Goal: Information Seeking & Learning: Learn about a topic

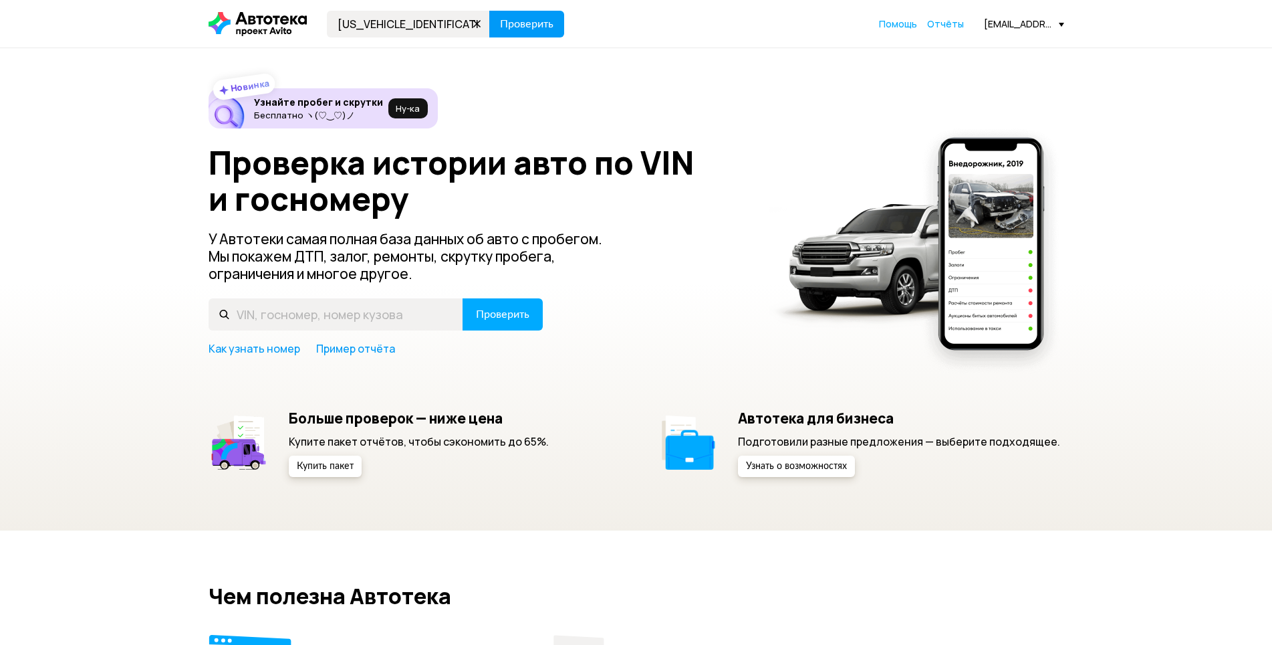
type input "[US_VEHICLE_IDENTIFICATION_NUMBER]"
click at [517, 20] on span "Проверить" at bounding box center [526, 24] width 53 height 11
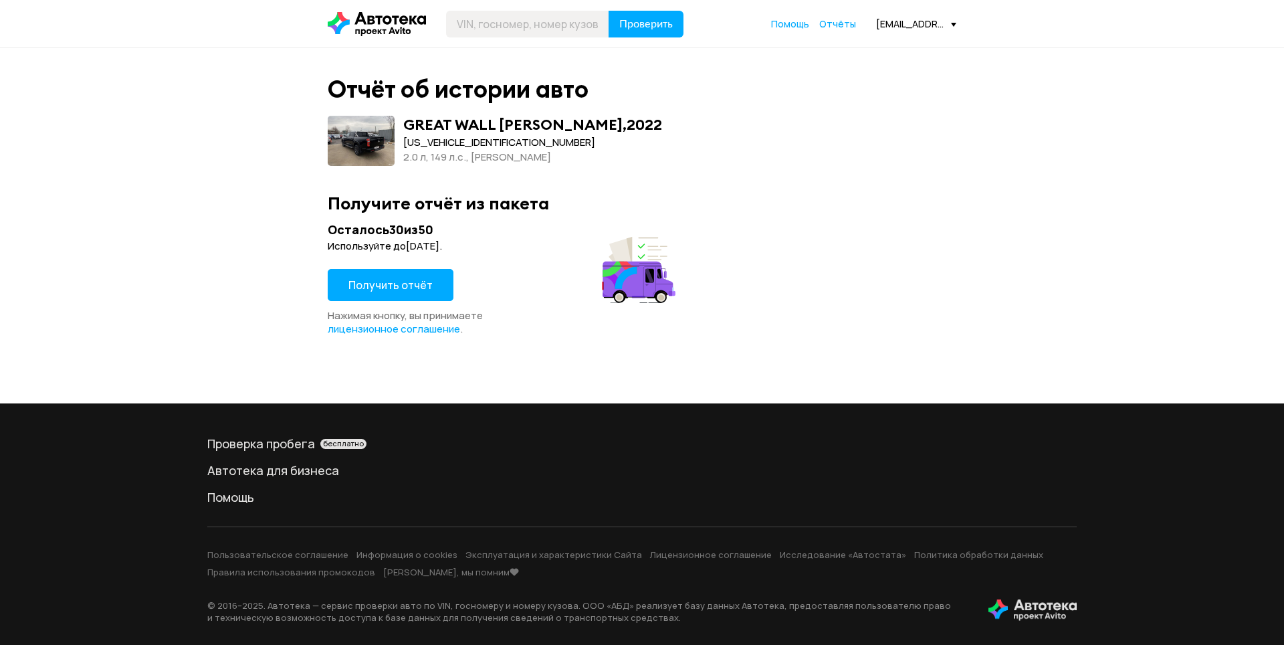
click at [404, 290] on span "Получить отчёт" at bounding box center [390, 284] width 84 height 15
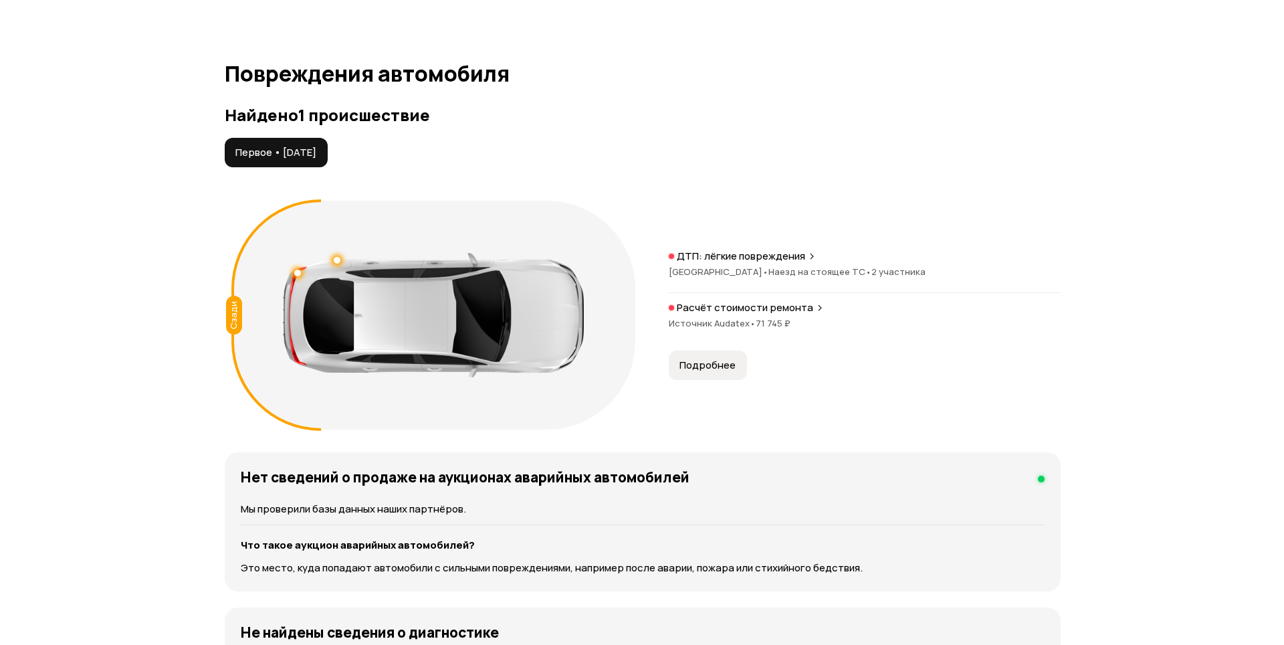
scroll to position [1404, 0]
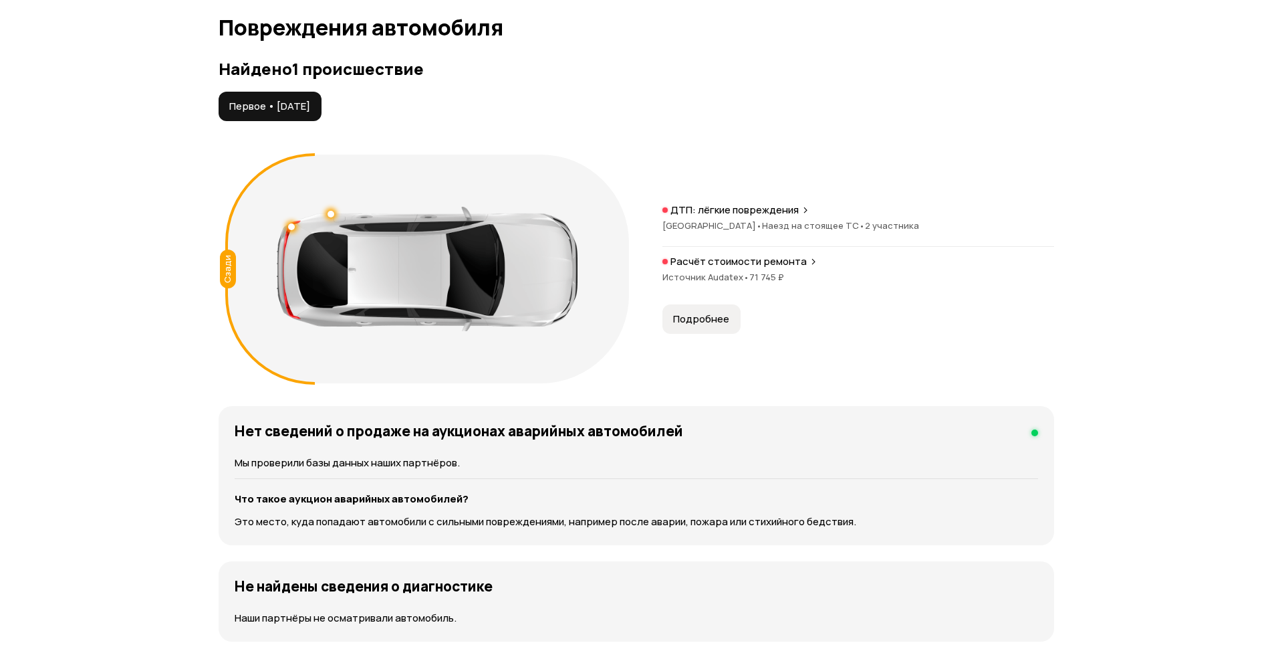
click at [709, 335] on div "Сзади ДТП: лёгкие повреждения Республика Башкортостан • Наезд на стоящее ТС • 2…" at bounding box center [637, 269] width 836 height 242
click at [709, 325] on span "Подробнее" at bounding box center [701, 318] width 56 height 13
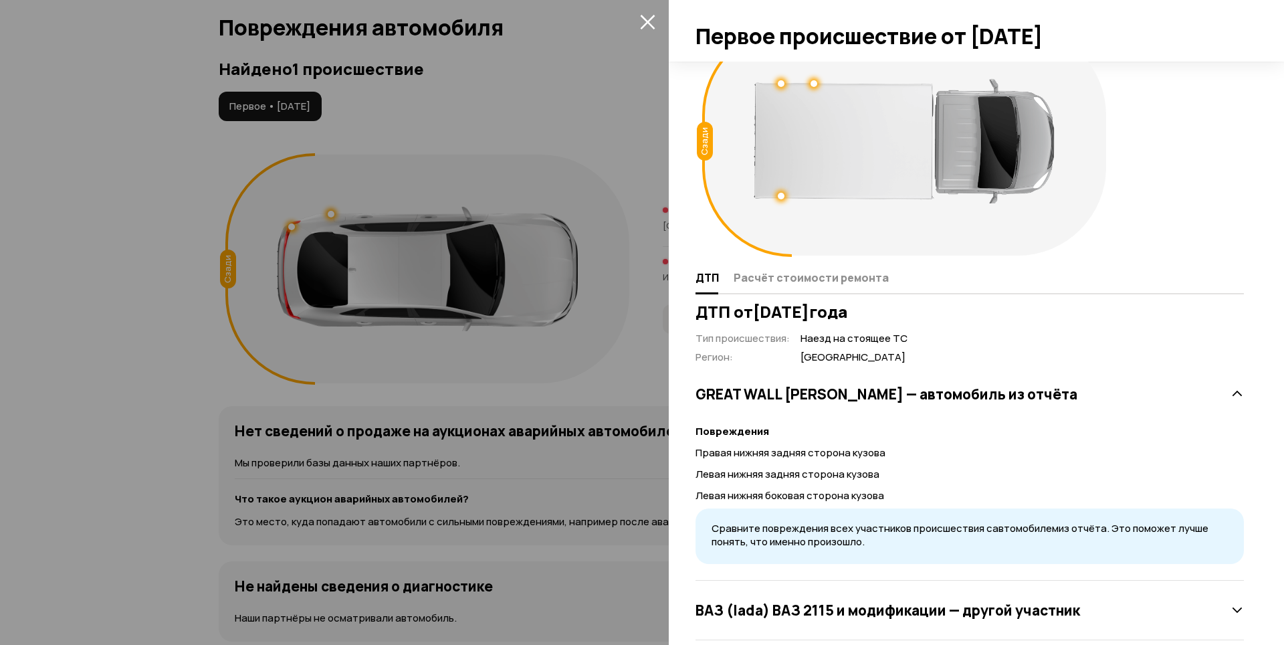
scroll to position [64, 0]
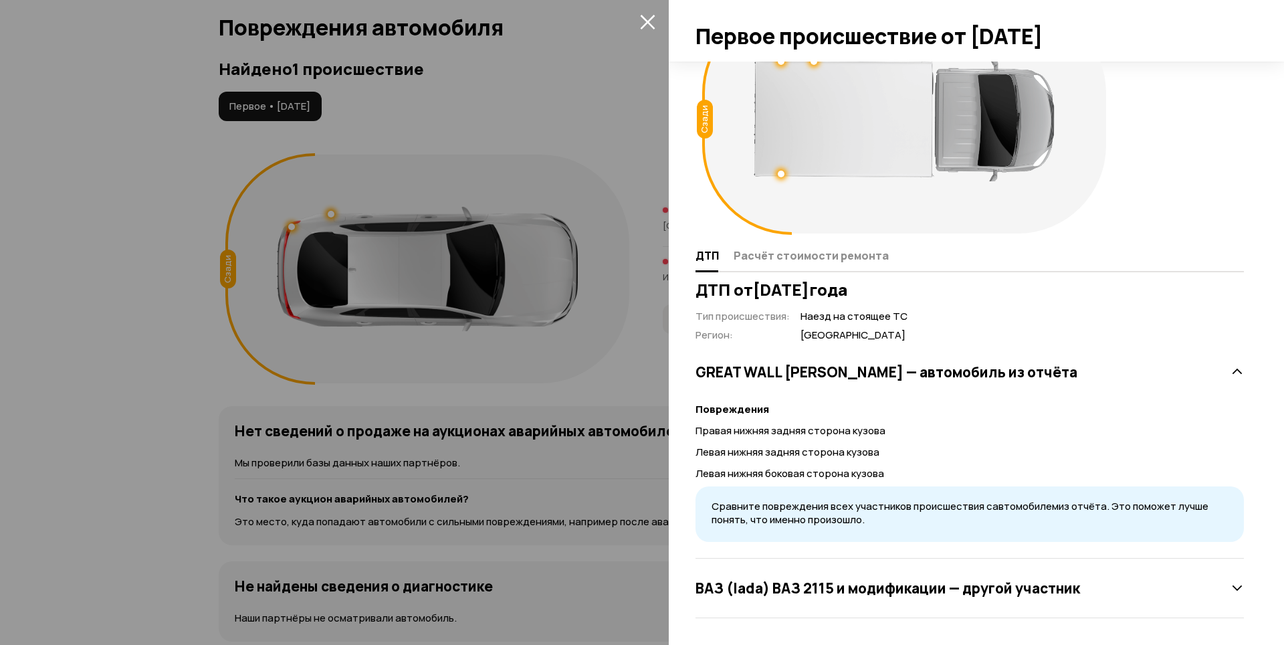
click at [1230, 590] on icon at bounding box center [1236, 587] width 13 height 13
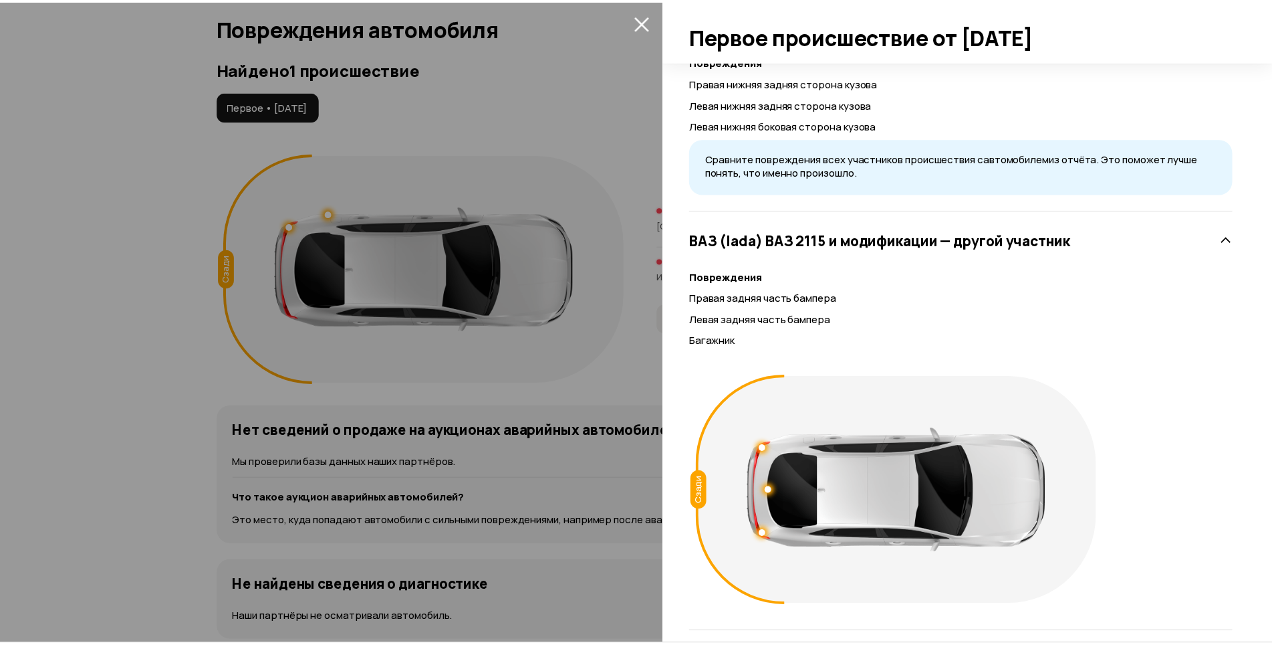
scroll to position [426, 0]
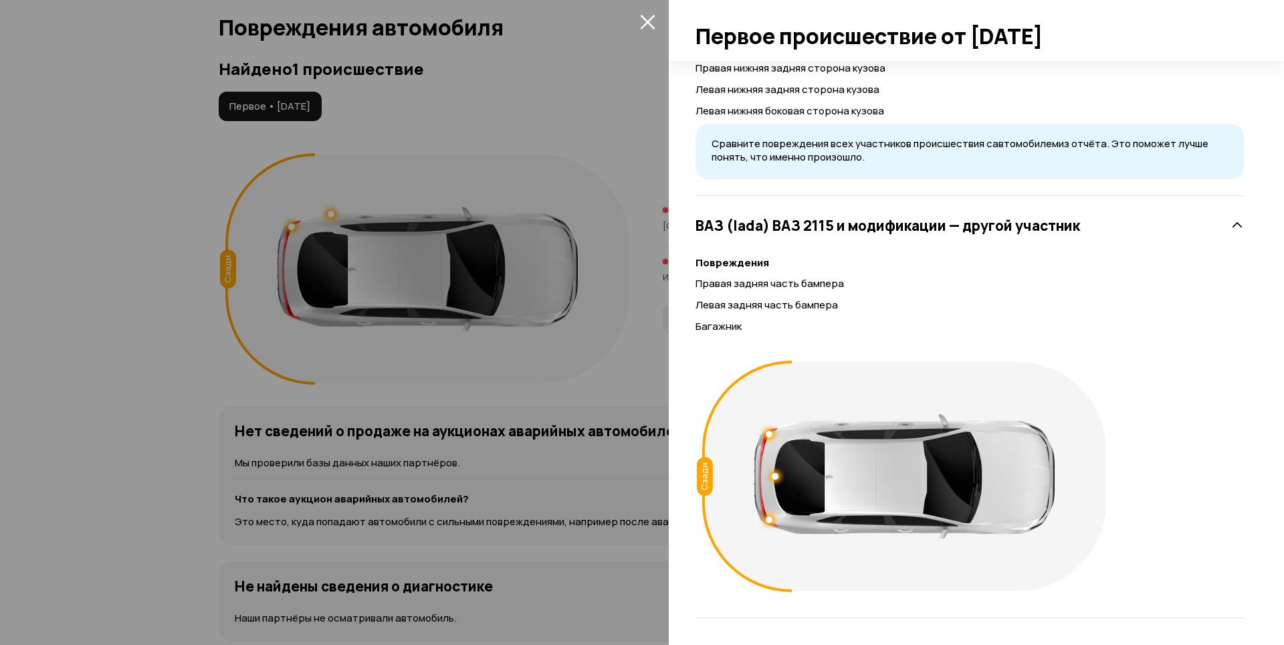
click at [649, 17] on icon "закрыть" at bounding box center [647, 21] width 15 height 15
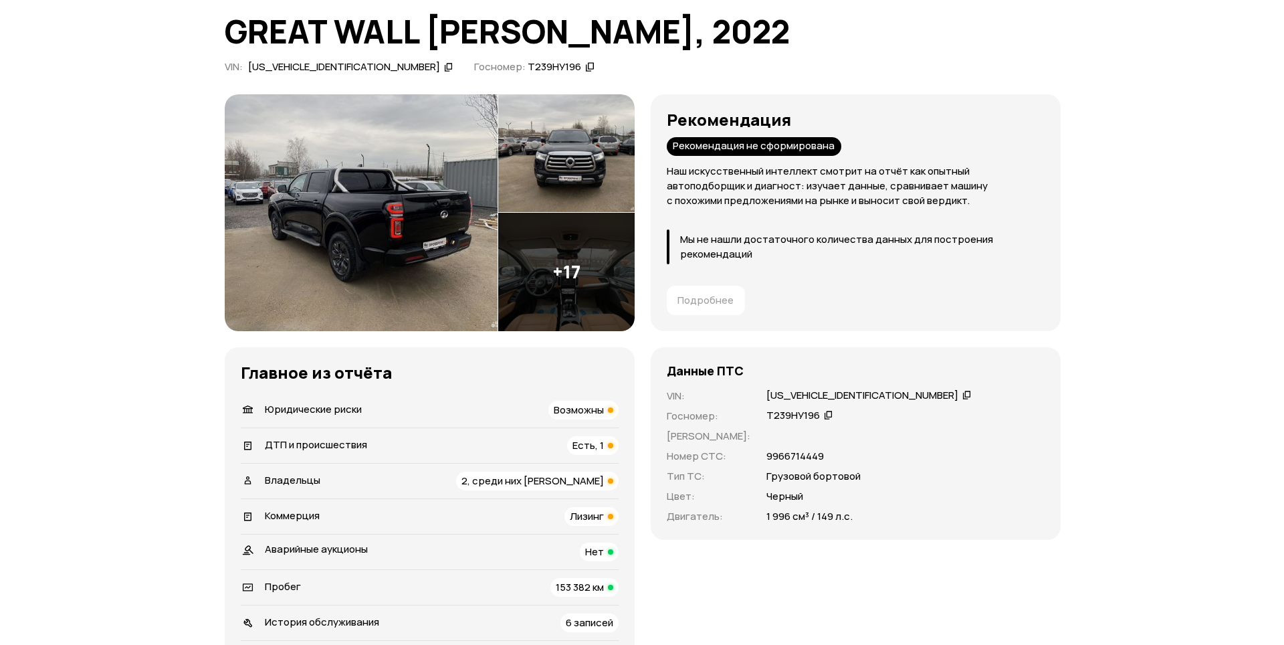
scroll to position [0, 0]
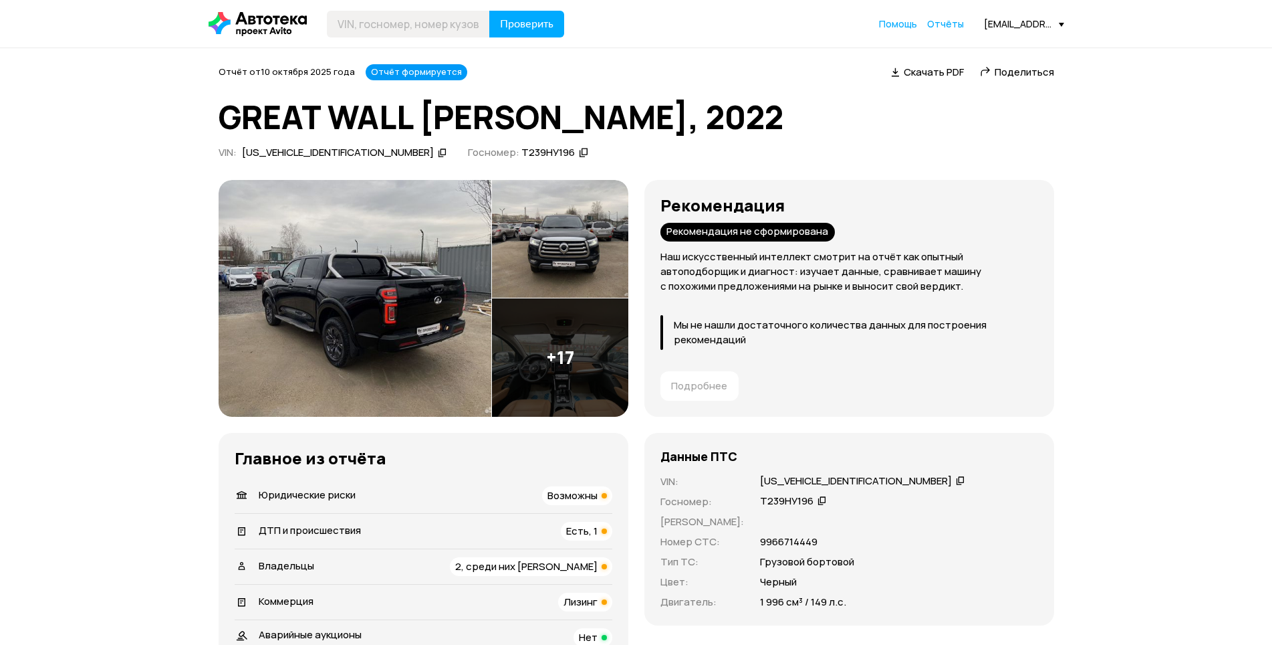
click at [370, 350] on img at bounding box center [355, 298] width 273 height 237
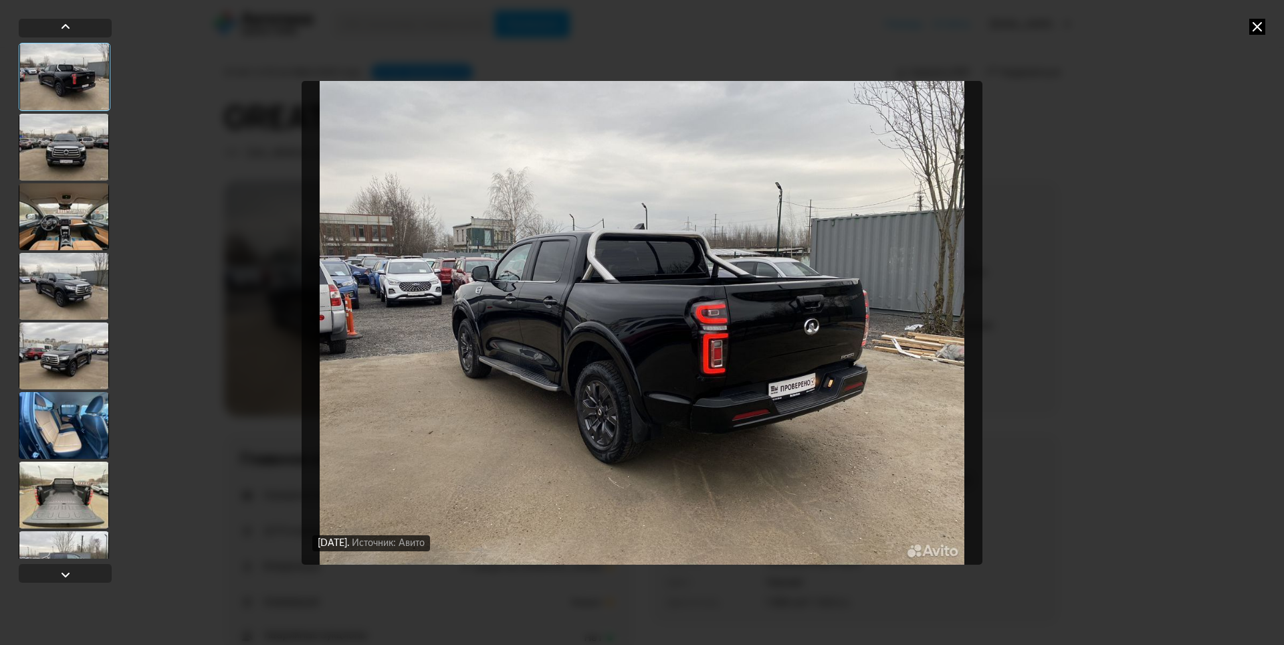
click at [58, 428] on div at bounding box center [64, 425] width 90 height 67
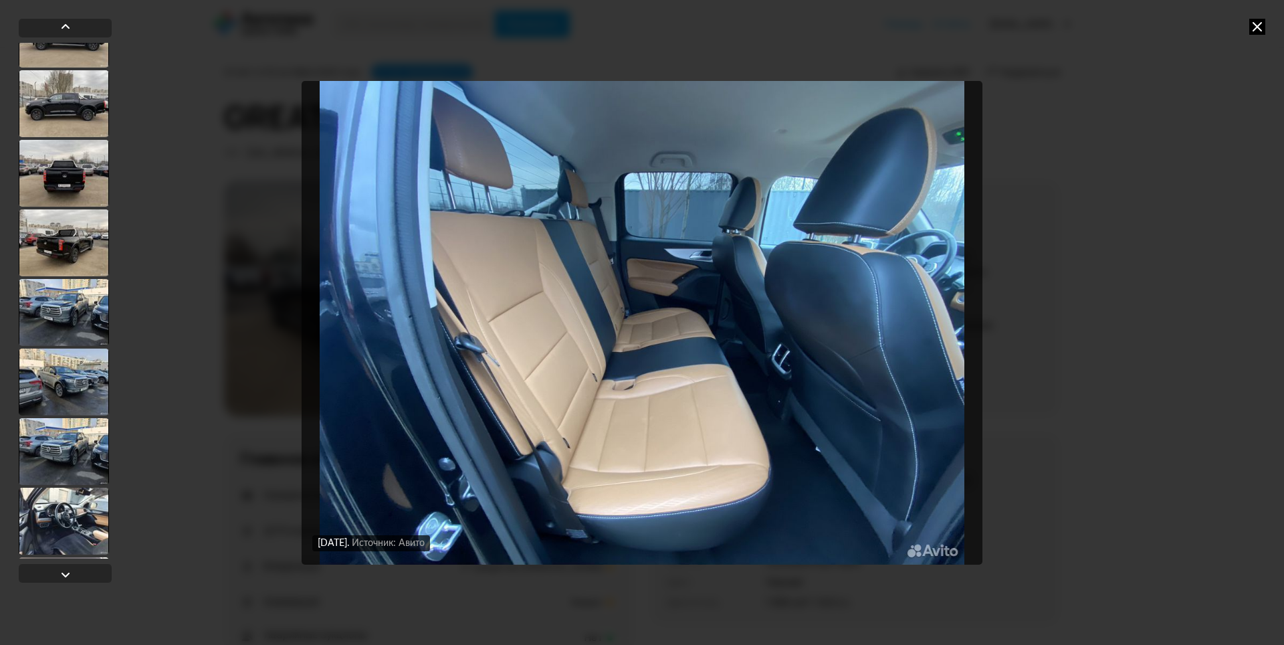
scroll to position [535, 0]
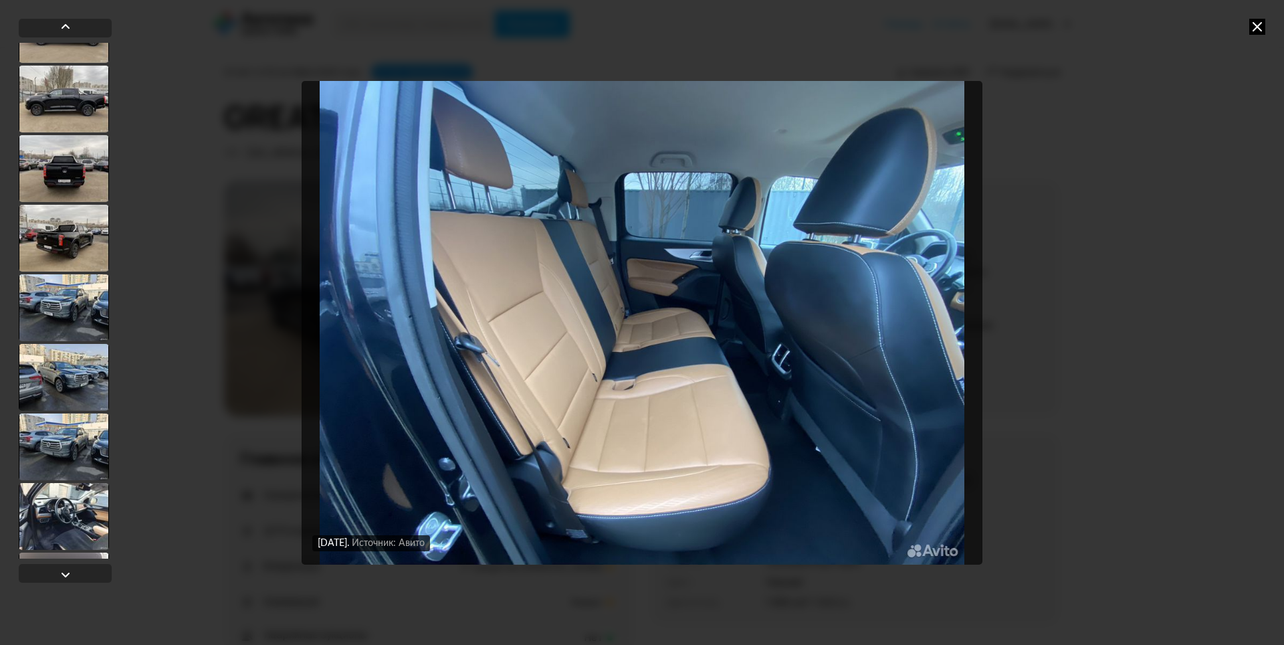
click at [82, 447] on div at bounding box center [64, 446] width 90 height 67
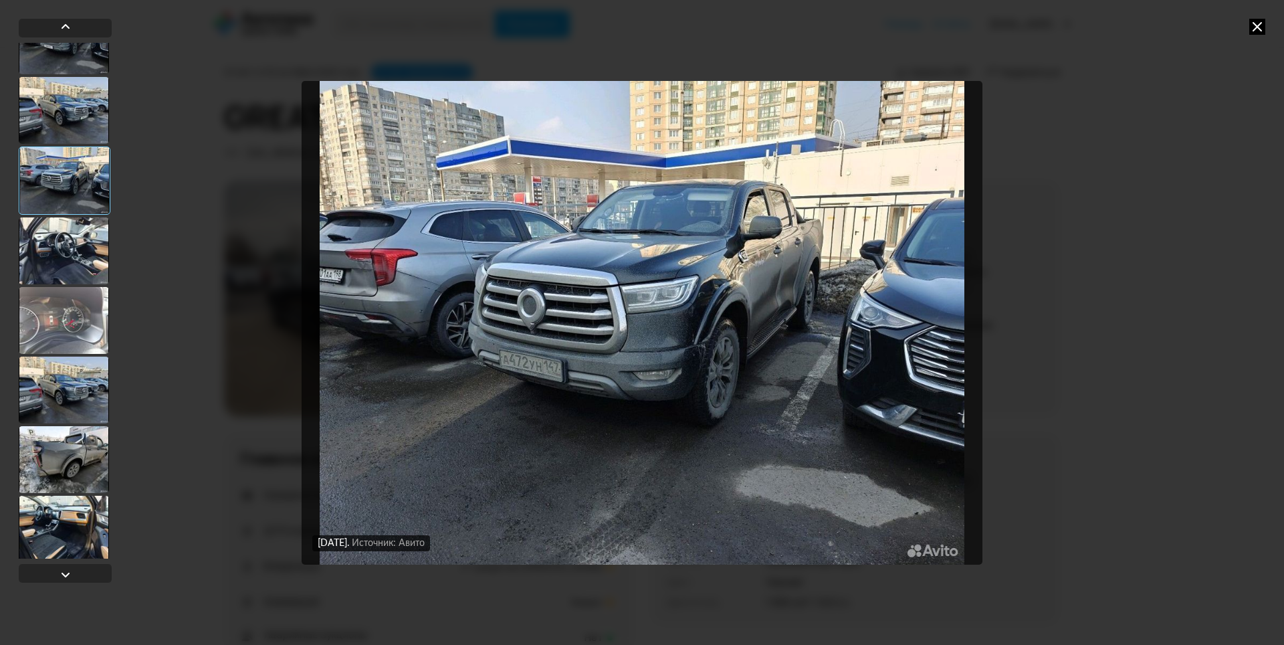
scroll to position [801, 0]
click at [78, 269] on div at bounding box center [64, 250] width 90 height 67
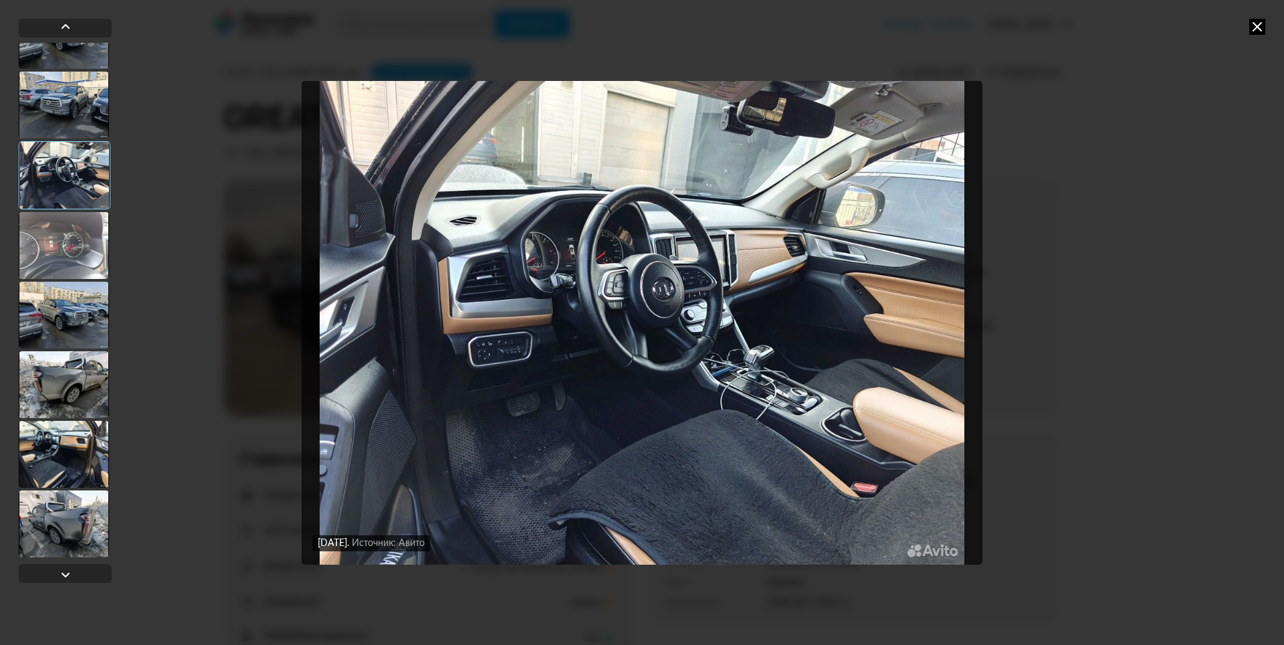
scroll to position [877, 0]
click at [74, 388] on div at bounding box center [64, 383] width 90 height 67
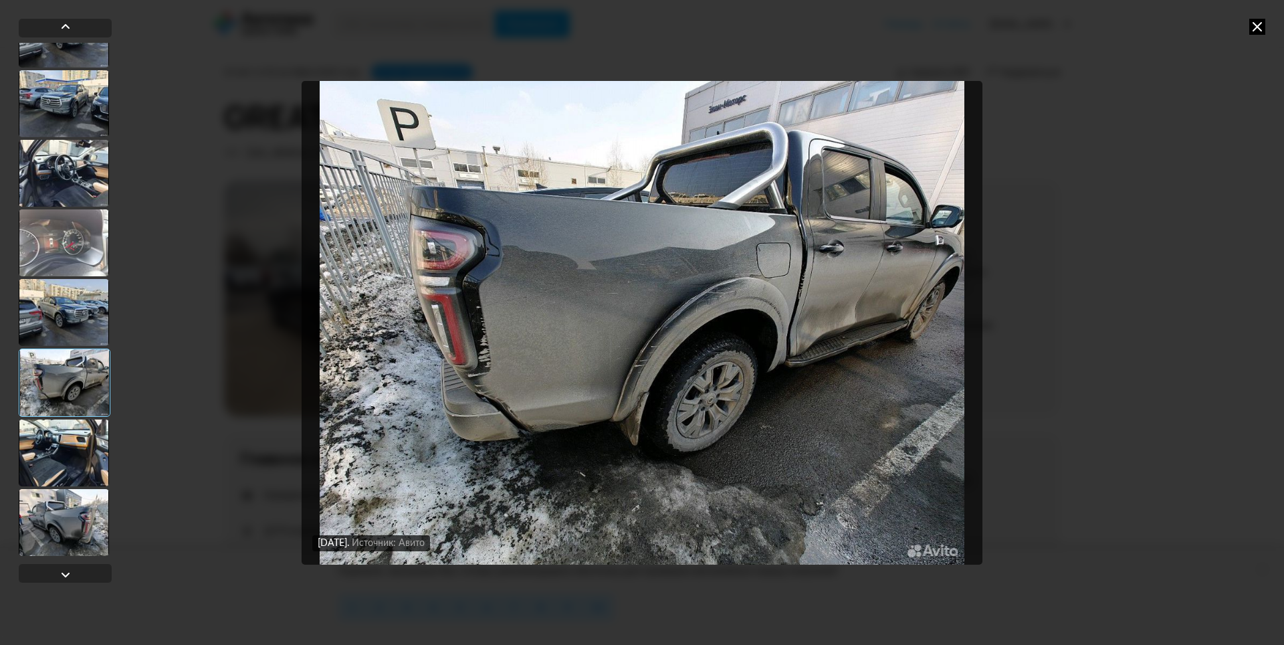
click at [78, 552] on div at bounding box center [64, 522] width 90 height 67
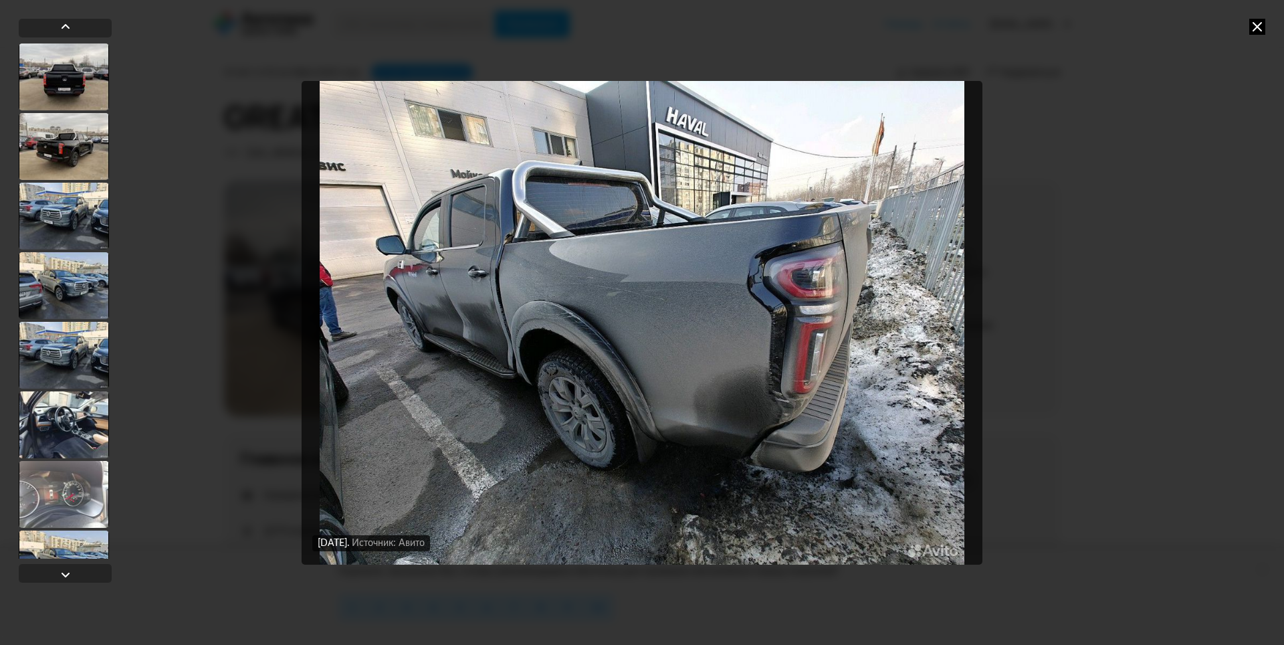
scroll to position [609, 0]
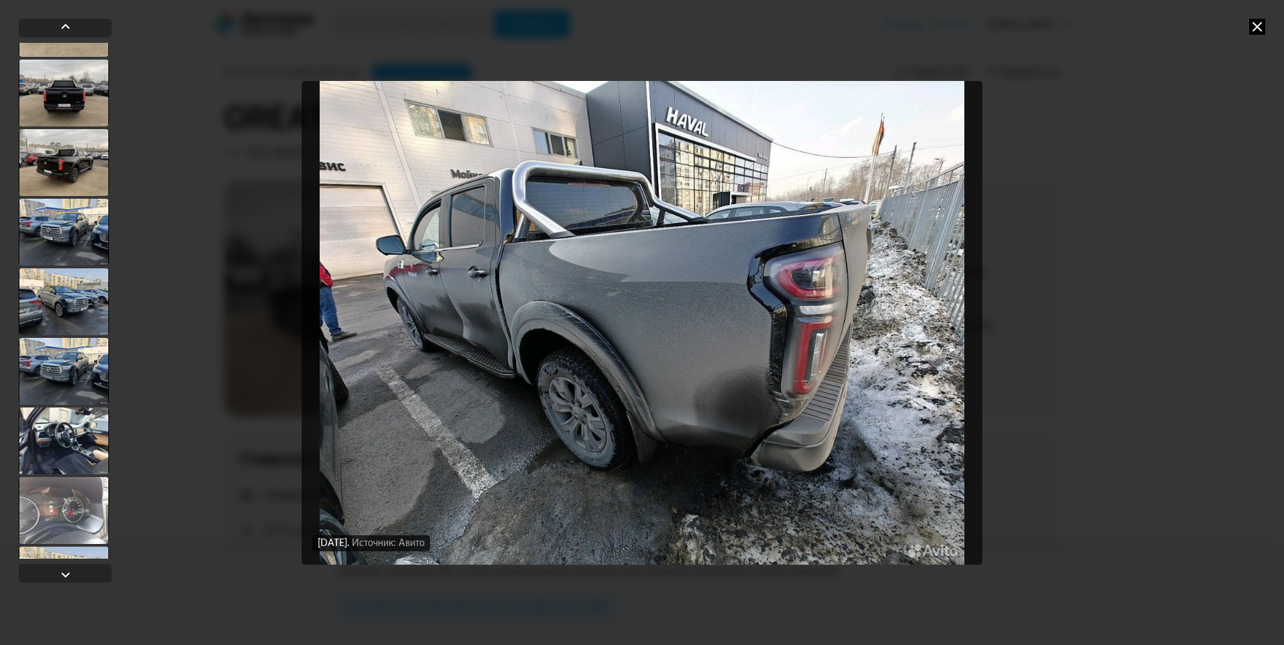
click at [73, 181] on div at bounding box center [64, 162] width 90 height 67
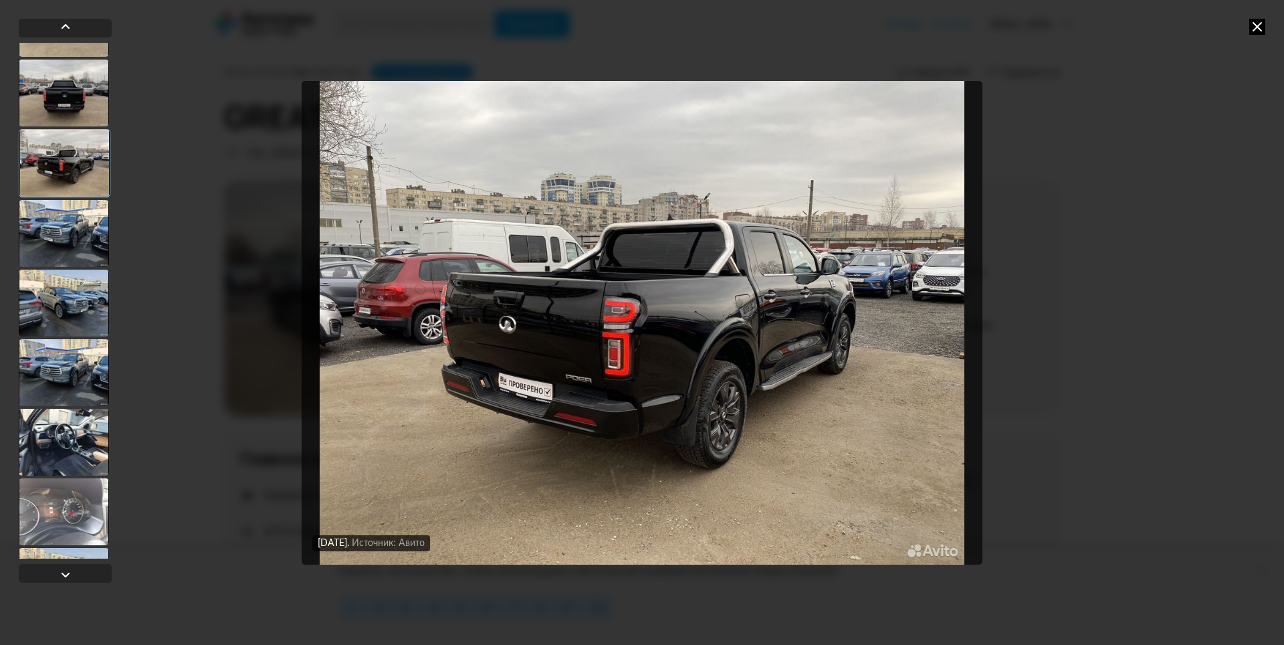
click at [86, 523] on div at bounding box center [64, 511] width 90 height 67
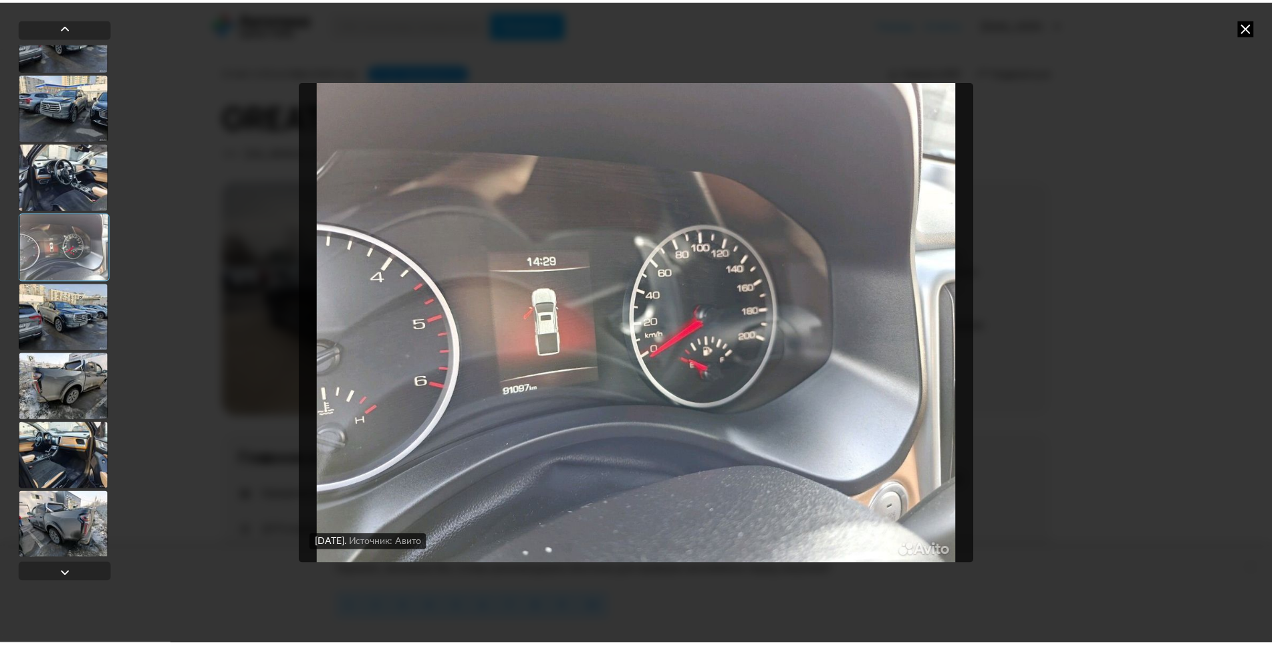
scroll to position [877, 0]
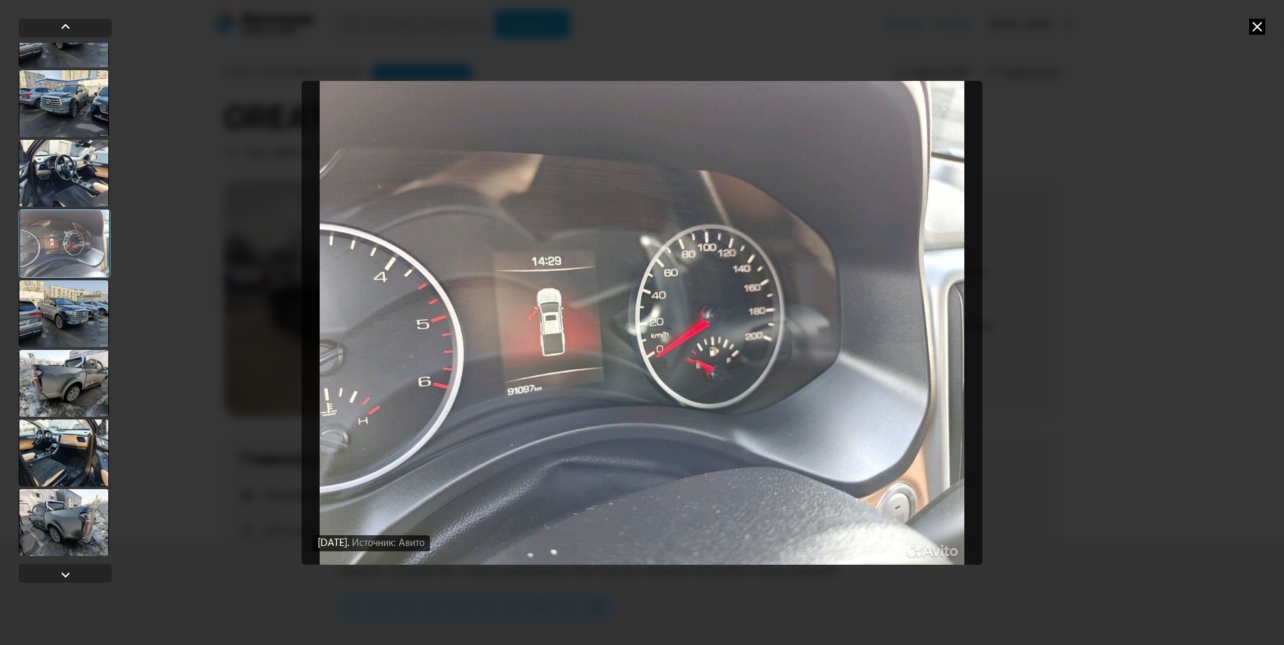
click at [46, 456] on div at bounding box center [64, 452] width 90 height 67
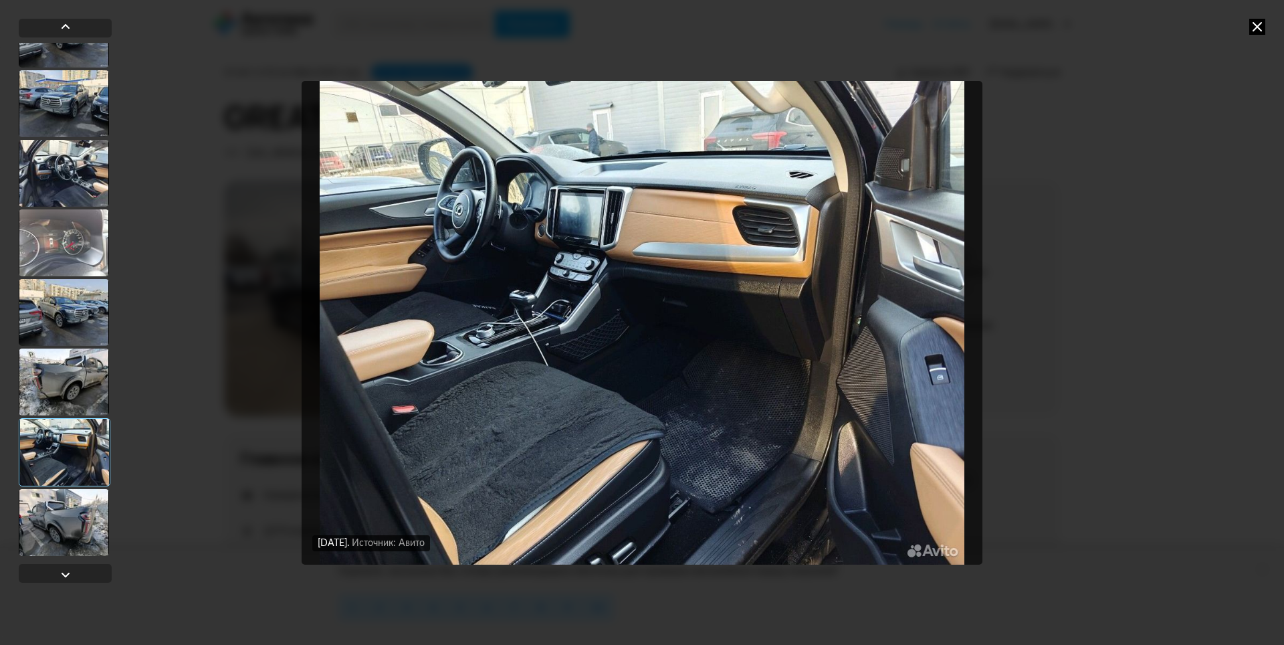
click at [1262, 23] on icon at bounding box center [1257, 27] width 16 height 16
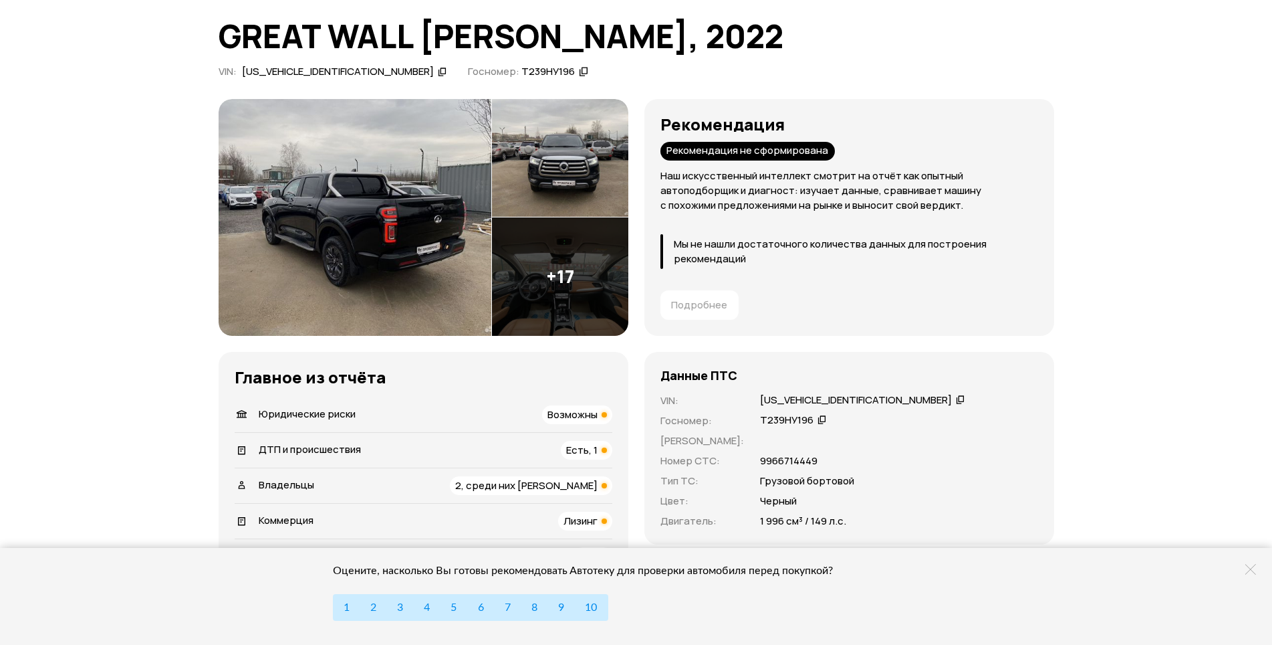
scroll to position [334, 0]
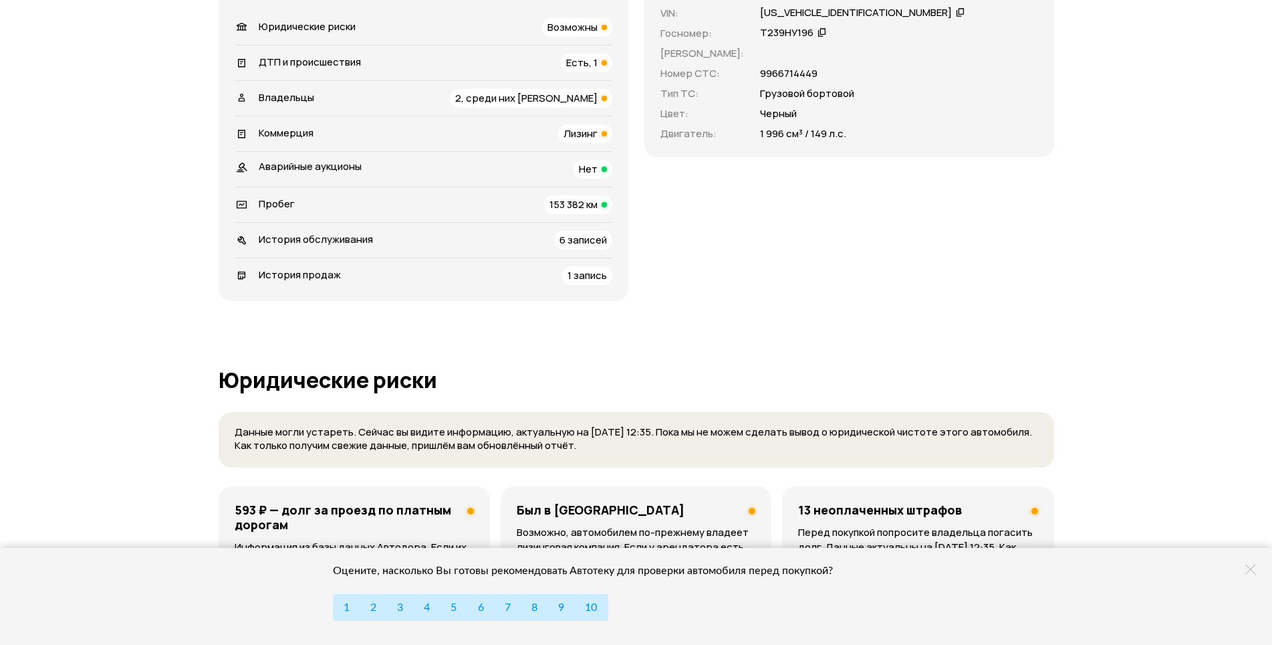
click at [591, 206] on span "153 382 км" at bounding box center [574, 204] width 48 height 14
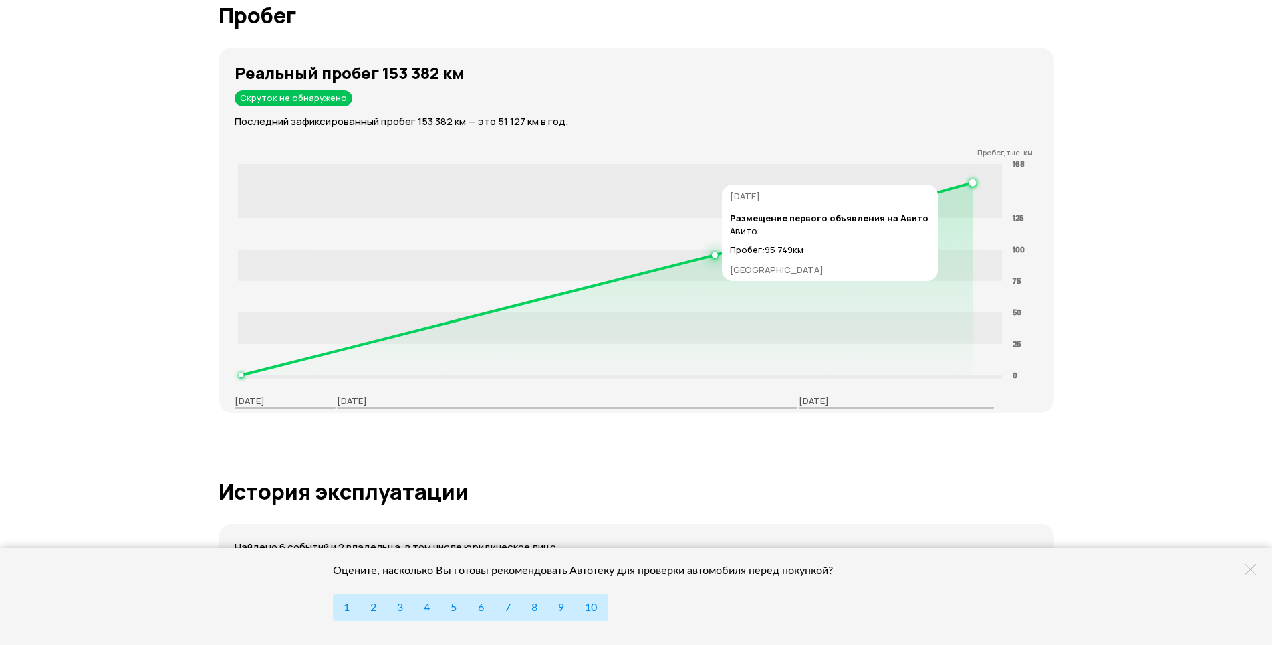
scroll to position [2112, 0]
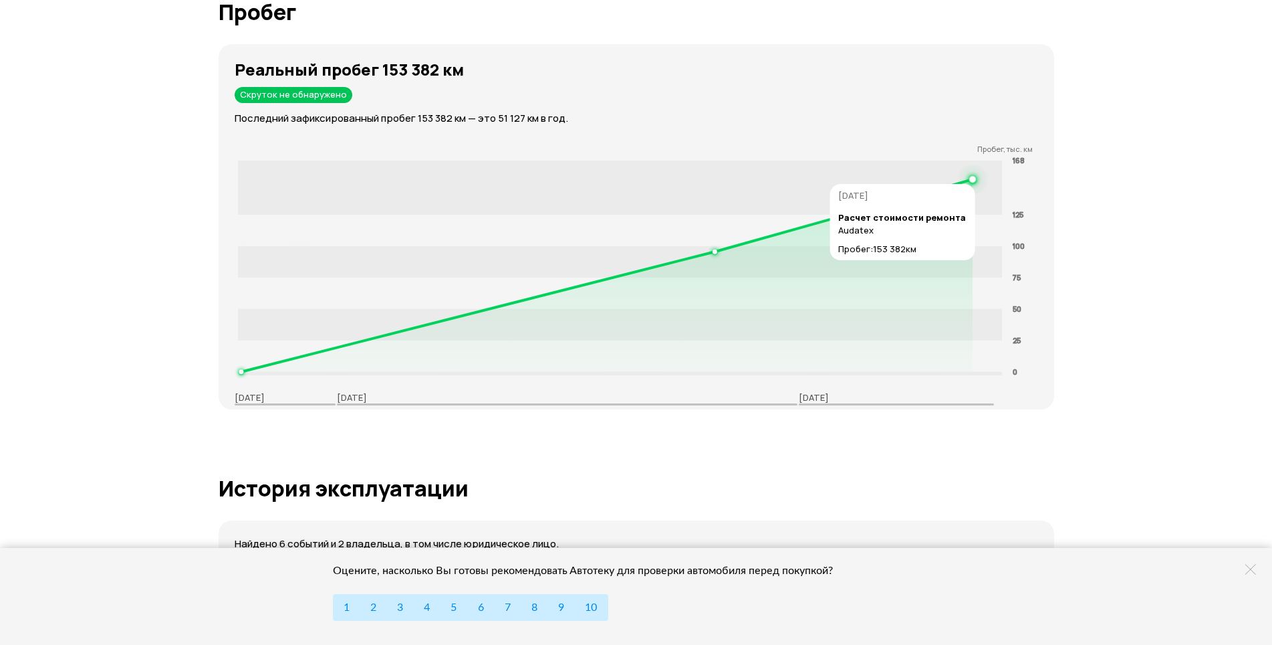
click at [981, 177] on rect at bounding box center [619, 187] width 765 height 54
click at [975, 178] on circle at bounding box center [973, 179] width 5 height 5
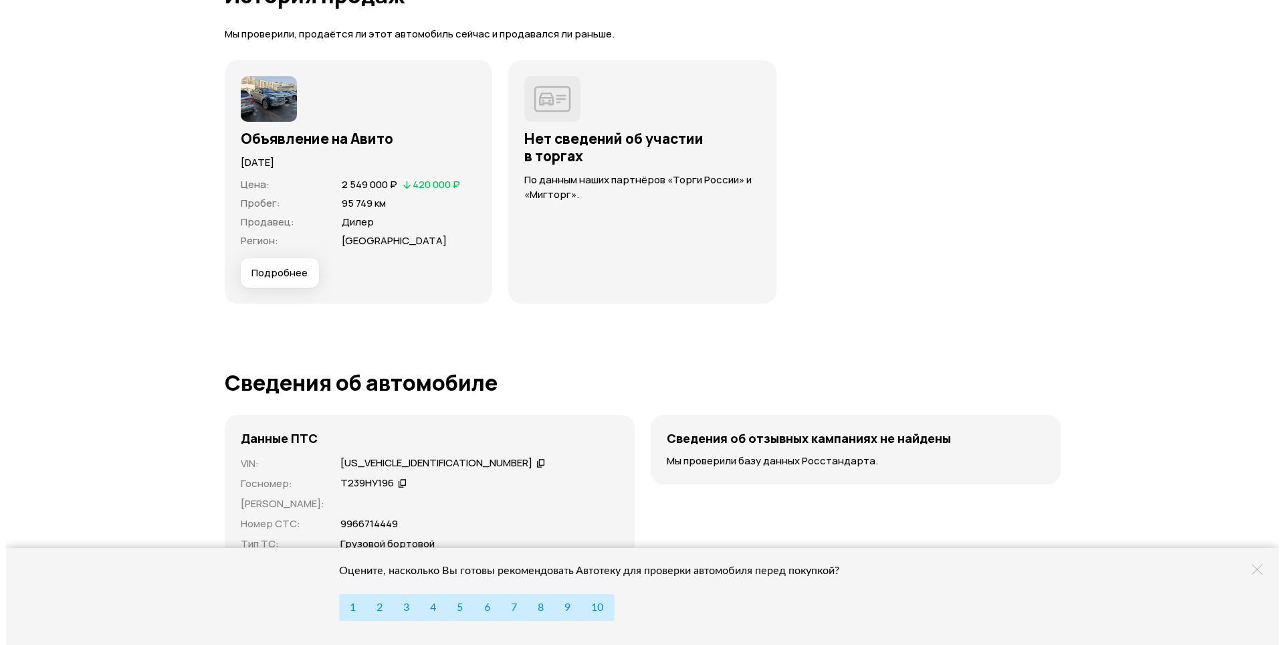
scroll to position [3879, 0]
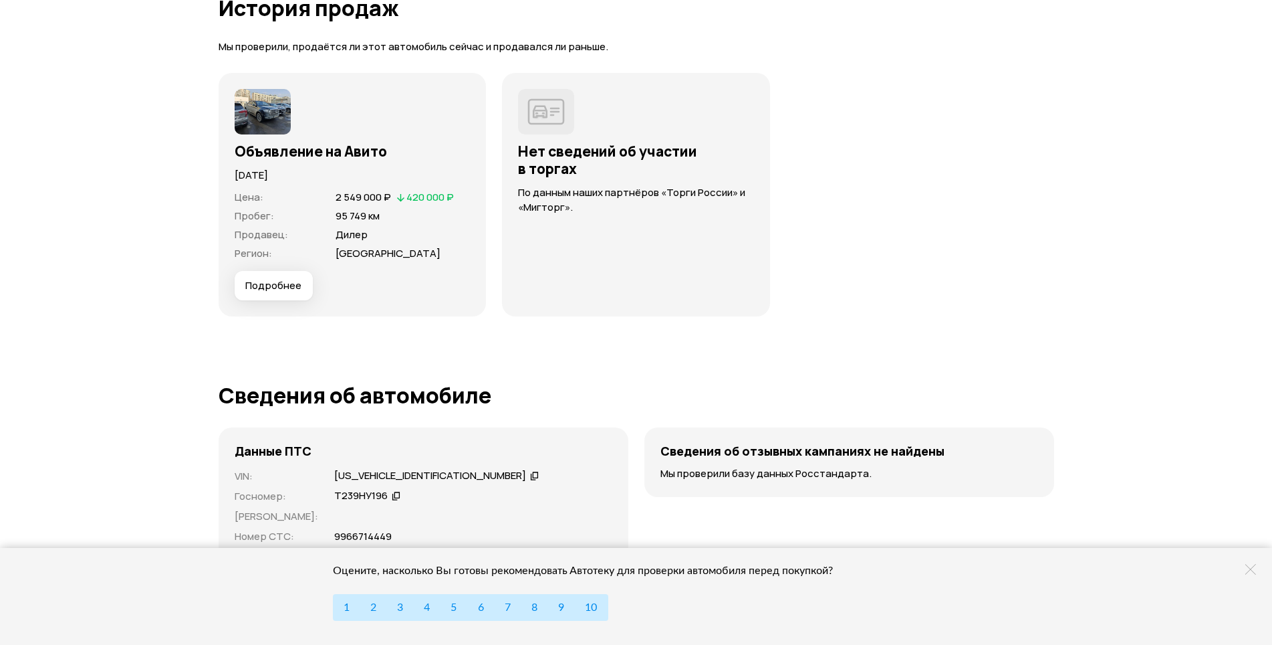
click at [267, 281] on span "Подробнее" at bounding box center [273, 285] width 56 height 13
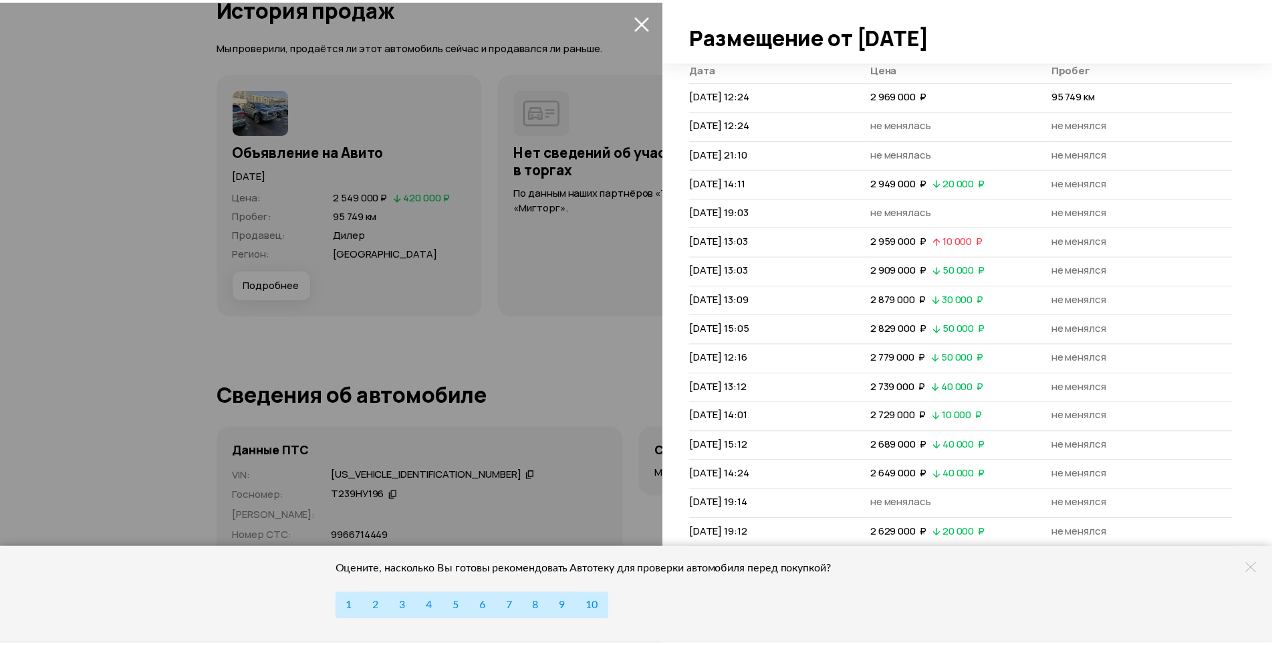
scroll to position [123, 0]
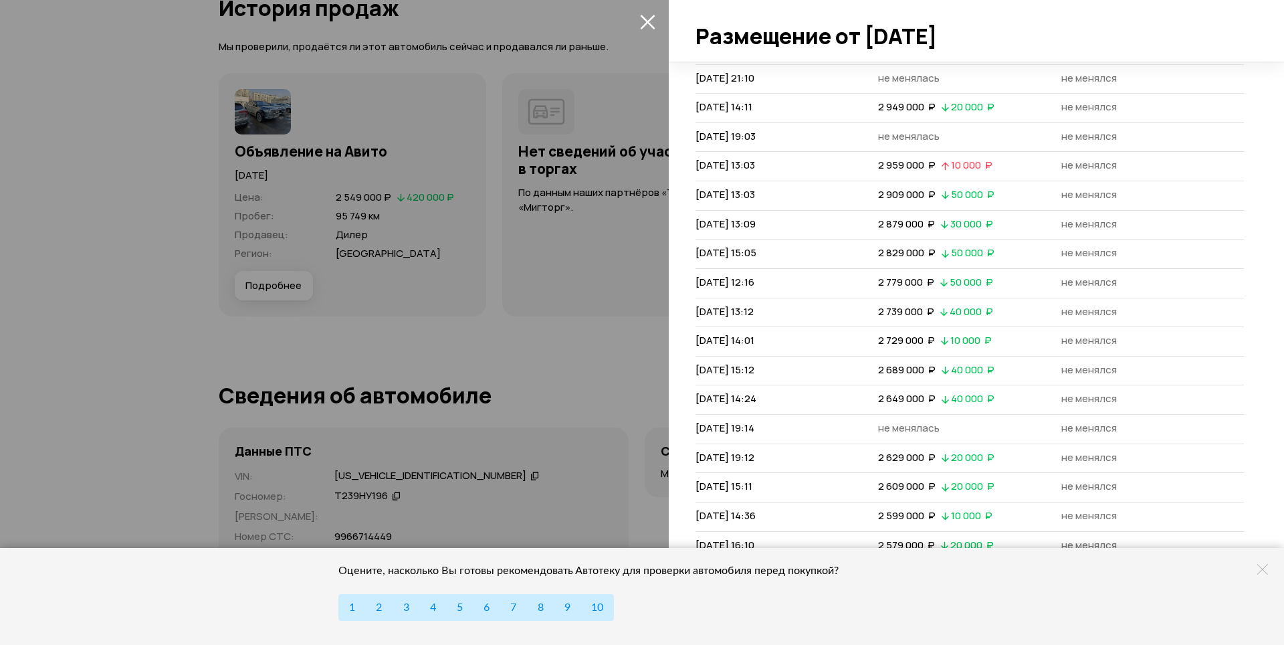
click at [1264, 570] on icon at bounding box center [1262, 569] width 11 height 11
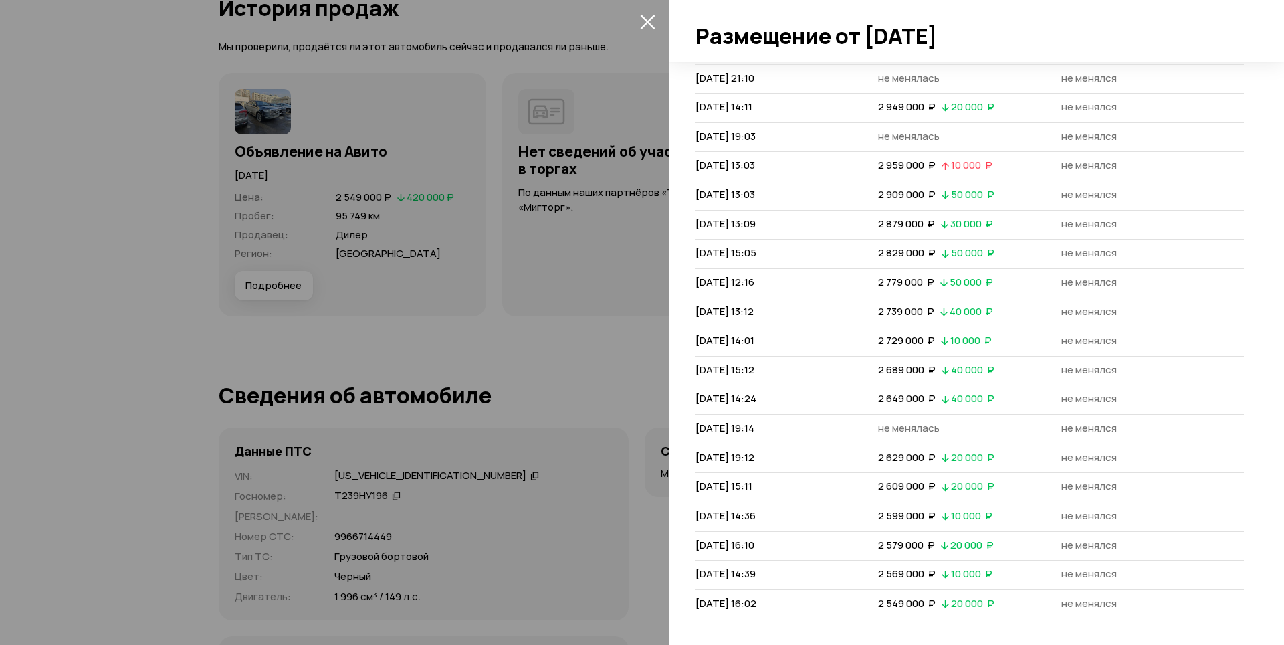
click at [650, 22] on icon "закрыть" at bounding box center [647, 21] width 15 height 15
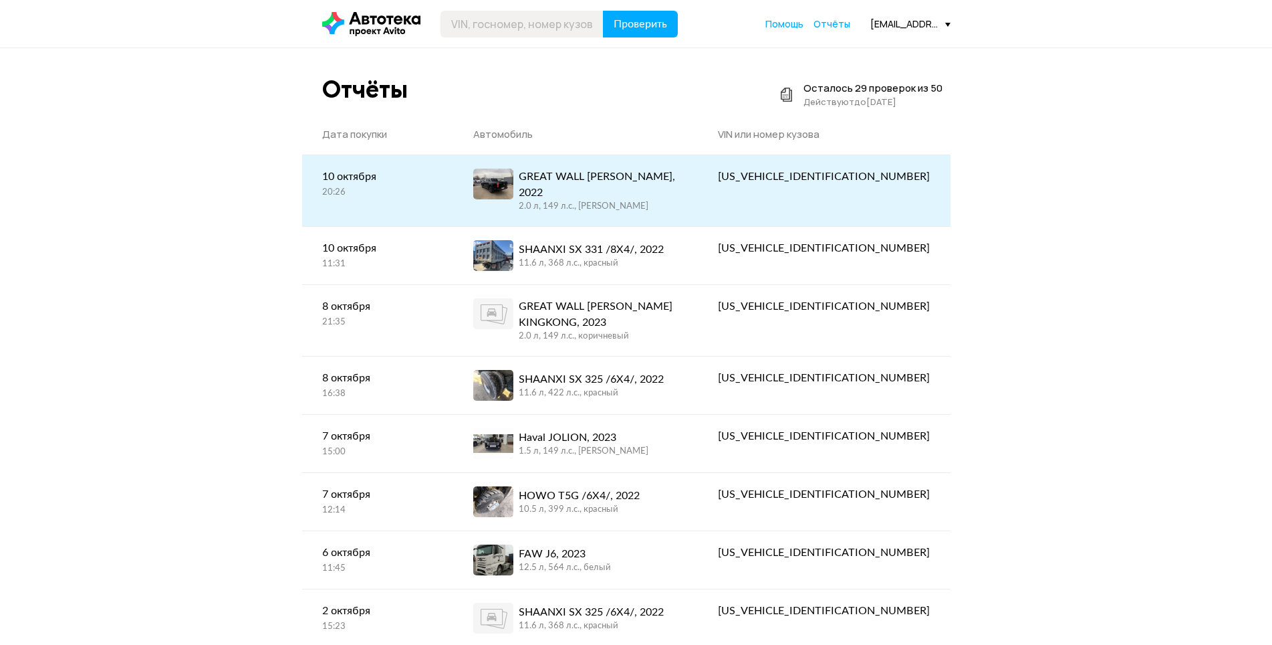
click at [679, 201] on div "2.0 л, 149 л.c., [PERSON_NAME]" at bounding box center [599, 207] width 160 height 12
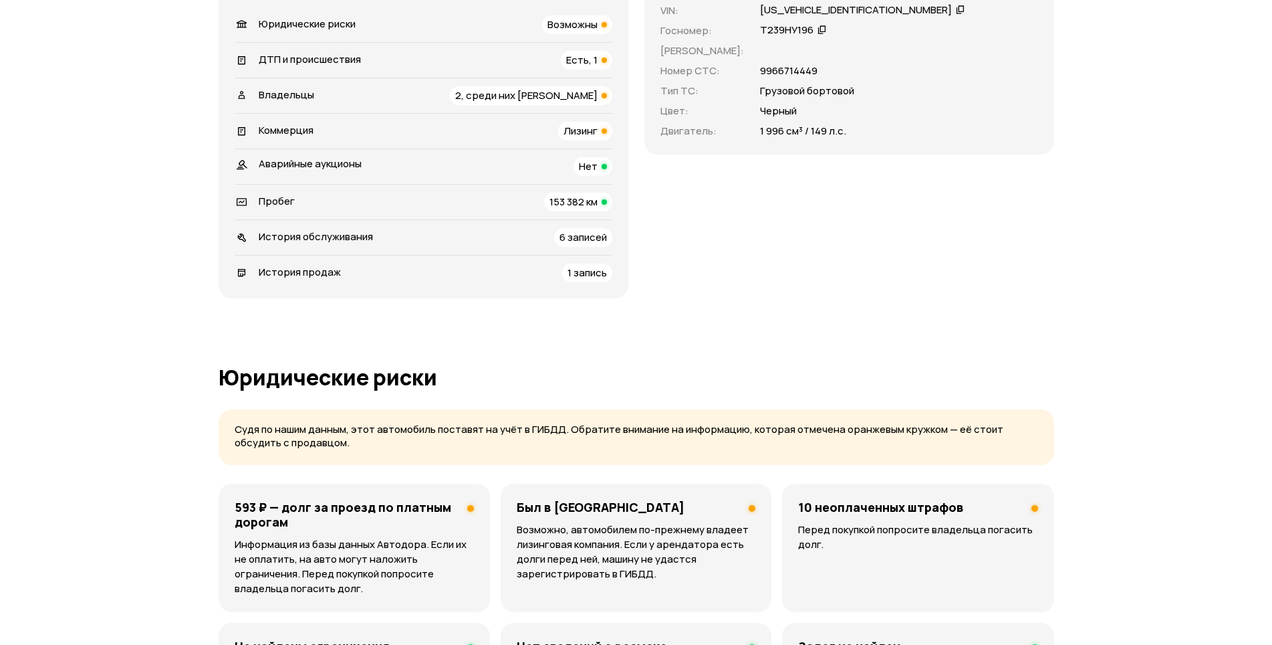
scroll to position [468, 0]
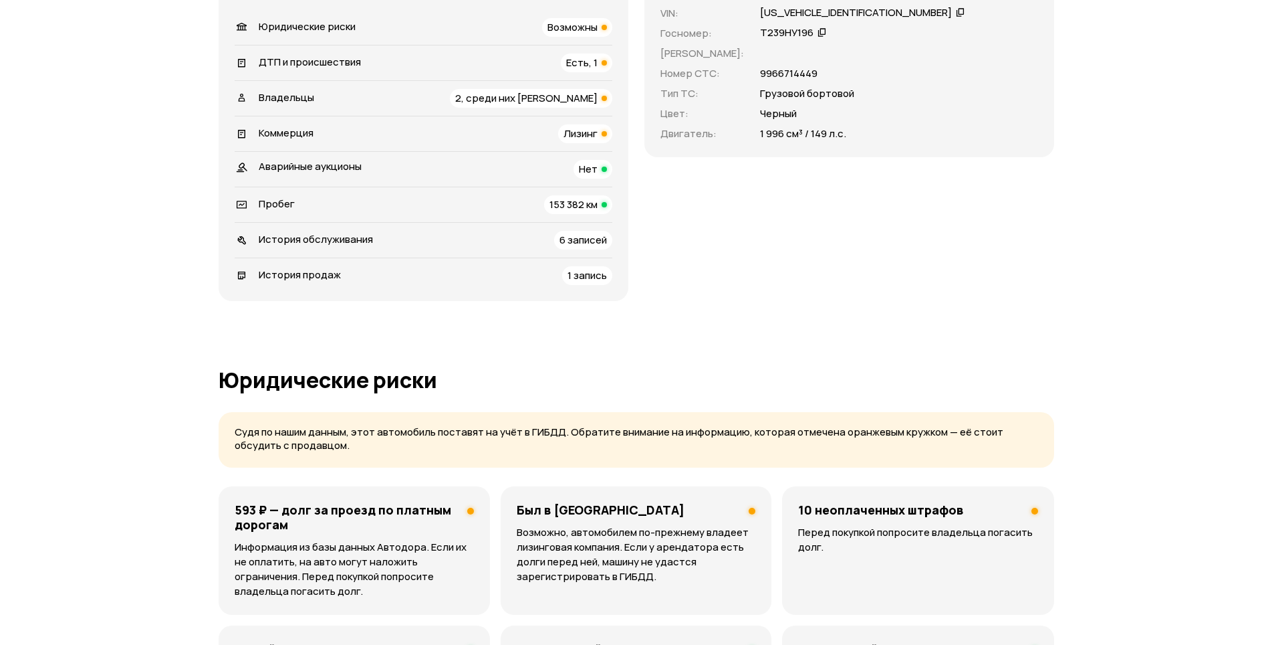
click at [439, 97] on div "Владельцы 2, среди них [PERSON_NAME]" at bounding box center [424, 98] width 378 height 19
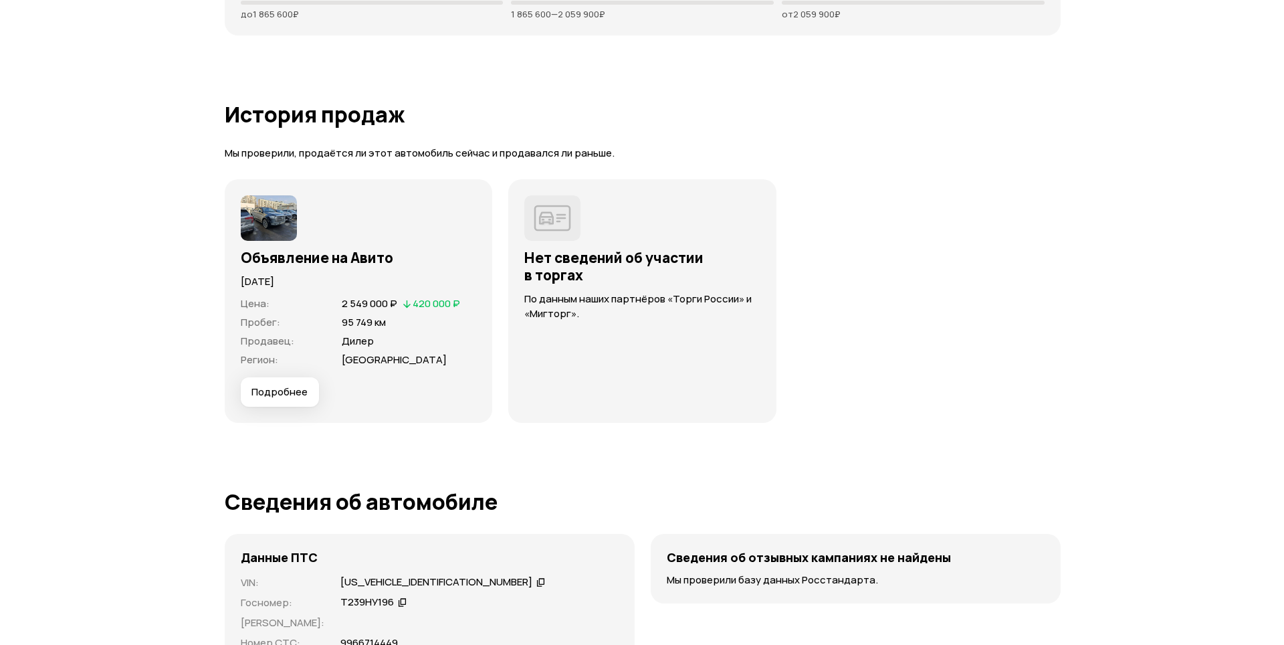
scroll to position [3810, 0]
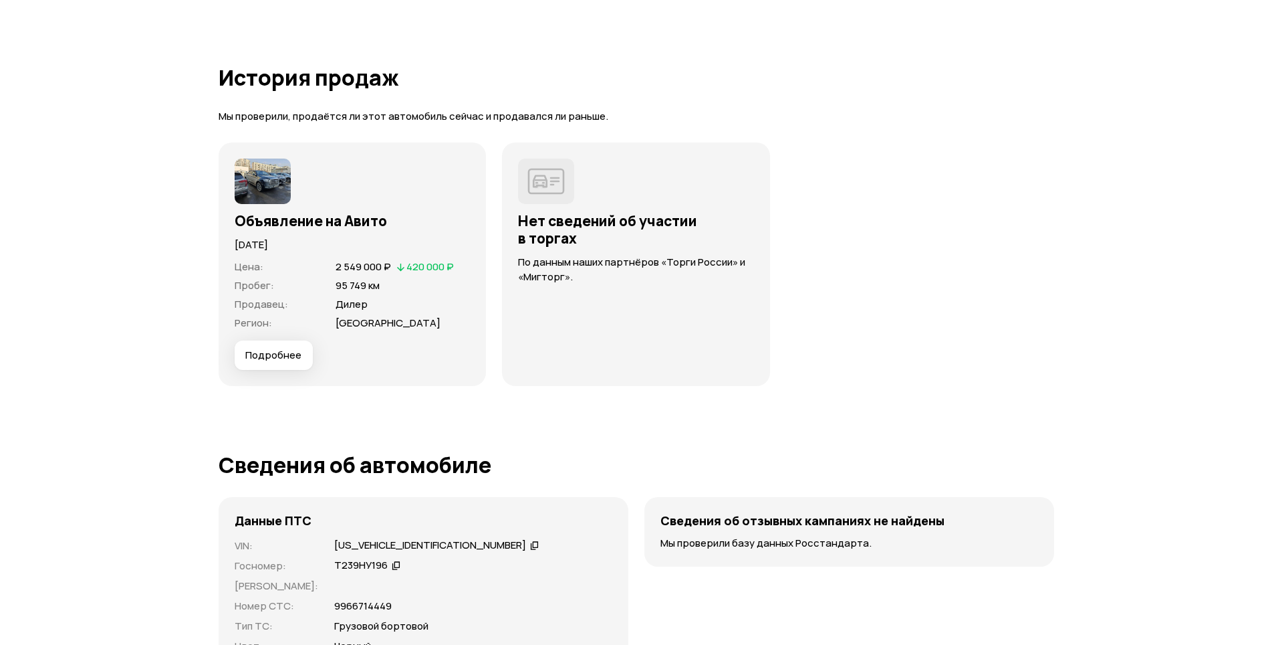
click at [305, 356] on button "Подробнее" at bounding box center [274, 354] width 78 height 29
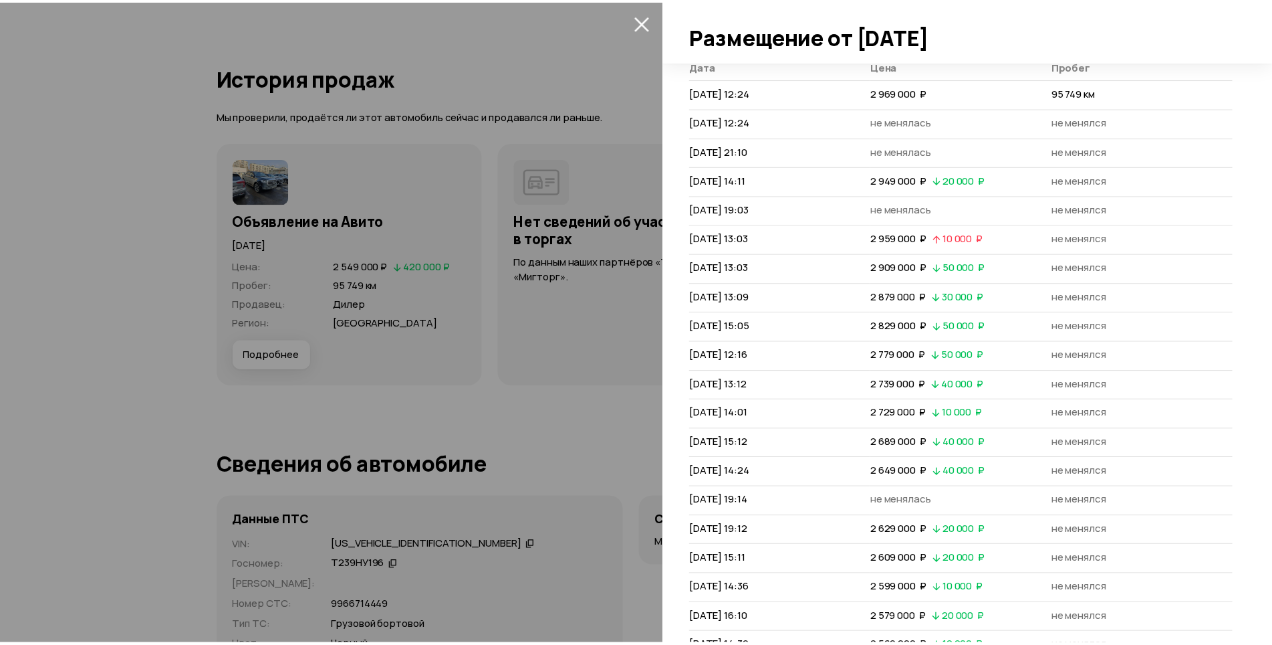
scroll to position [123, 0]
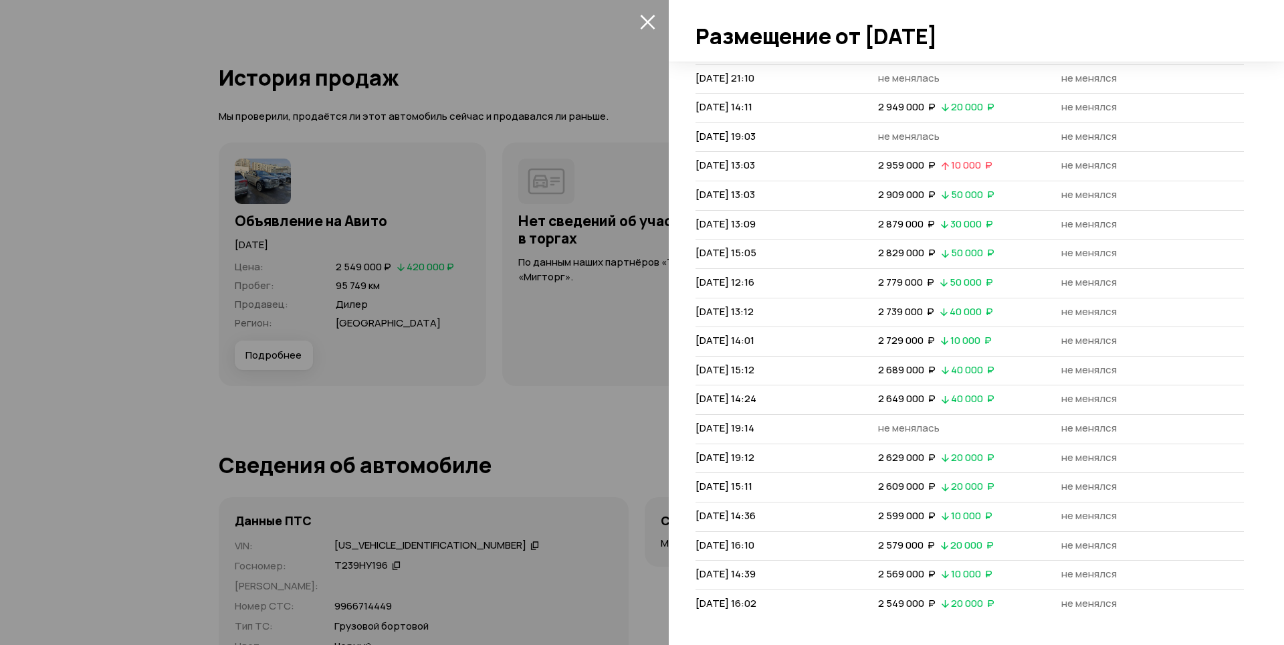
click at [641, 21] on icon "закрыть" at bounding box center [647, 21] width 15 height 15
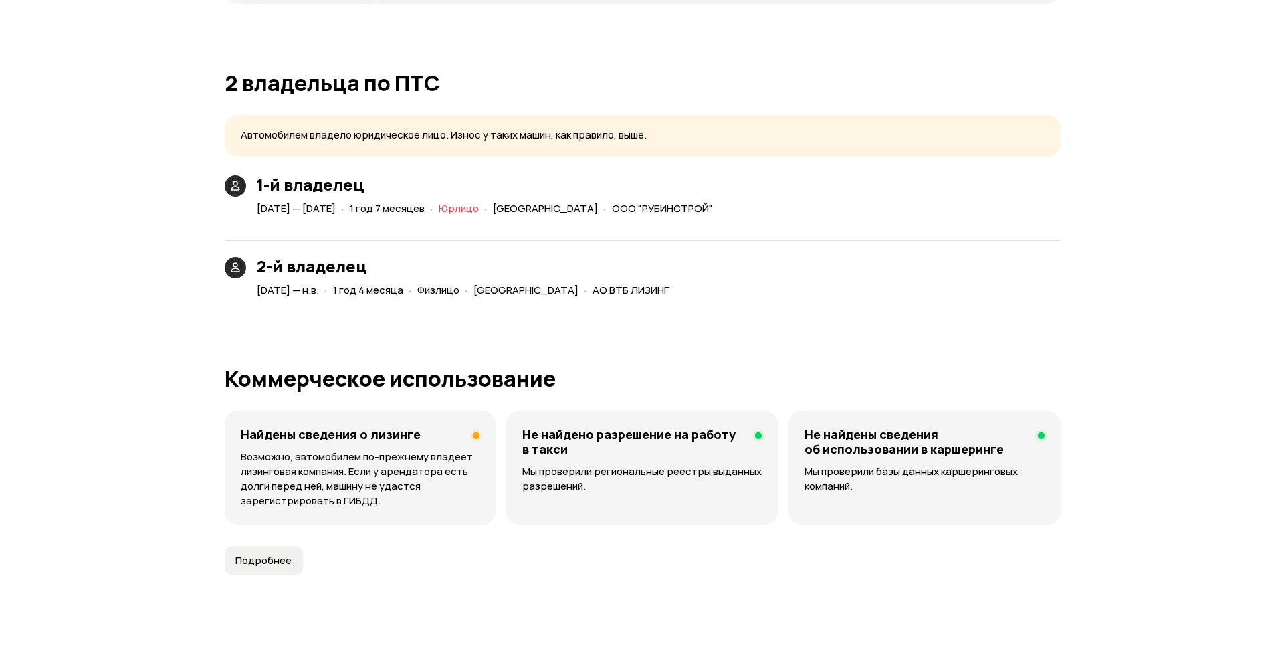
scroll to position [2740, 0]
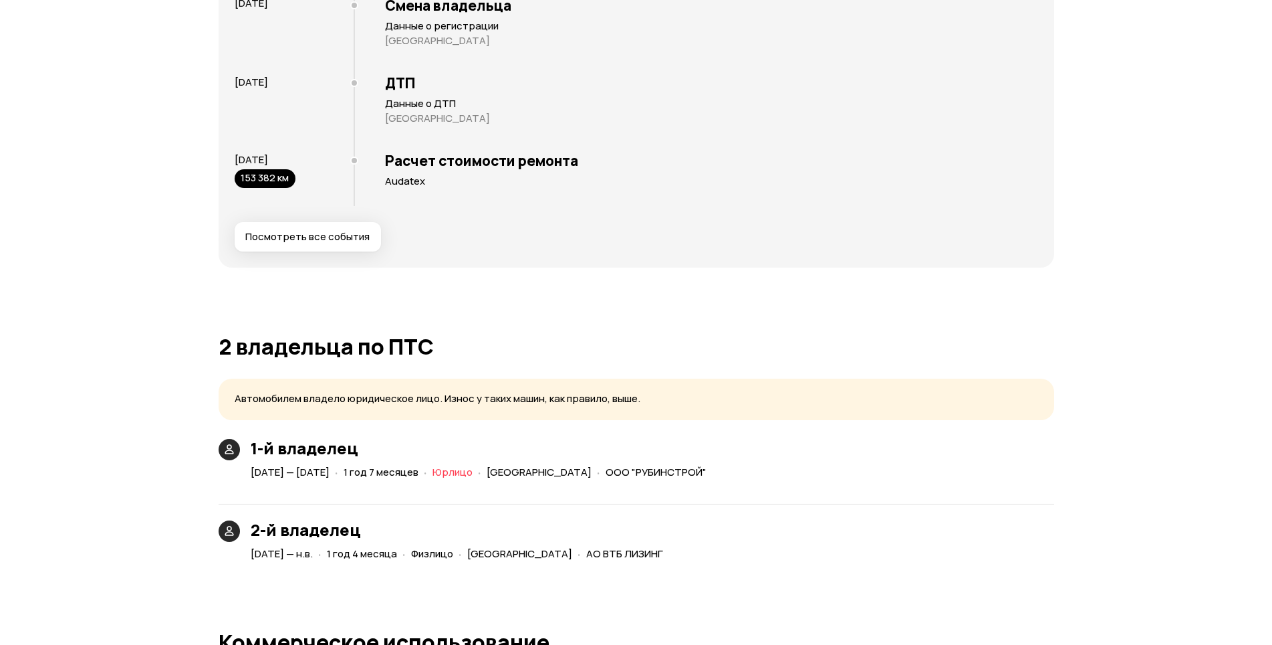
click at [281, 228] on button "Посмотреть все события" at bounding box center [308, 236] width 146 height 29
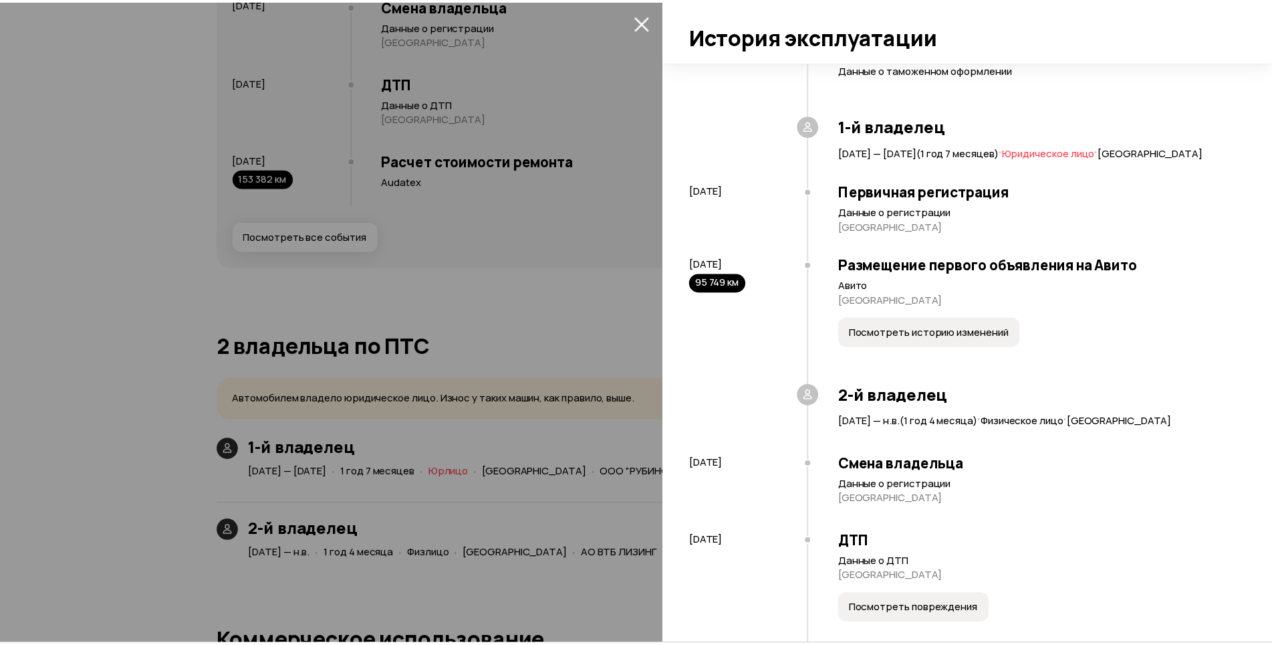
scroll to position [237, 0]
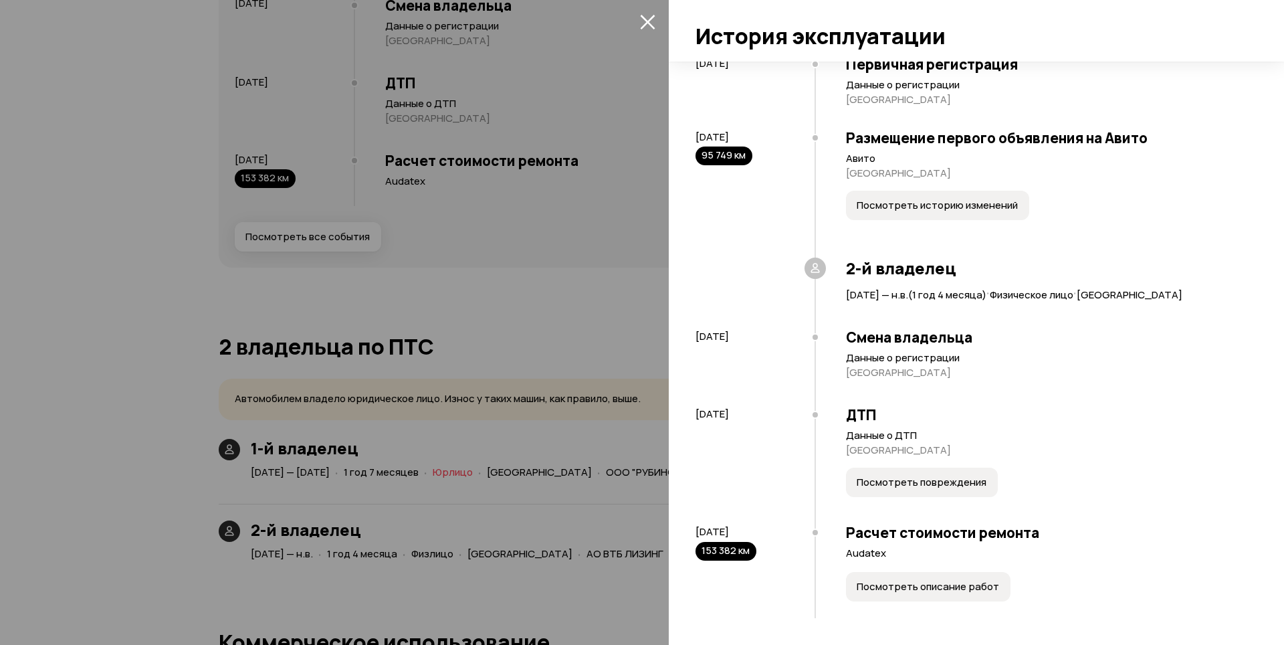
click at [930, 591] on span "Посмотреть описание работ" at bounding box center [927, 586] width 142 height 13
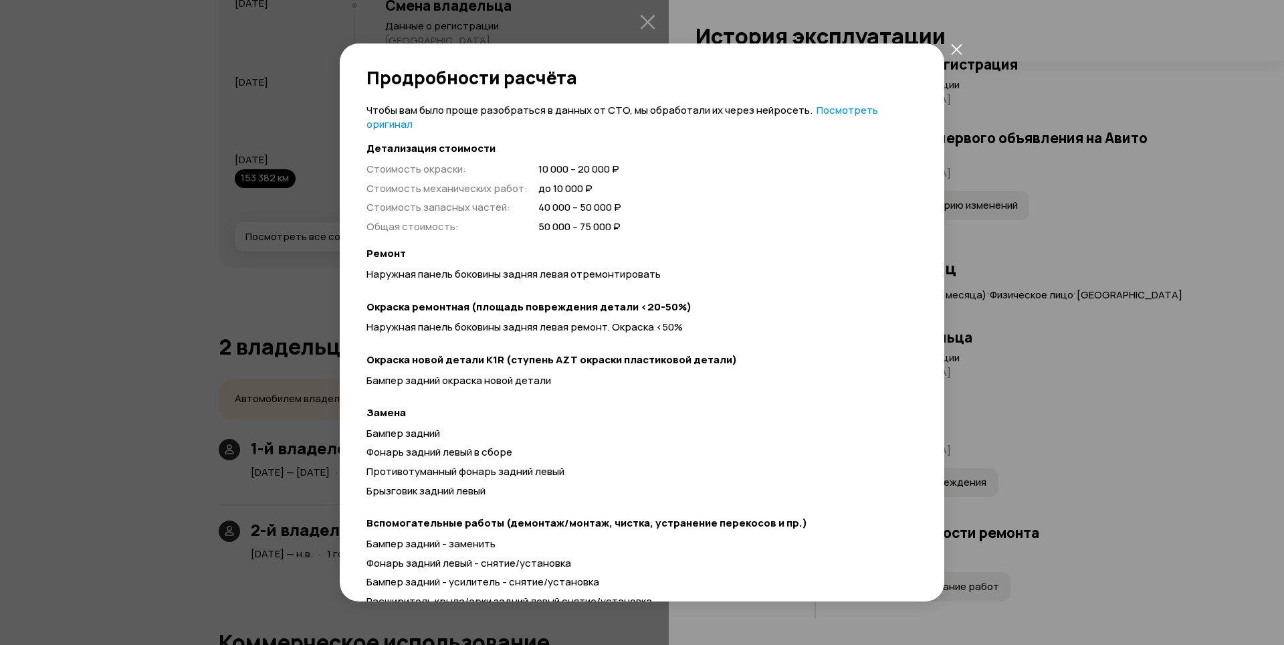
click at [956, 49] on icon "закрыть" at bounding box center [956, 48] width 11 height 11
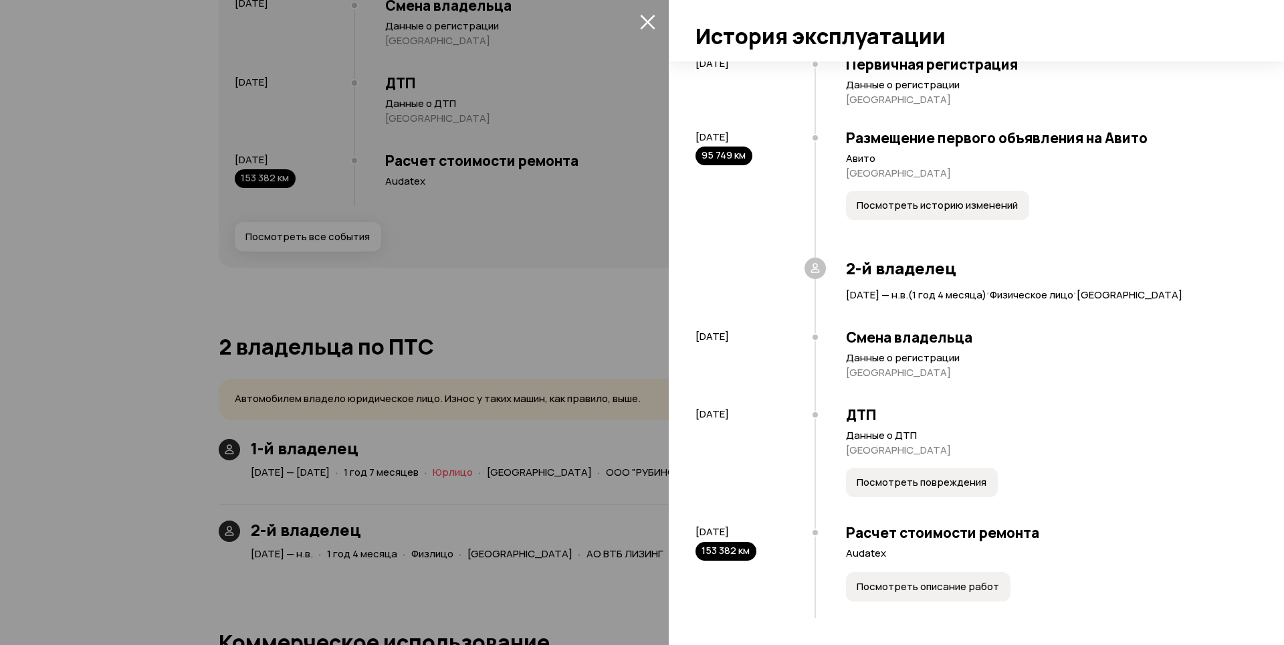
click at [934, 467] on button "Посмотреть повреждения" at bounding box center [922, 481] width 152 height 29
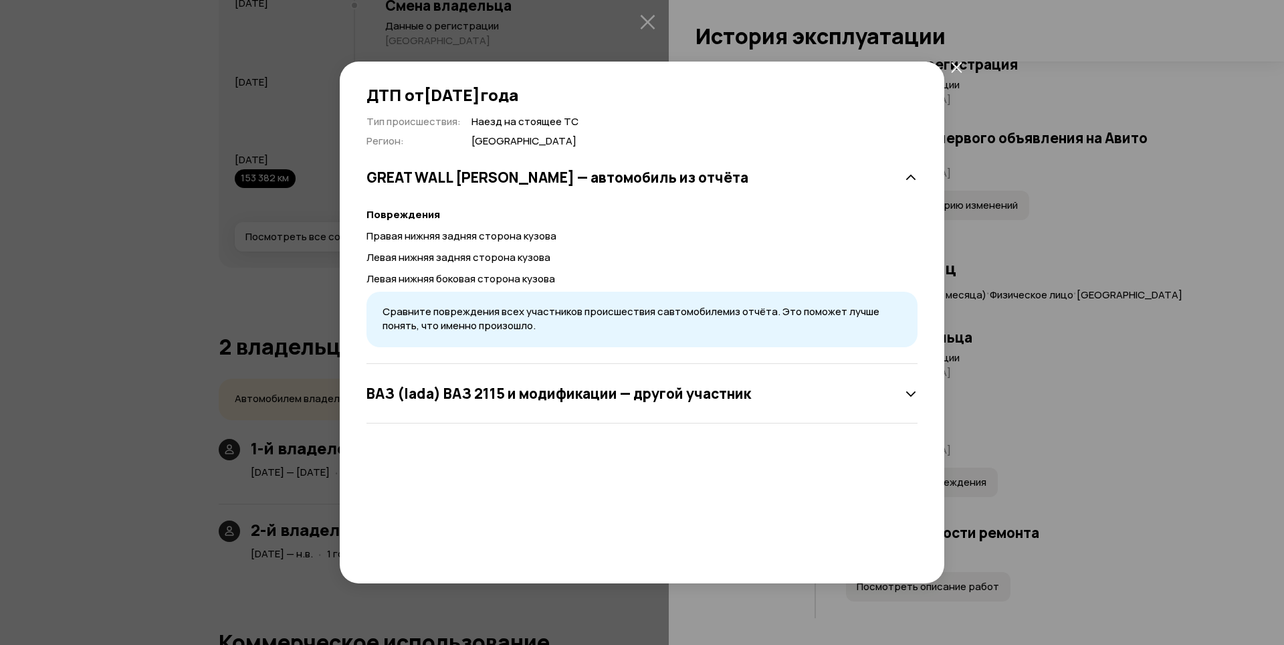
click at [952, 65] on icon "закрыть" at bounding box center [956, 67] width 11 height 11
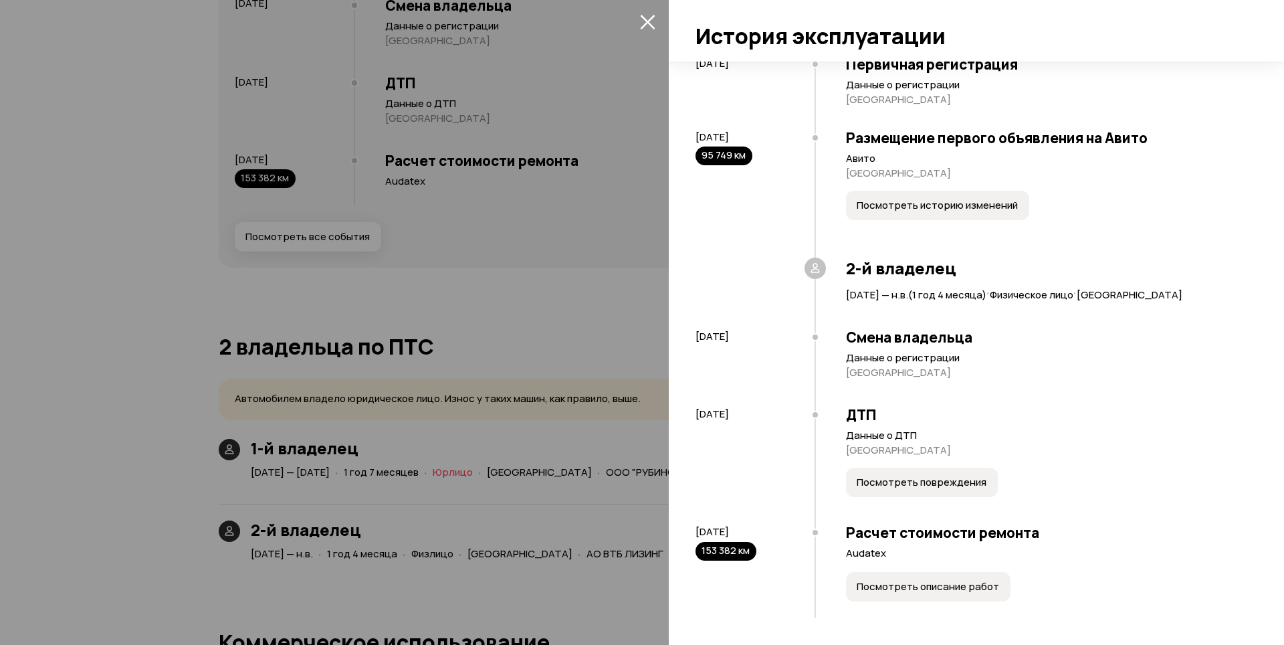
click at [657, 19] on button "закрыть" at bounding box center [647, 21] width 21 height 21
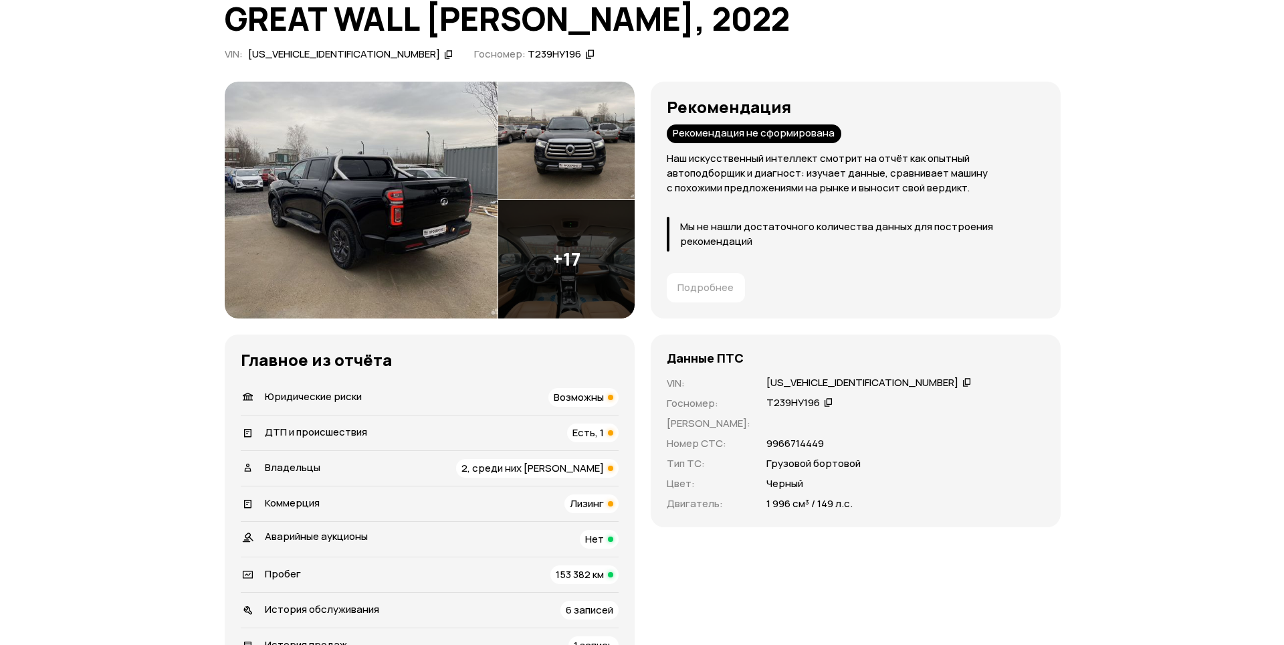
scroll to position [0, 0]
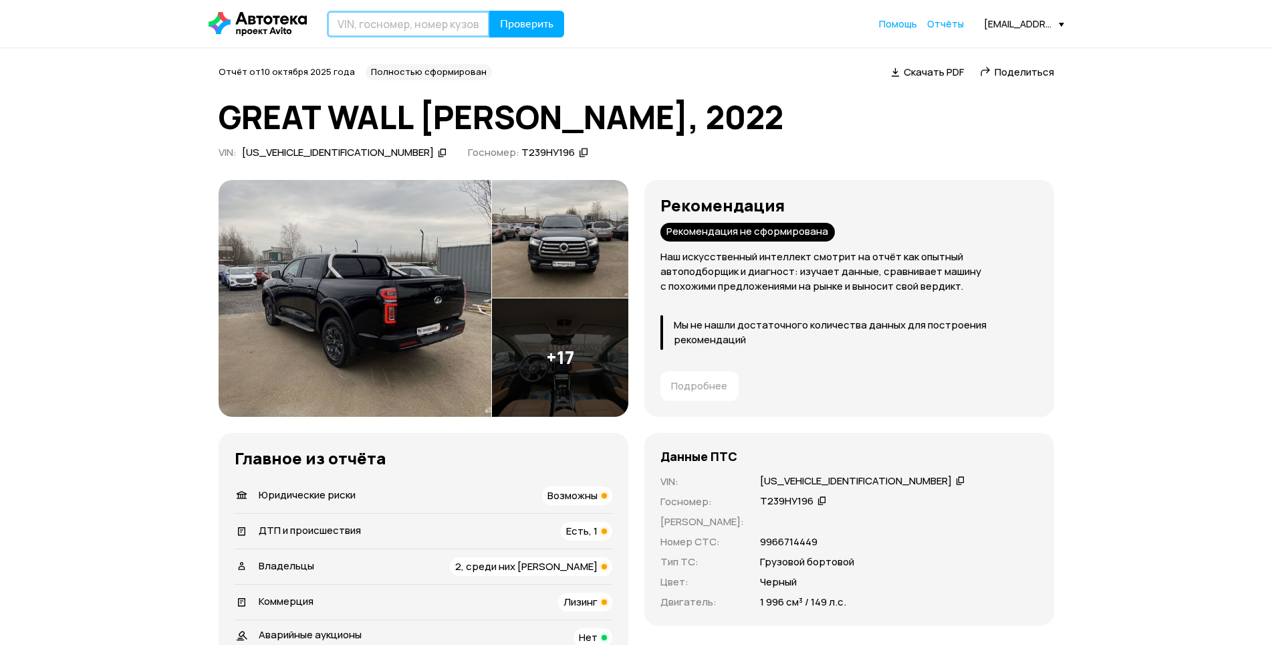
click at [397, 24] on input "text" at bounding box center [408, 24] width 163 height 27
paste input "[VEHICLE_IDENTIFICATION_NUMBER]"
type input "[VEHICLE_IDENTIFICATION_NUMBER]"
click at [490, 16] on button "Проверить" at bounding box center [526, 24] width 75 height 27
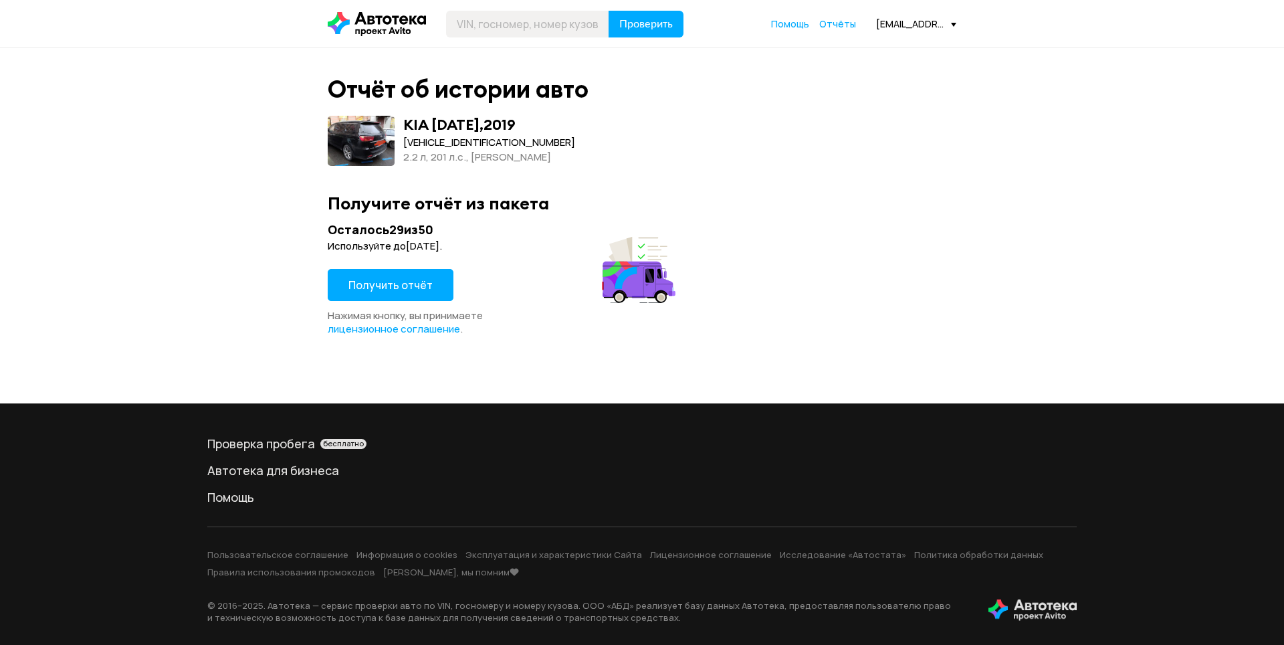
click at [404, 295] on button "Получить отчёт" at bounding box center [391, 285] width 126 height 32
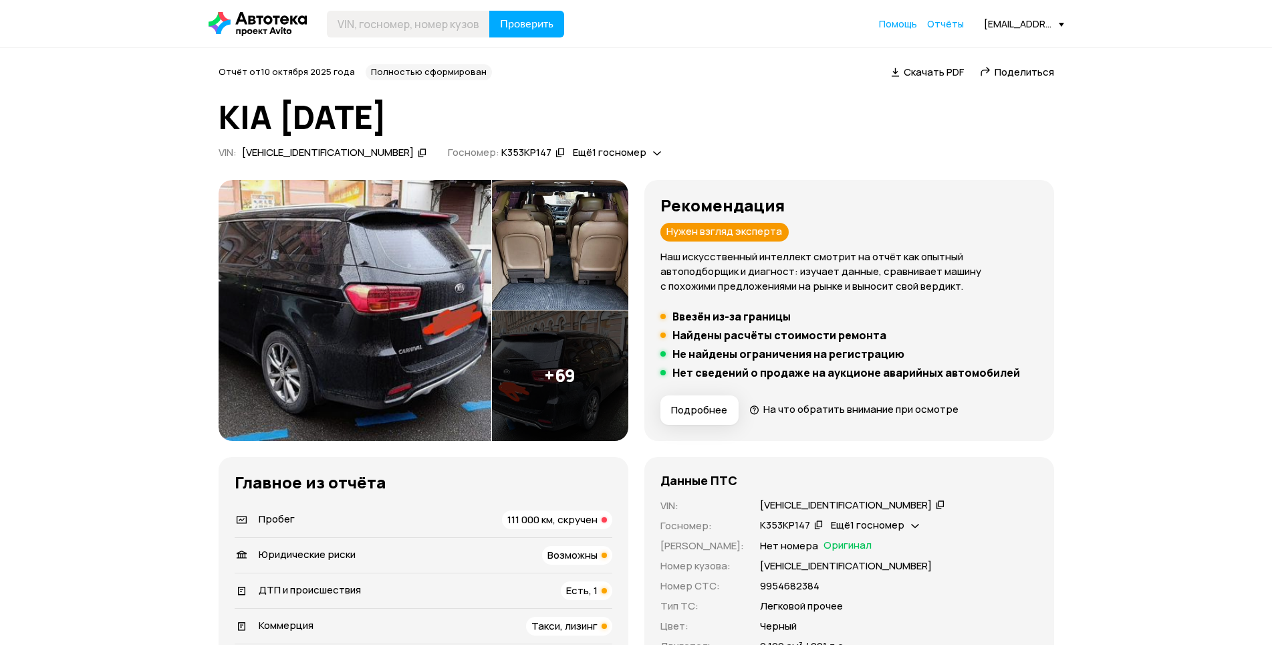
click at [336, 304] on img at bounding box center [355, 310] width 273 height 261
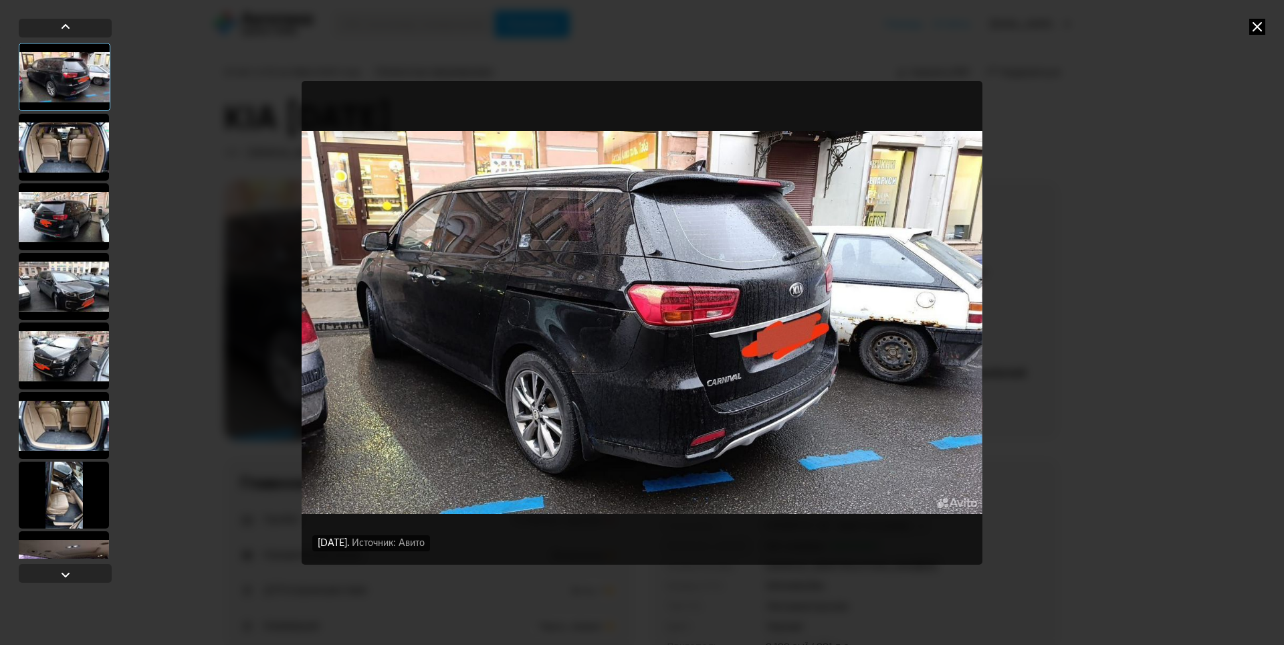
click at [64, 150] on div at bounding box center [64, 147] width 90 height 67
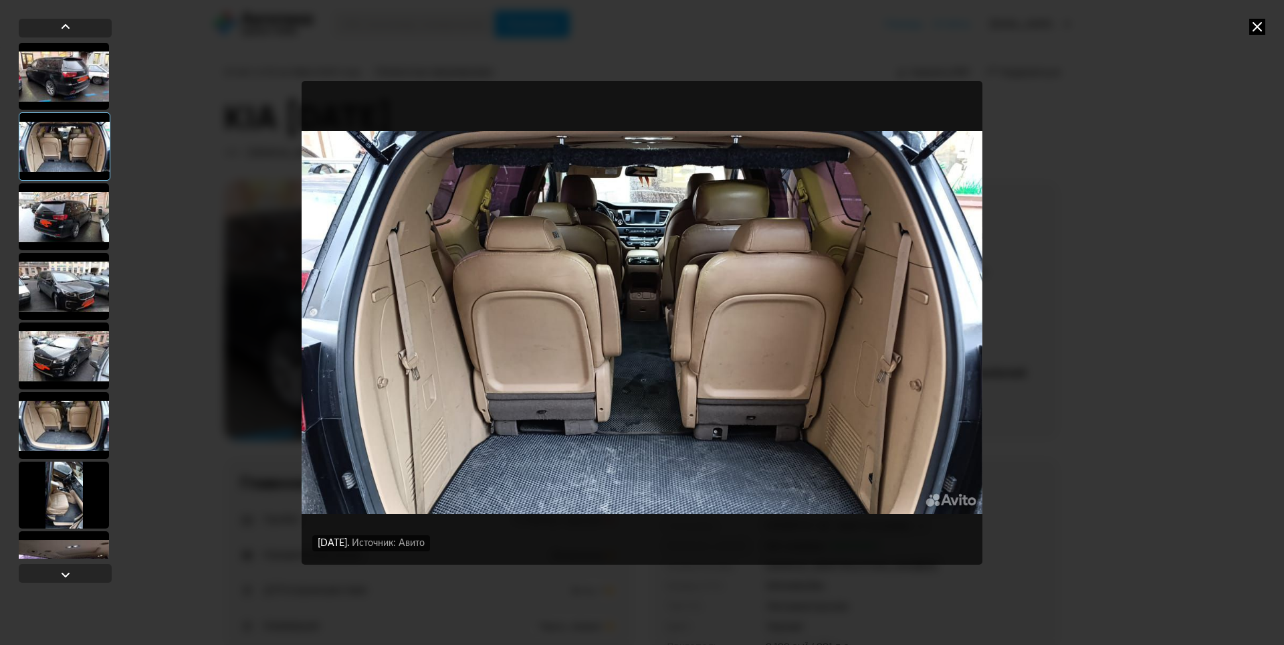
click at [62, 197] on div at bounding box center [64, 216] width 90 height 67
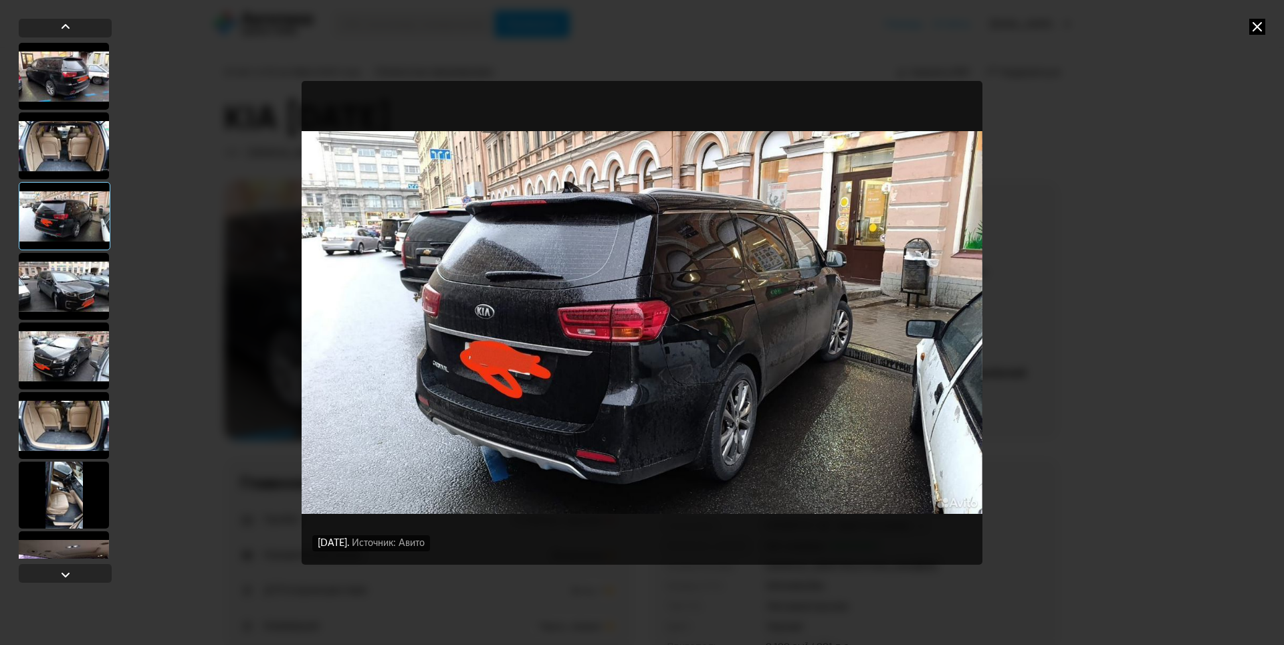
click at [74, 294] on div at bounding box center [64, 286] width 90 height 67
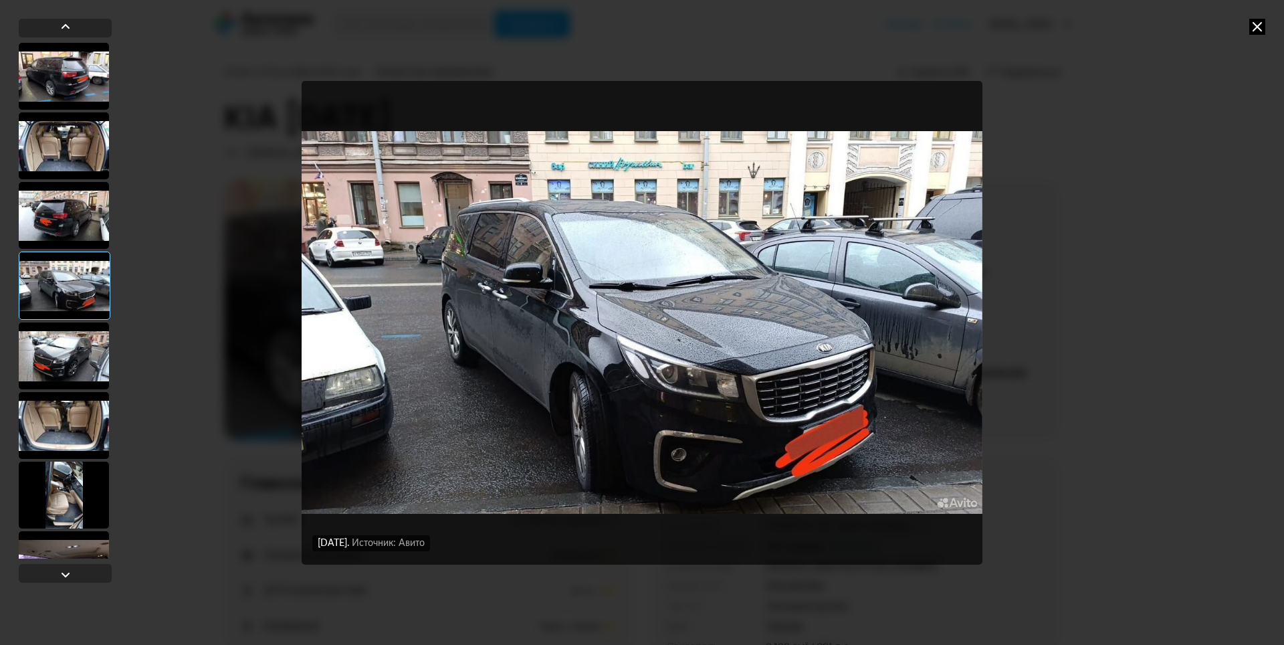
click at [61, 334] on div at bounding box center [64, 355] width 90 height 67
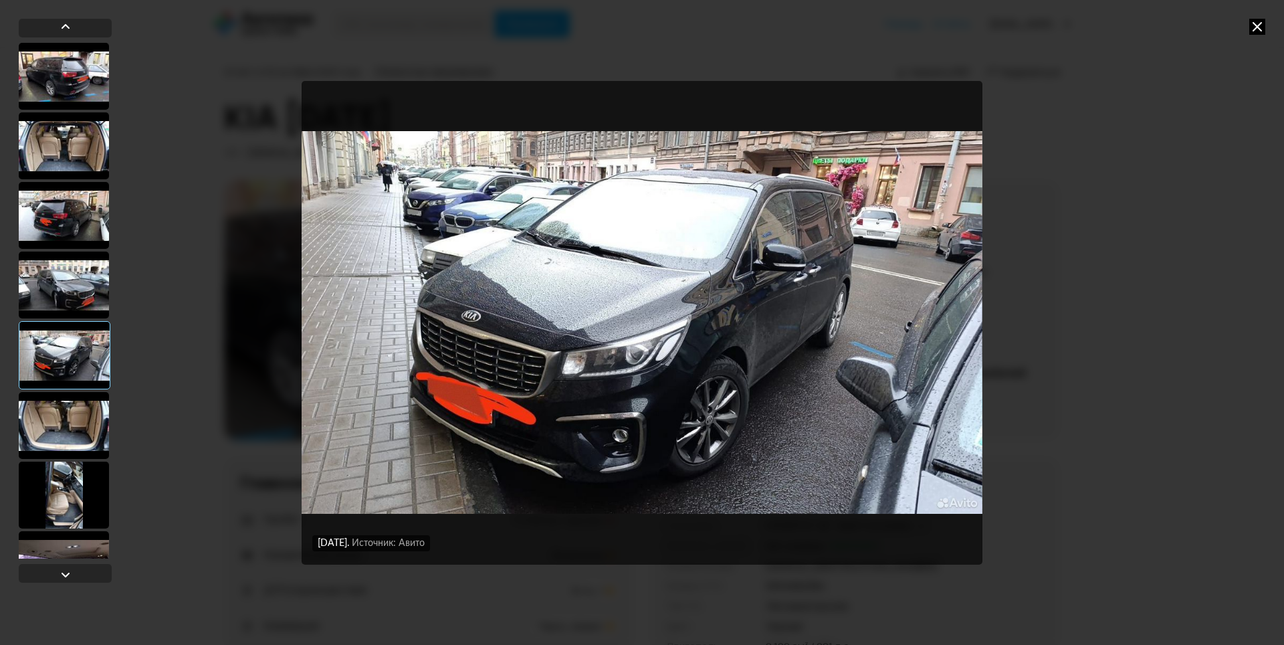
click at [62, 415] on div at bounding box center [64, 425] width 90 height 67
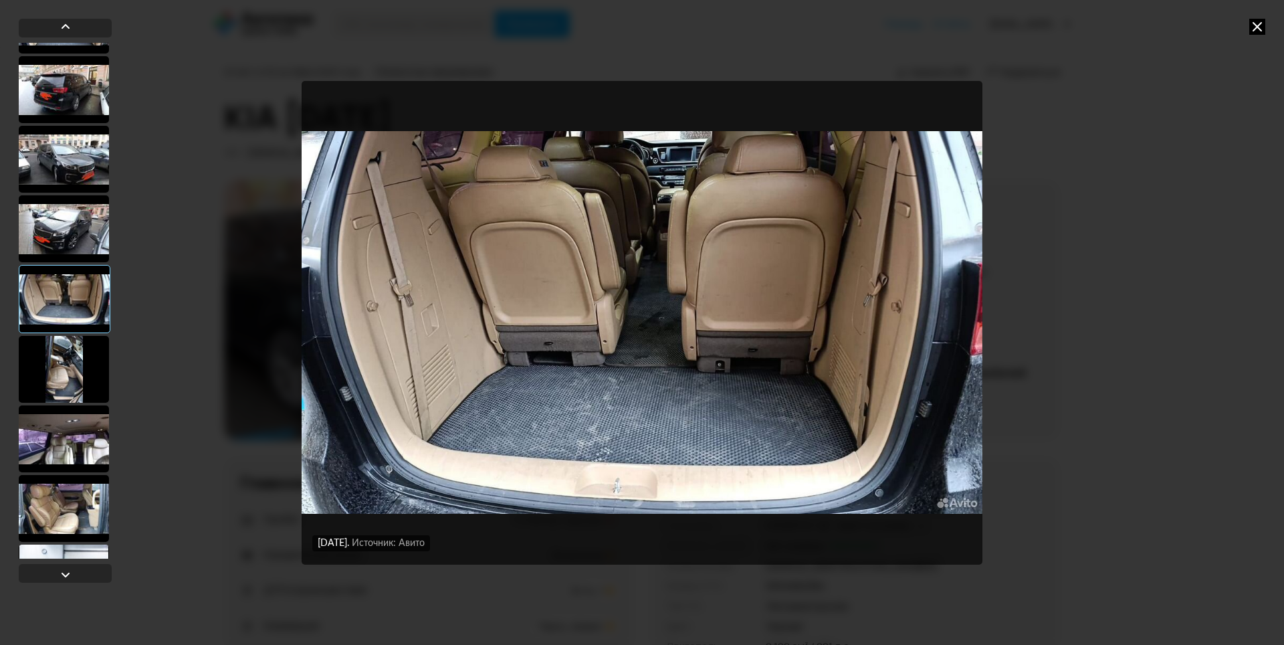
scroll to position [134, 0]
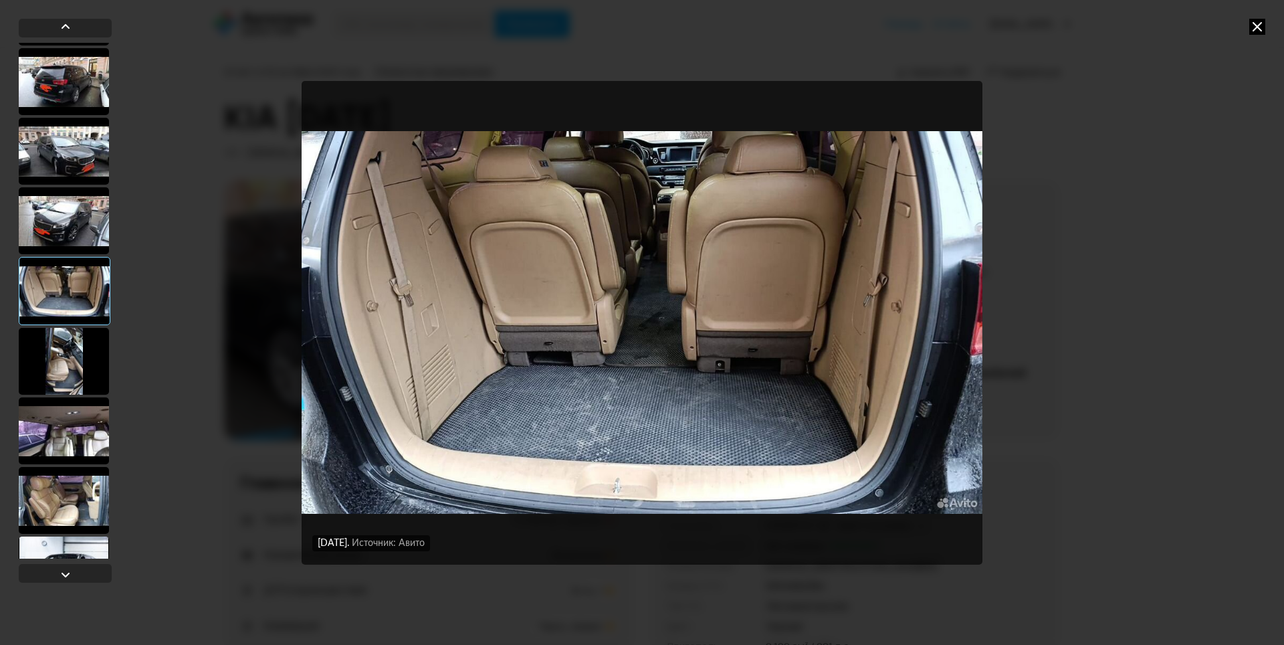
click at [82, 358] on div at bounding box center [64, 361] width 90 height 67
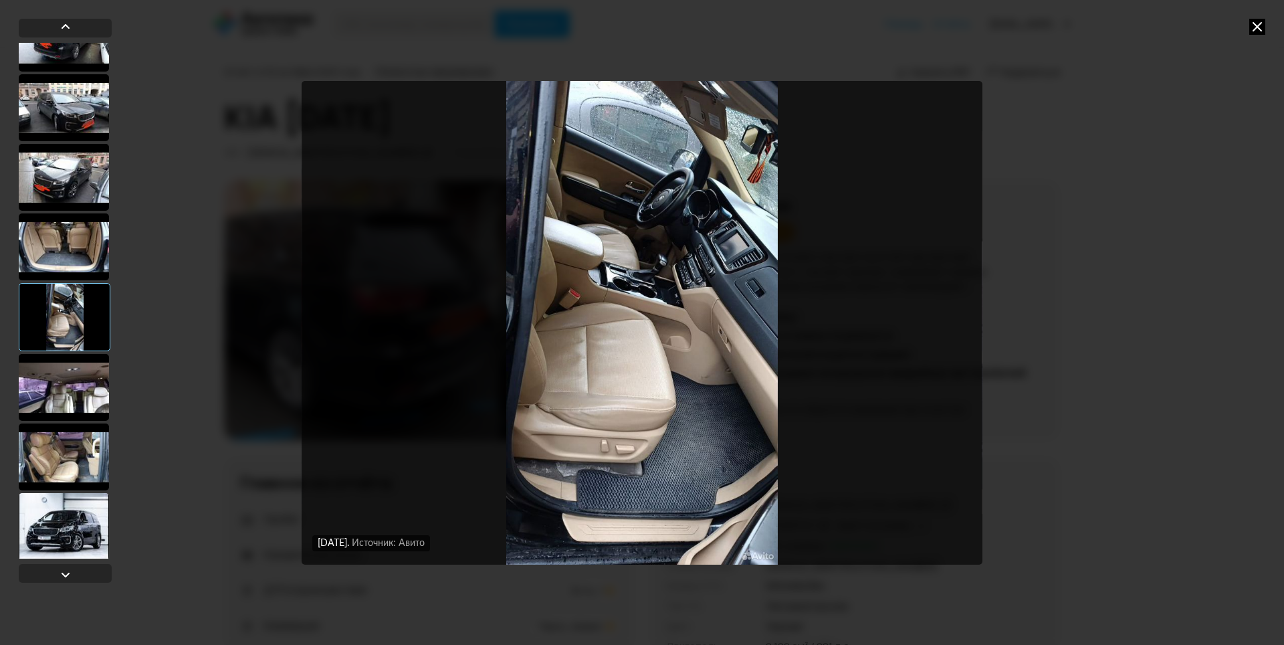
scroll to position [201, 0]
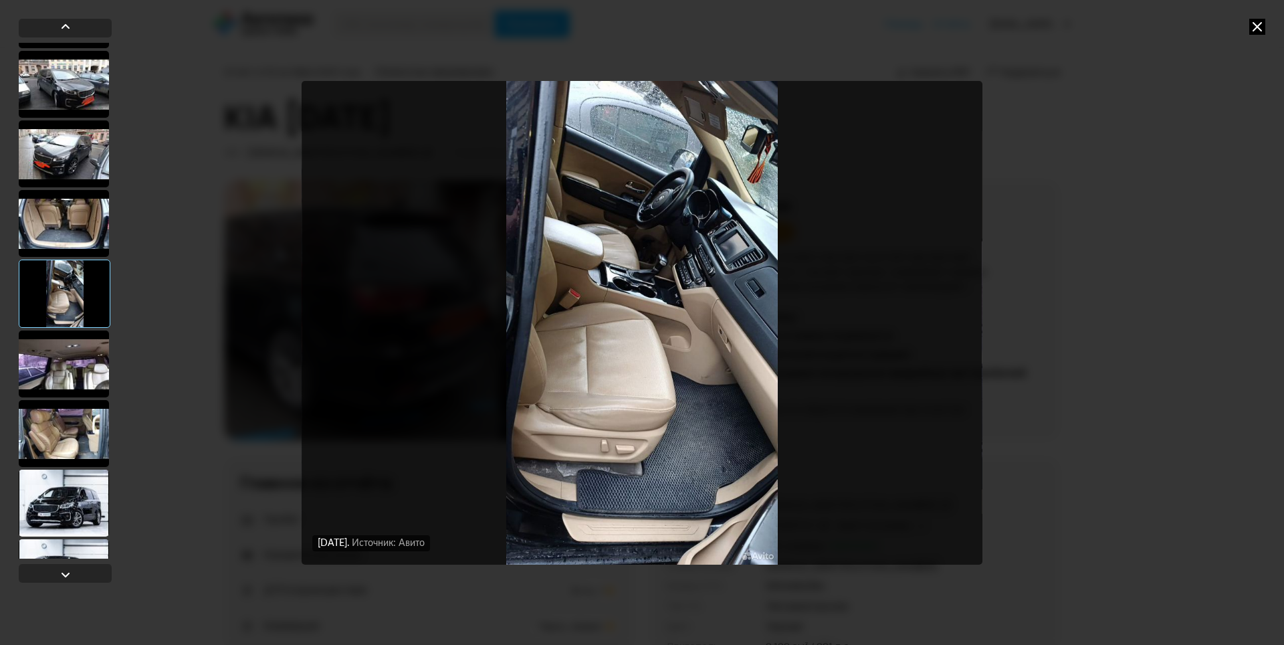
click at [72, 445] on div at bounding box center [64, 433] width 90 height 67
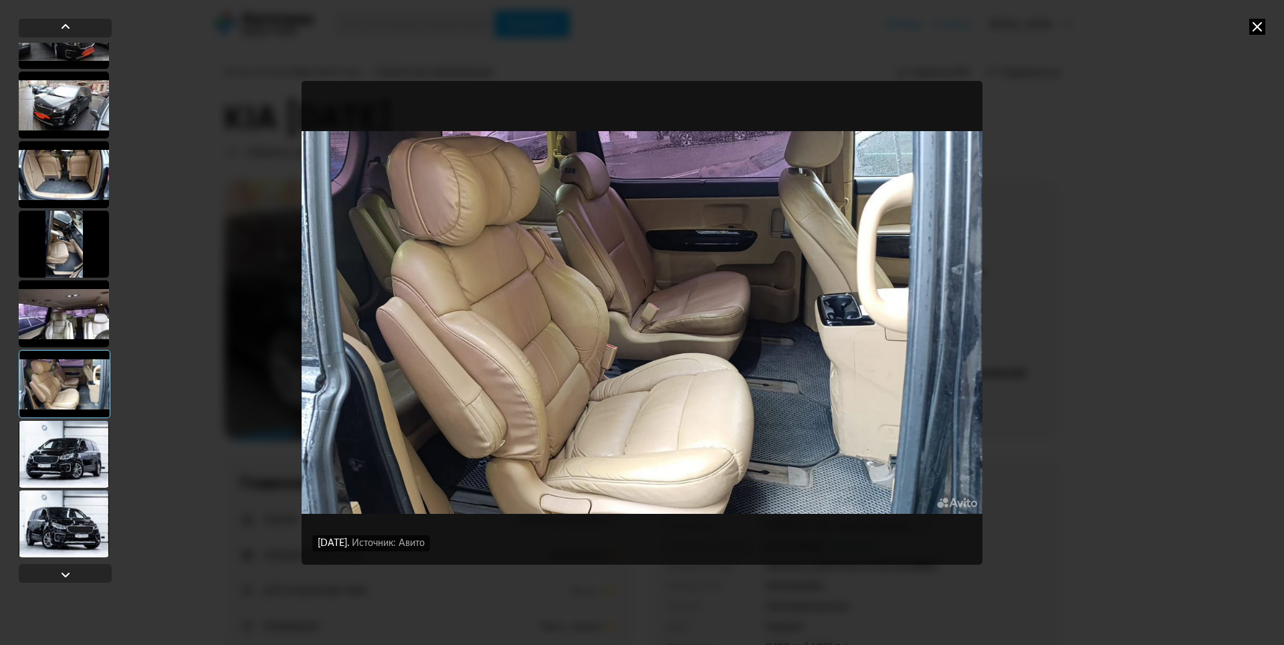
scroll to position [334, 0]
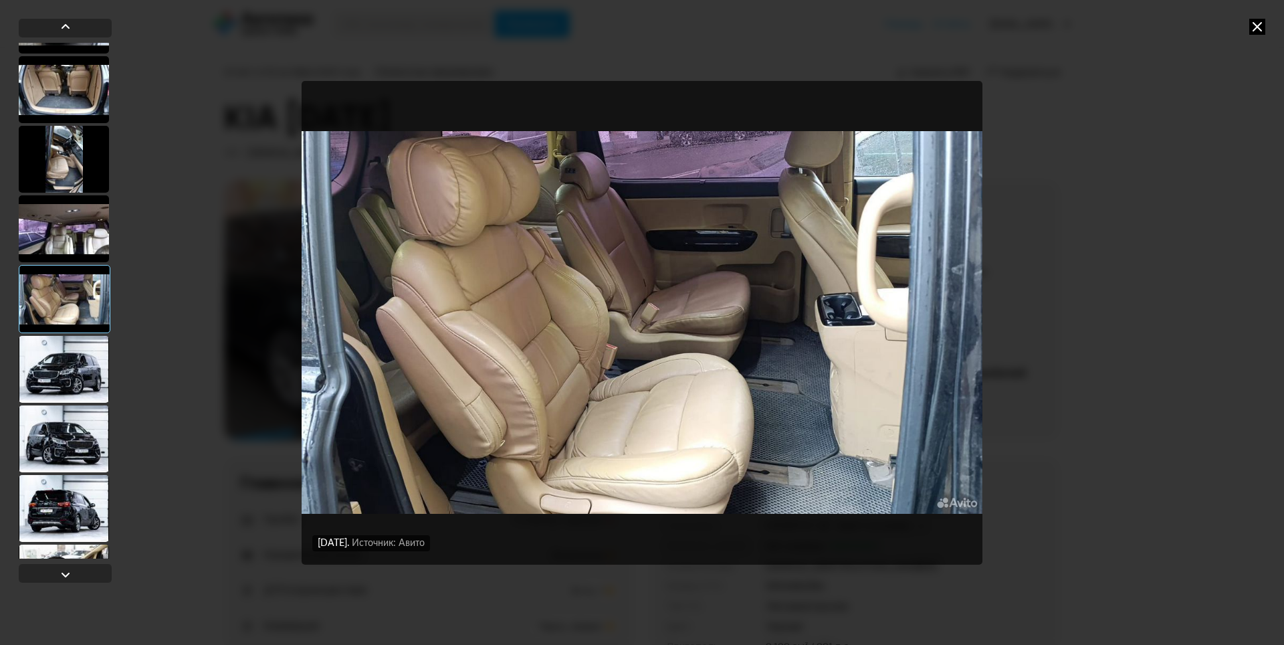
click at [82, 369] on div at bounding box center [64, 369] width 90 height 67
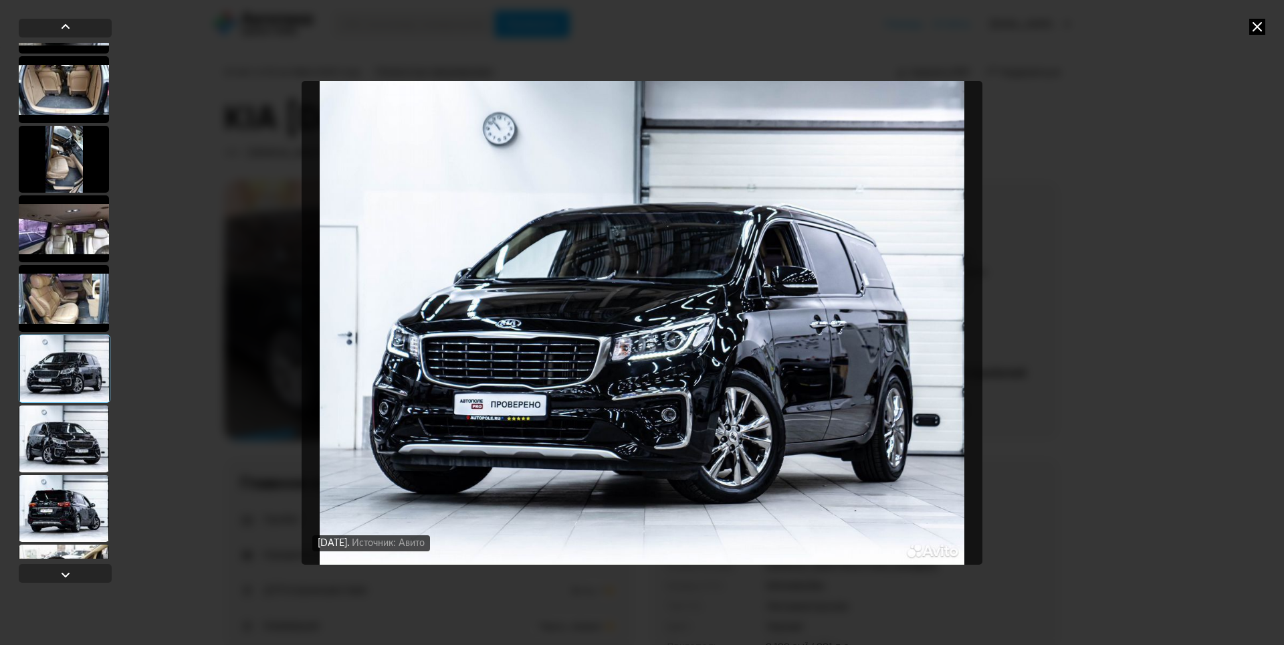
click at [72, 411] on div at bounding box center [64, 438] width 90 height 67
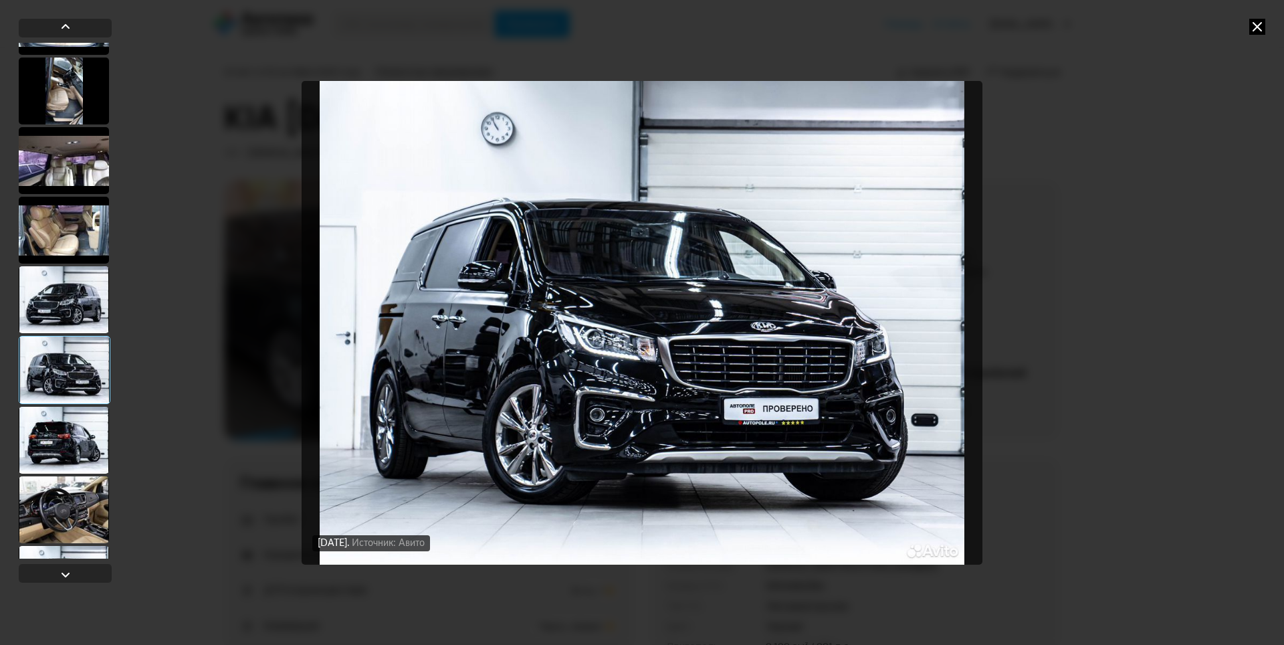
scroll to position [535, 0]
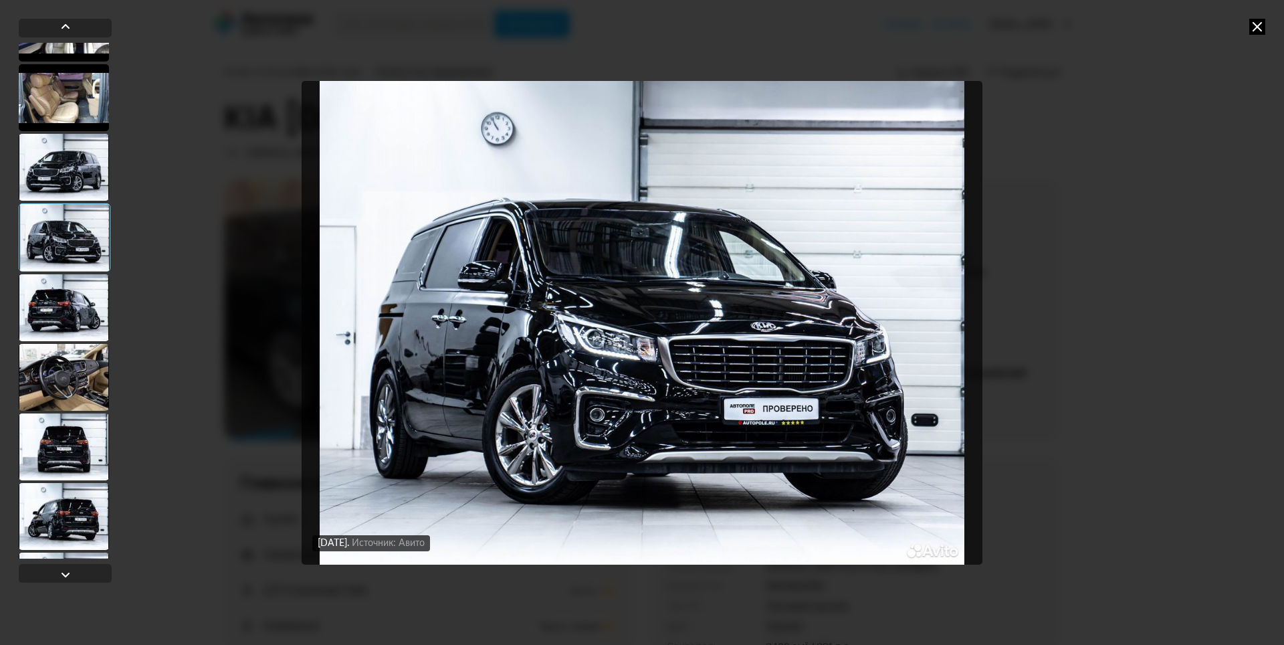
click at [76, 385] on div at bounding box center [64, 377] width 90 height 67
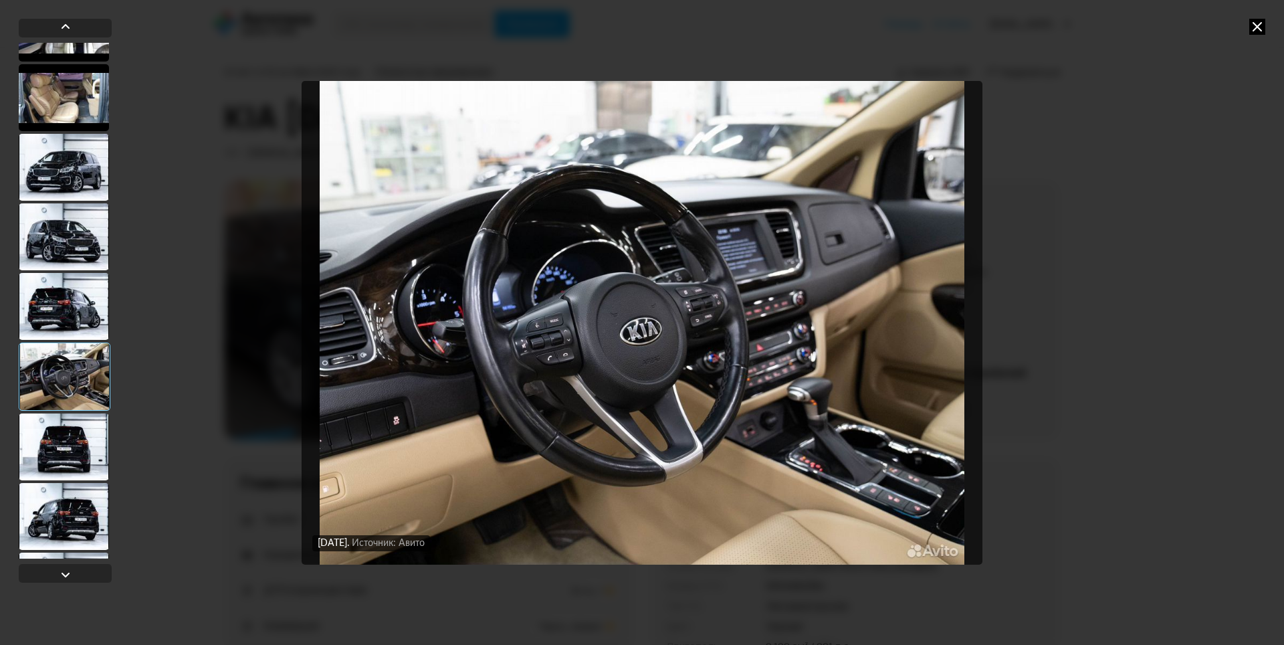
click at [64, 448] on div at bounding box center [64, 446] width 90 height 67
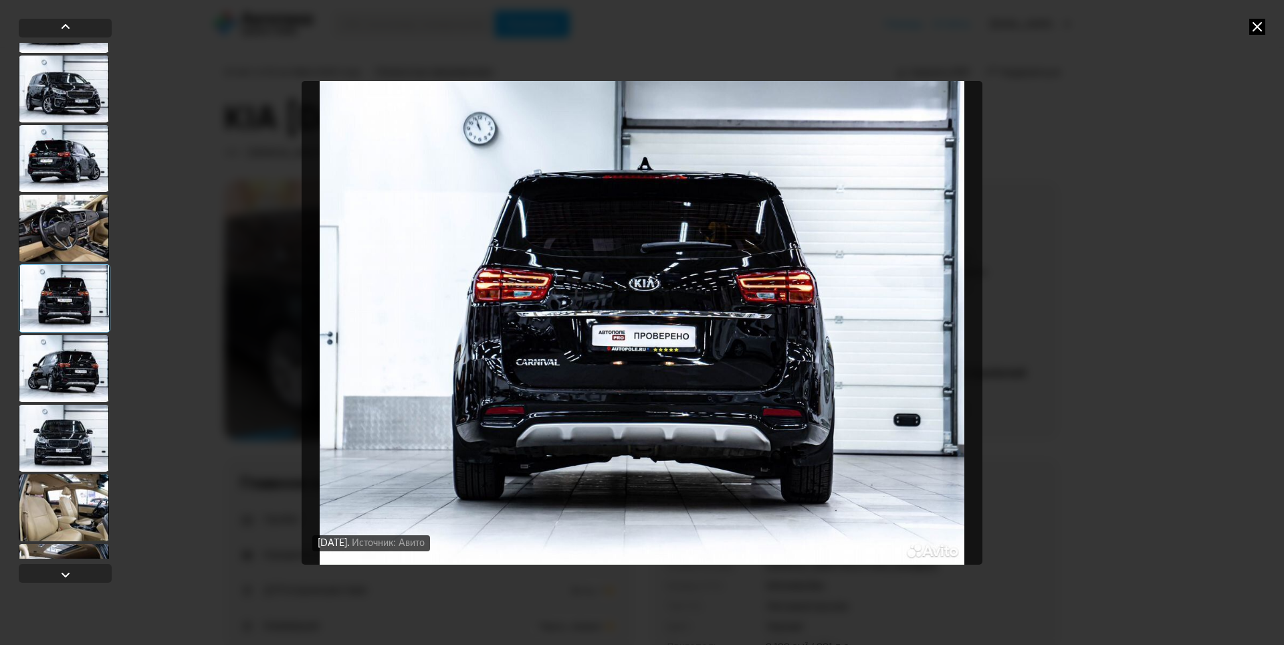
scroll to position [735, 0]
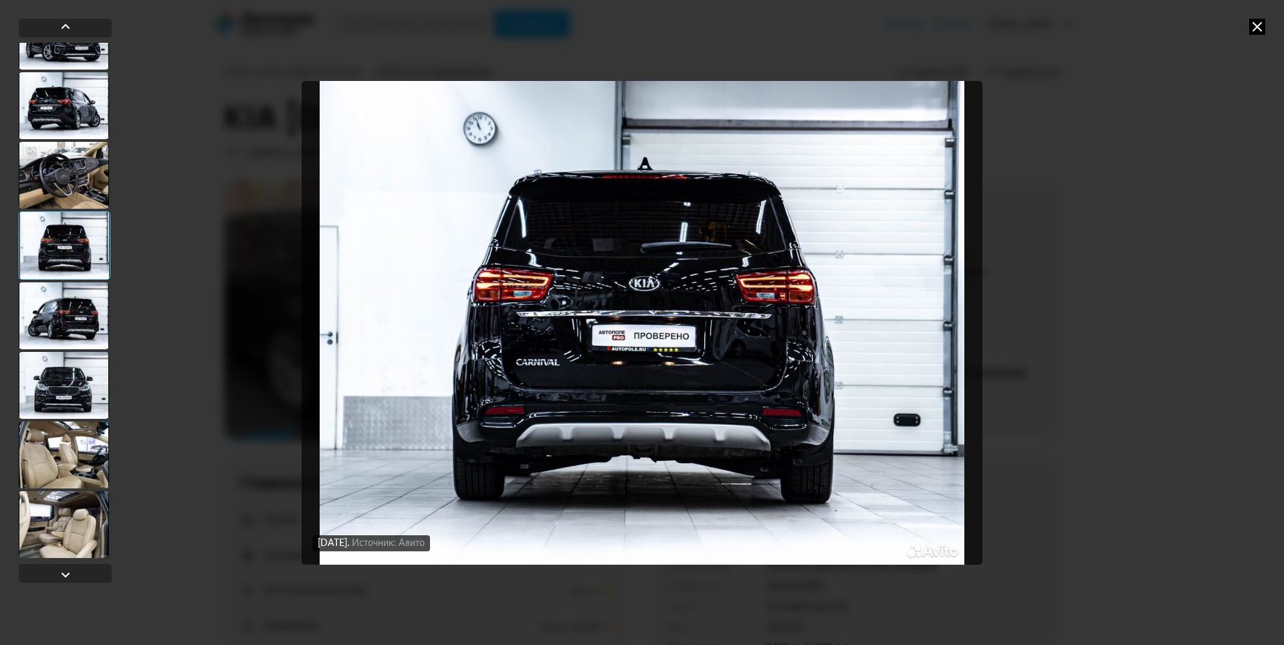
click at [71, 443] on div at bounding box center [64, 454] width 90 height 67
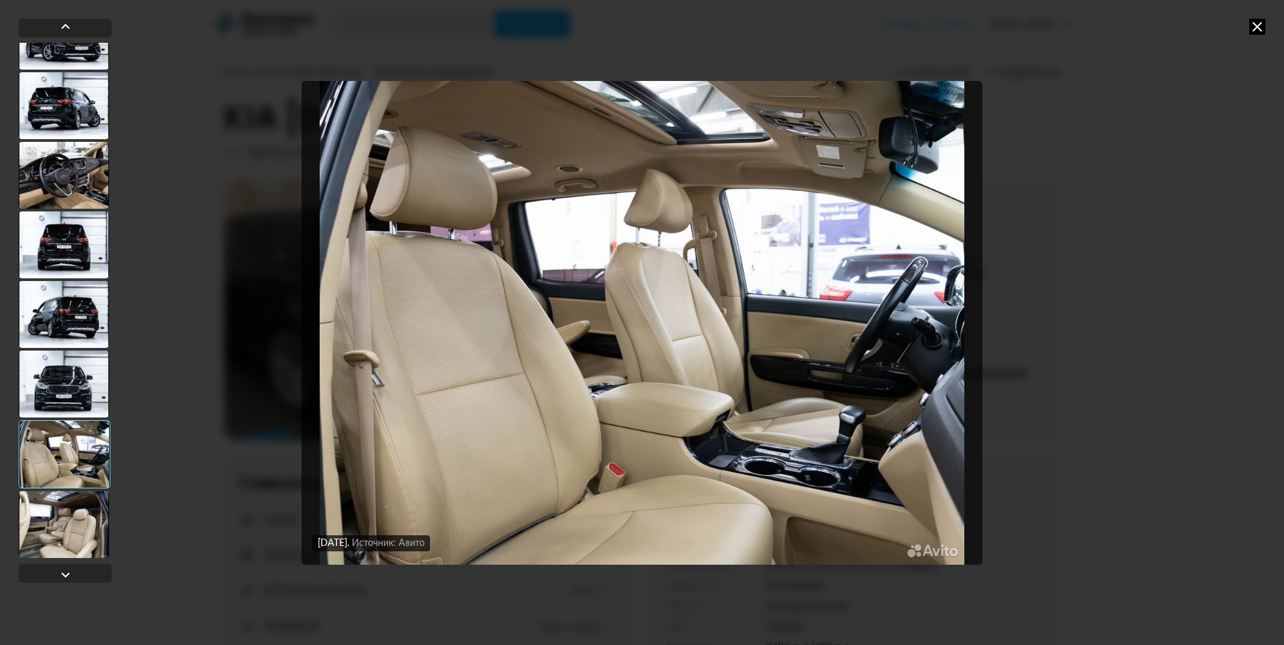
click at [85, 523] on div at bounding box center [64, 524] width 90 height 67
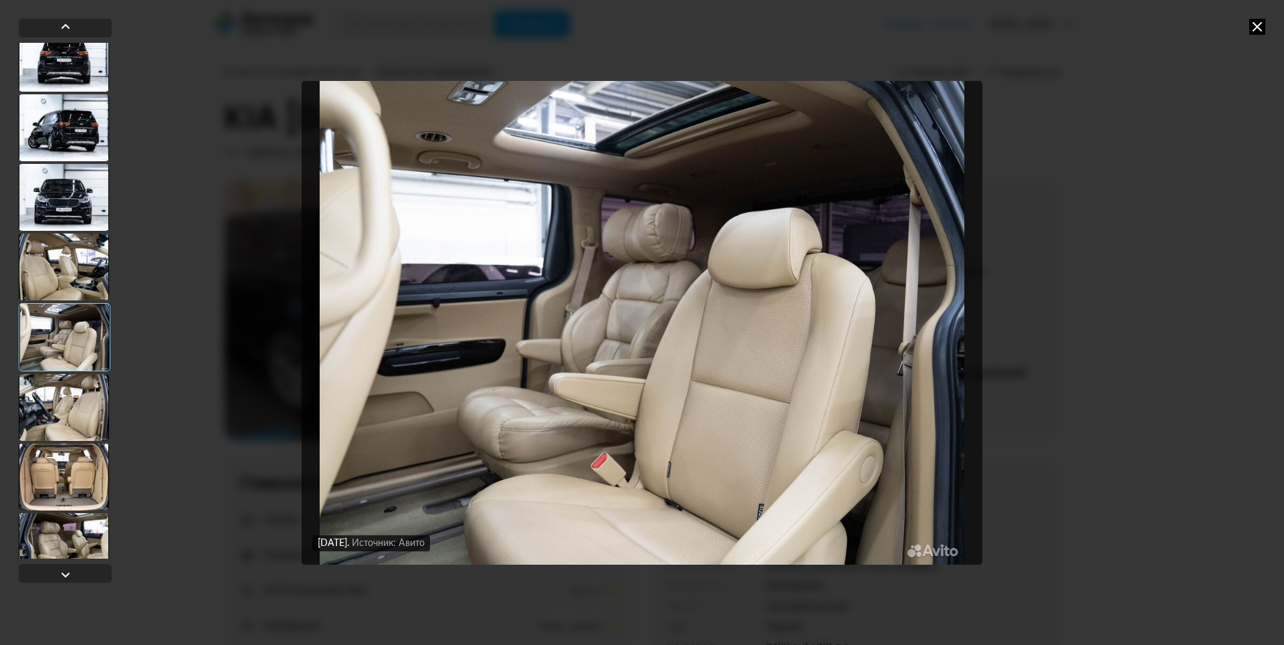
scroll to position [936, 0]
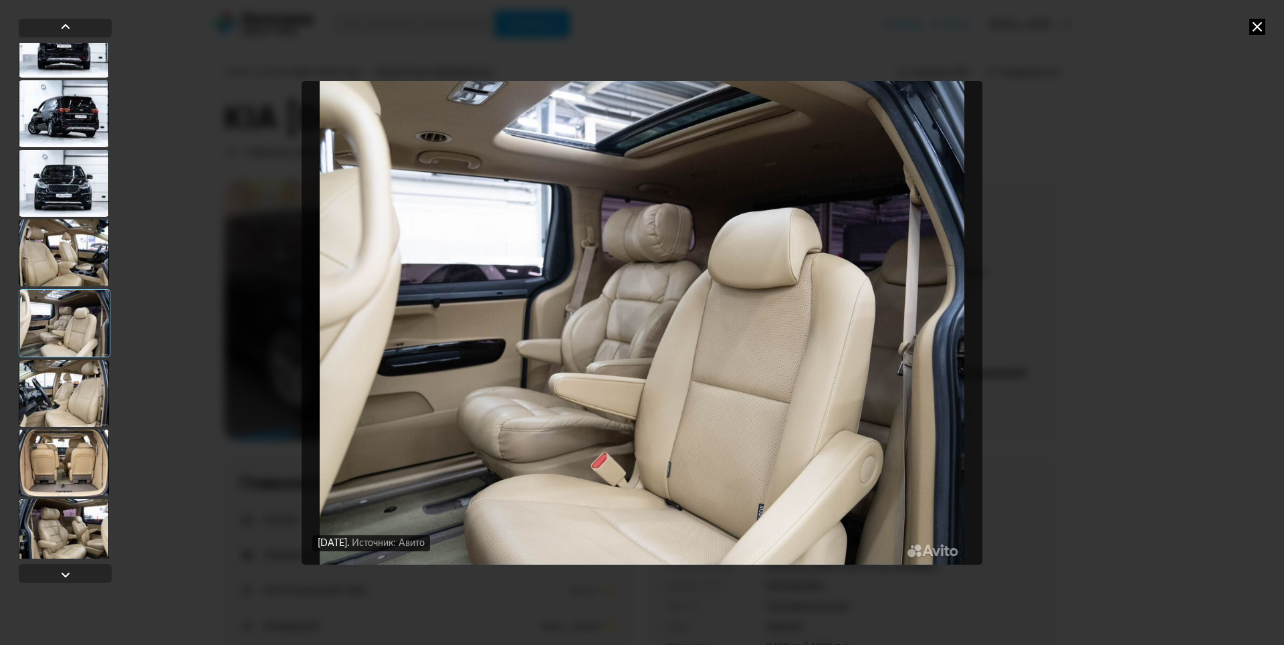
click at [55, 380] on div at bounding box center [64, 393] width 90 height 67
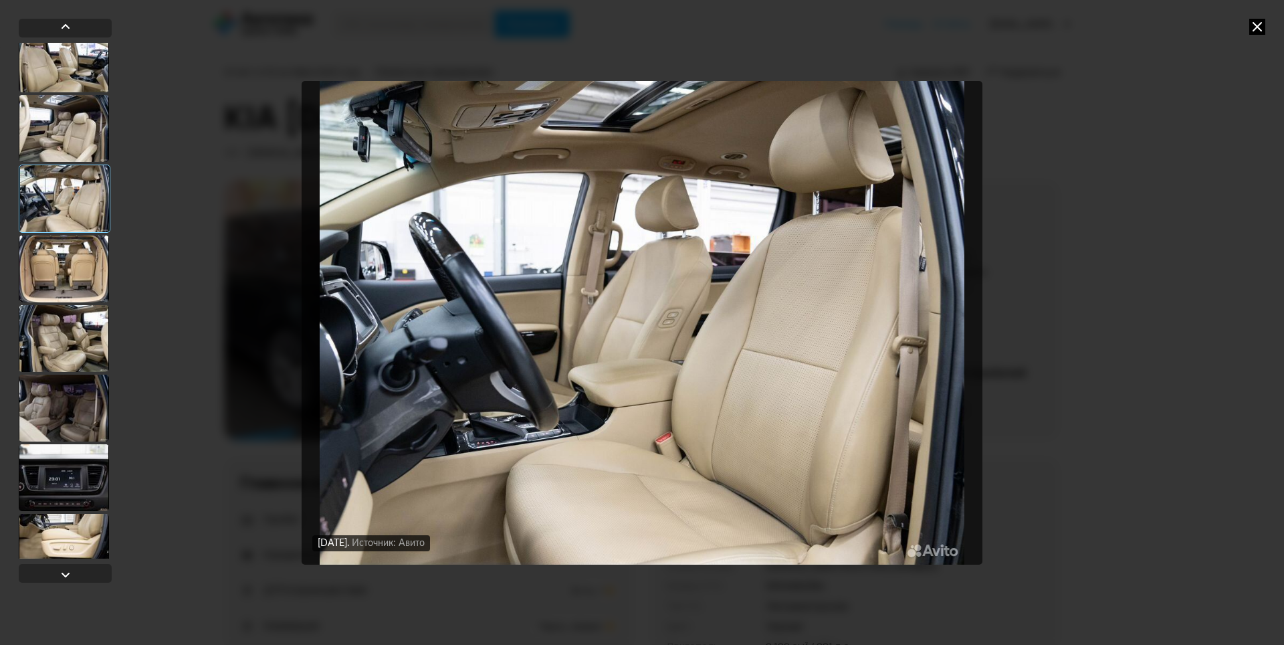
scroll to position [1137, 0]
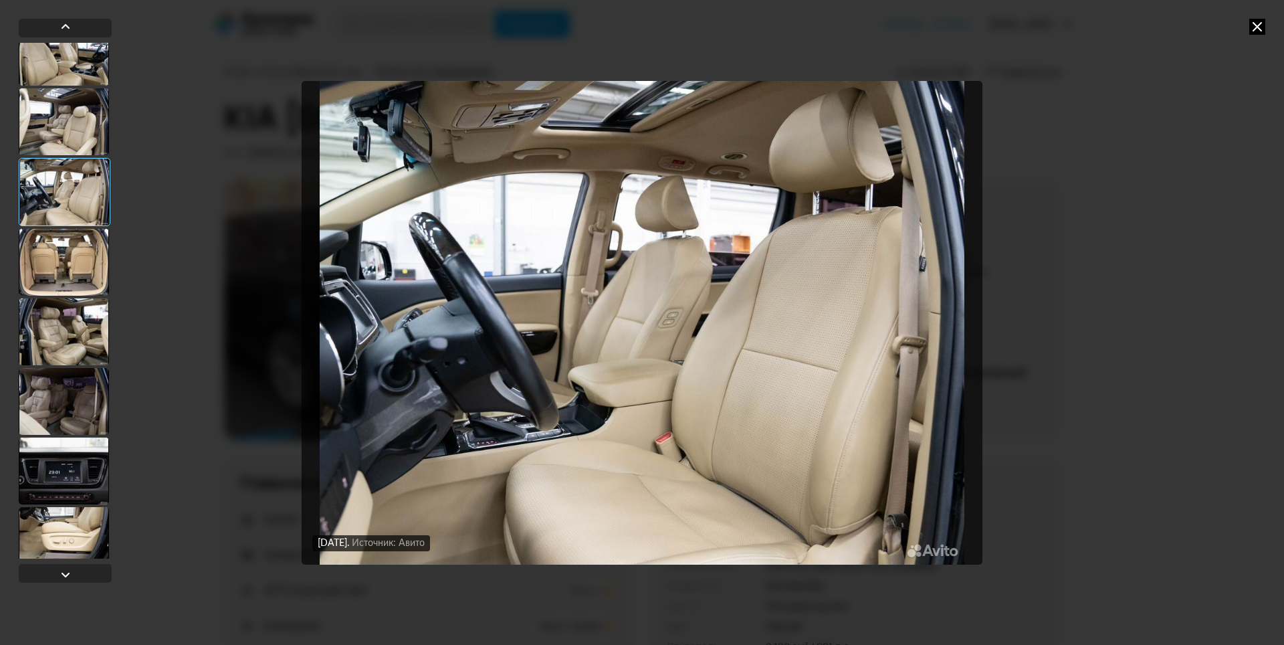
click at [80, 414] on div at bounding box center [64, 401] width 90 height 67
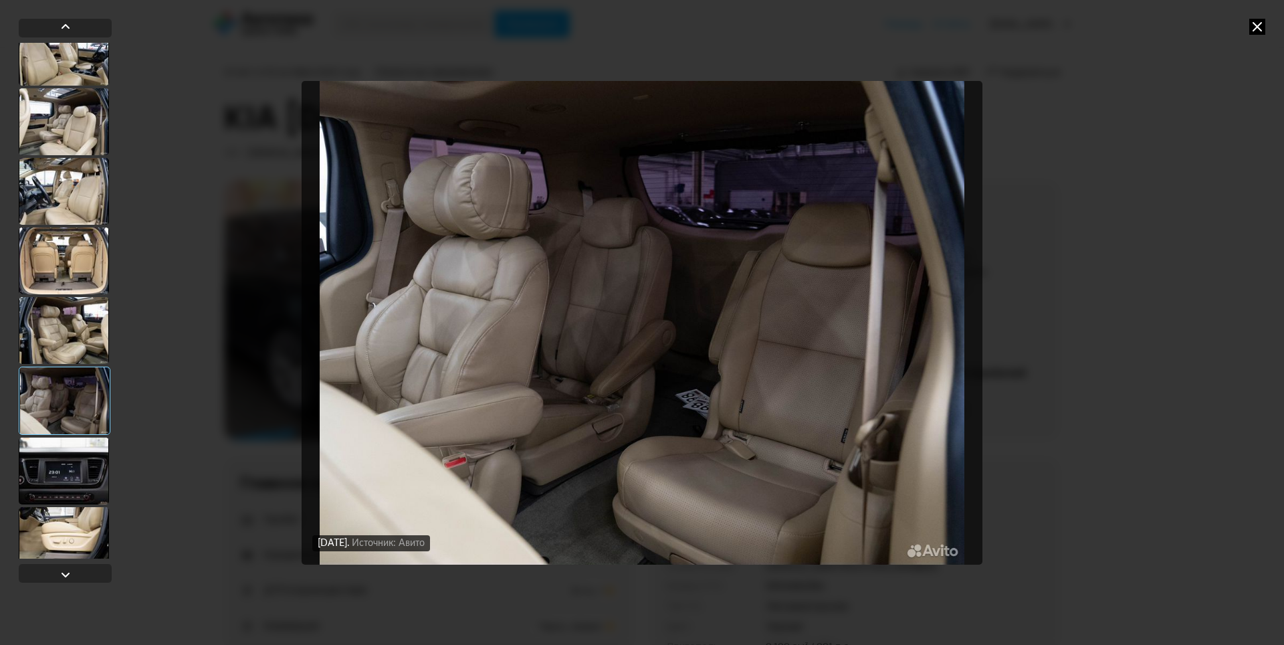
click at [88, 481] on div at bounding box center [64, 470] width 90 height 67
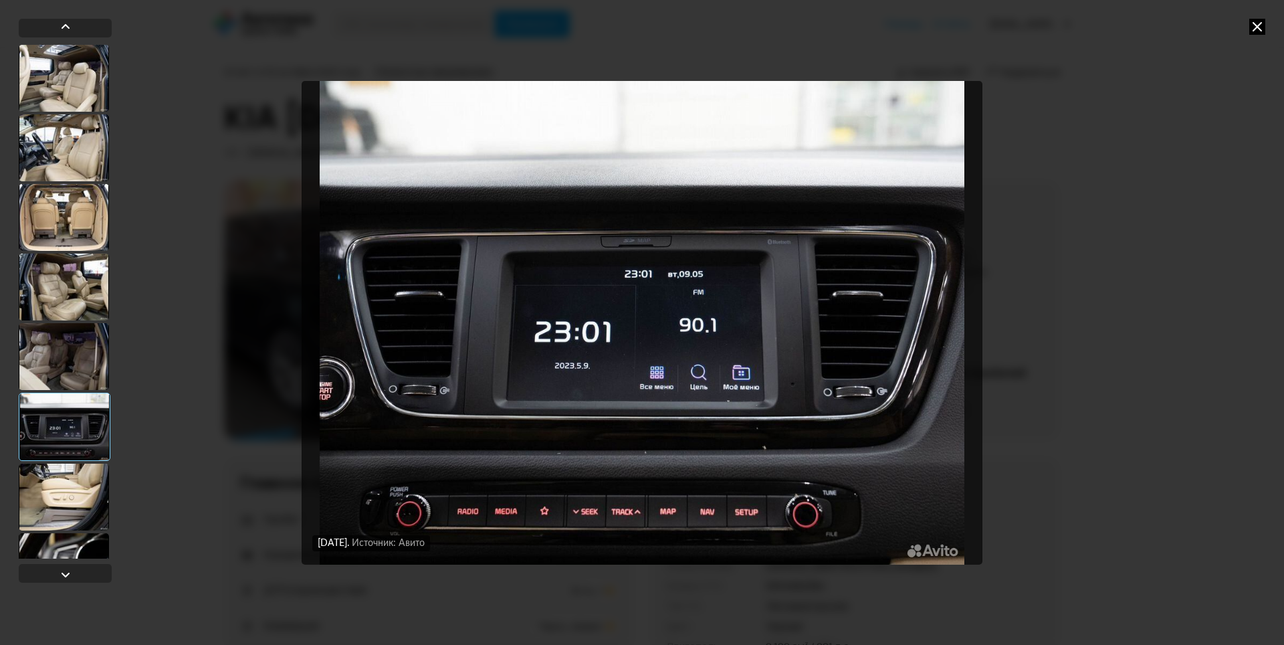
scroll to position [1203, 0]
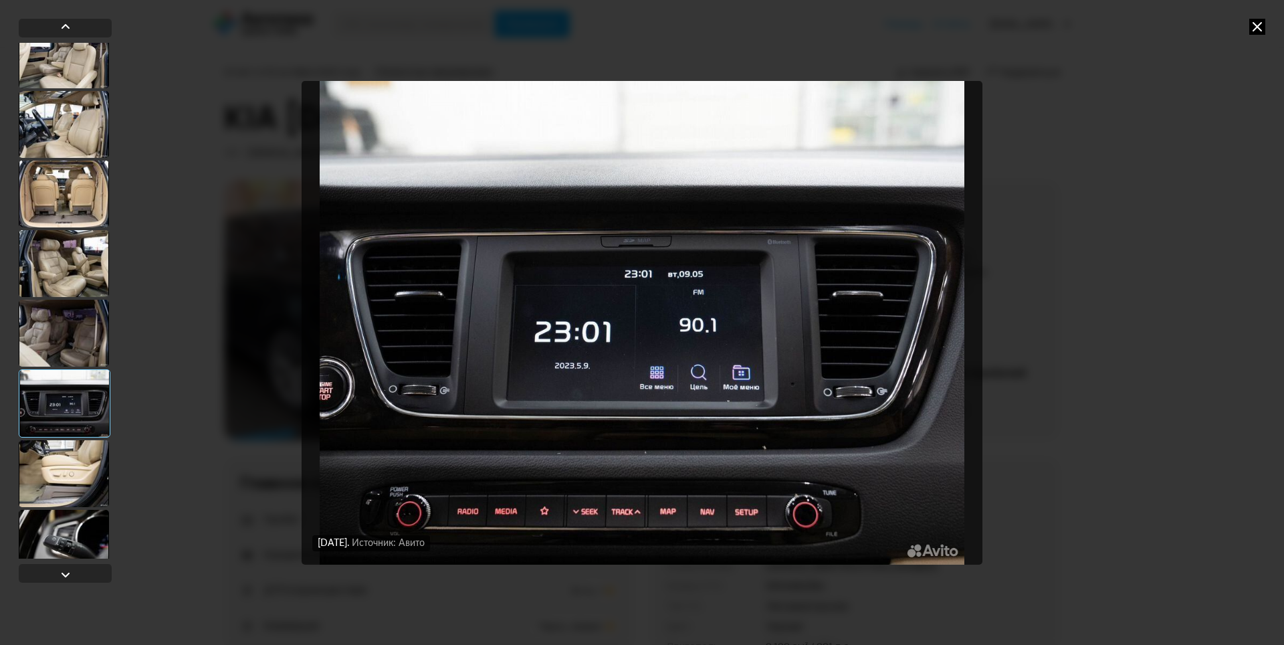
click at [86, 483] on div at bounding box center [64, 473] width 90 height 67
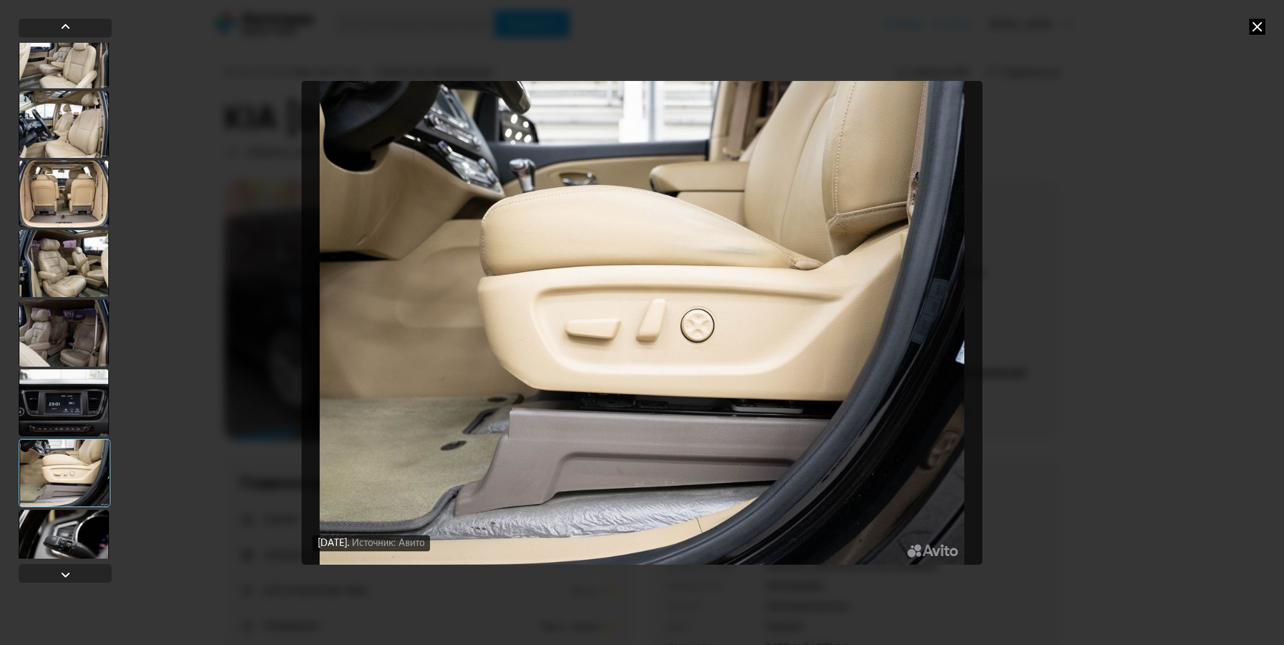
click at [93, 519] on div at bounding box center [64, 542] width 90 height 67
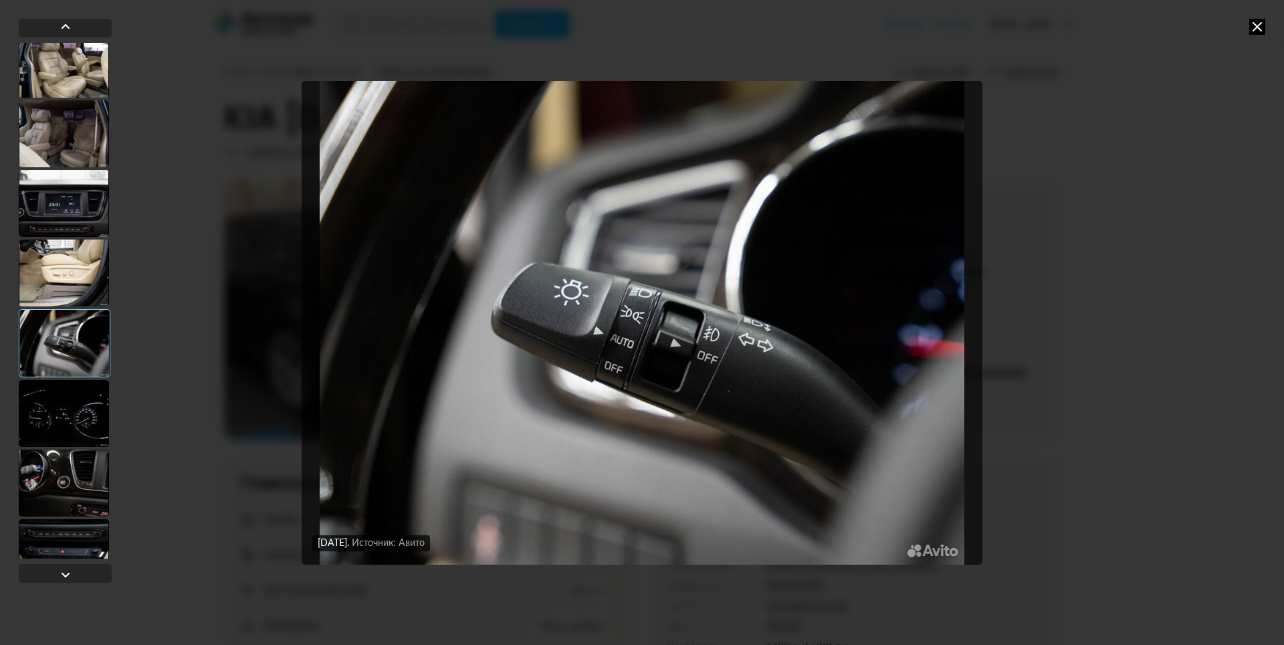
scroll to position [1404, 0]
click at [90, 417] on div at bounding box center [64, 411] width 90 height 67
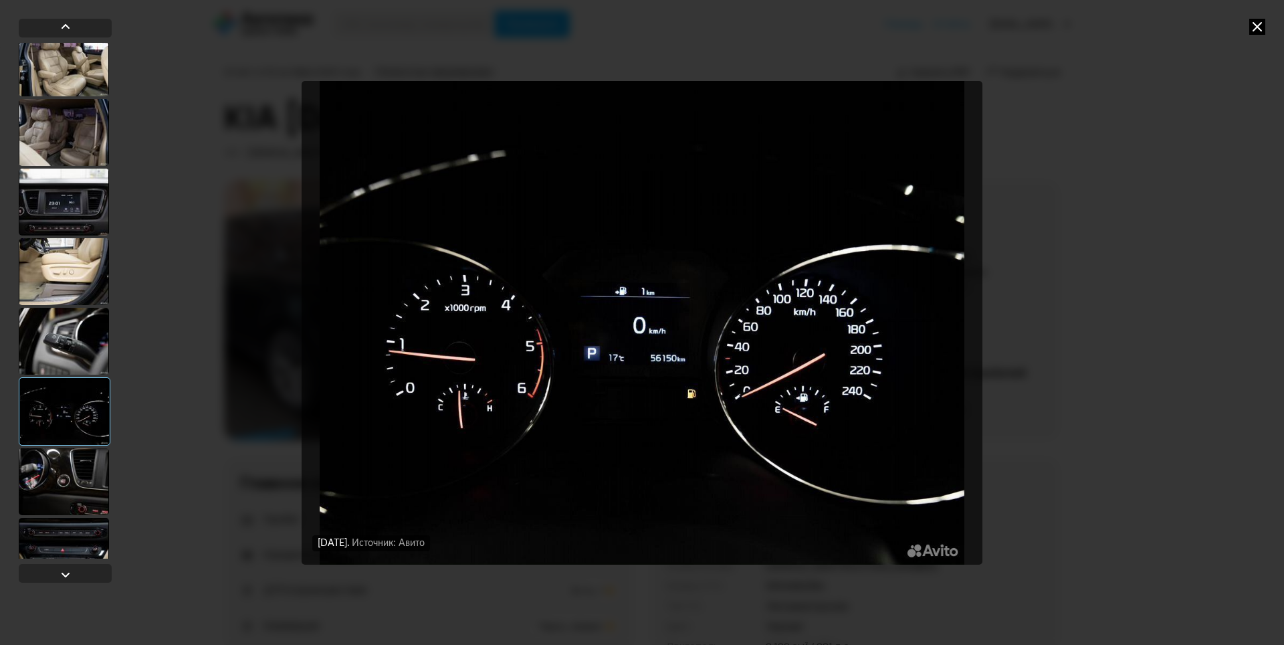
click at [84, 461] on div at bounding box center [64, 481] width 90 height 67
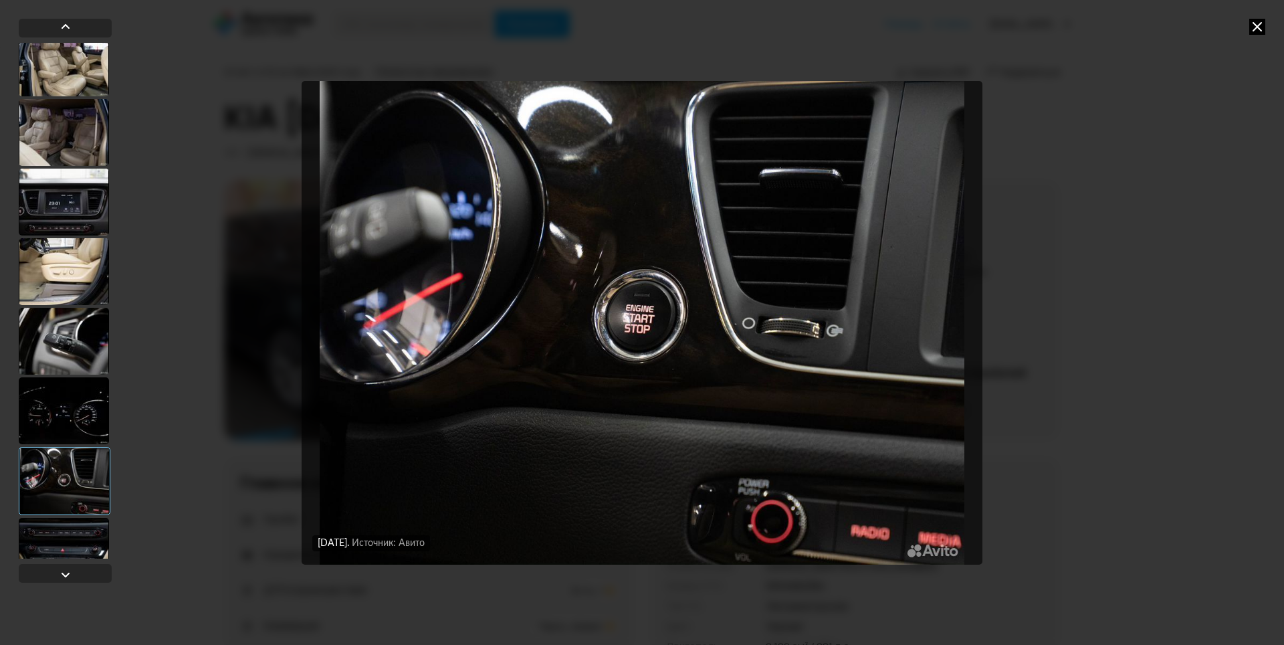
scroll to position [1538, 0]
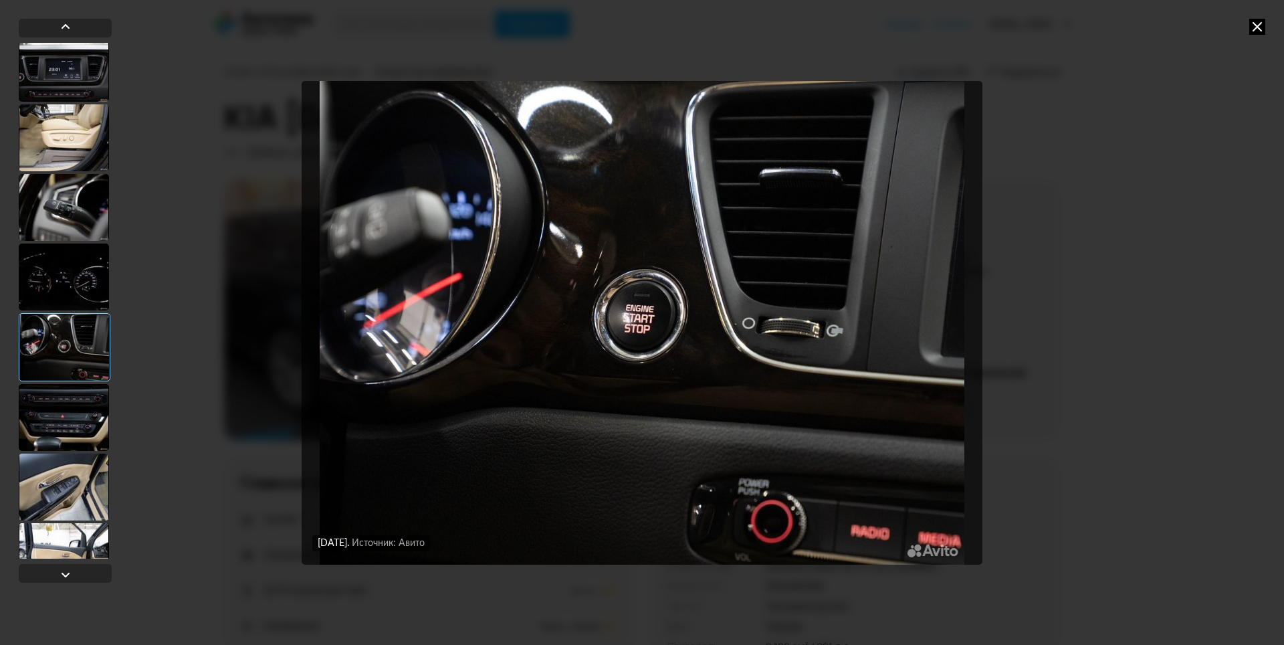
click at [76, 445] on div at bounding box center [64, 417] width 90 height 67
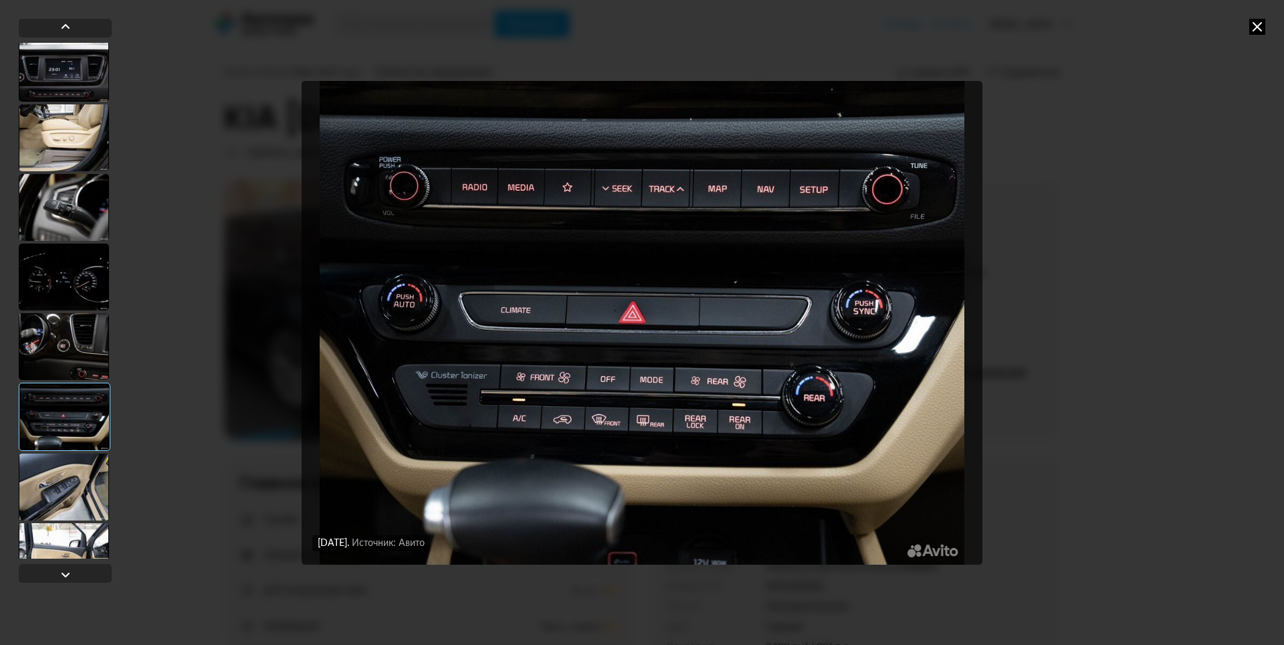
click at [78, 483] on div at bounding box center [64, 486] width 90 height 67
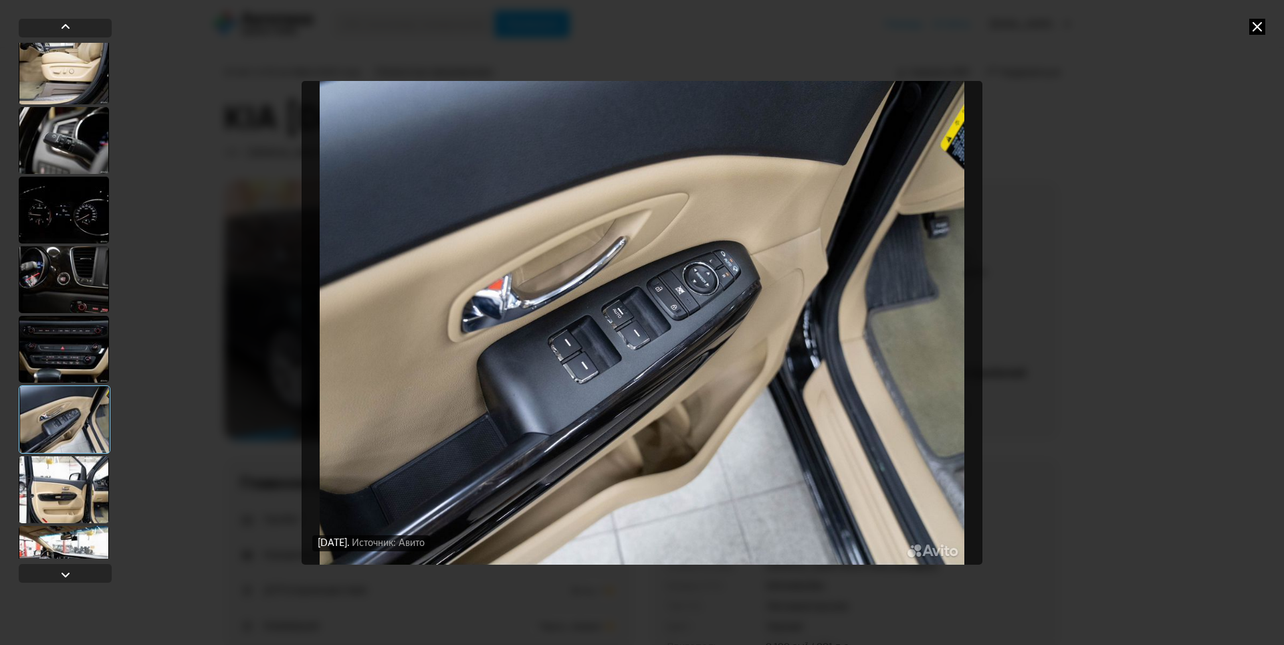
scroll to position [1671, 0]
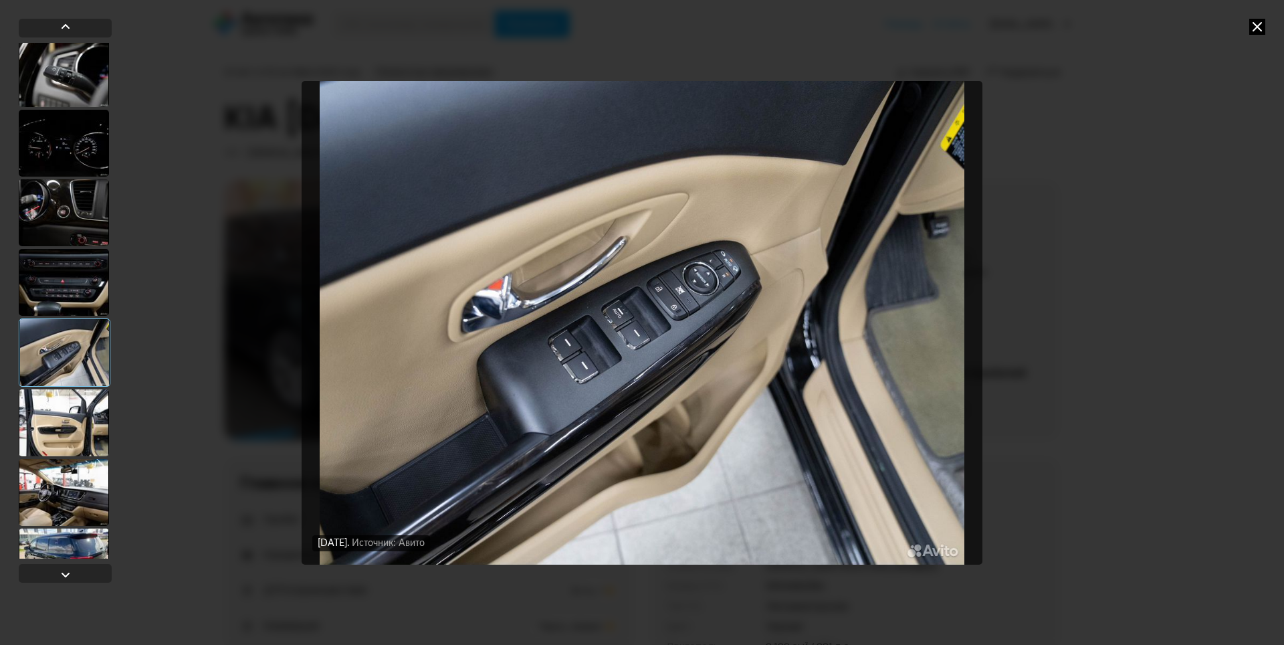
click at [78, 455] on div at bounding box center [64, 422] width 90 height 67
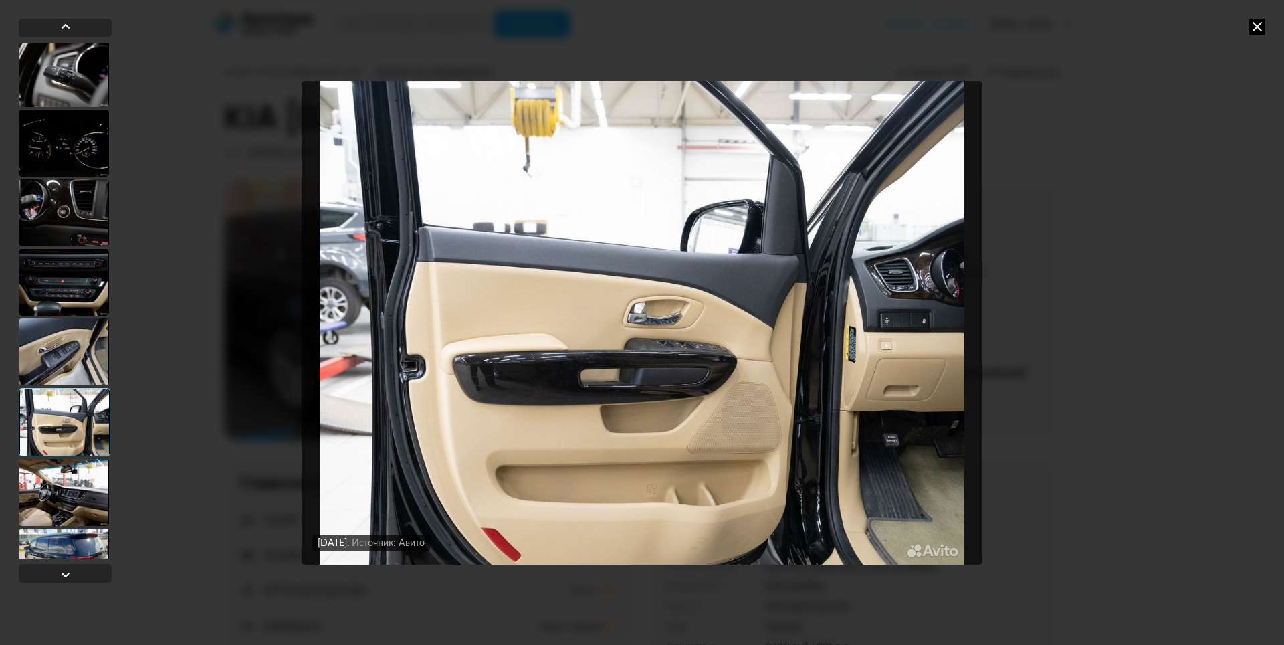
click at [76, 491] on div at bounding box center [64, 492] width 90 height 67
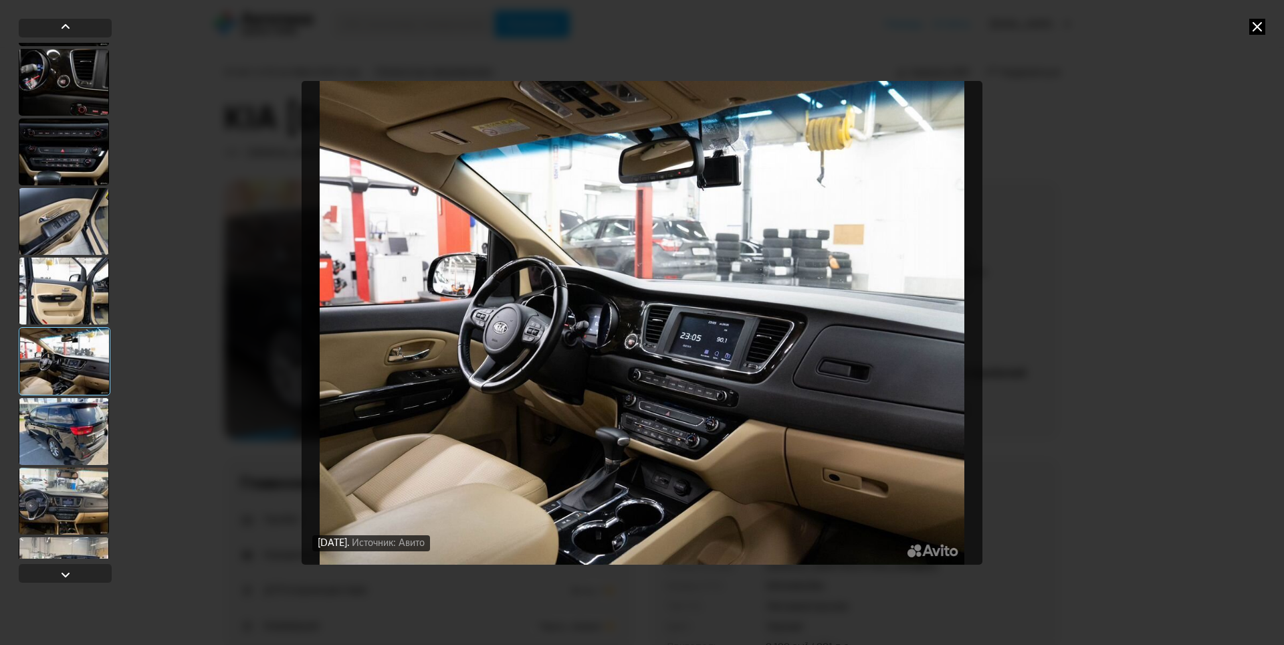
scroll to position [1805, 0]
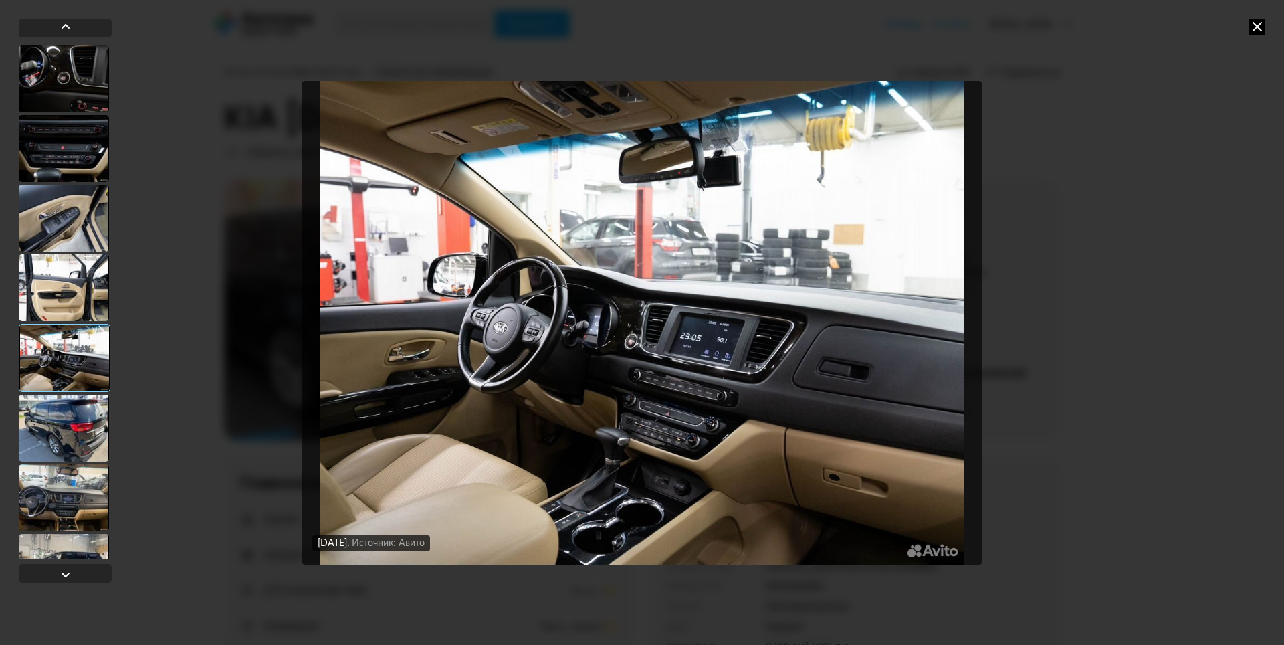
click at [79, 434] on div at bounding box center [64, 427] width 90 height 67
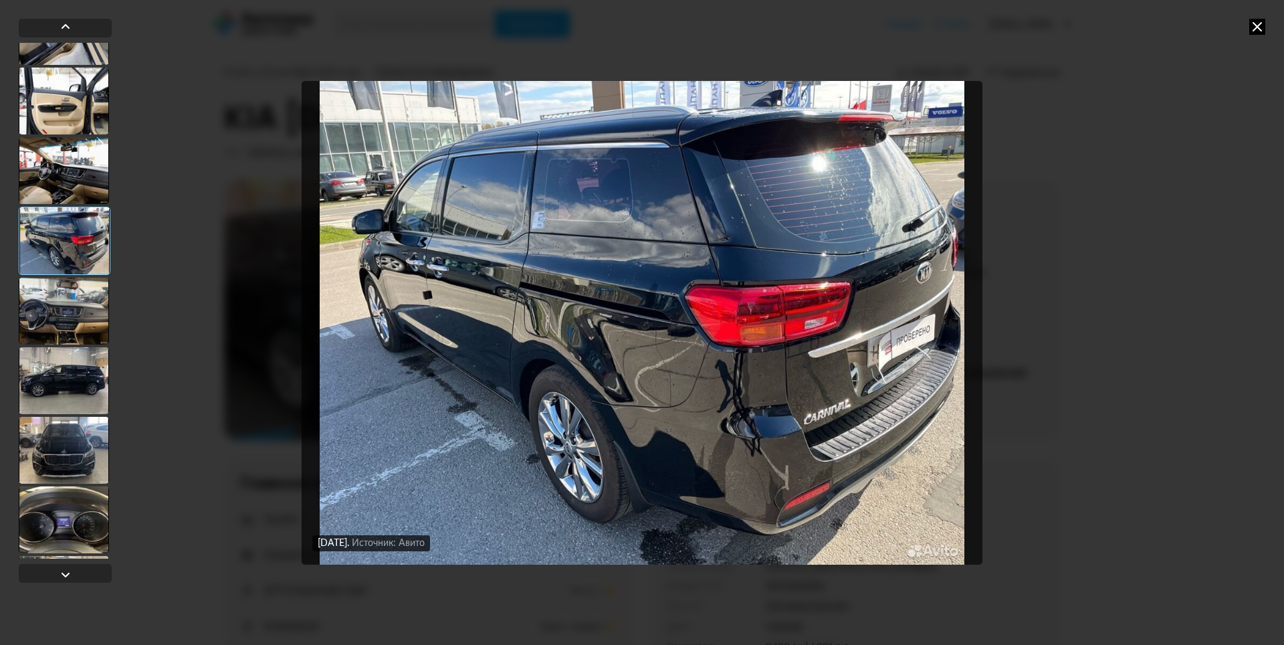
scroll to position [2006, 0]
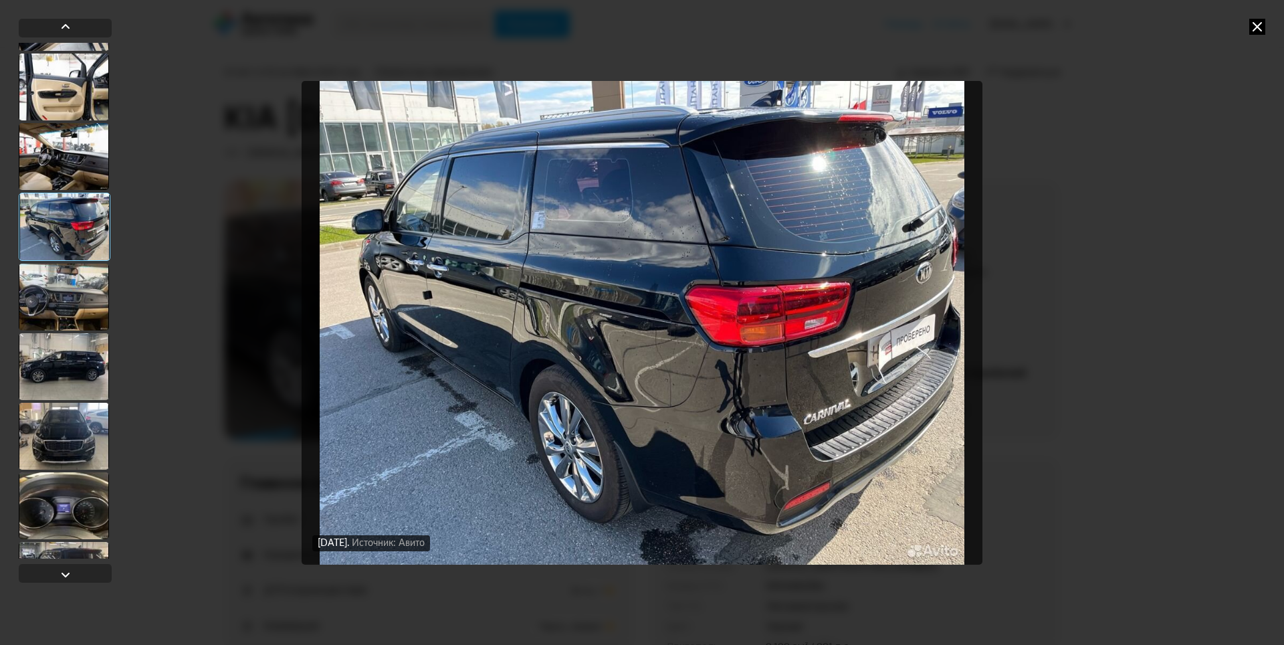
click at [78, 300] on div at bounding box center [64, 296] width 90 height 67
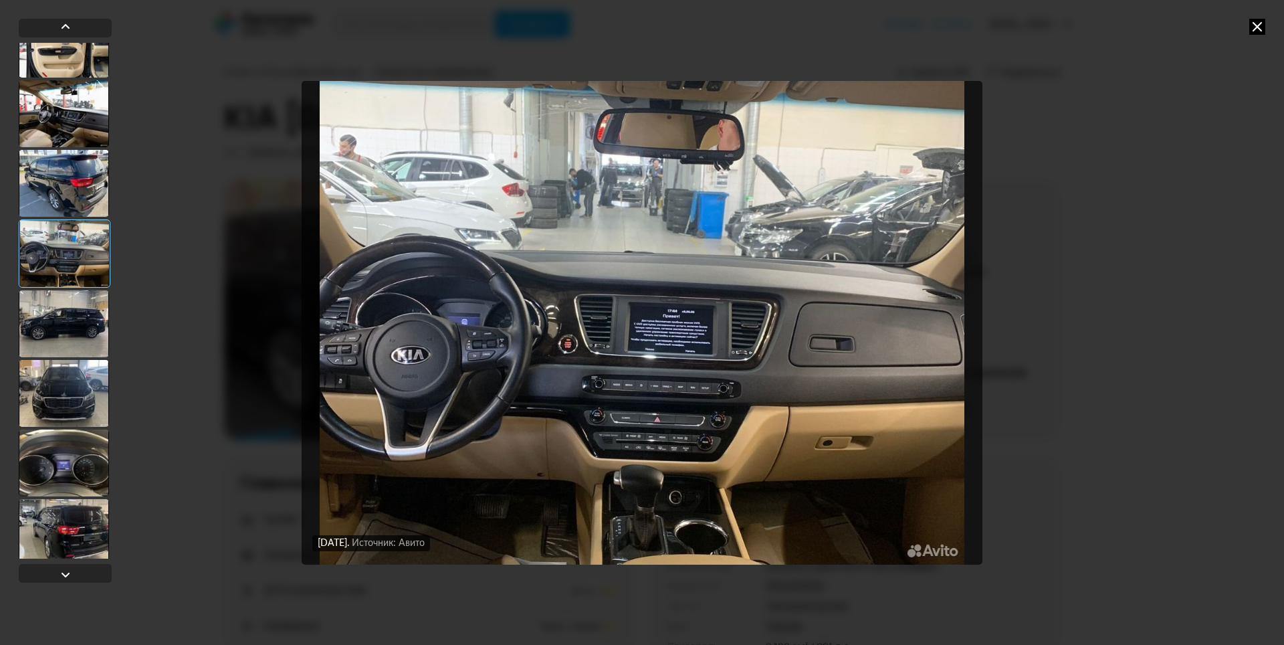
scroll to position [2073, 0]
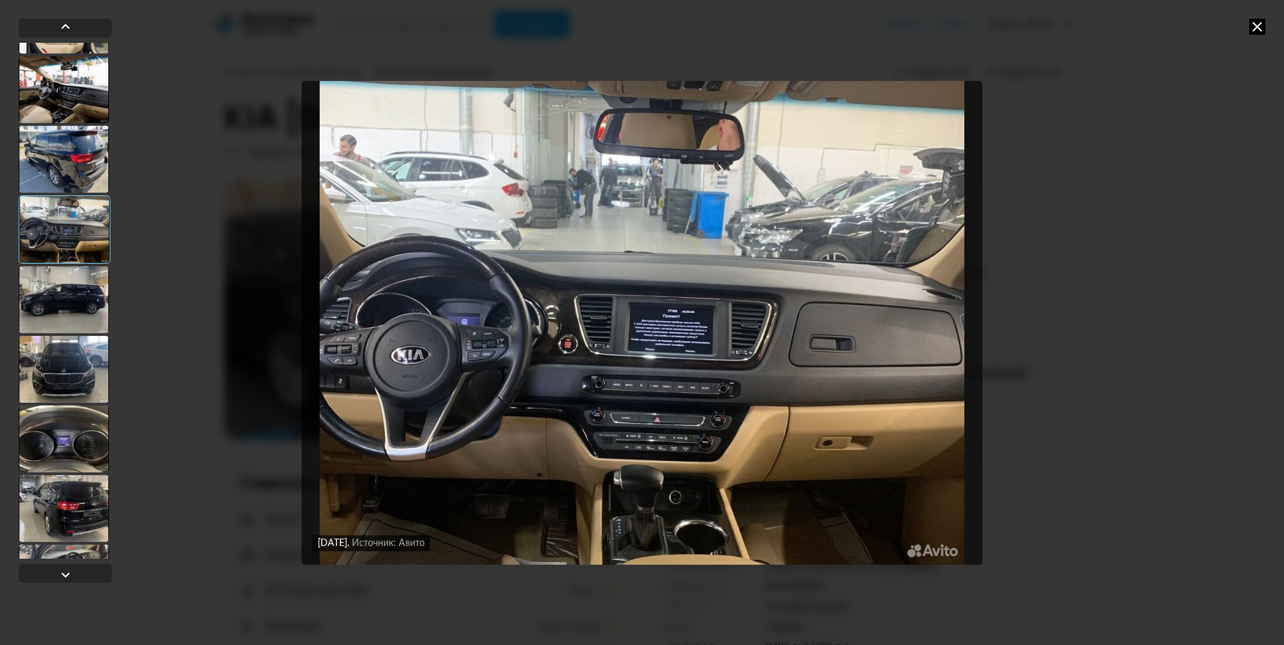
click at [75, 440] on div at bounding box center [64, 438] width 90 height 67
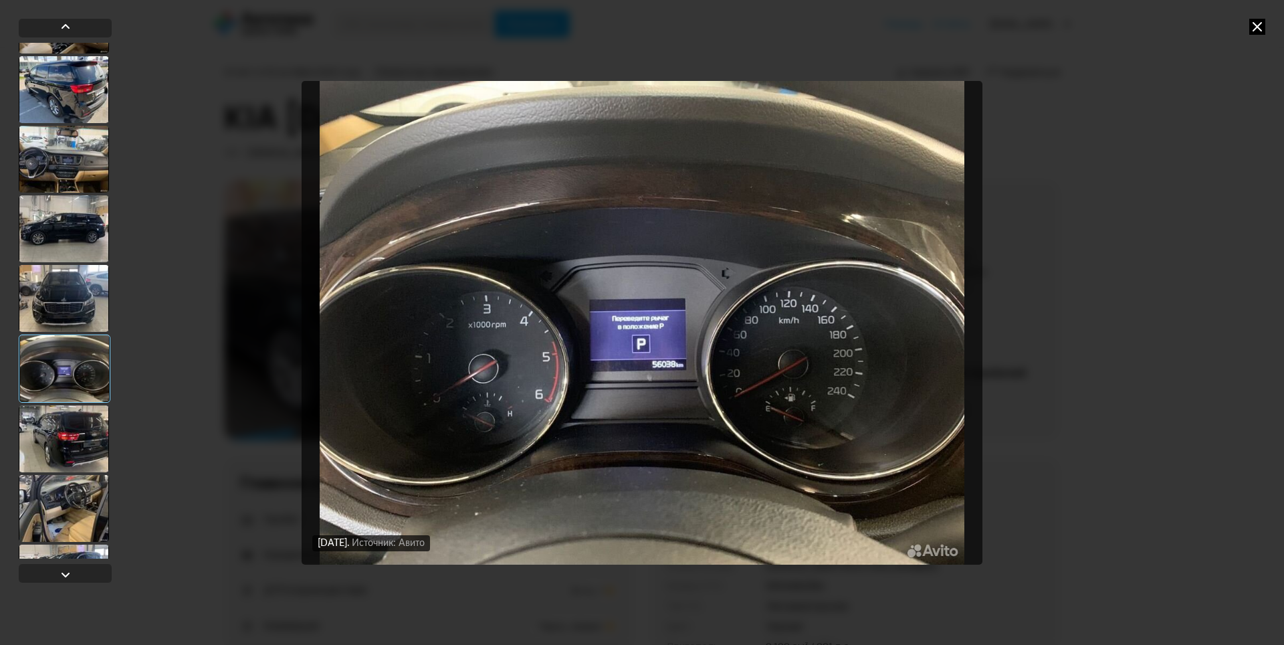
scroll to position [2340, 0]
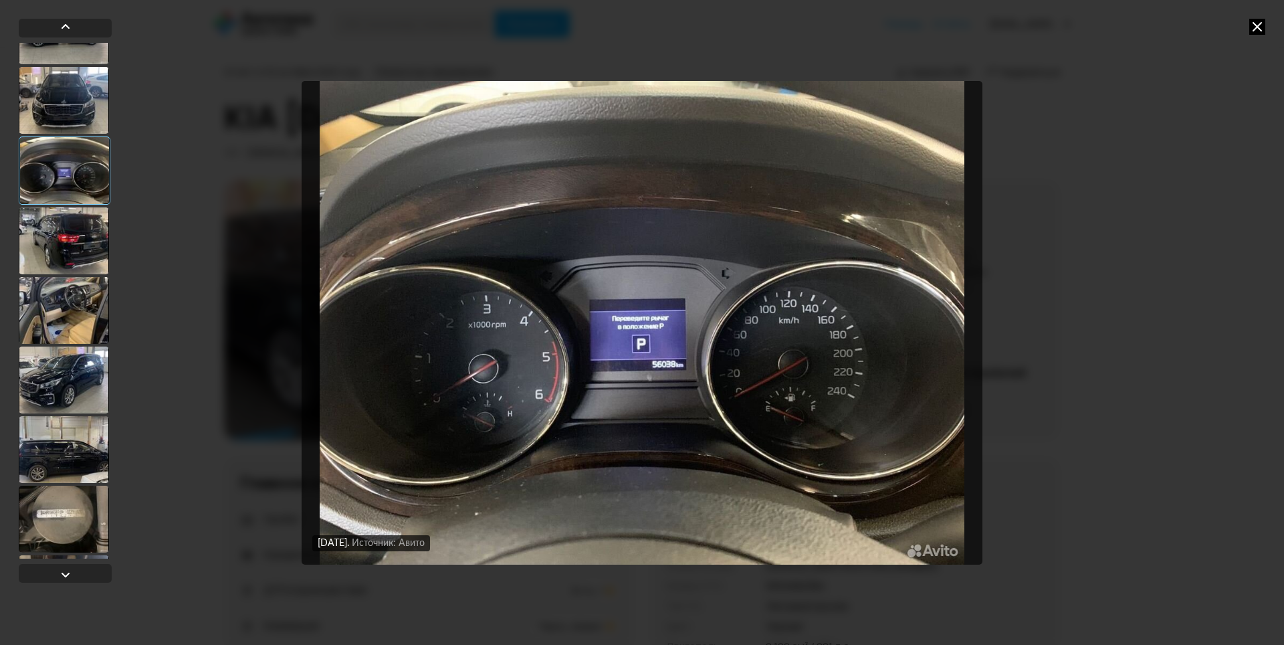
click at [100, 237] on div at bounding box center [64, 240] width 90 height 67
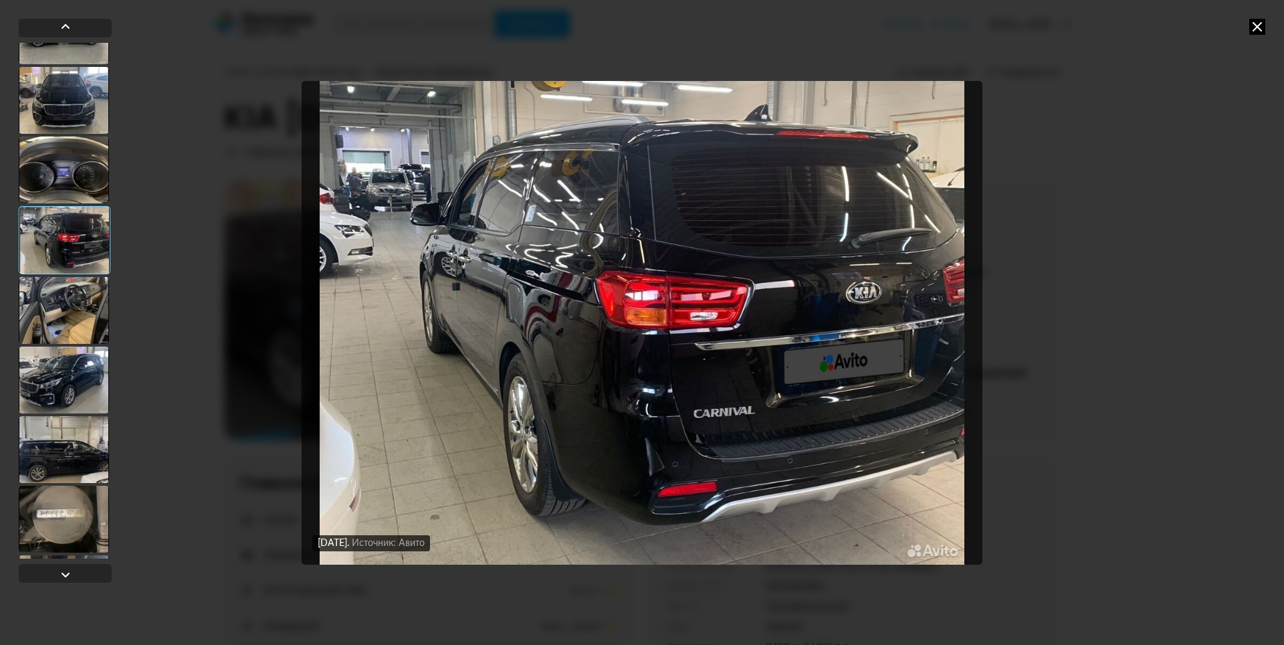
click at [81, 364] on div at bounding box center [64, 379] width 90 height 67
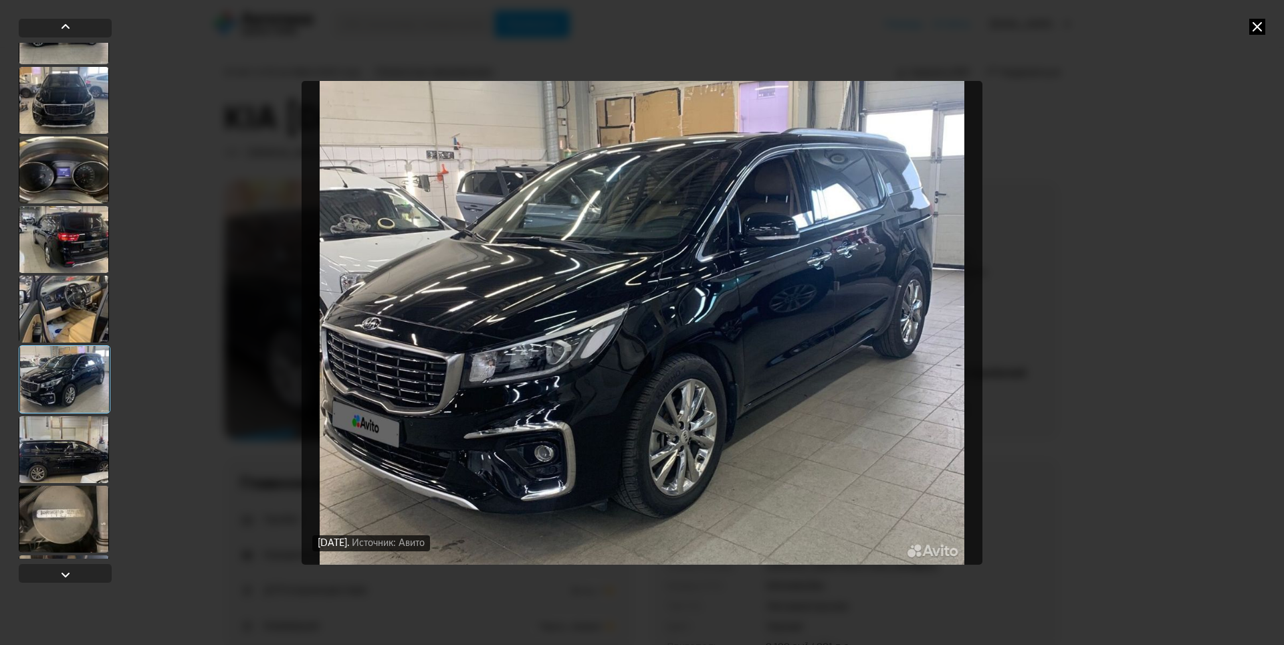
click at [74, 527] on div at bounding box center [64, 518] width 90 height 67
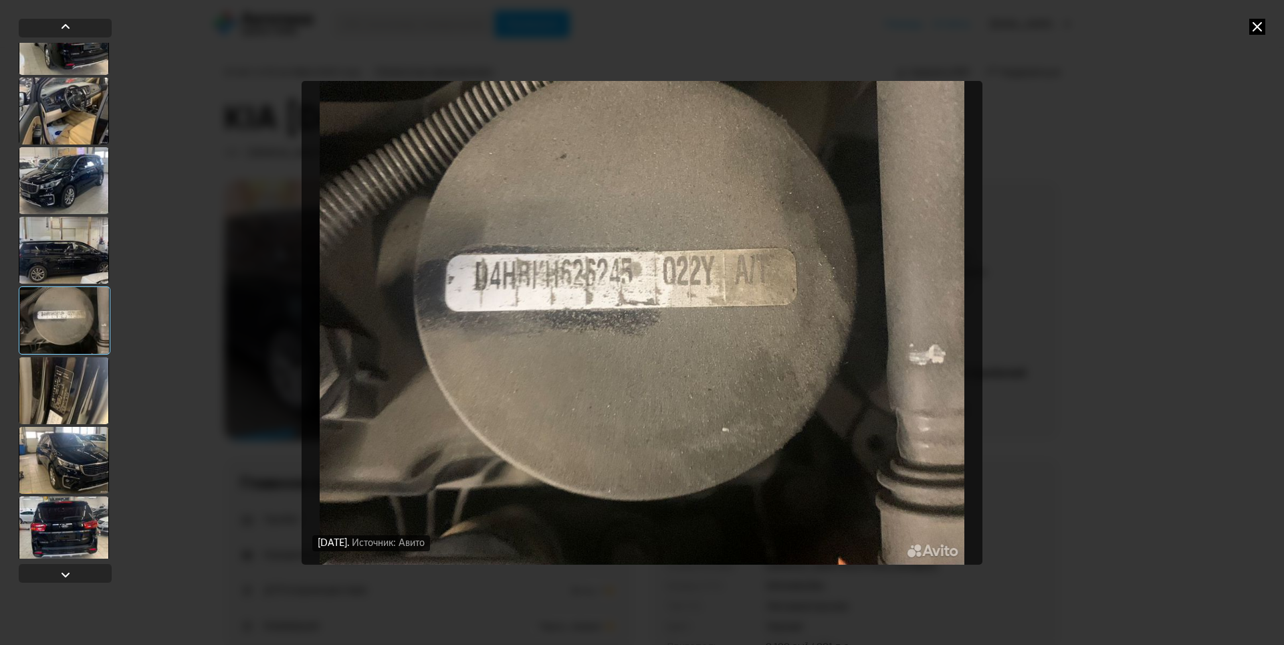
scroll to position [2541, 0]
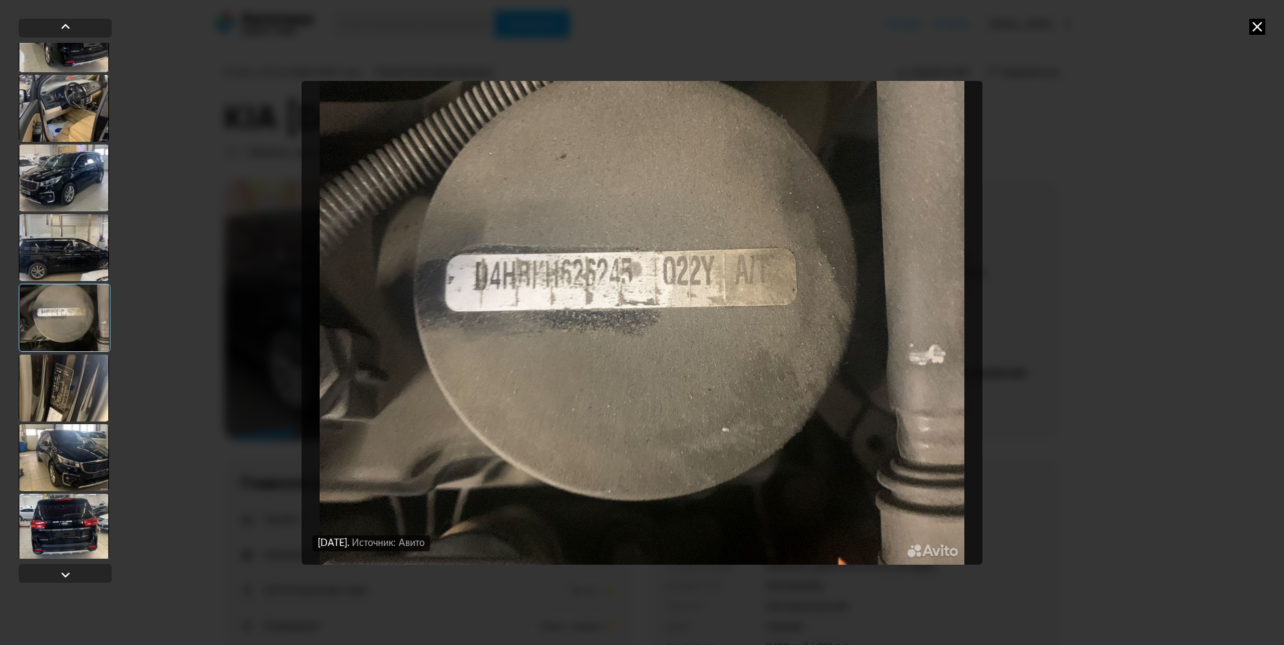
click at [76, 409] on div at bounding box center [64, 387] width 90 height 67
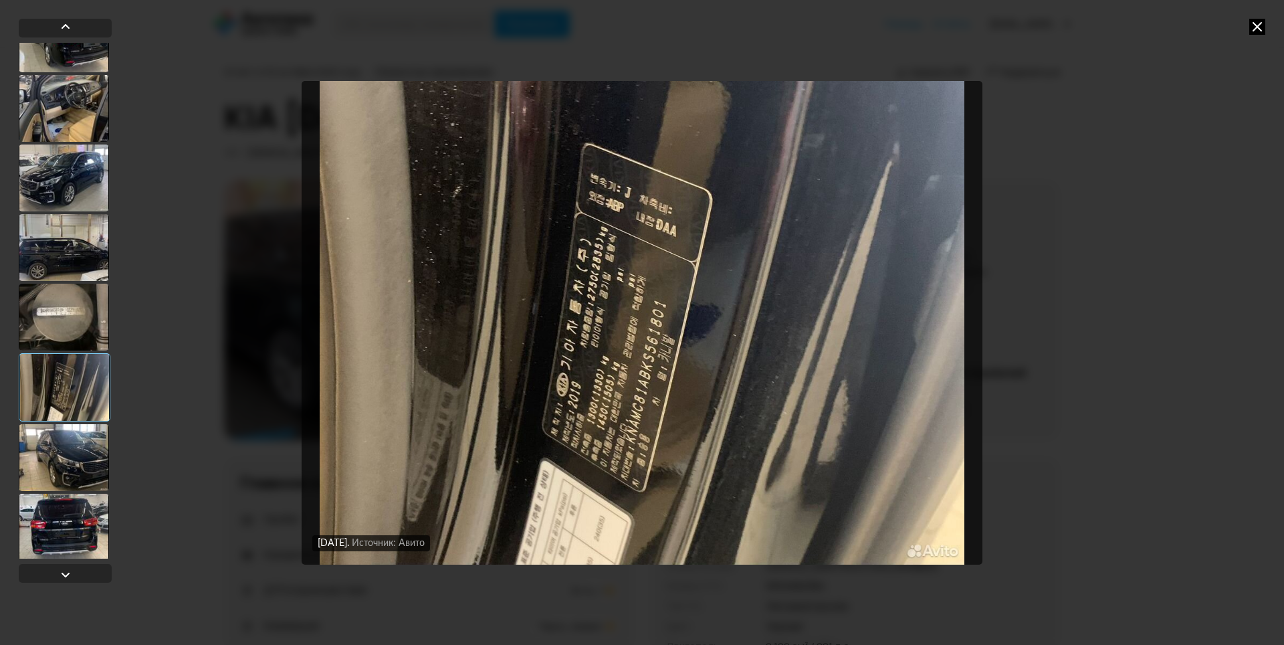
click at [76, 452] on div at bounding box center [64, 457] width 90 height 67
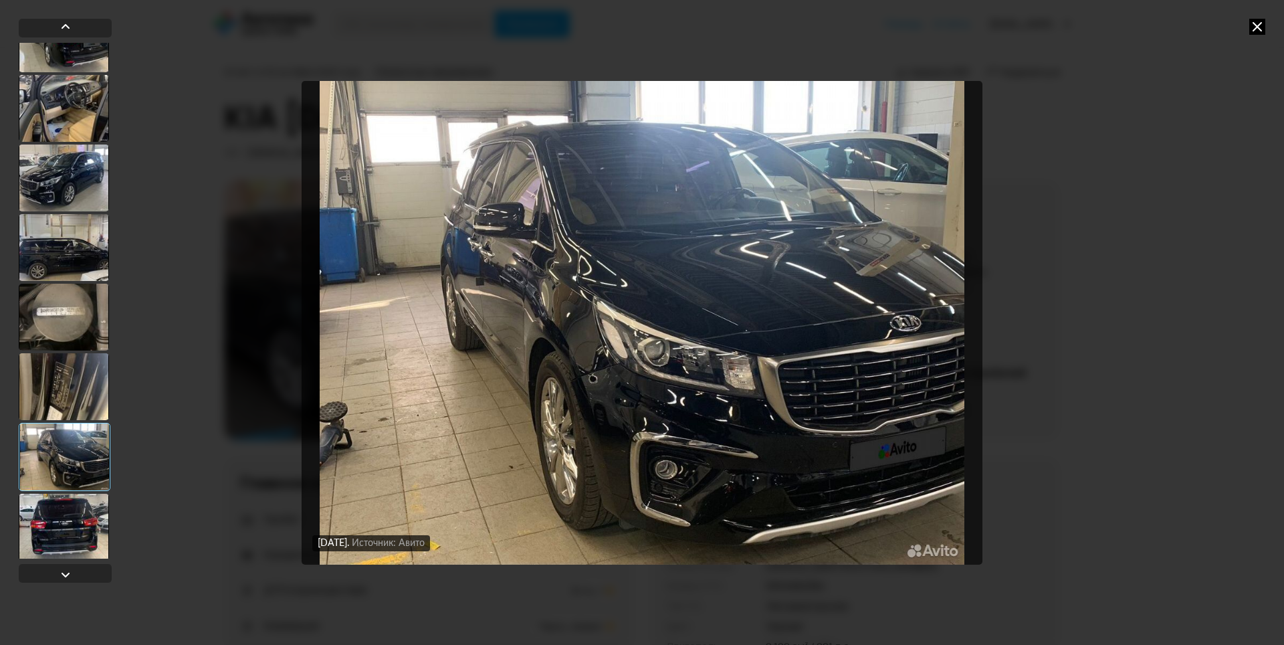
click at [81, 522] on div at bounding box center [64, 526] width 90 height 67
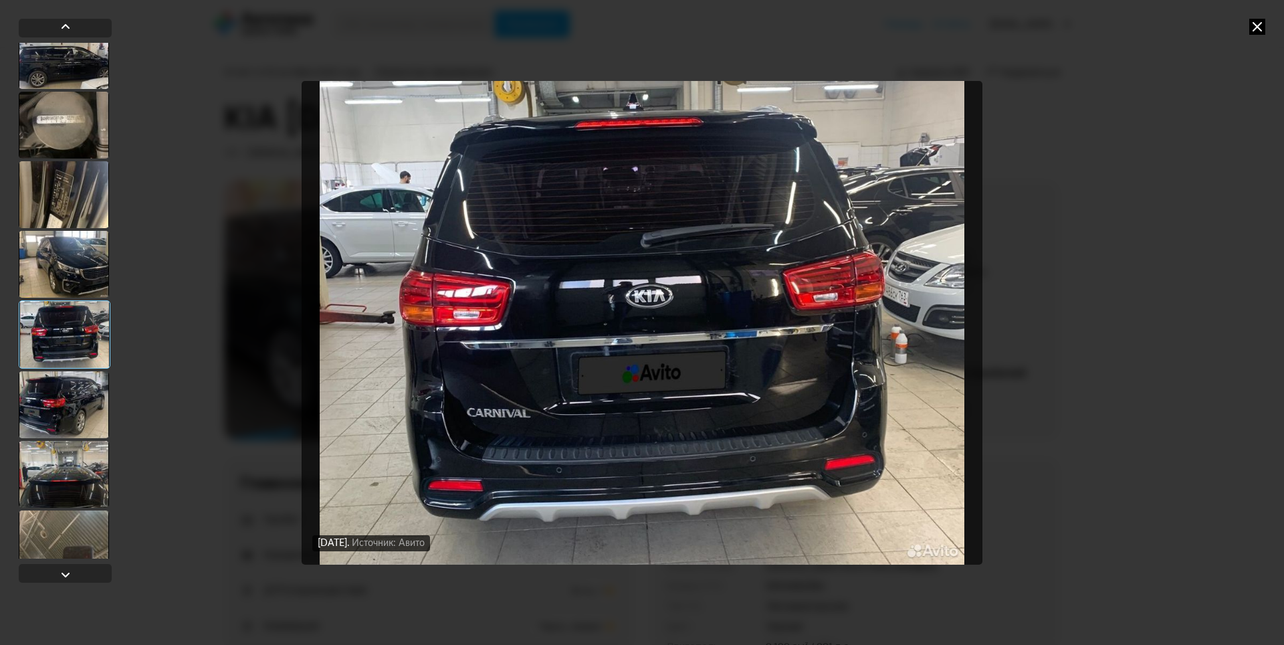
scroll to position [2741, 0]
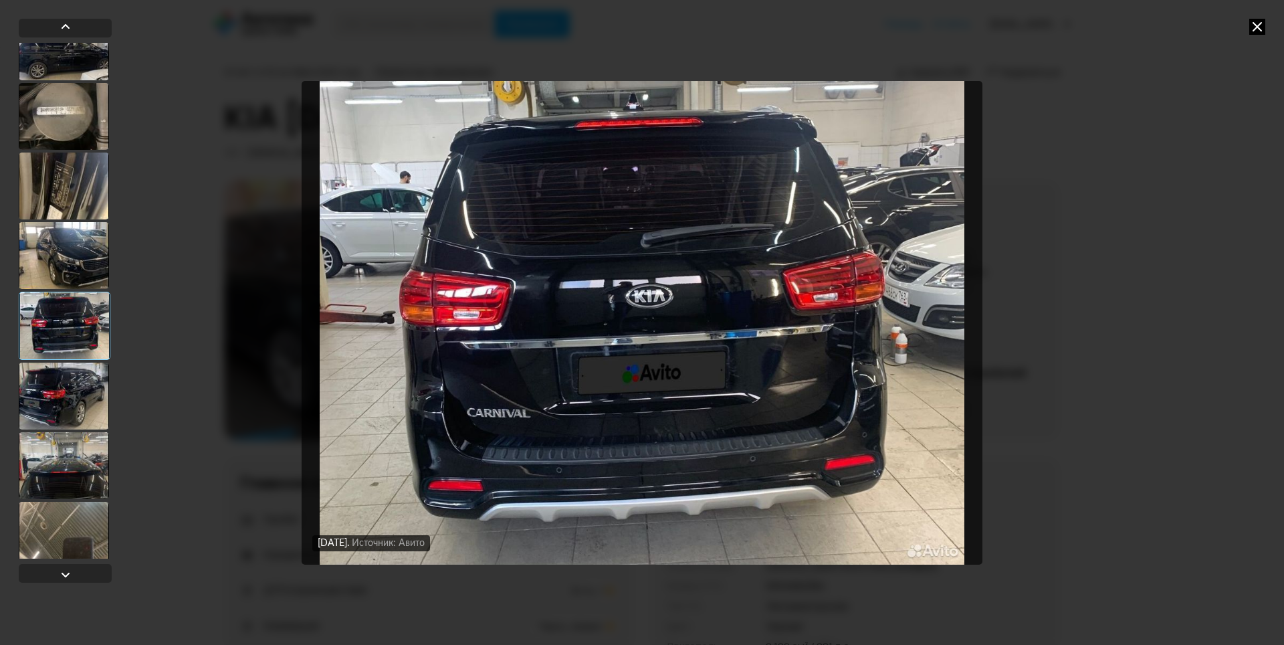
click at [82, 391] on div at bounding box center [64, 395] width 90 height 67
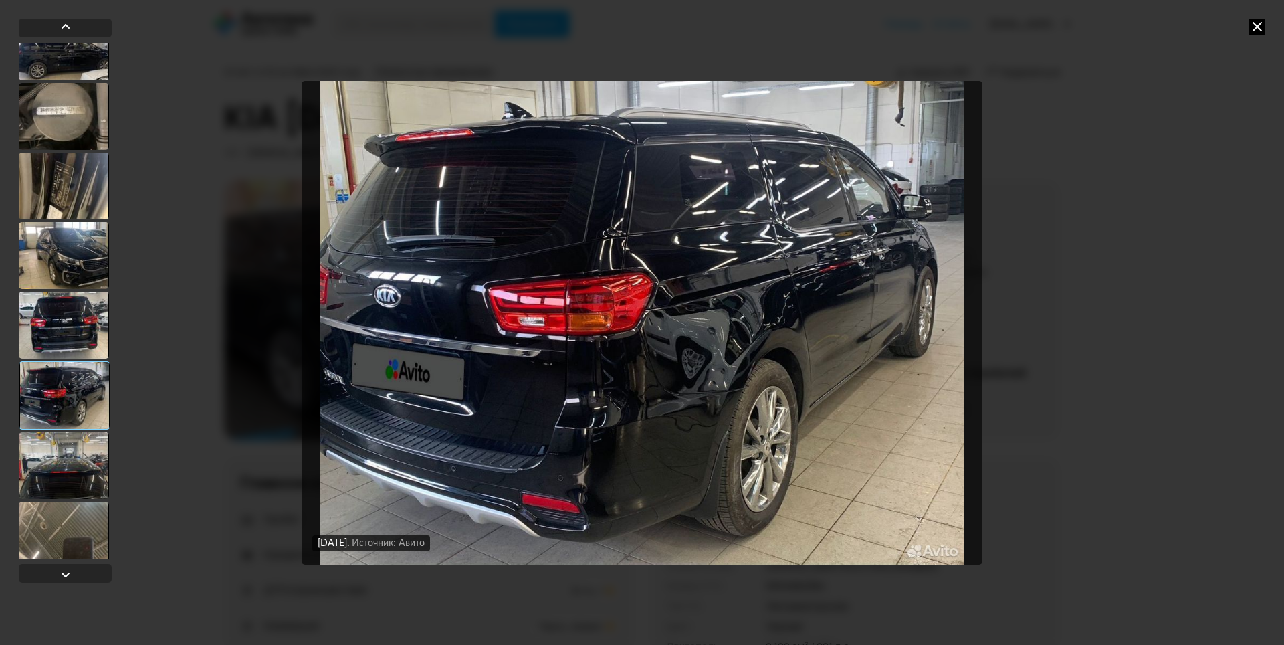
click at [83, 465] on div at bounding box center [64, 465] width 90 height 67
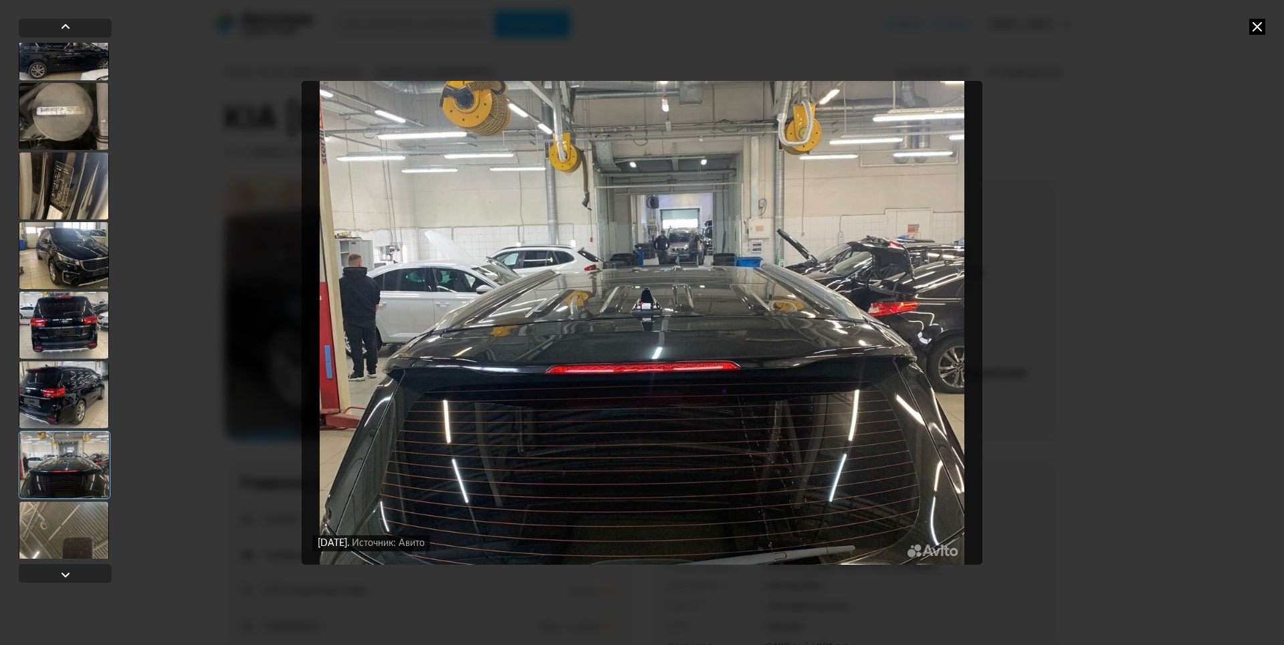
click at [86, 531] on div at bounding box center [64, 534] width 90 height 67
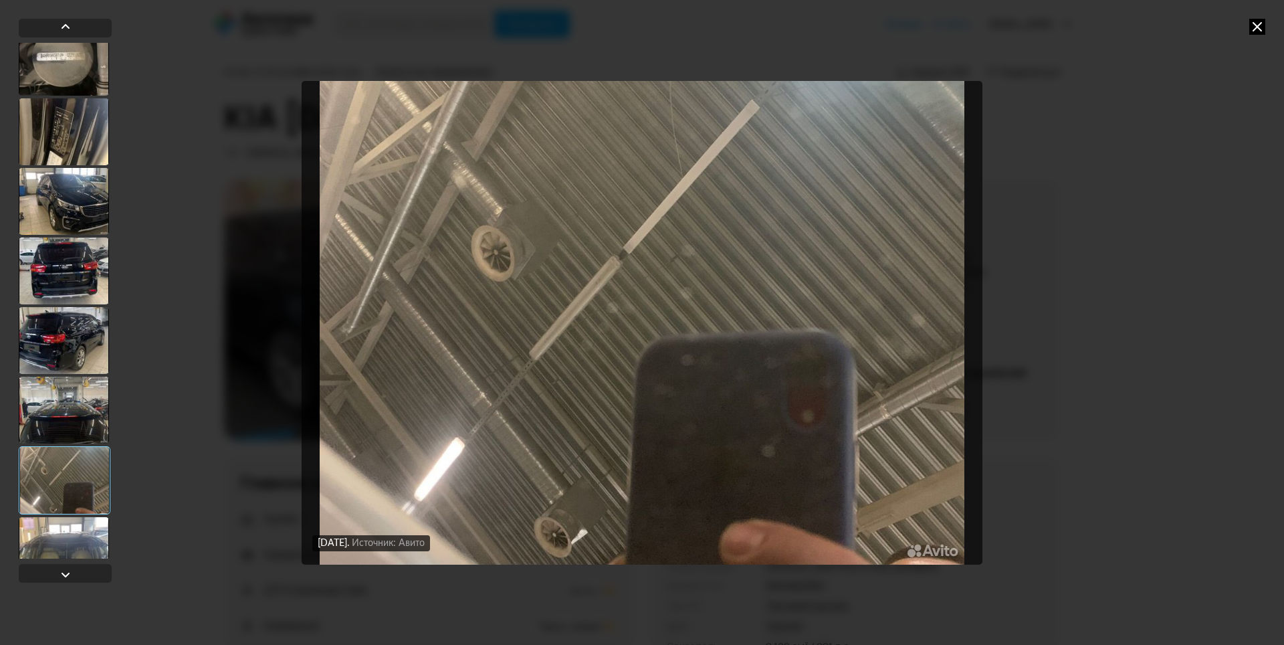
scroll to position [2875, 0]
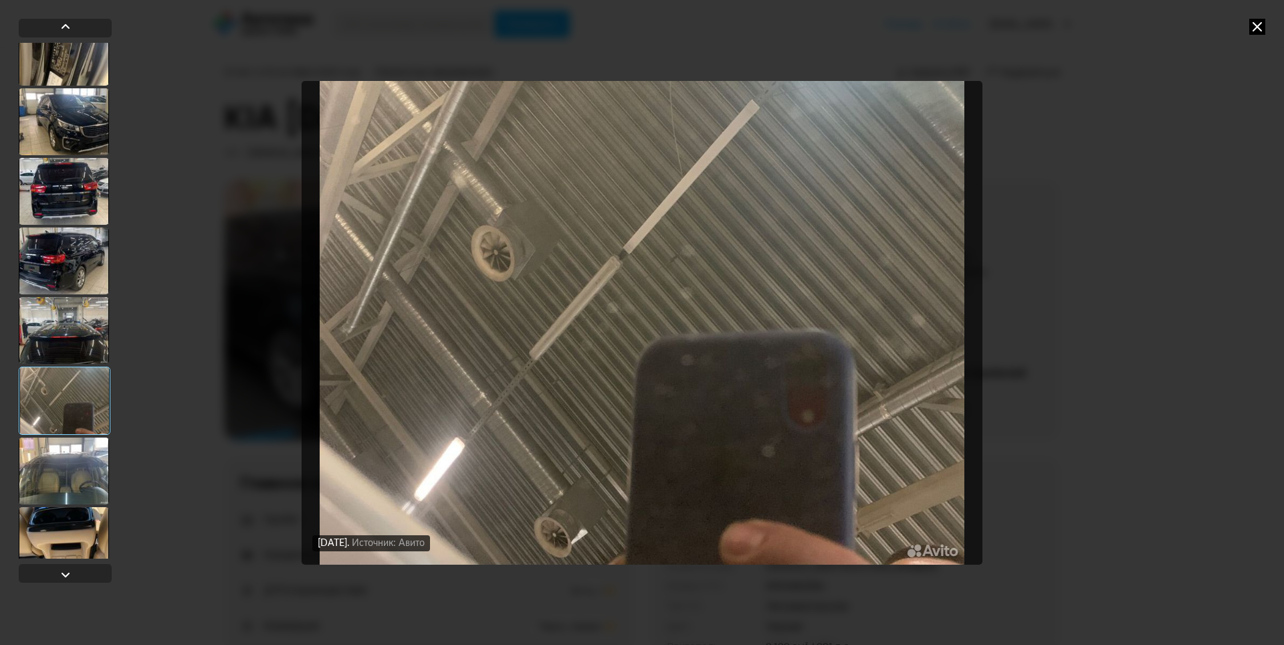
click at [86, 533] on div at bounding box center [64, 540] width 90 height 67
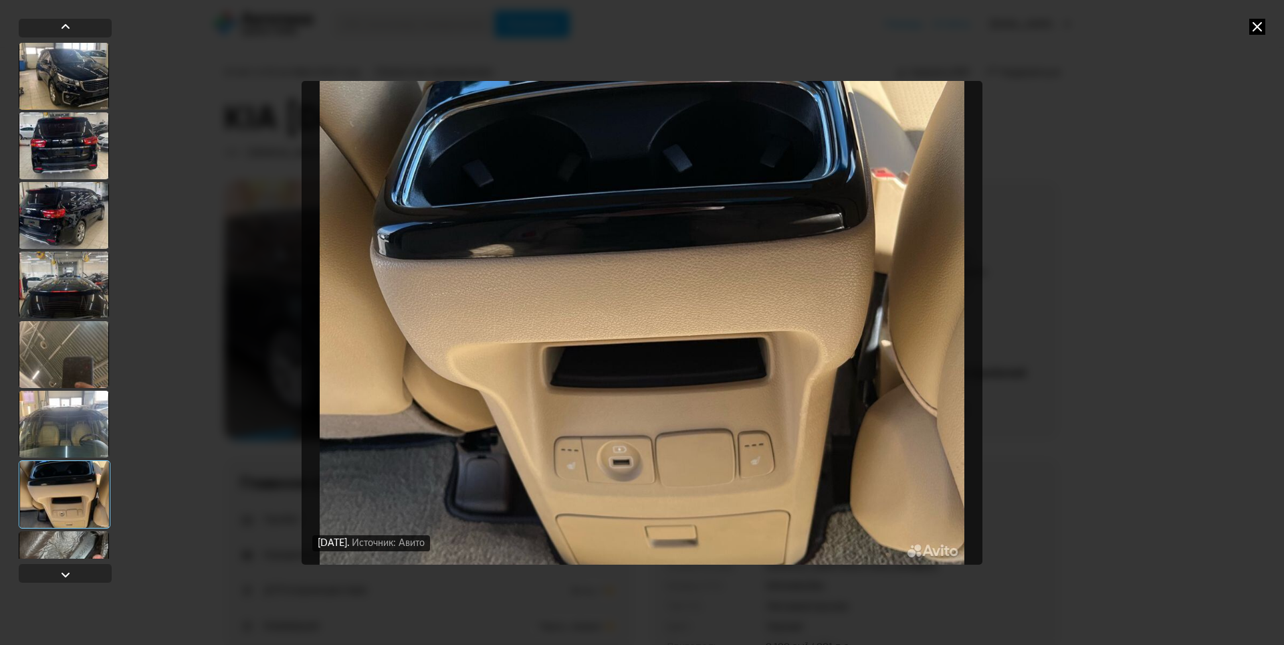
scroll to position [3009, 0]
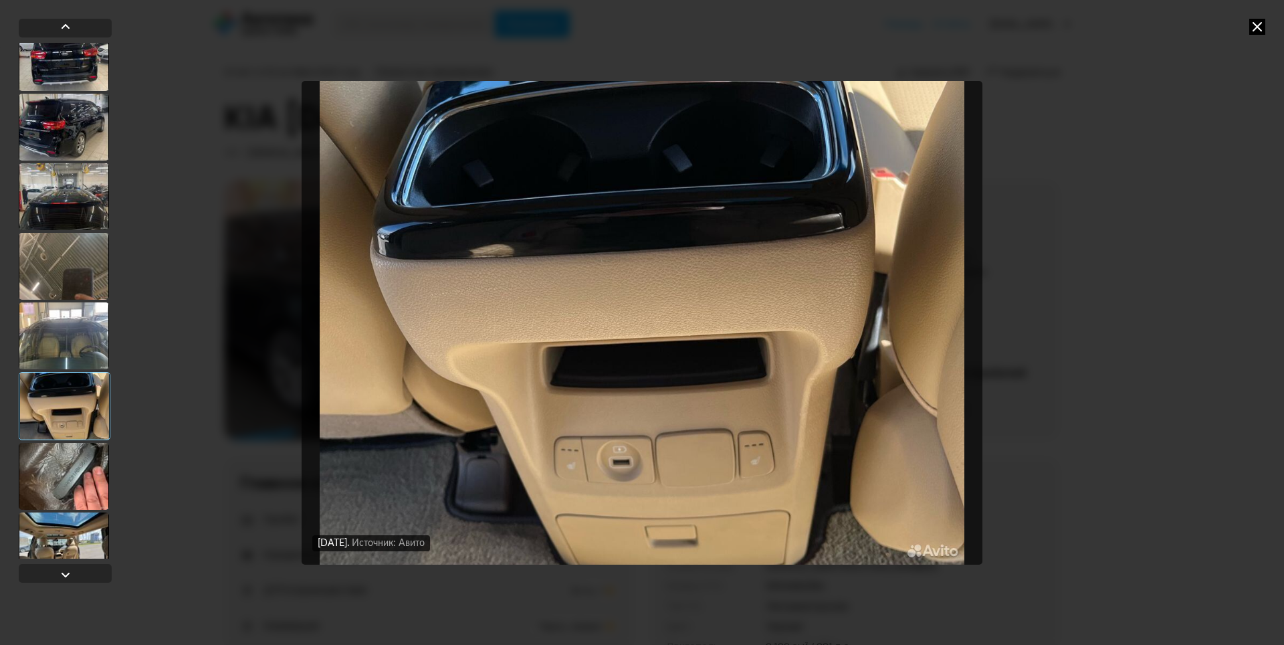
click at [82, 483] on div at bounding box center [64, 476] width 90 height 67
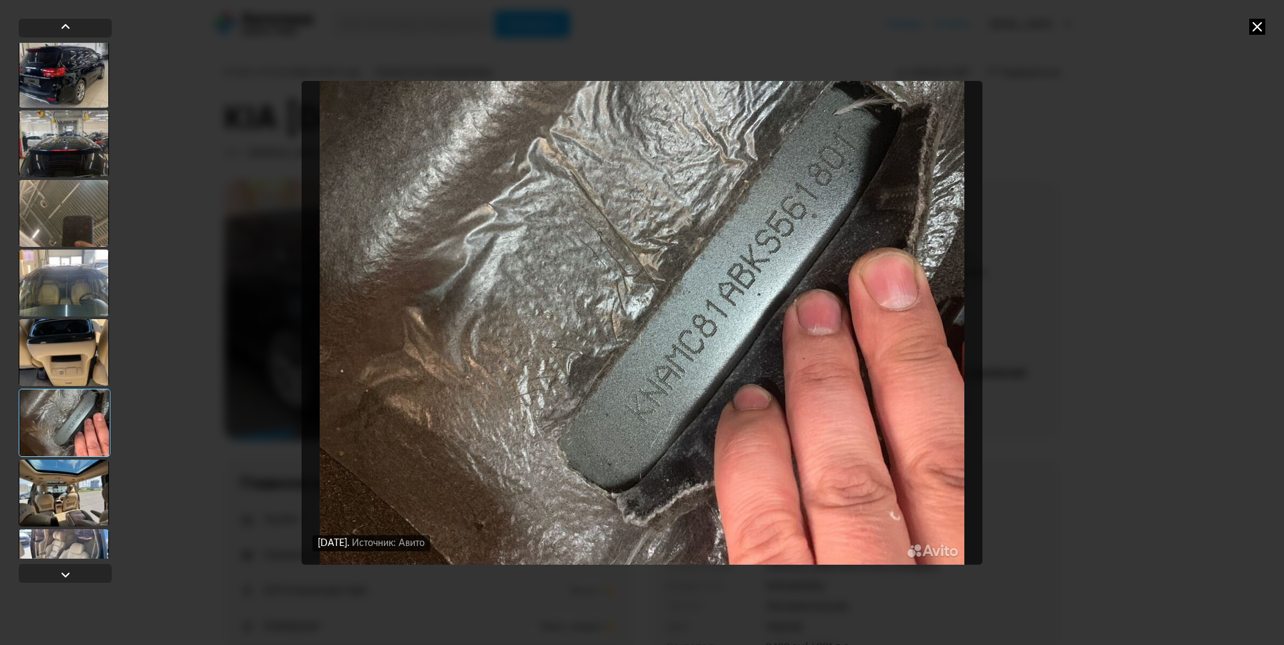
scroll to position [3142, 0]
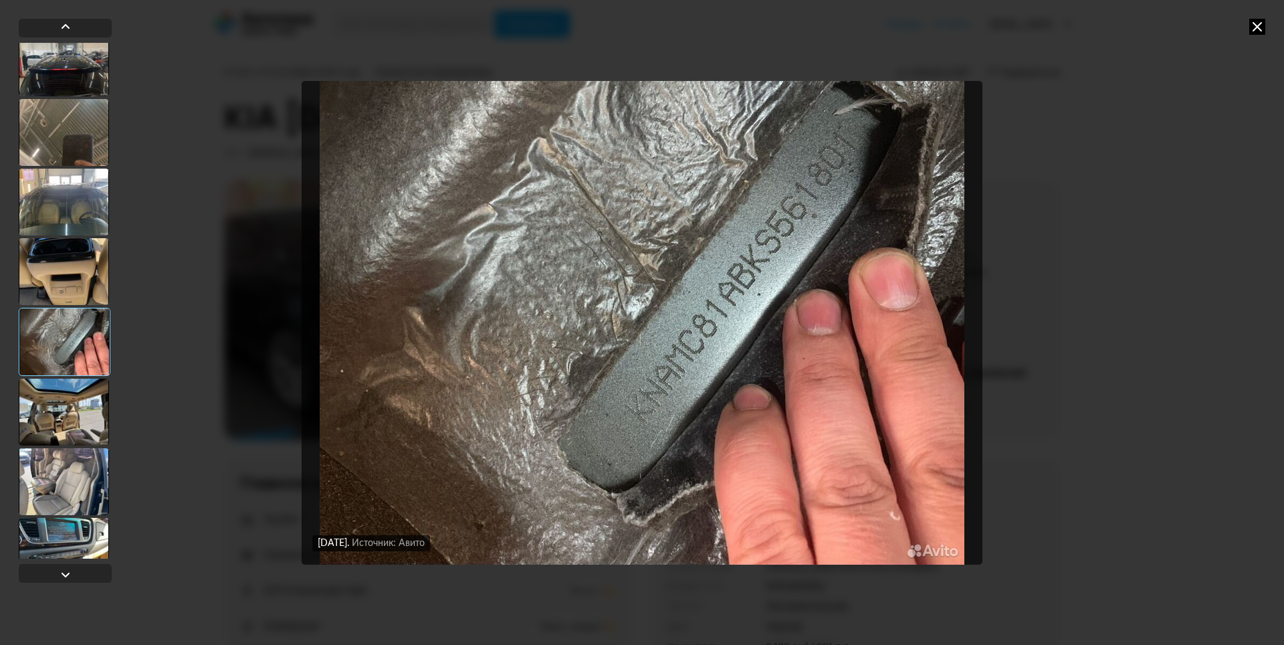
click at [100, 411] on div at bounding box center [64, 411] width 90 height 67
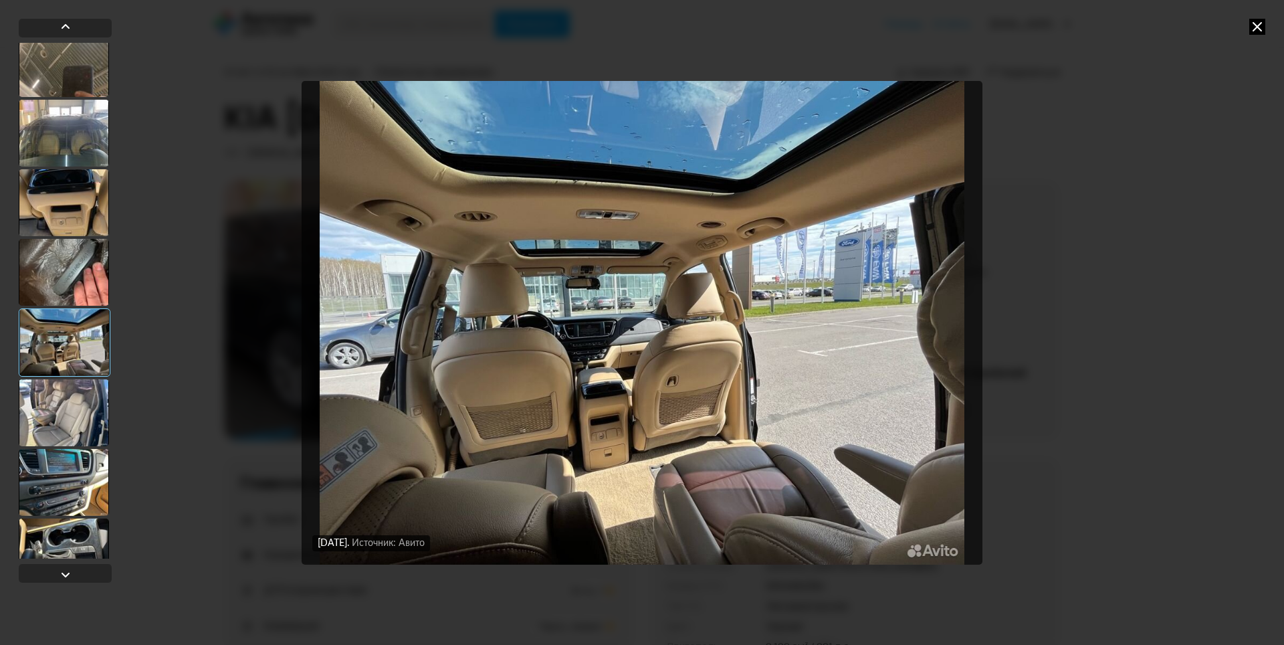
scroll to position [3343, 0]
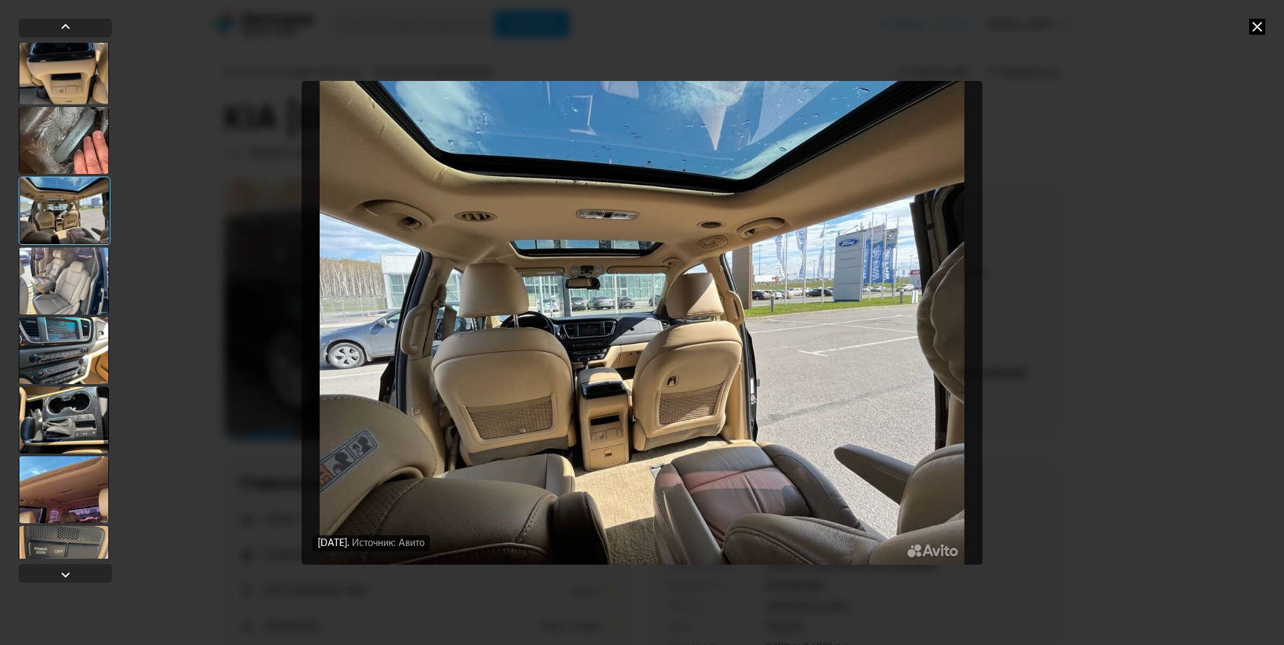
click at [81, 353] on div at bounding box center [64, 350] width 90 height 67
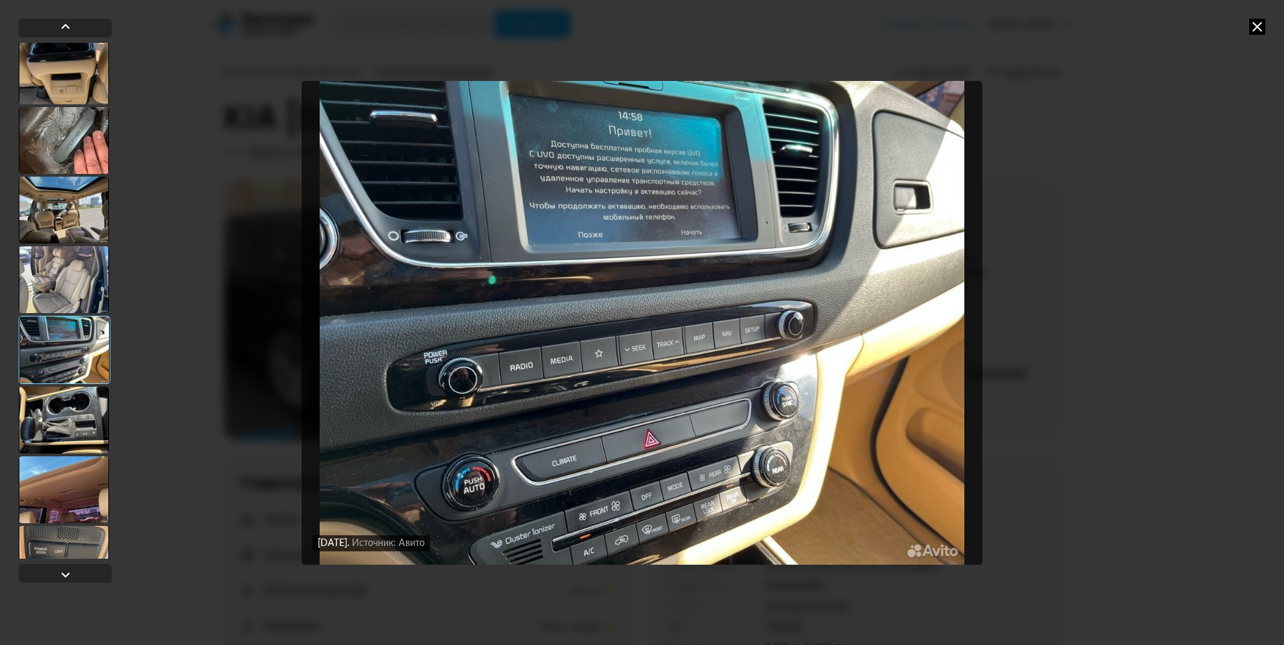
click at [80, 431] on div at bounding box center [64, 419] width 90 height 67
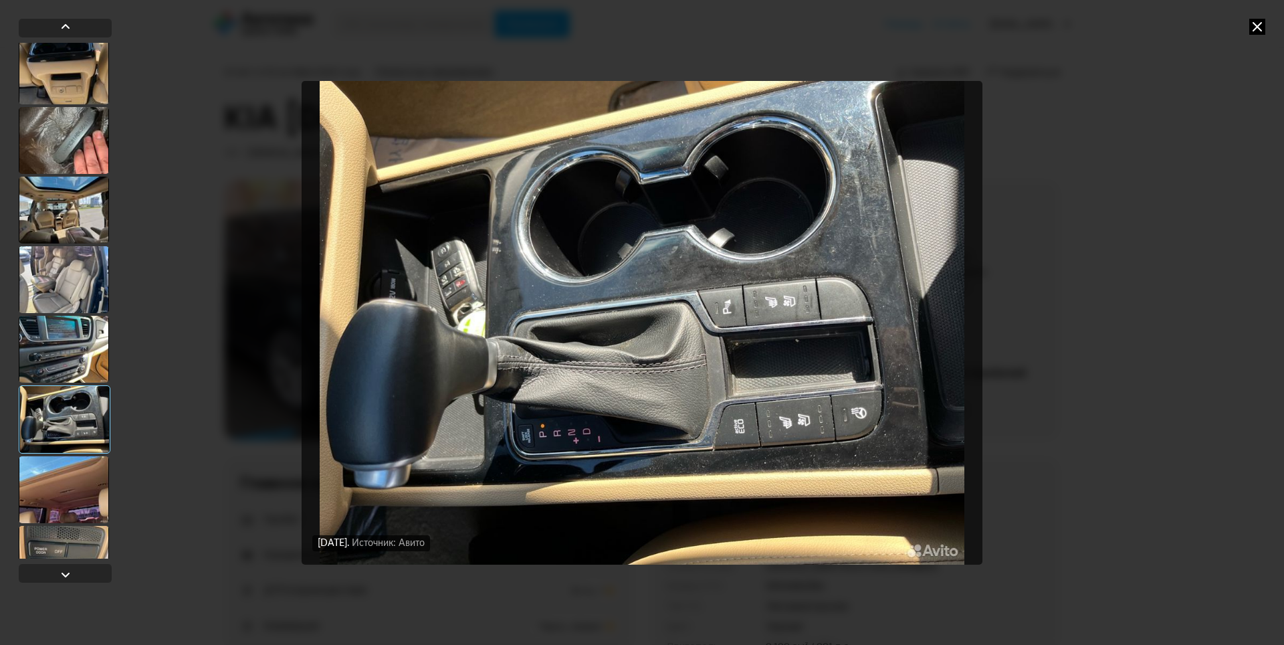
click at [76, 497] on div at bounding box center [64, 489] width 90 height 67
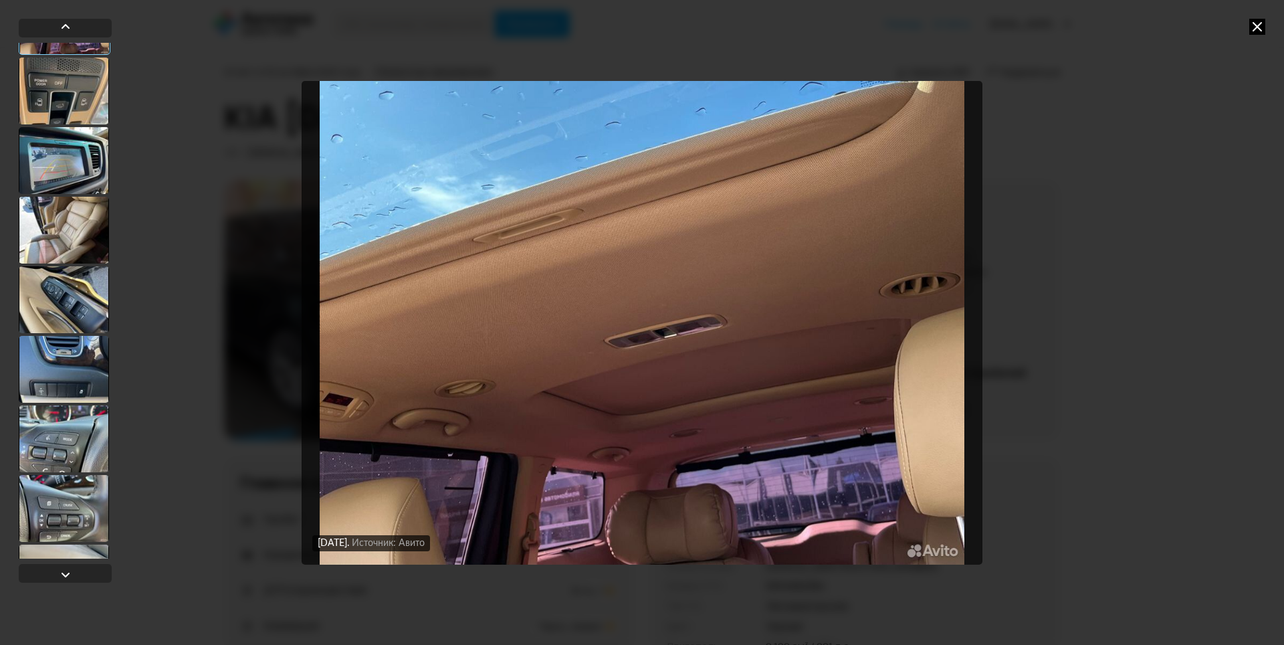
scroll to position [3878, 0]
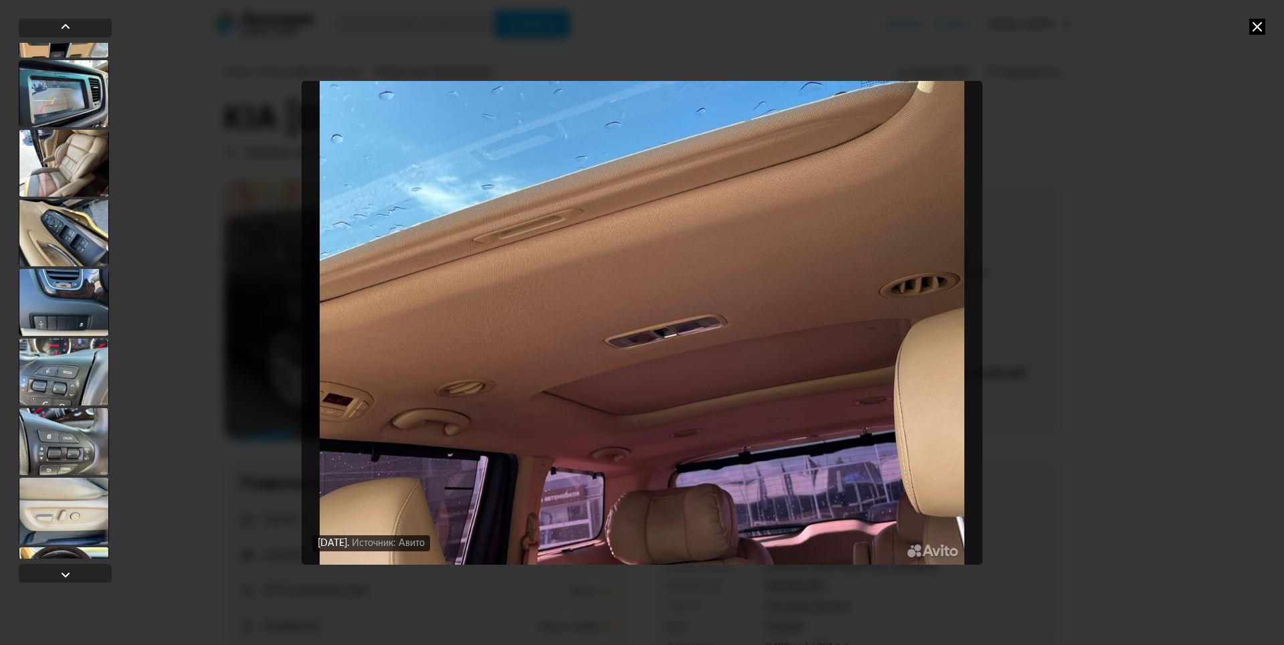
click at [60, 97] on div at bounding box center [64, 93] width 90 height 67
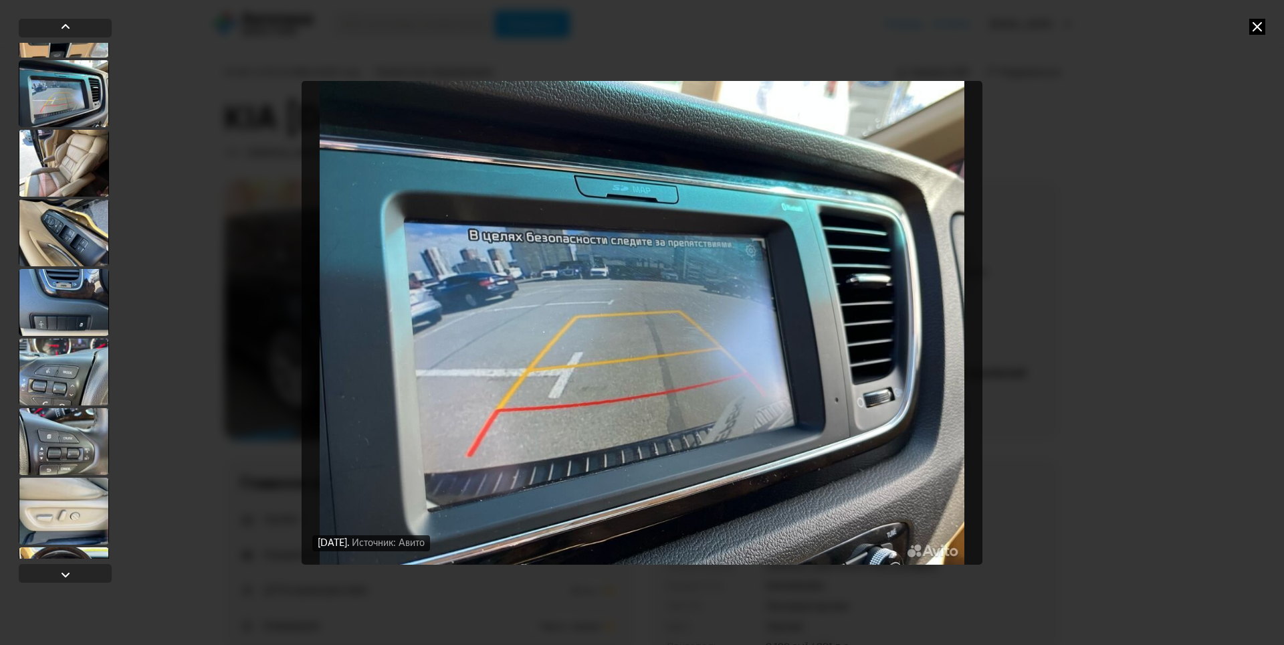
scroll to position [3876, 0]
click at [73, 312] on div at bounding box center [64, 303] width 90 height 67
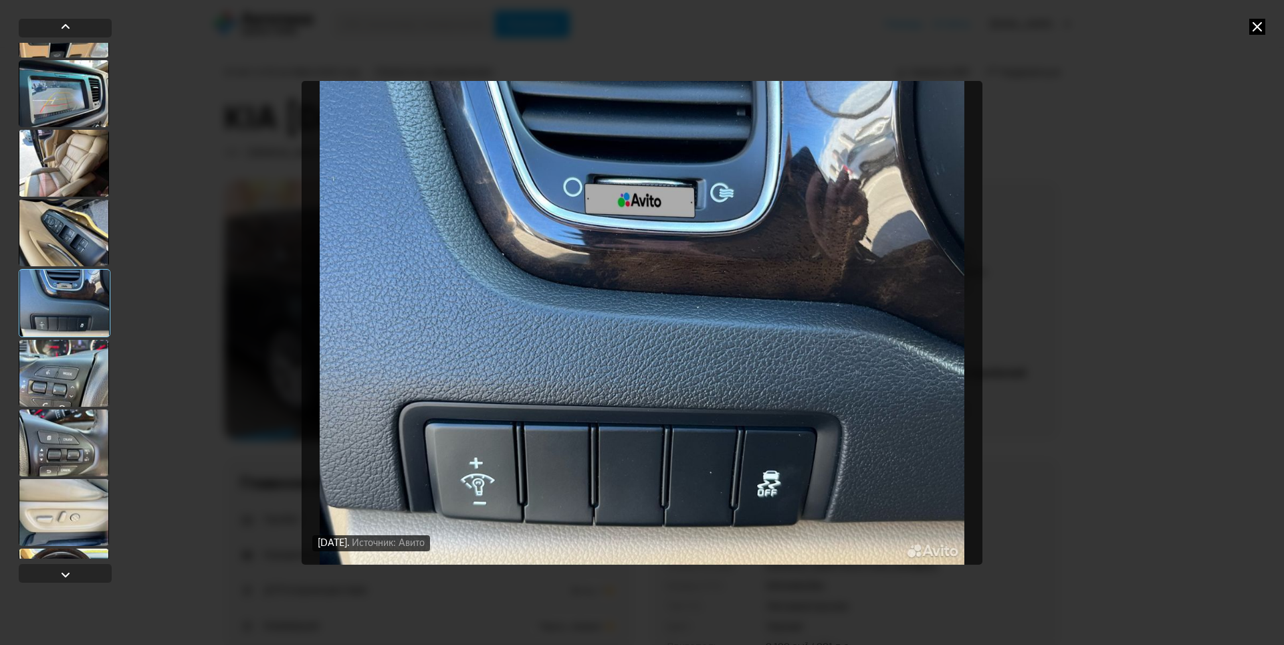
click at [60, 374] on div at bounding box center [64, 373] width 90 height 67
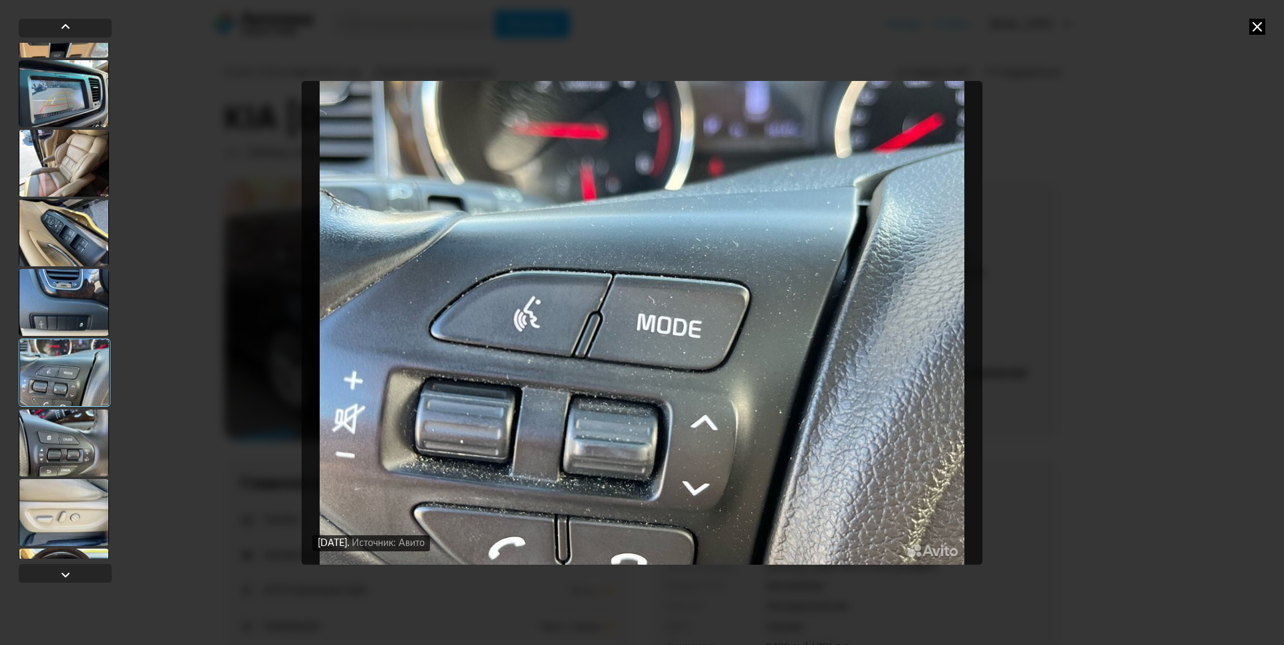
click at [88, 453] on div at bounding box center [64, 442] width 90 height 67
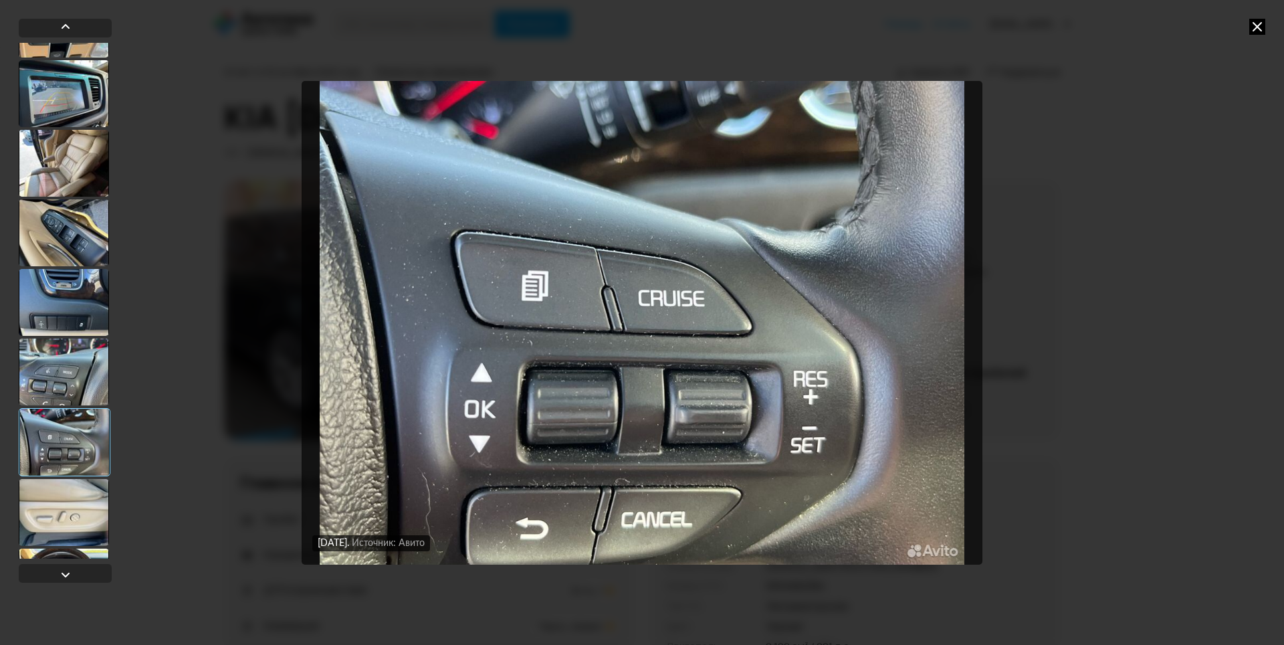
click at [94, 505] on div at bounding box center [64, 512] width 90 height 67
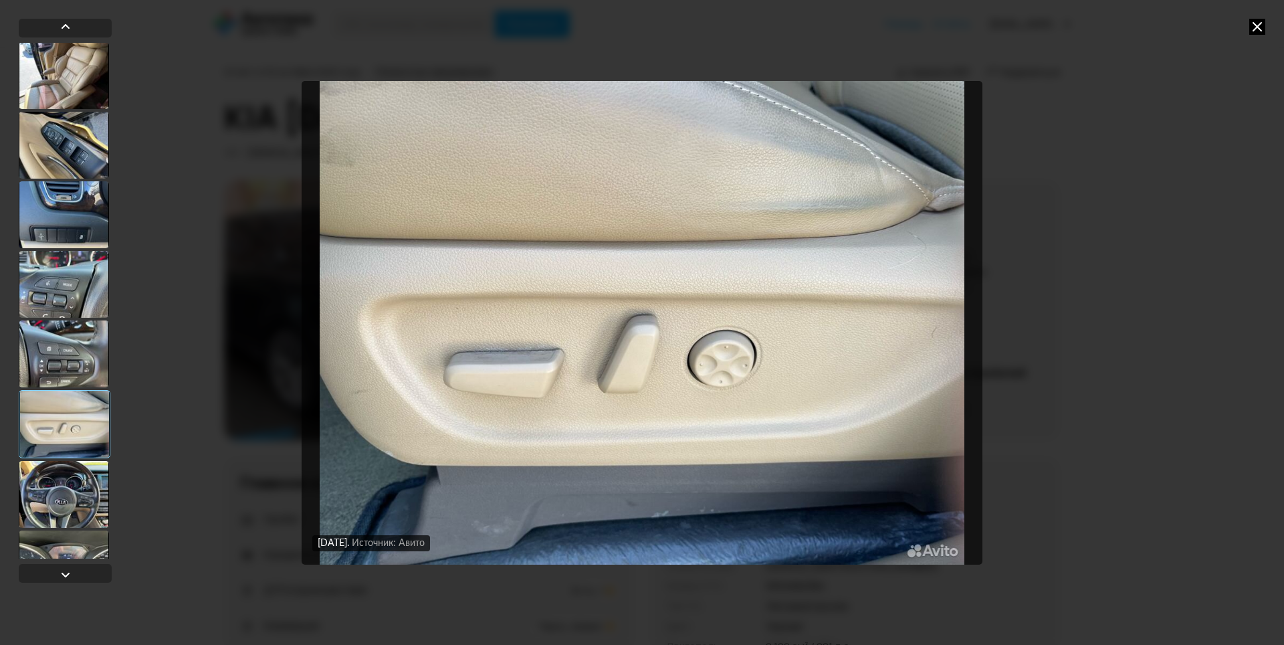
scroll to position [4144, 0]
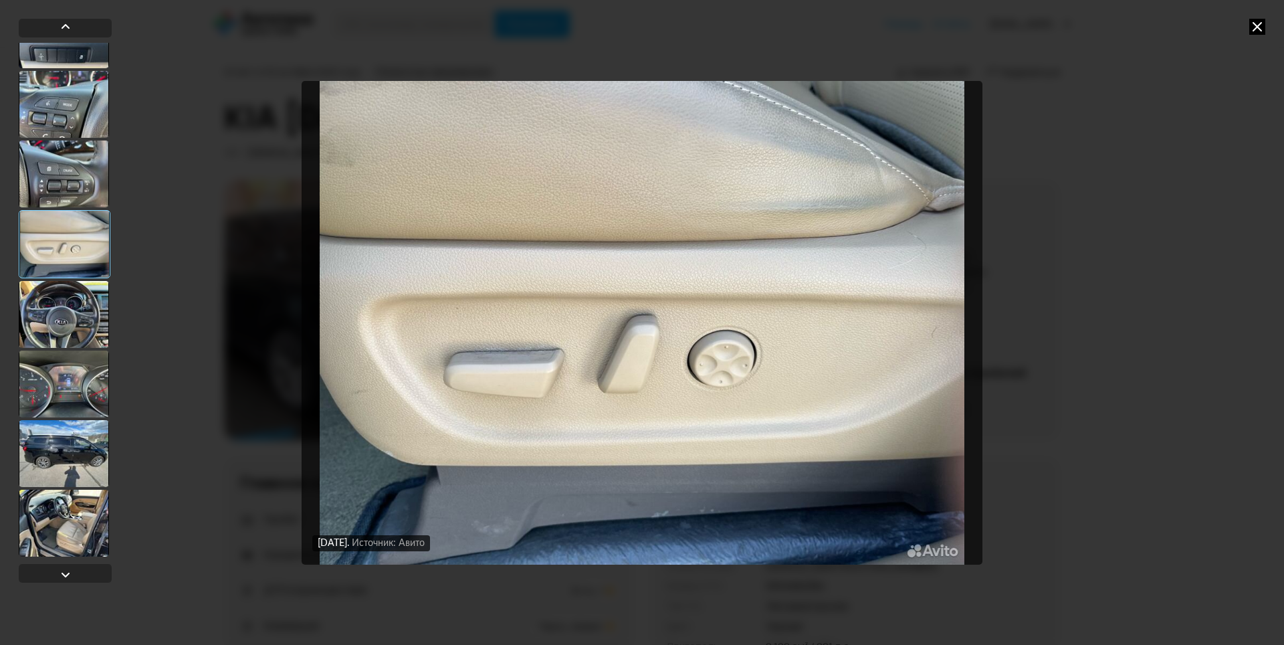
click at [74, 319] on div at bounding box center [64, 314] width 90 height 67
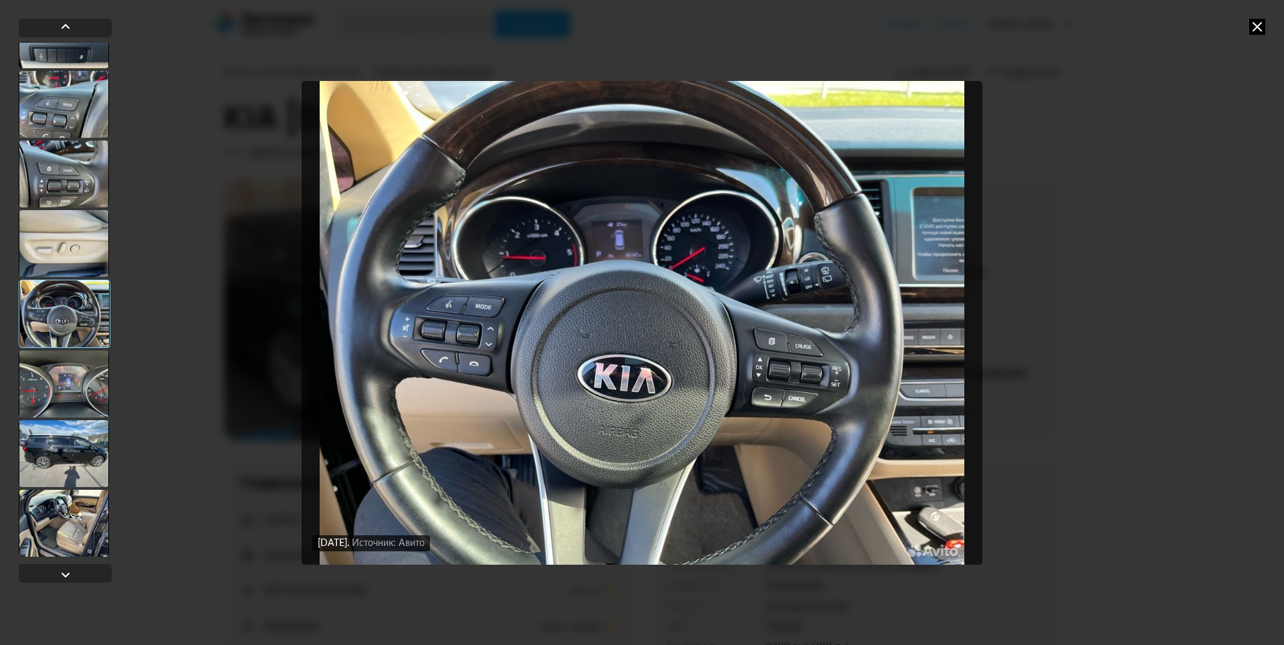
click at [82, 362] on div at bounding box center [64, 383] width 90 height 67
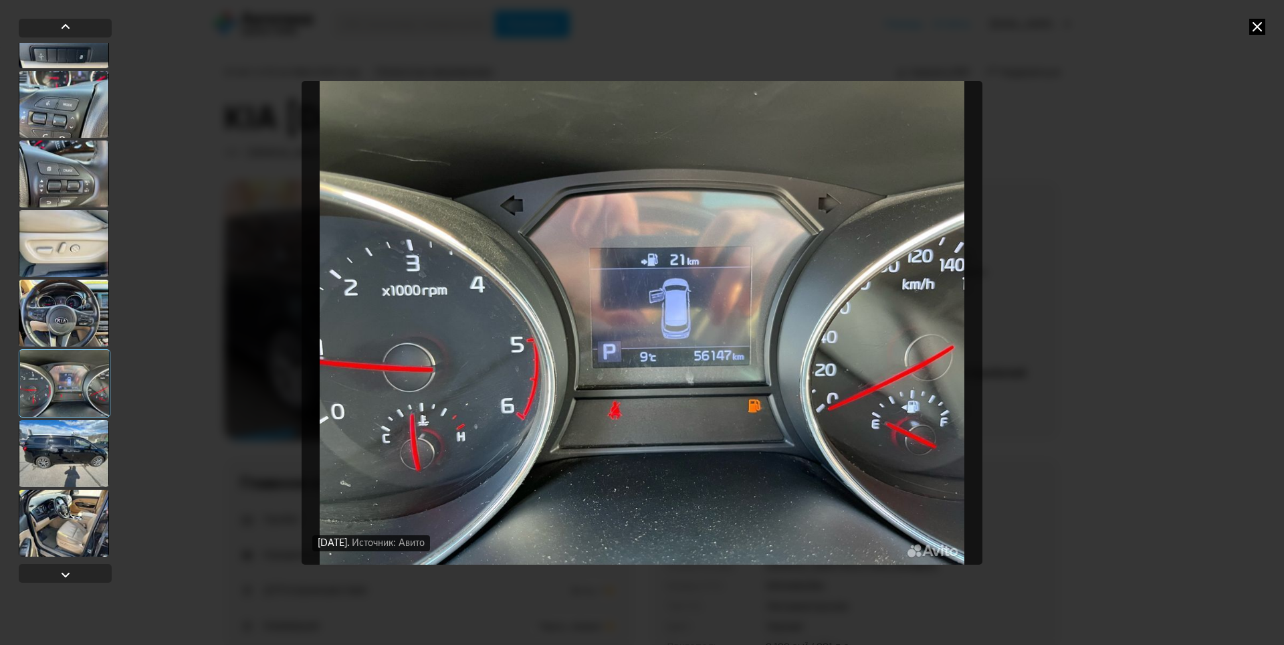
click at [66, 460] on div at bounding box center [64, 453] width 90 height 67
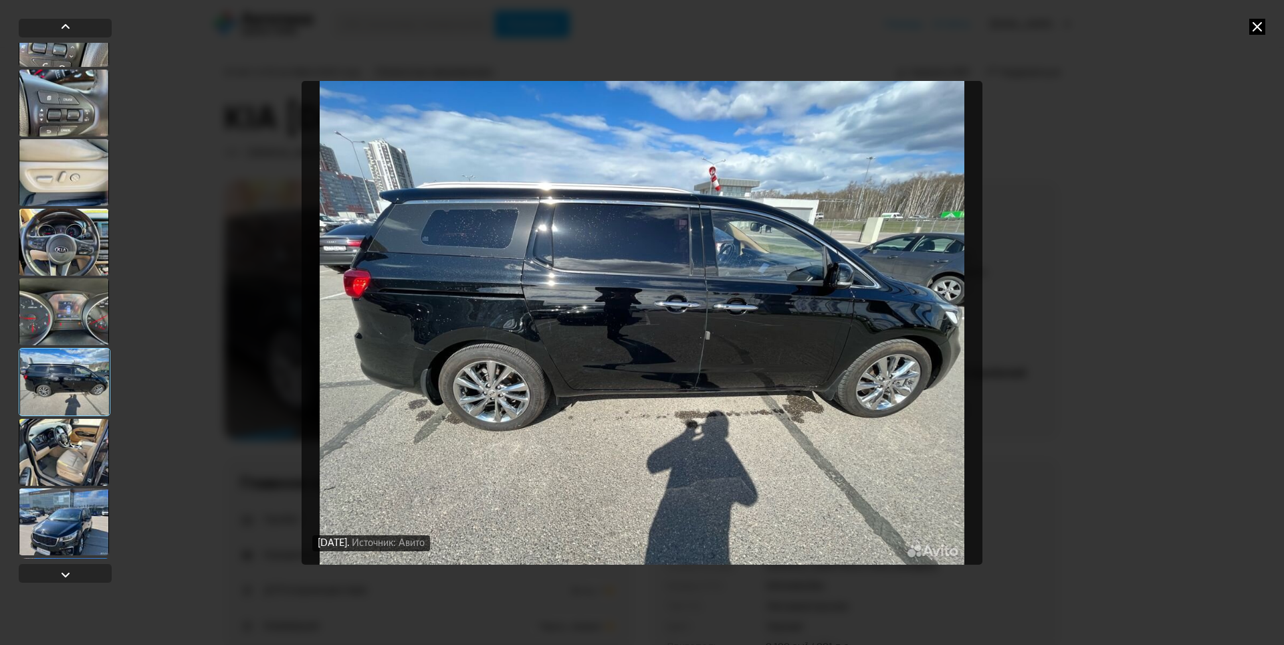
scroll to position [4345, 0]
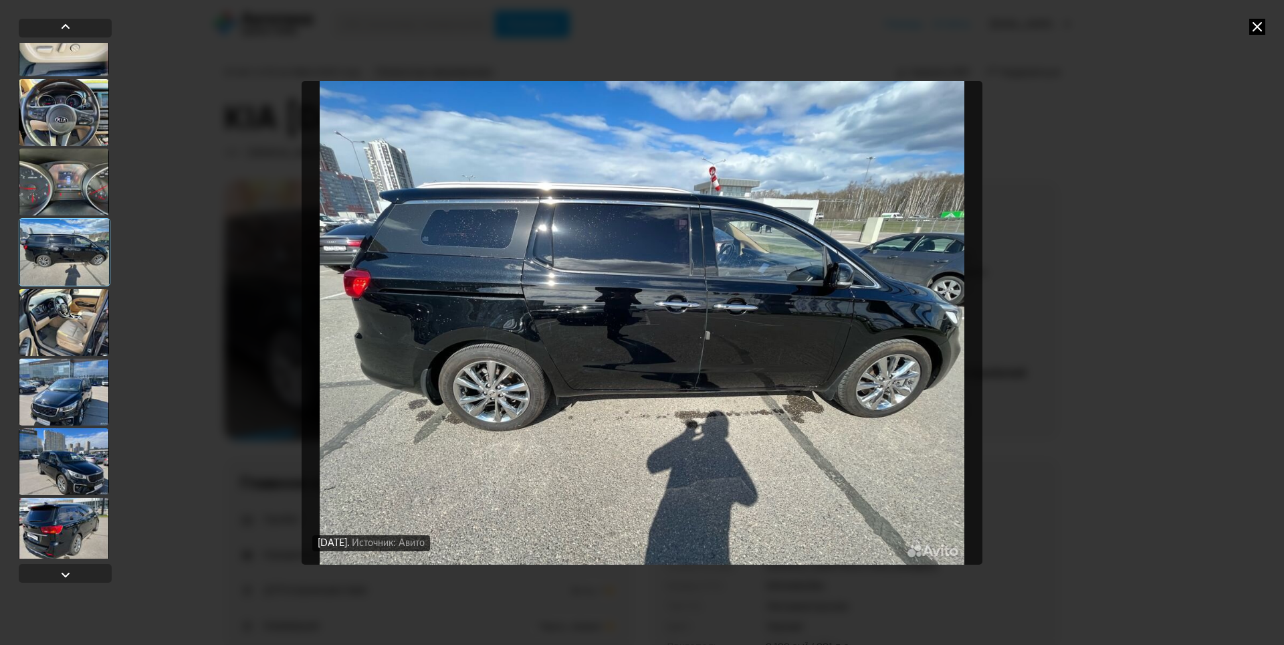
click at [85, 313] on div at bounding box center [64, 322] width 90 height 67
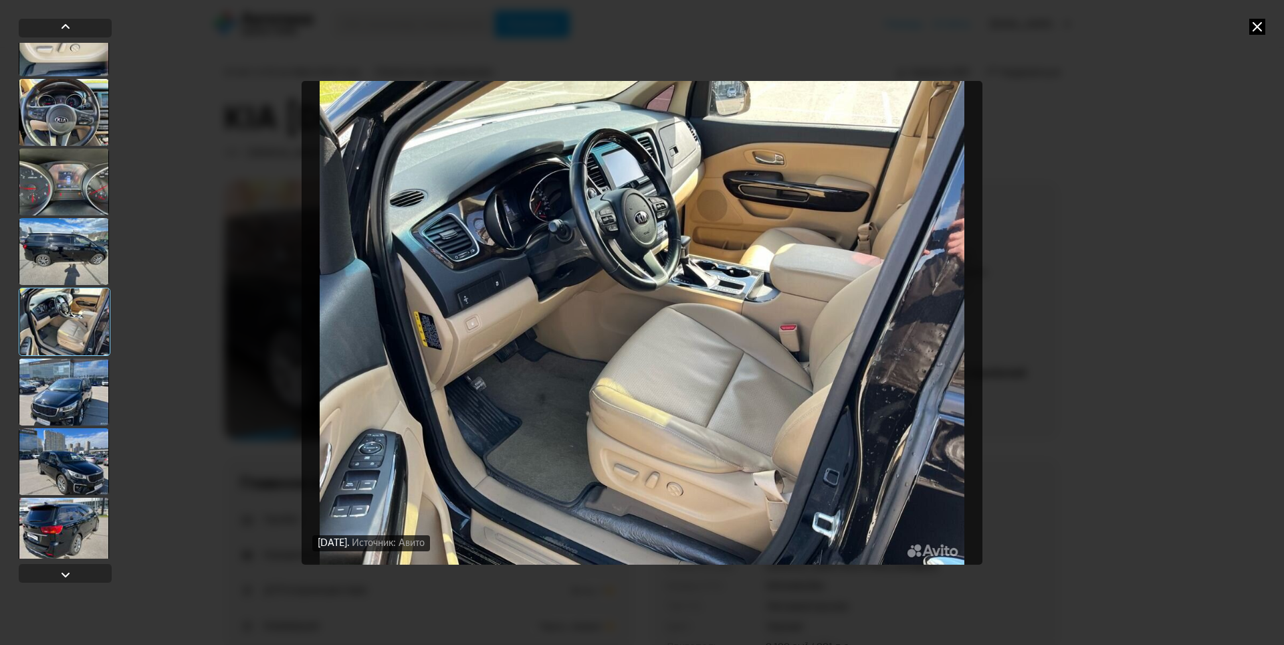
click at [64, 478] on div at bounding box center [64, 461] width 90 height 67
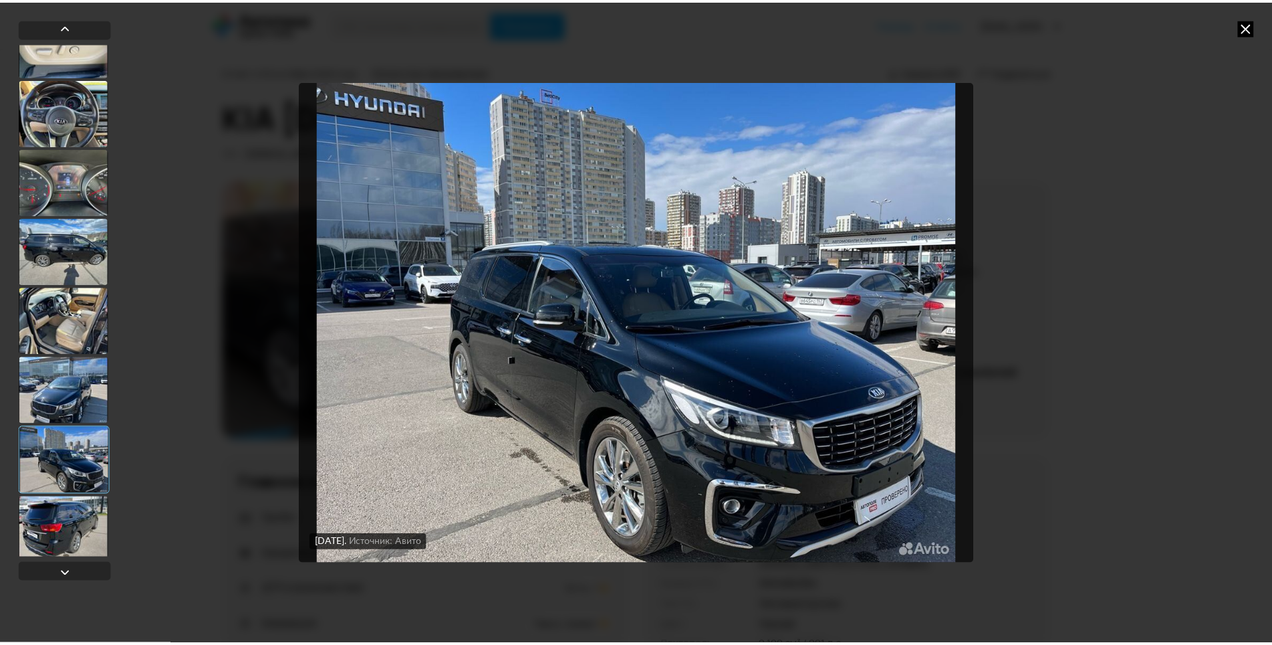
scroll to position [4492, 0]
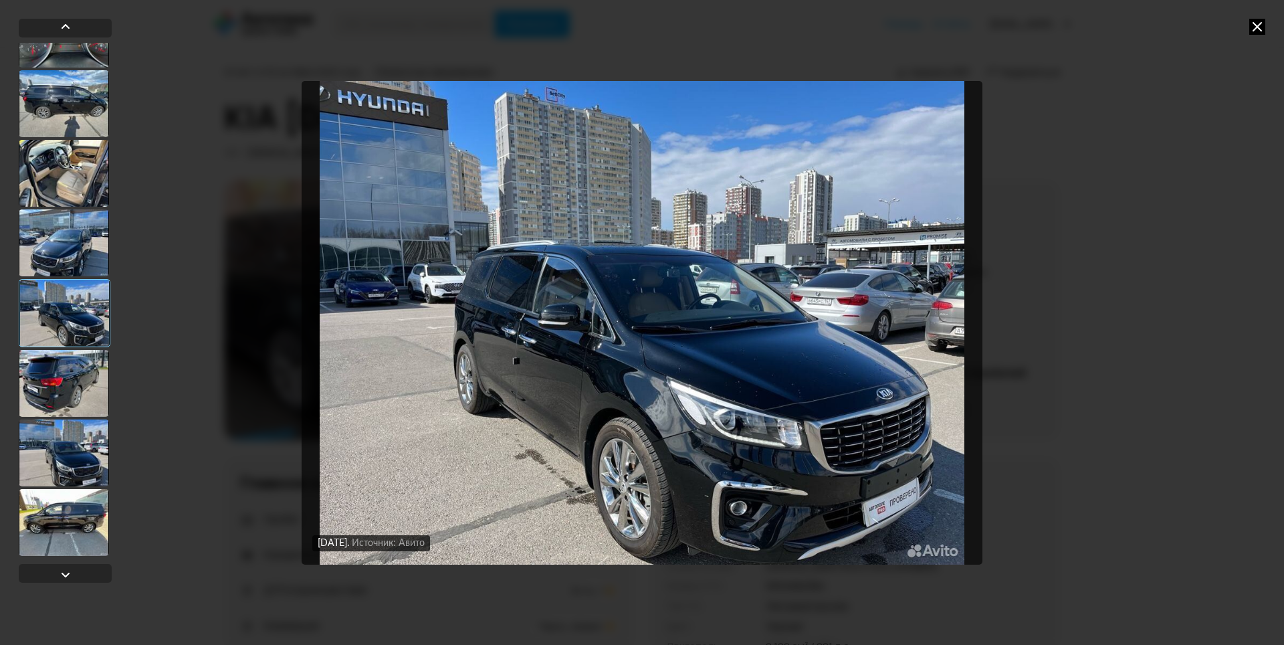
click at [61, 467] on div at bounding box center [64, 452] width 90 height 67
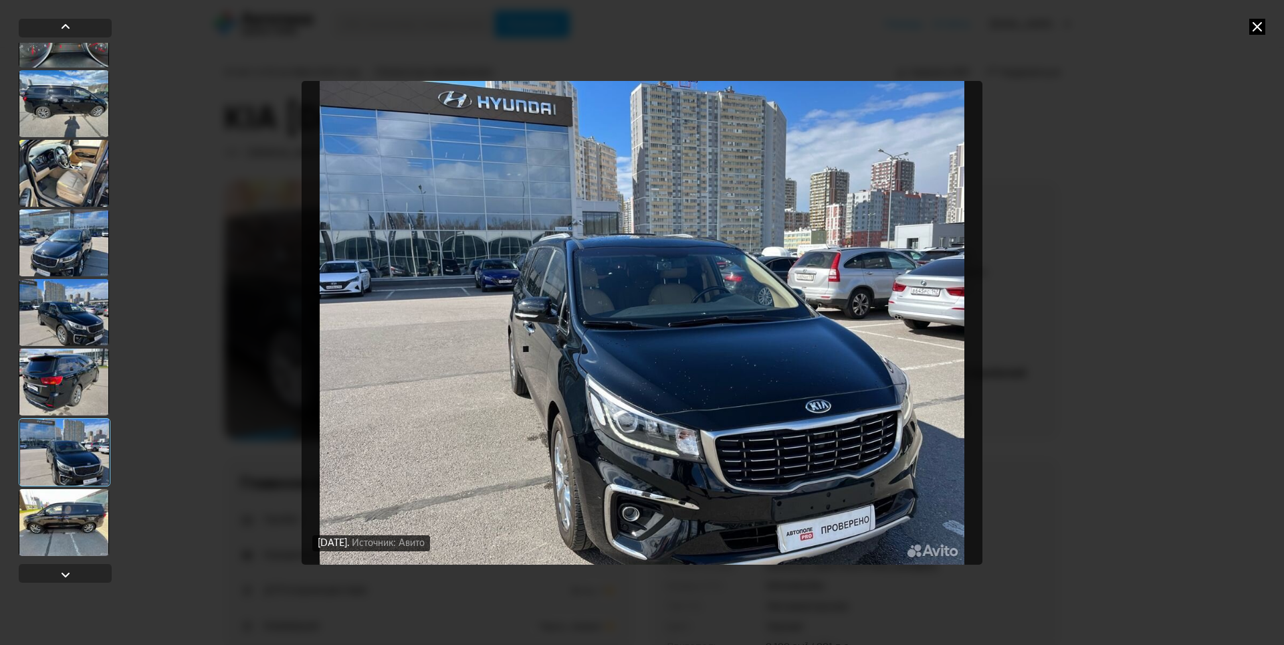
click at [1256, 23] on icon at bounding box center [1257, 27] width 16 height 16
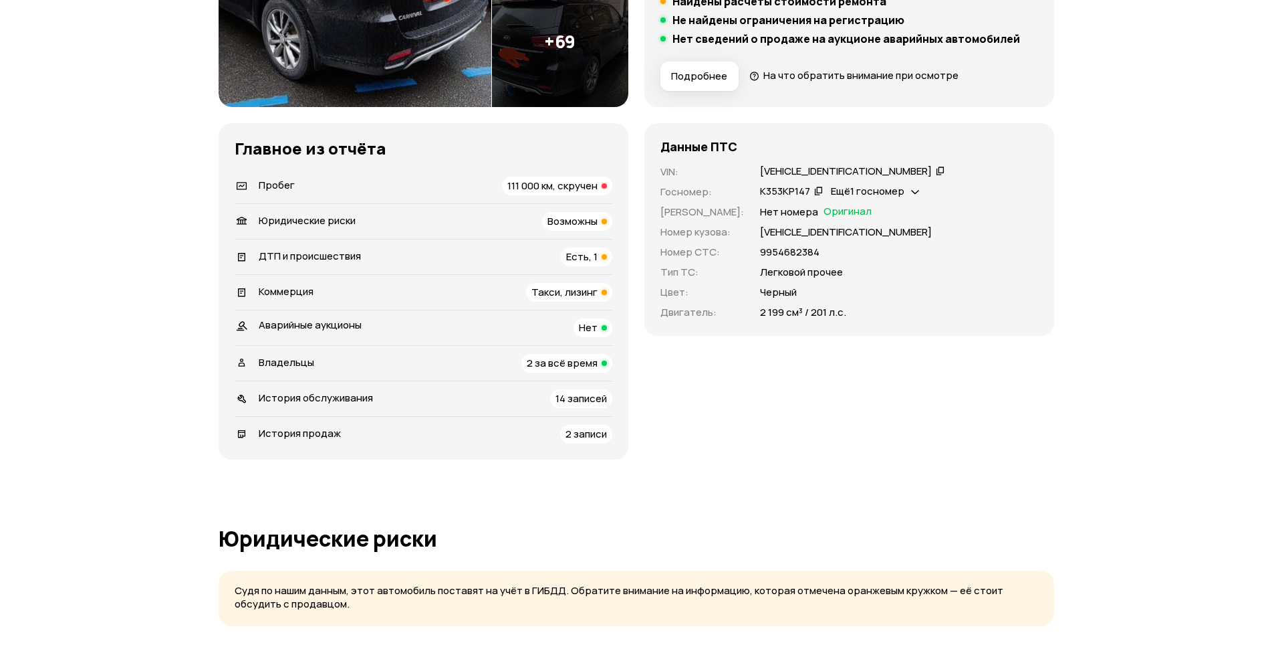
scroll to position [468, 0]
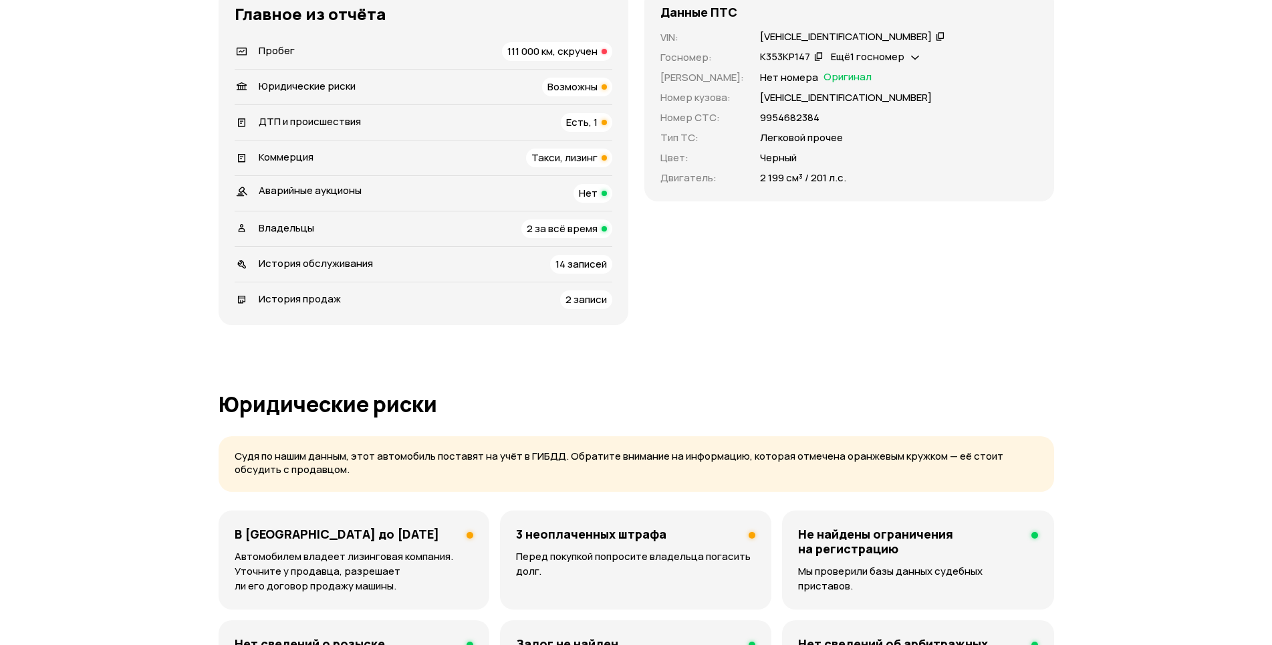
click at [564, 51] on span "111 000 км, скручен" at bounding box center [552, 51] width 90 height 14
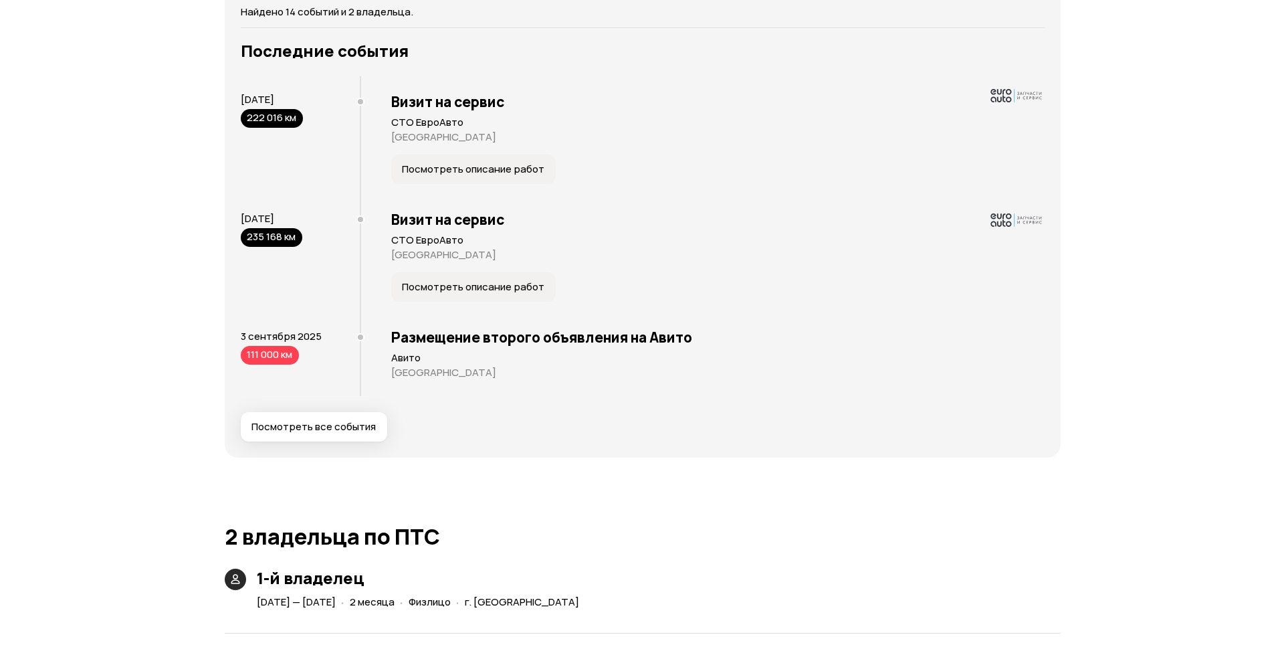
scroll to position [2627, 0]
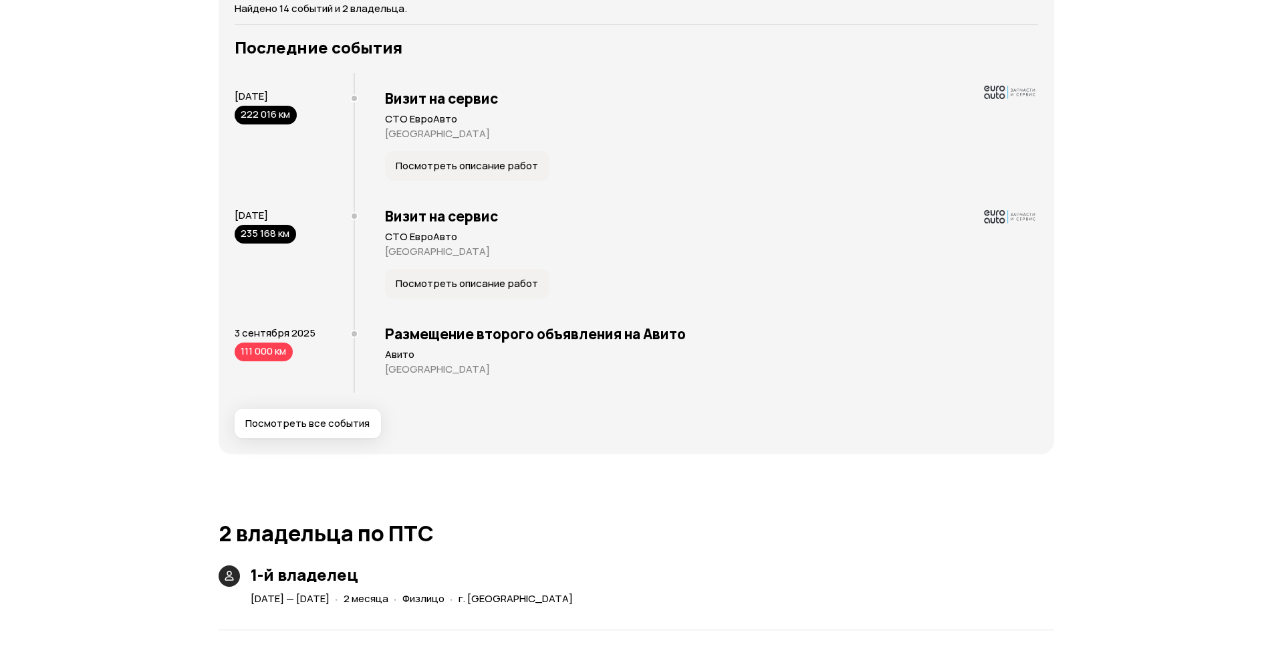
click at [358, 426] on span "Посмотреть все события" at bounding box center [307, 423] width 124 height 13
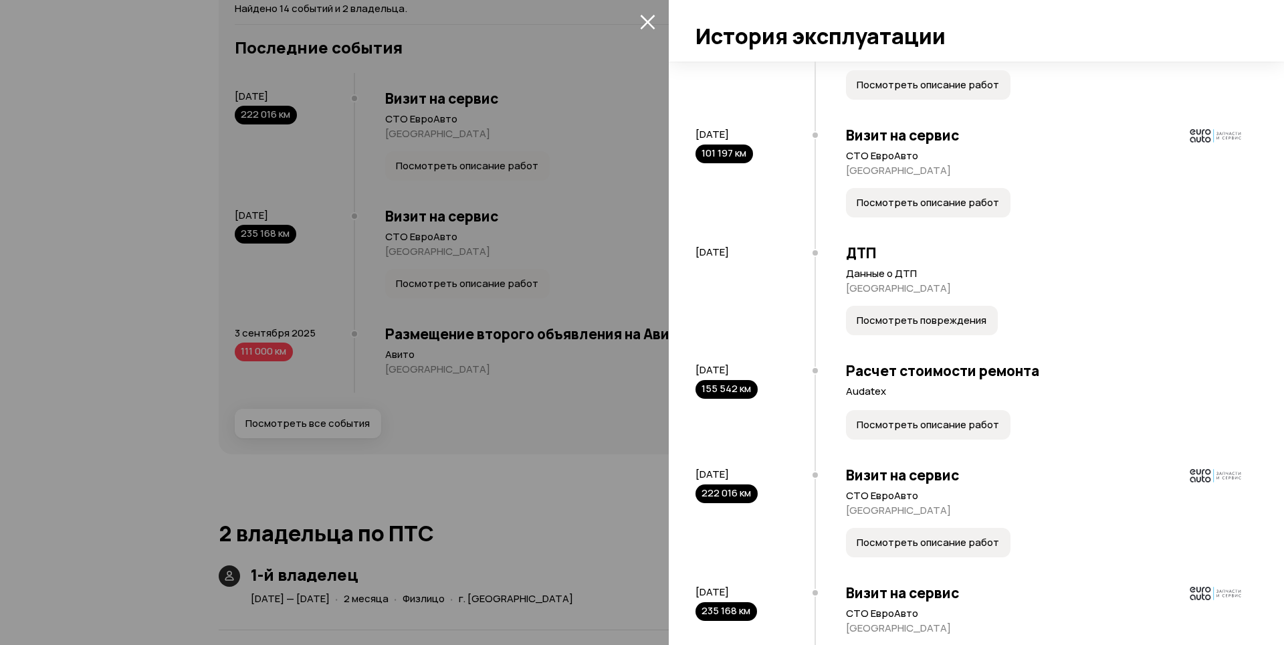
scroll to position [802, 0]
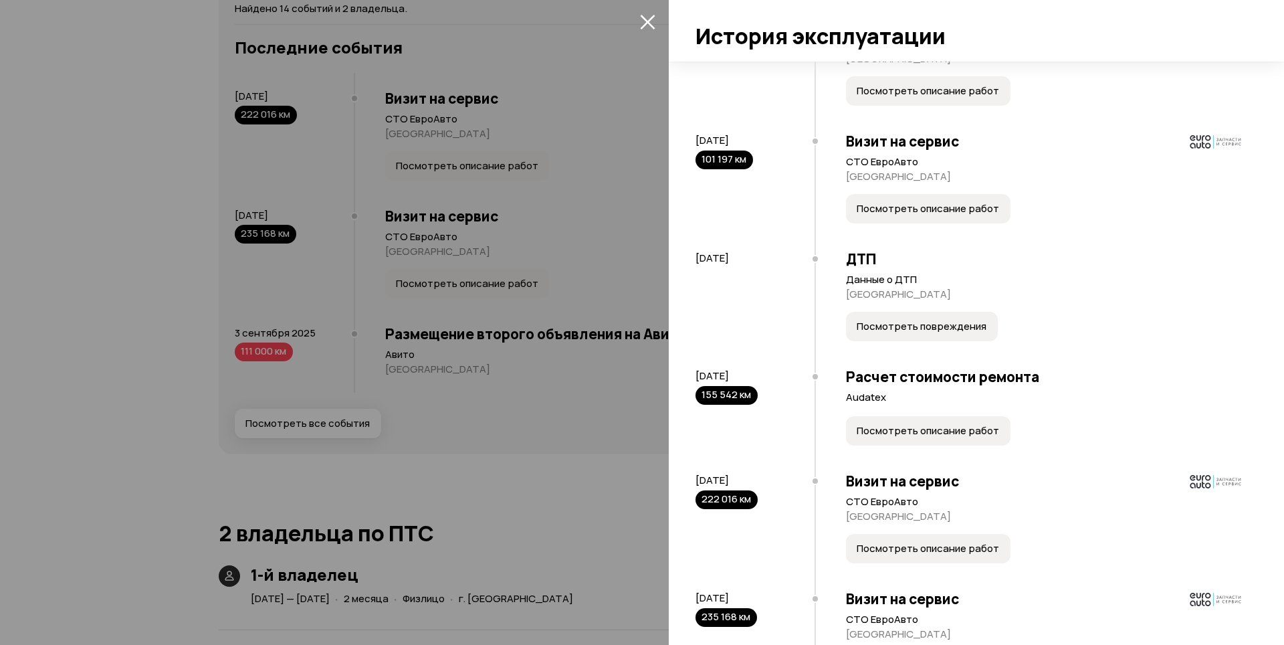
click at [990, 341] on button "Посмотреть повреждения" at bounding box center [922, 326] width 152 height 29
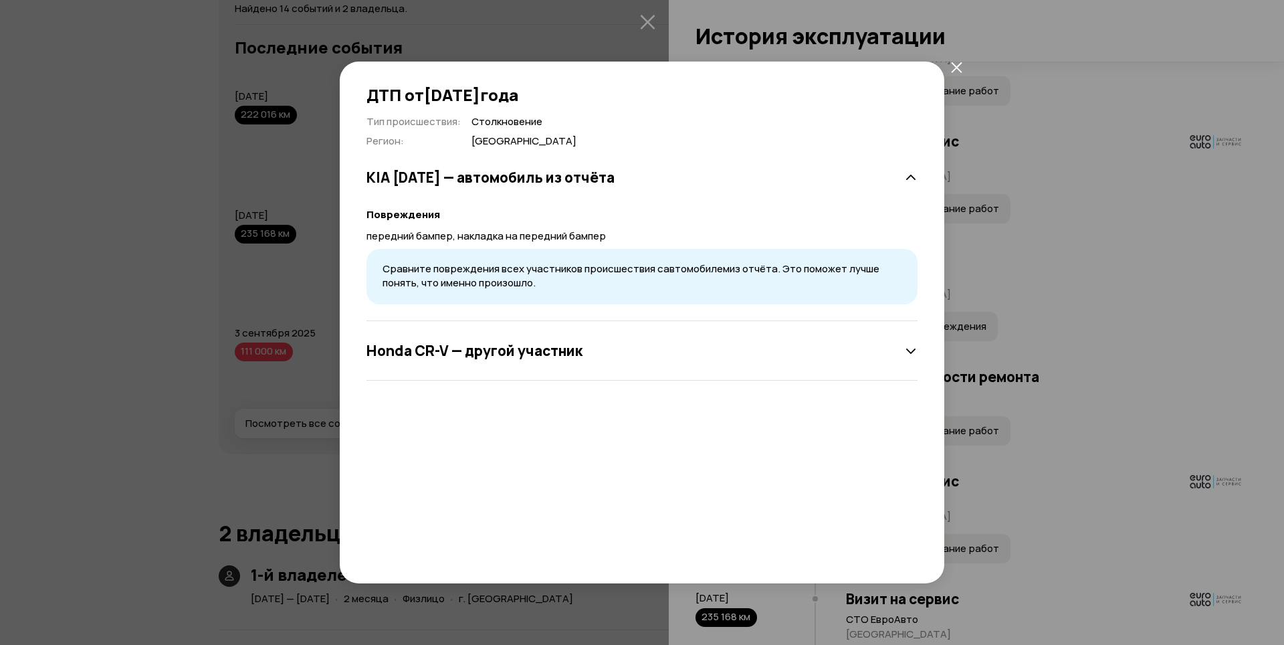
click at [953, 68] on icon "закрыть" at bounding box center [956, 67] width 11 height 11
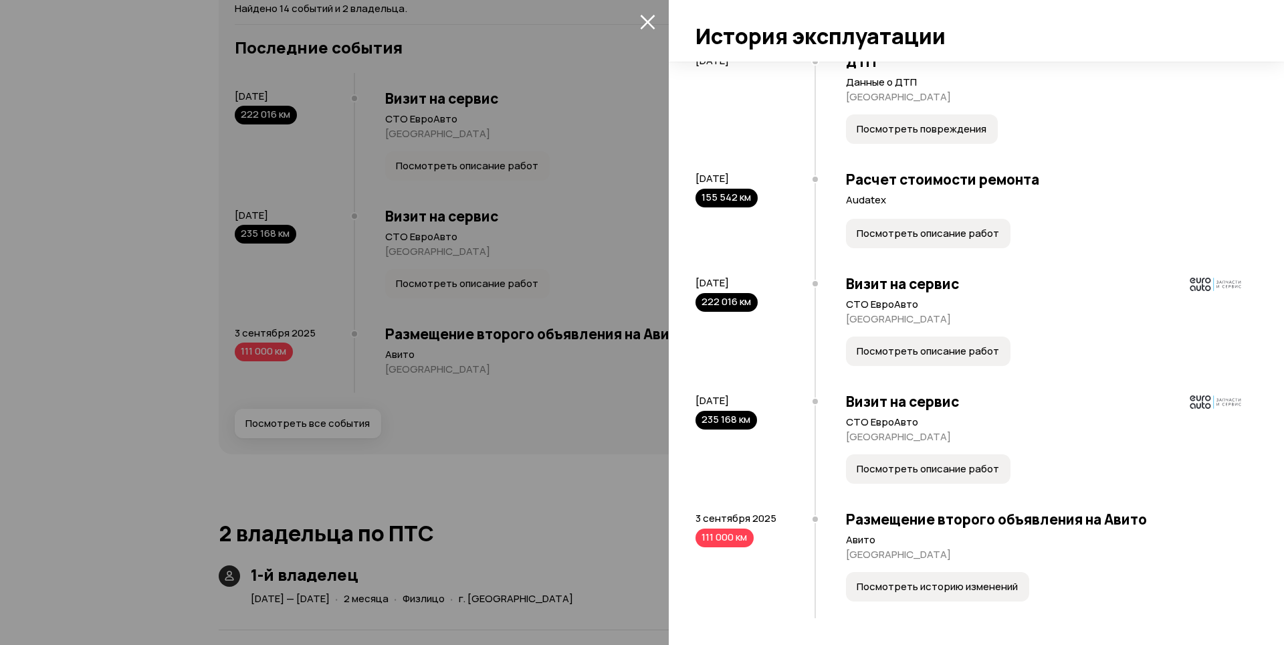
scroll to position [1028, 0]
click at [869, 586] on span "Посмотреть историю изменений" at bounding box center [936, 586] width 161 height 13
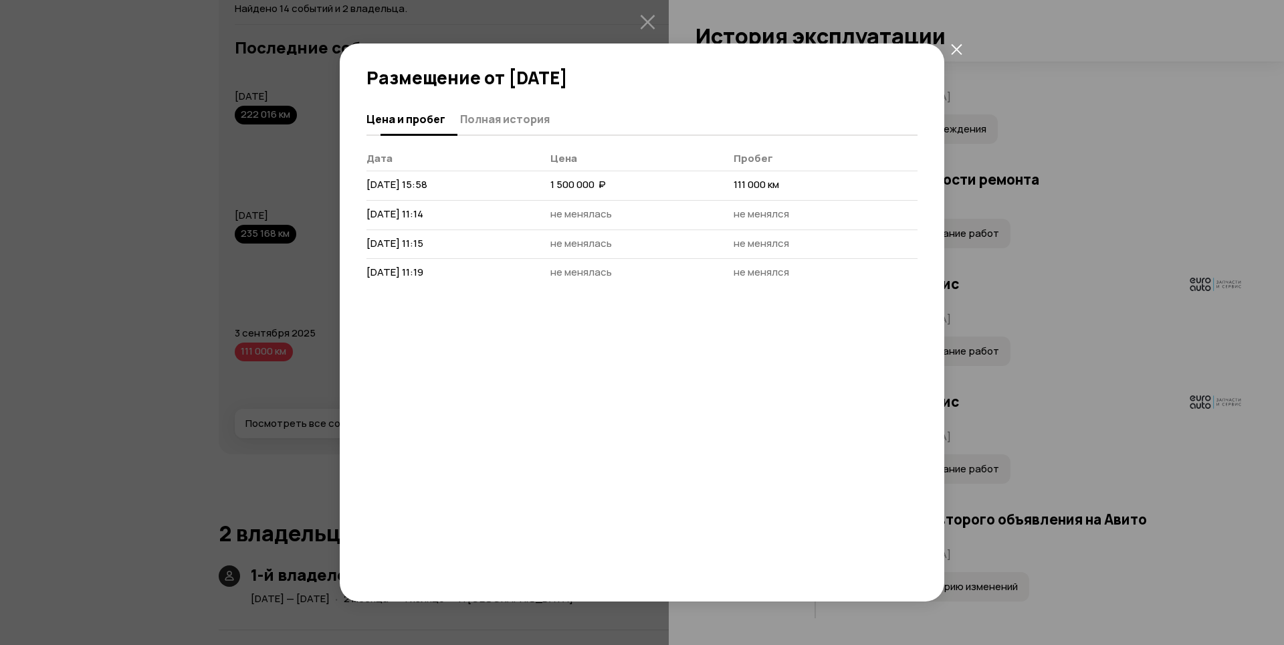
click at [485, 120] on span "Полная история" at bounding box center [505, 118] width 90 height 13
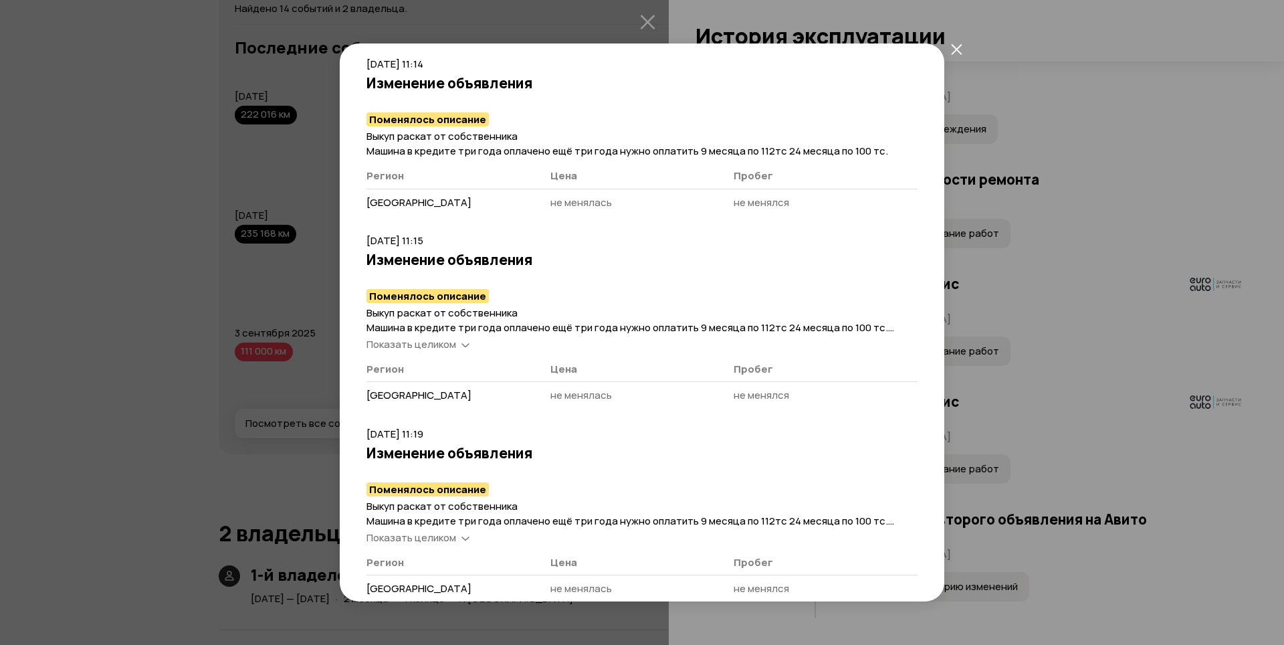
scroll to position [337, 0]
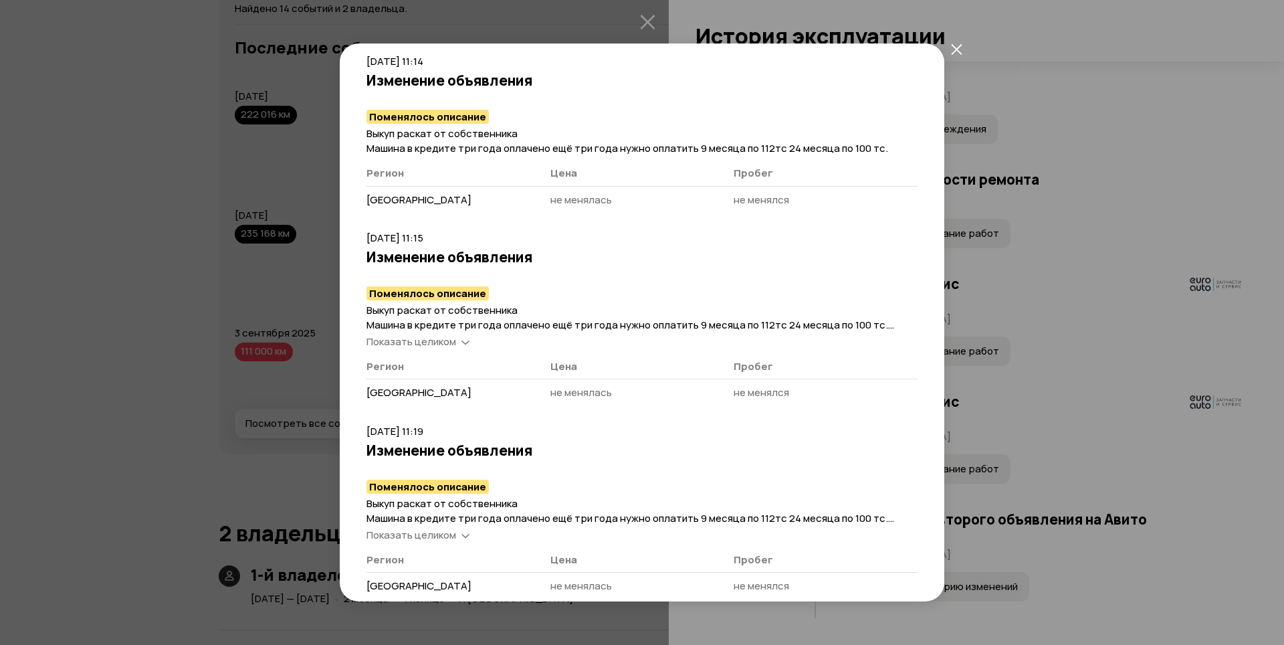
click at [464, 538] on icon at bounding box center [465, 534] width 8 height 13
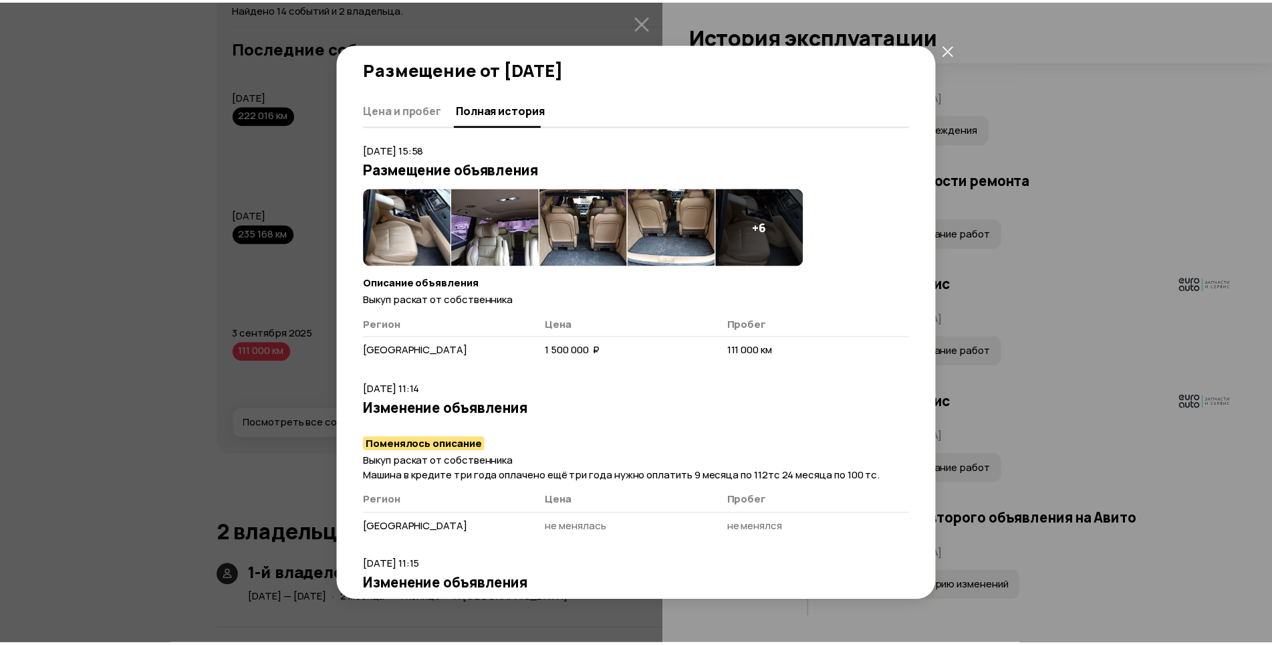
scroll to position [0, 0]
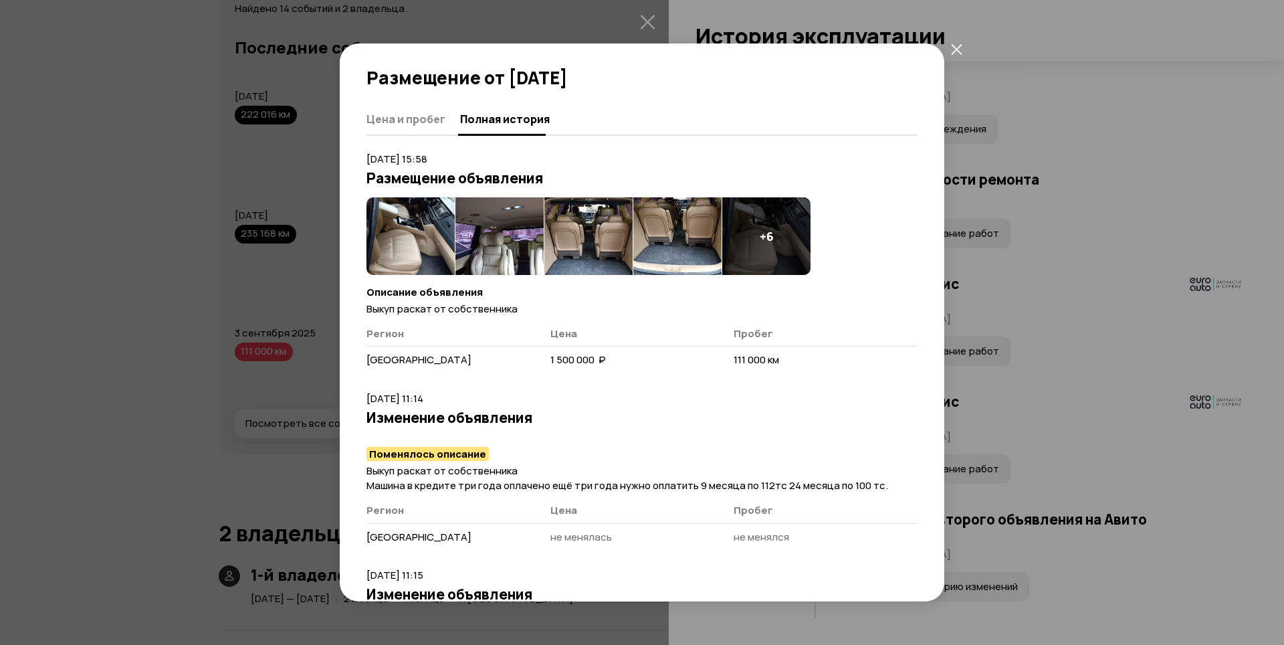
click at [778, 245] on div "+ 6" at bounding box center [766, 236] width 88 height 78
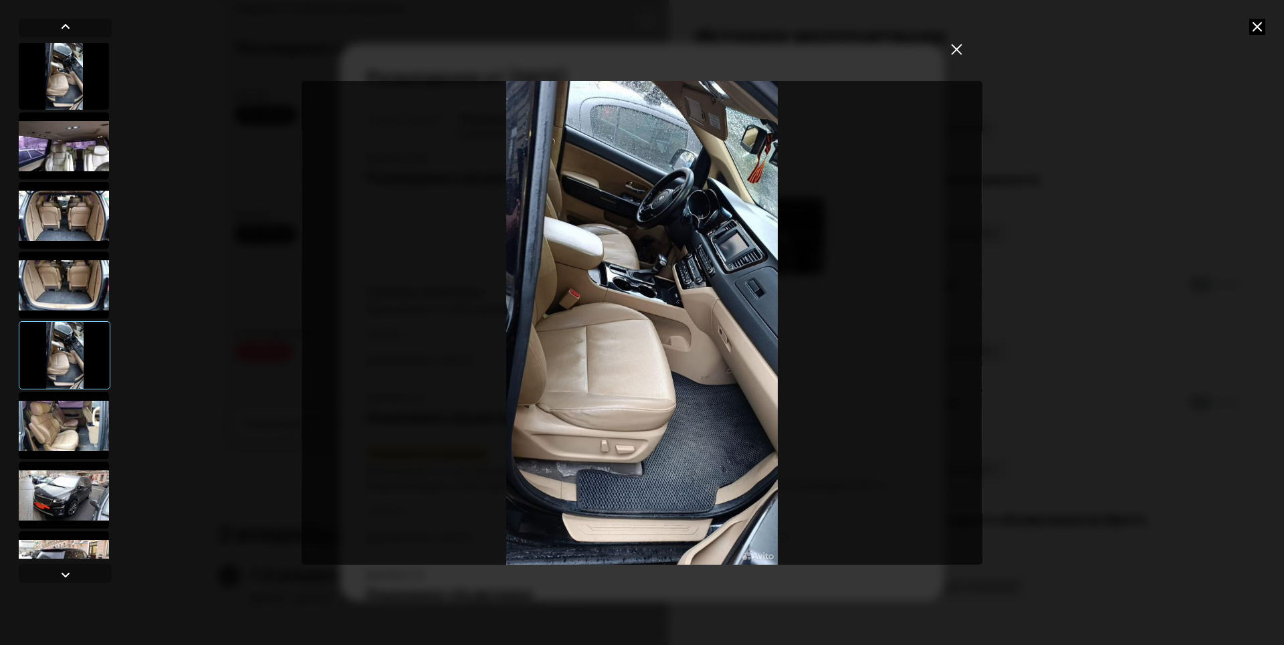
click at [961, 52] on icon "закрыть" at bounding box center [956, 48] width 11 height 11
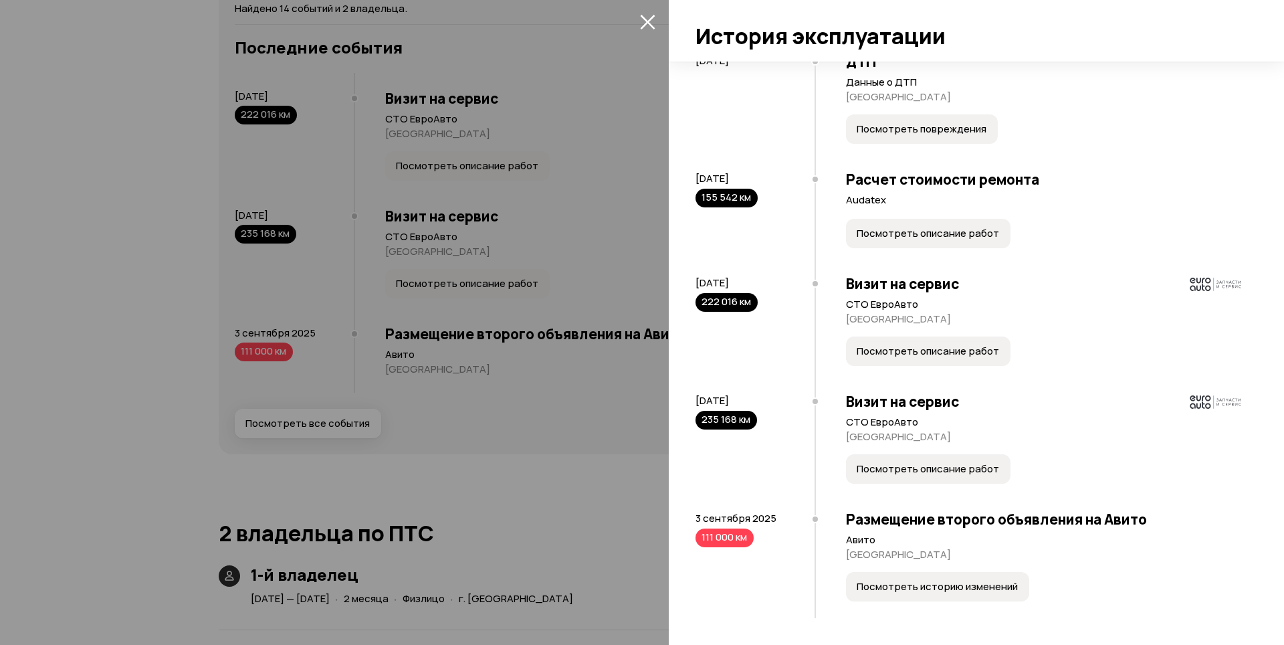
click at [640, 20] on icon "закрыть" at bounding box center [647, 21] width 15 height 15
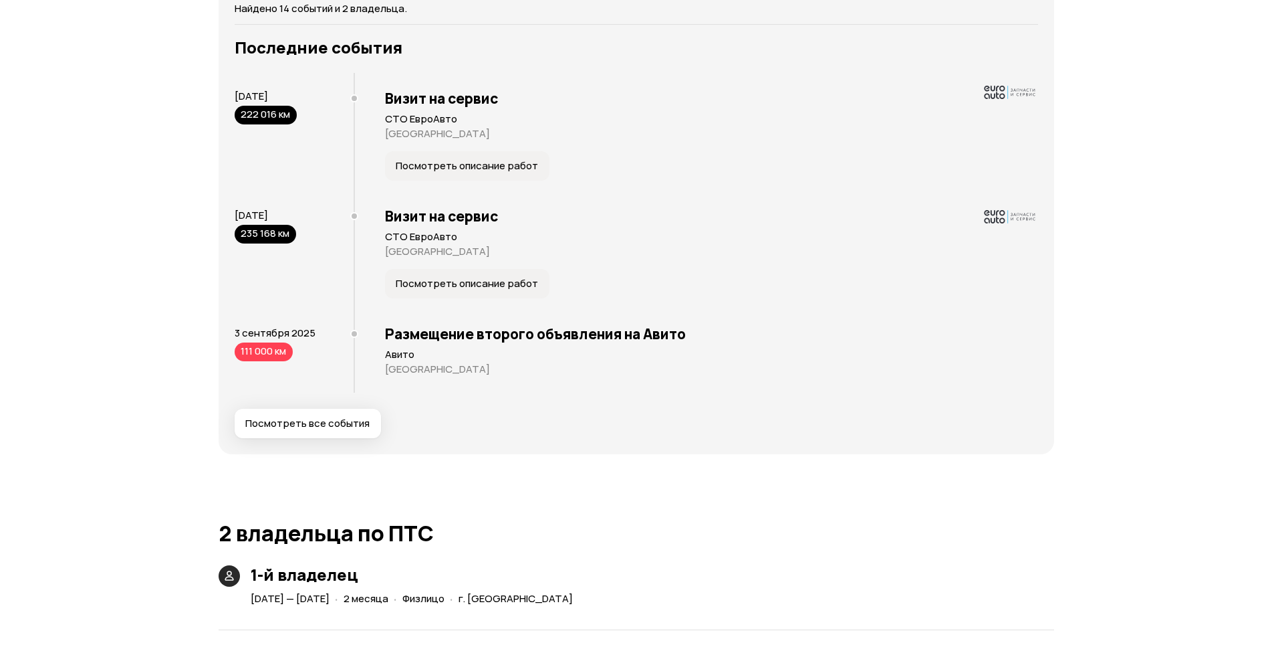
click at [726, 469] on div "Юридические риски Судя по нашим данным, этот автомобиль поставят на учёт в ГИБД…" at bounding box center [637, 227] width 836 height 3988
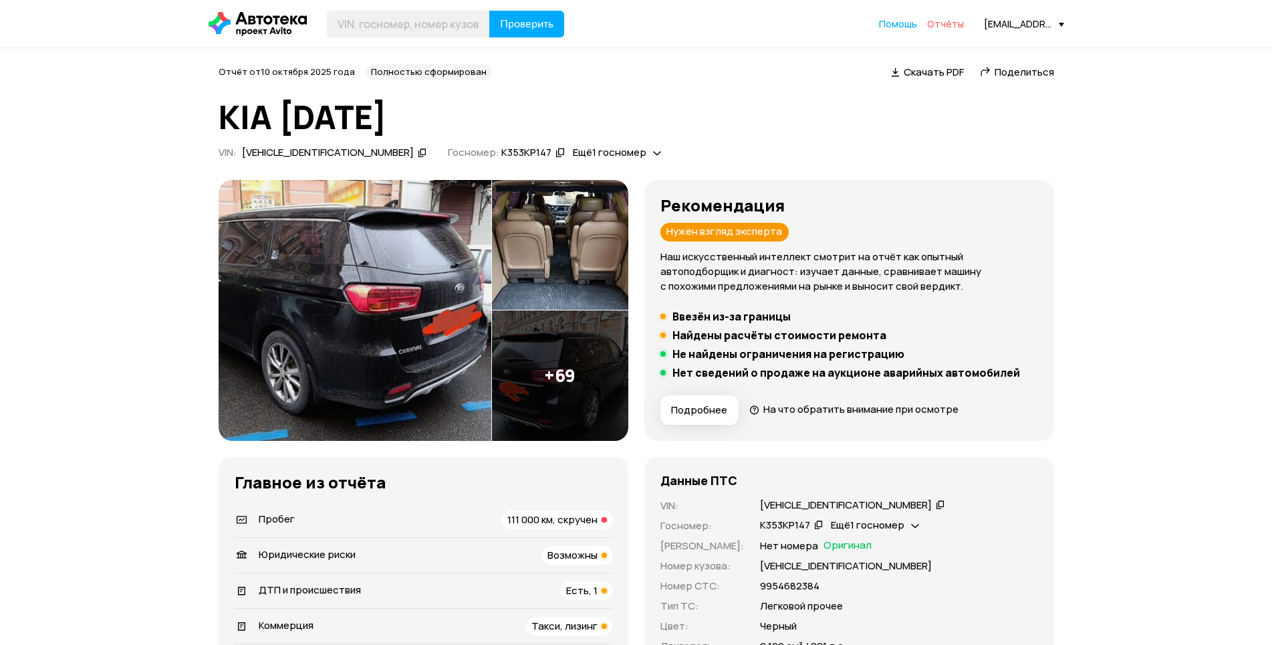
click at [949, 24] on span "Отчёты" at bounding box center [945, 23] width 37 height 13
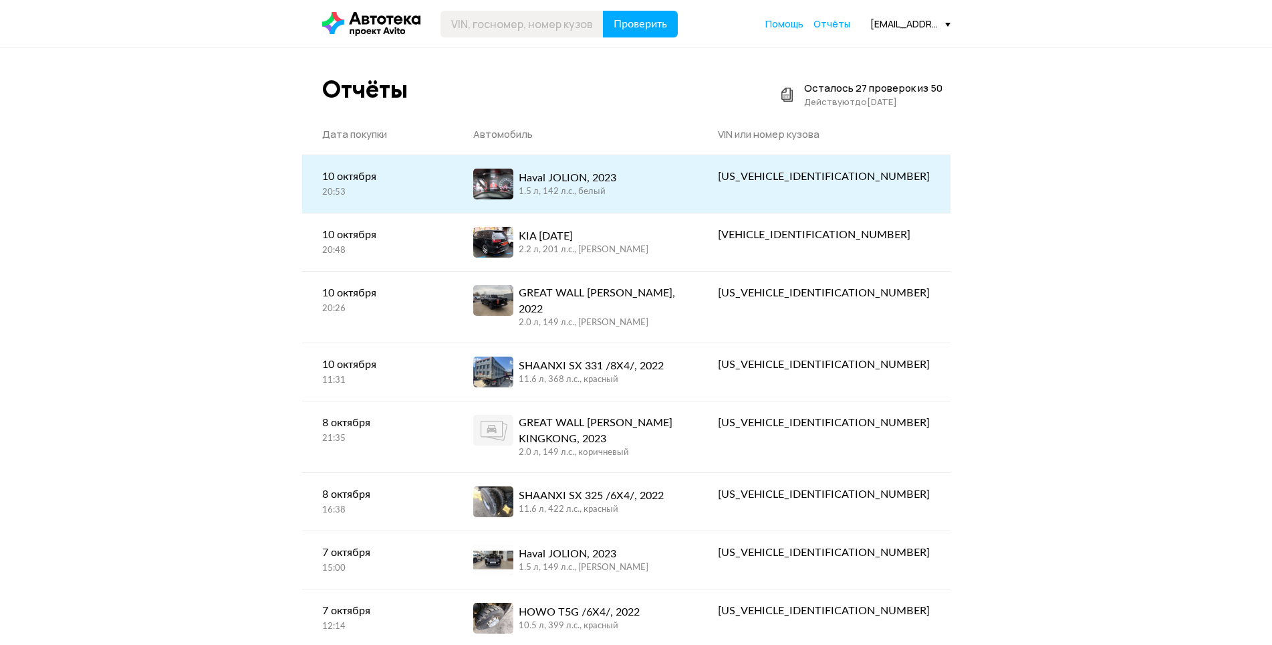
click at [836, 174] on div "[US_VEHICLE_IDENTIFICATION_NUMBER]" at bounding box center [824, 176] width 212 height 16
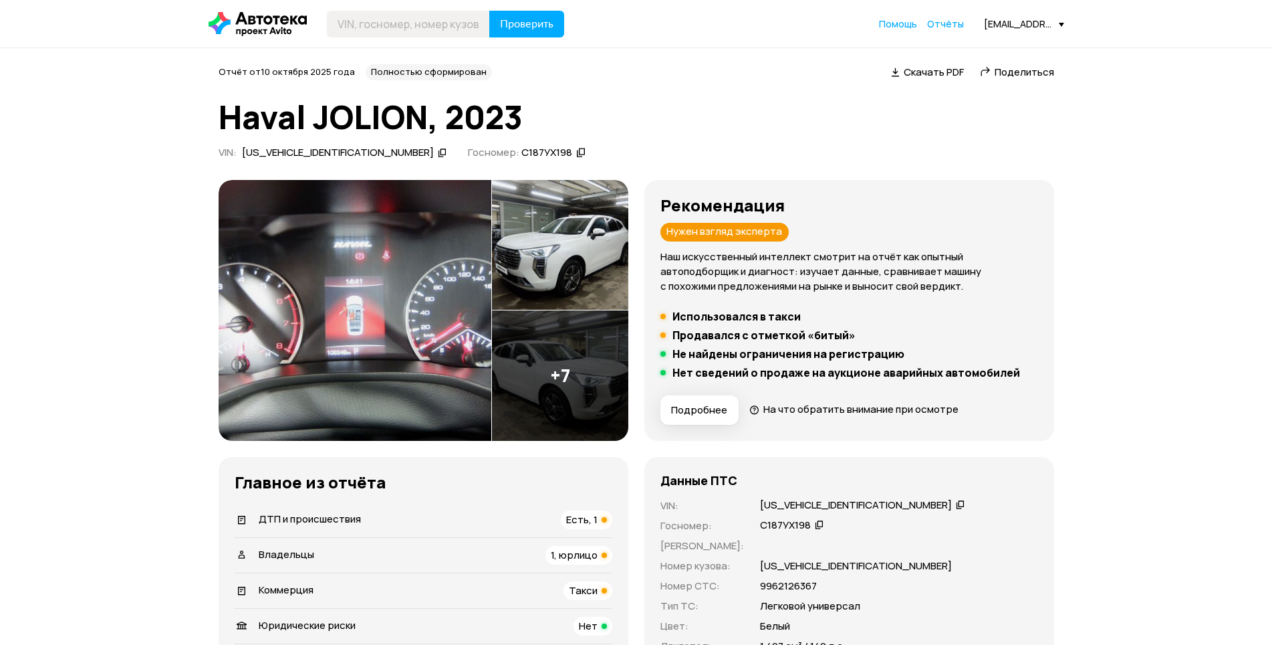
click at [1020, 71] on span "Поделиться" at bounding box center [1025, 72] width 60 height 14
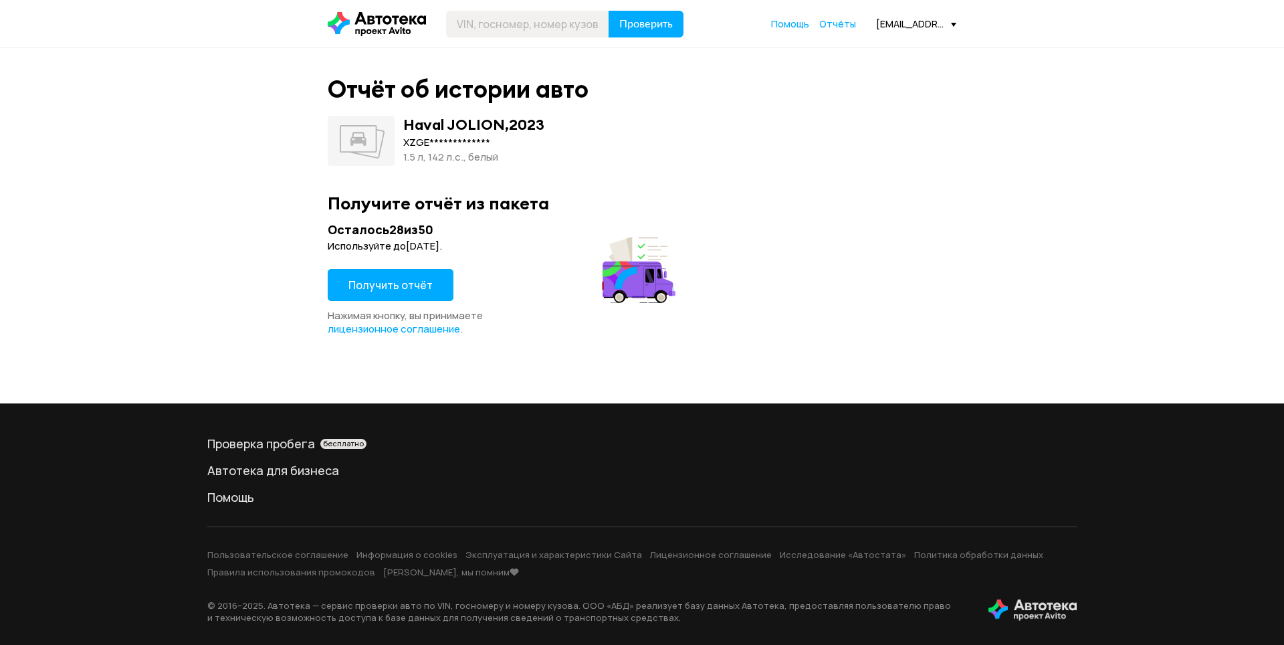
click at [382, 289] on span "Получить отчёт" at bounding box center [390, 284] width 84 height 15
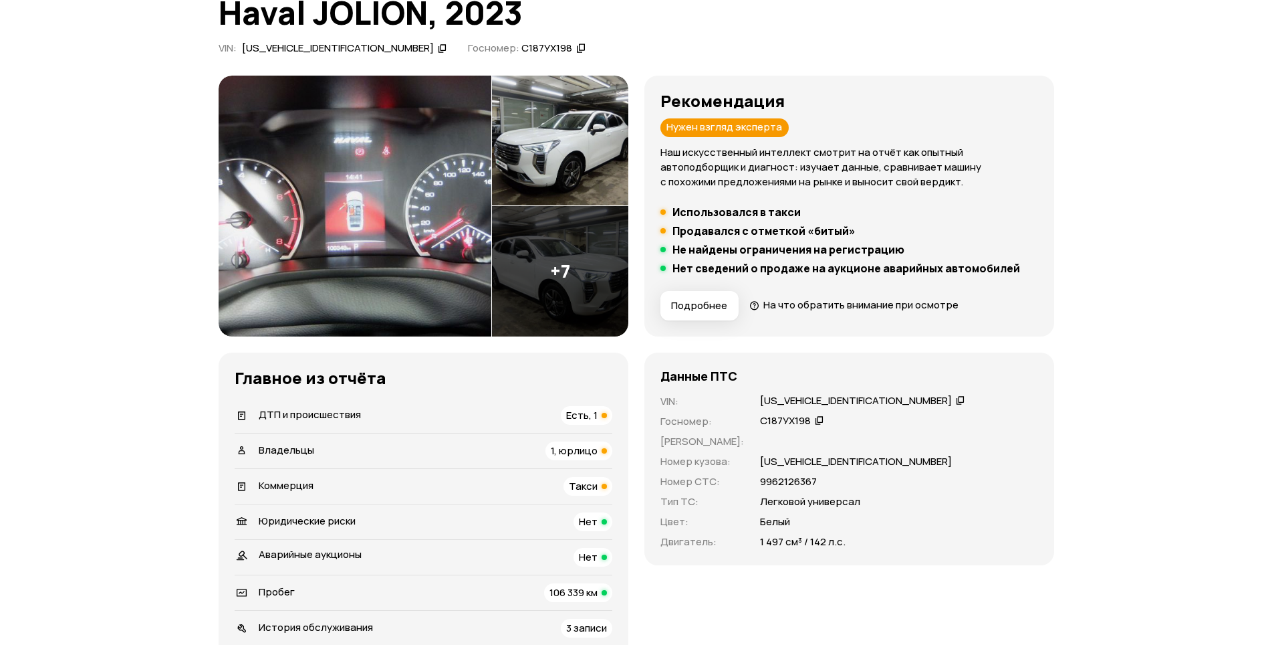
scroll to position [134, 0]
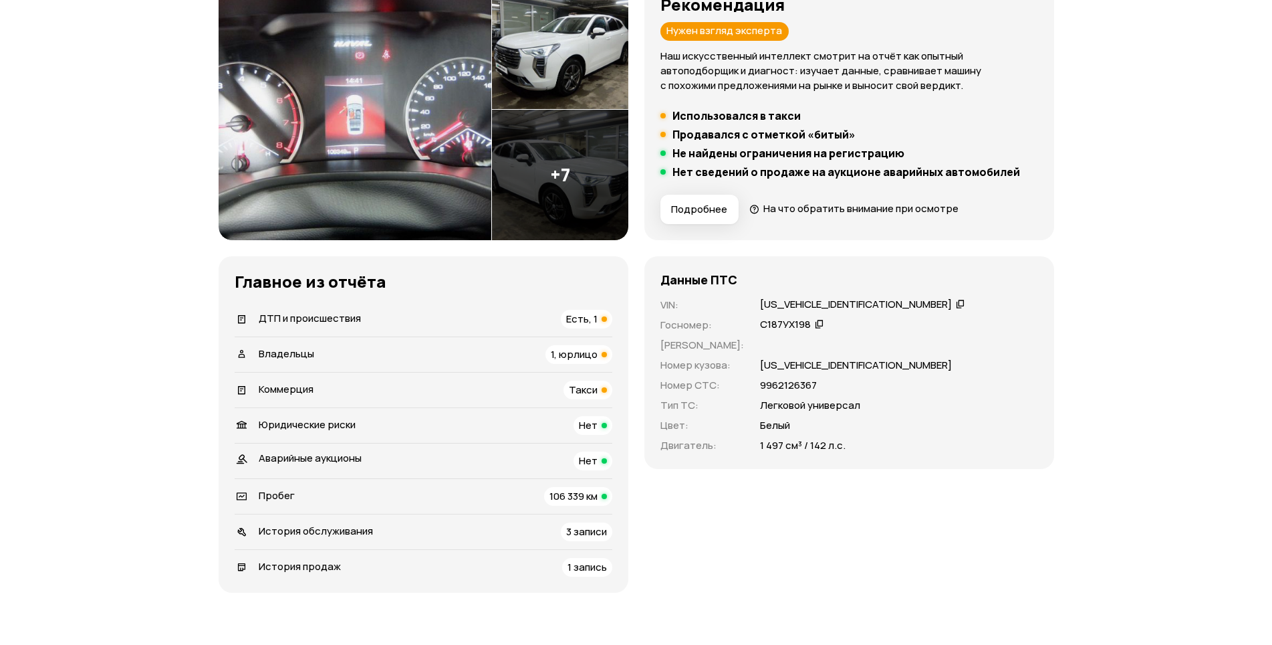
click at [598, 392] on div "Такси" at bounding box center [588, 389] width 49 height 19
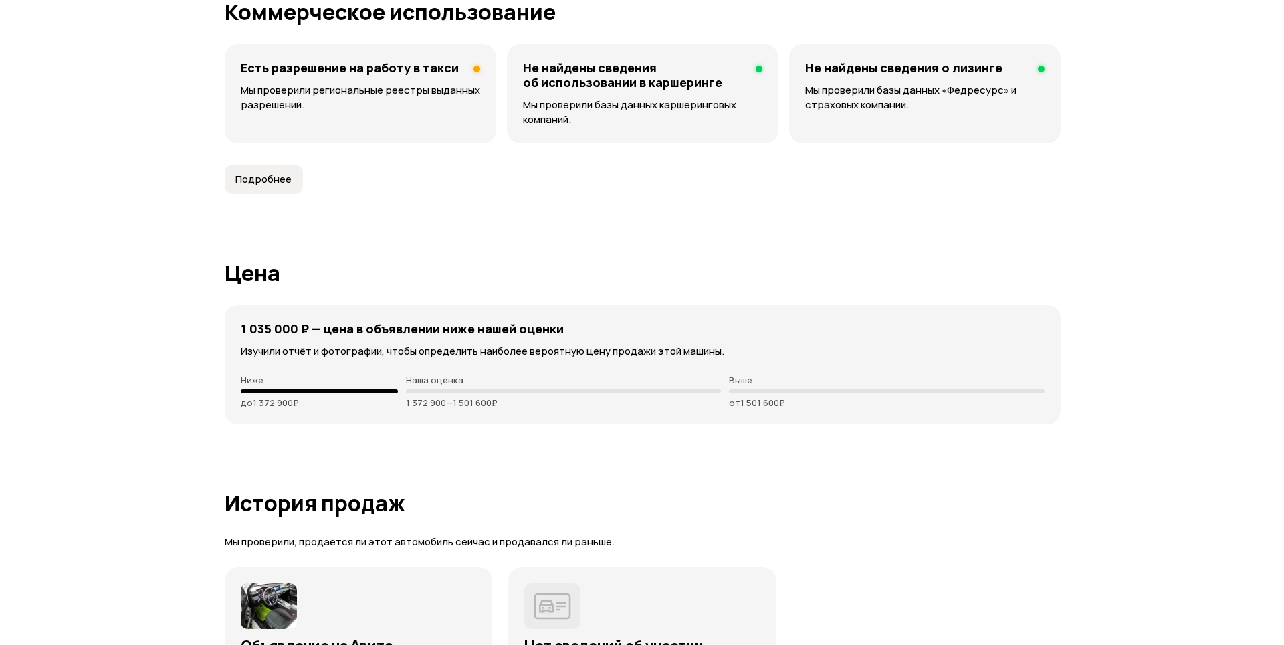
scroll to position [3571, 0]
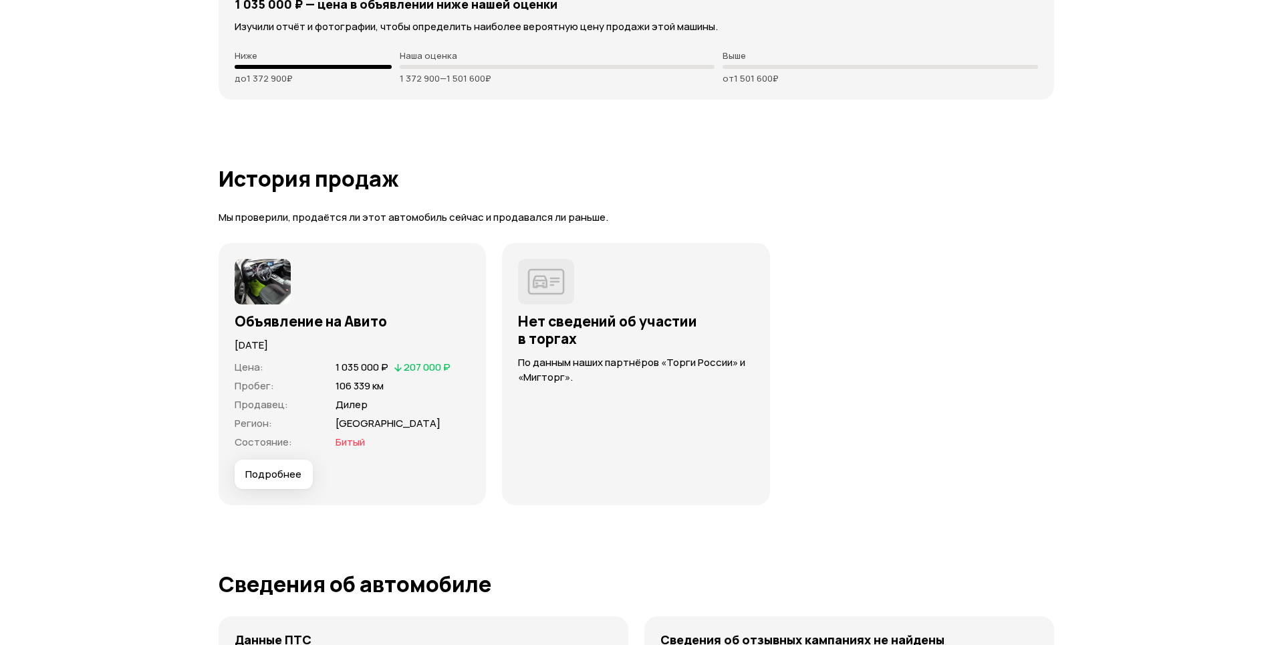
click at [284, 275] on img at bounding box center [263, 281] width 56 height 45
click at [271, 275] on img at bounding box center [263, 281] width 56 height 45
click at [290, 476] on span "Подробнее" at bounding box center [273, 473] width 56 height 13
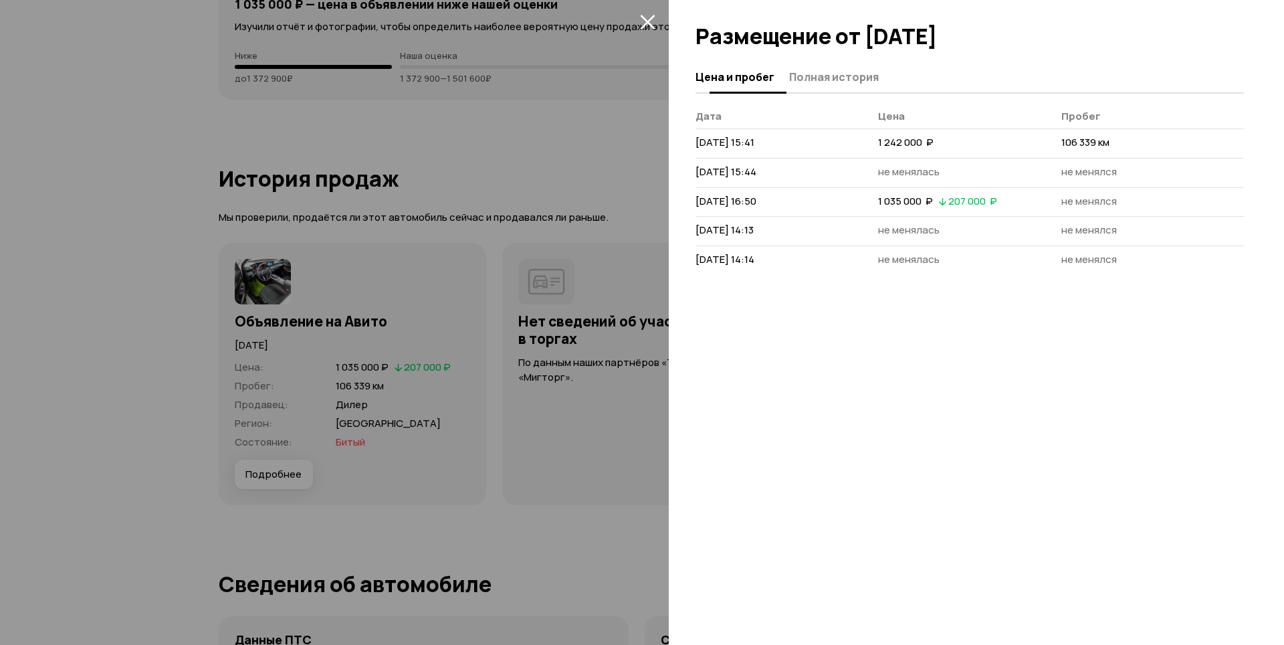
click at [833, 80] on span "Полная история" at bounding box center [834, 76] width 90 height 13
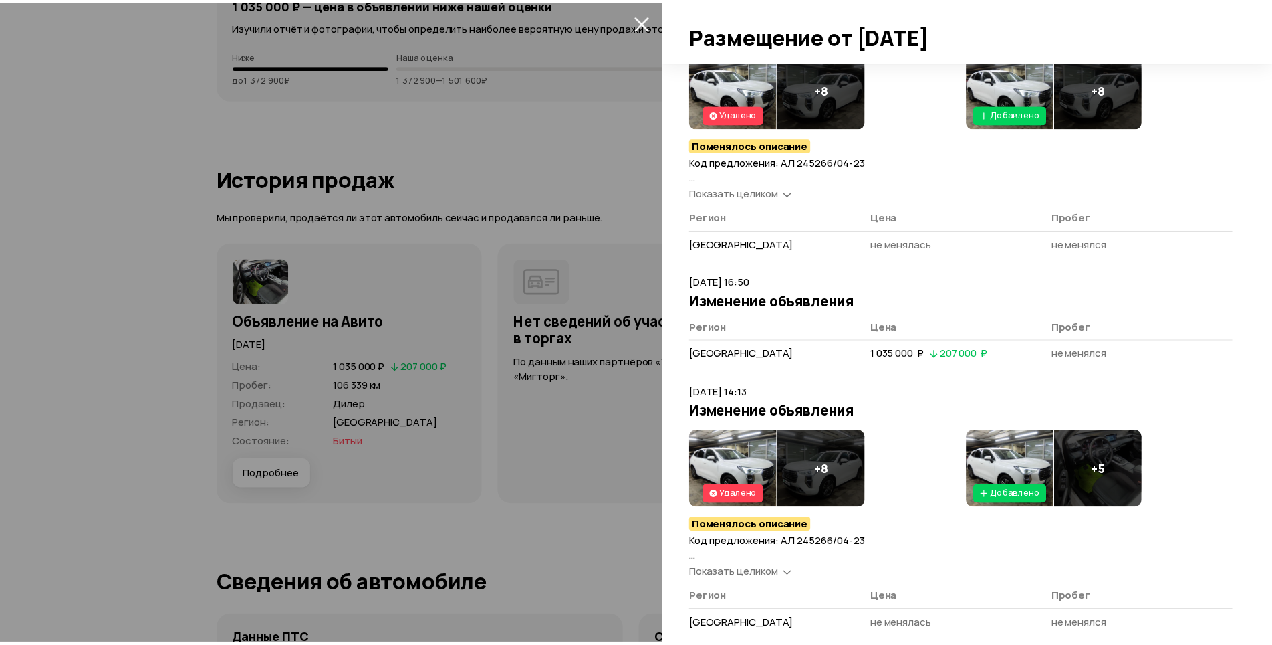
scroll to position [106, 0]
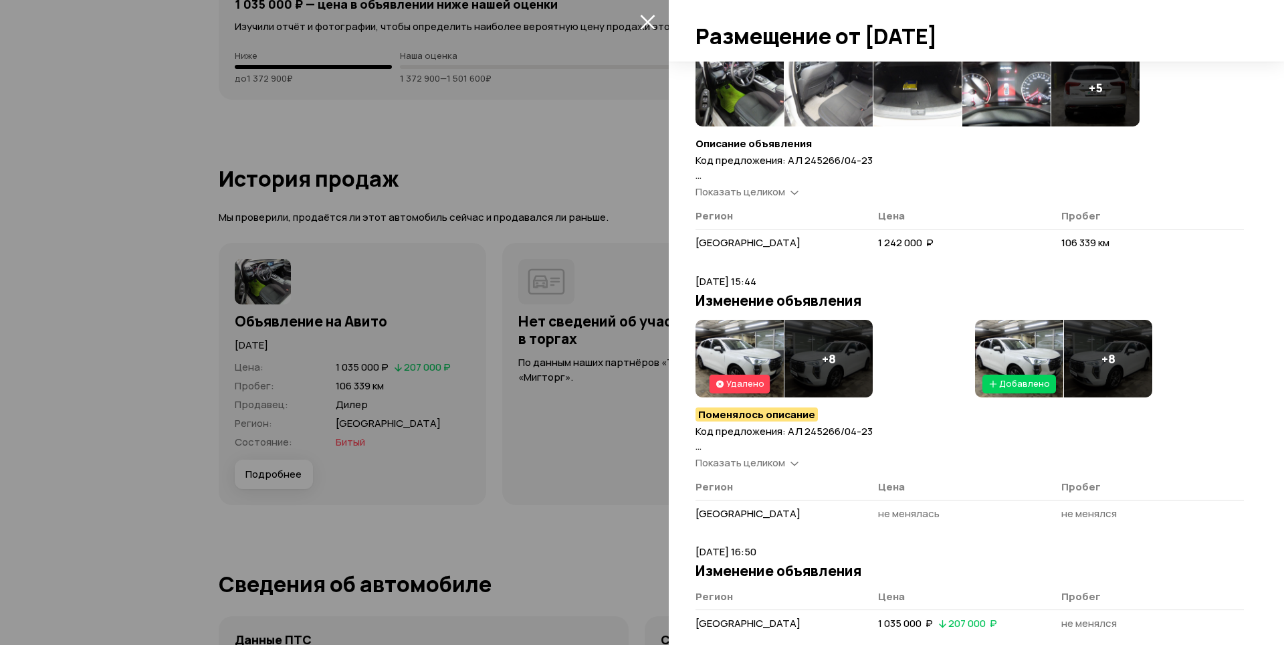
click at [1000, 101] on img at bounding box center [1006, 88] width 88 height 78
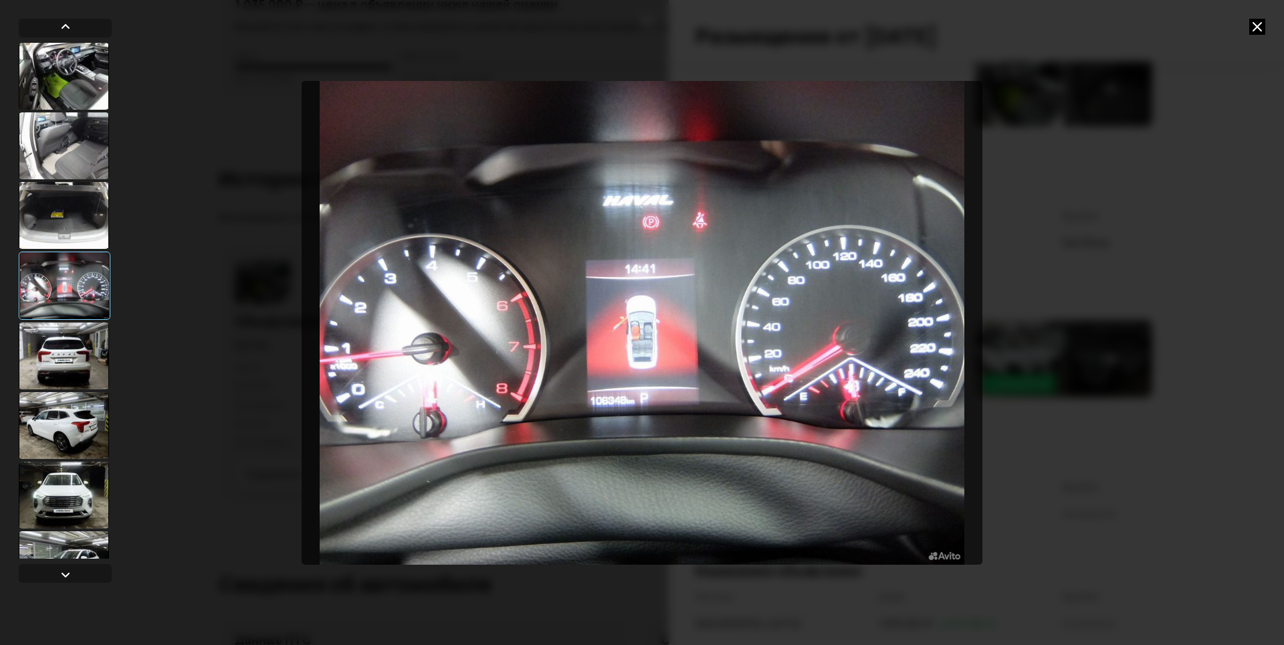
click at [1260, 17] on div at bounding box center [642, 322] width 1284 height 645
click at [1256, 23] on icon at bounding box center [1257, 27] width 16 height 16
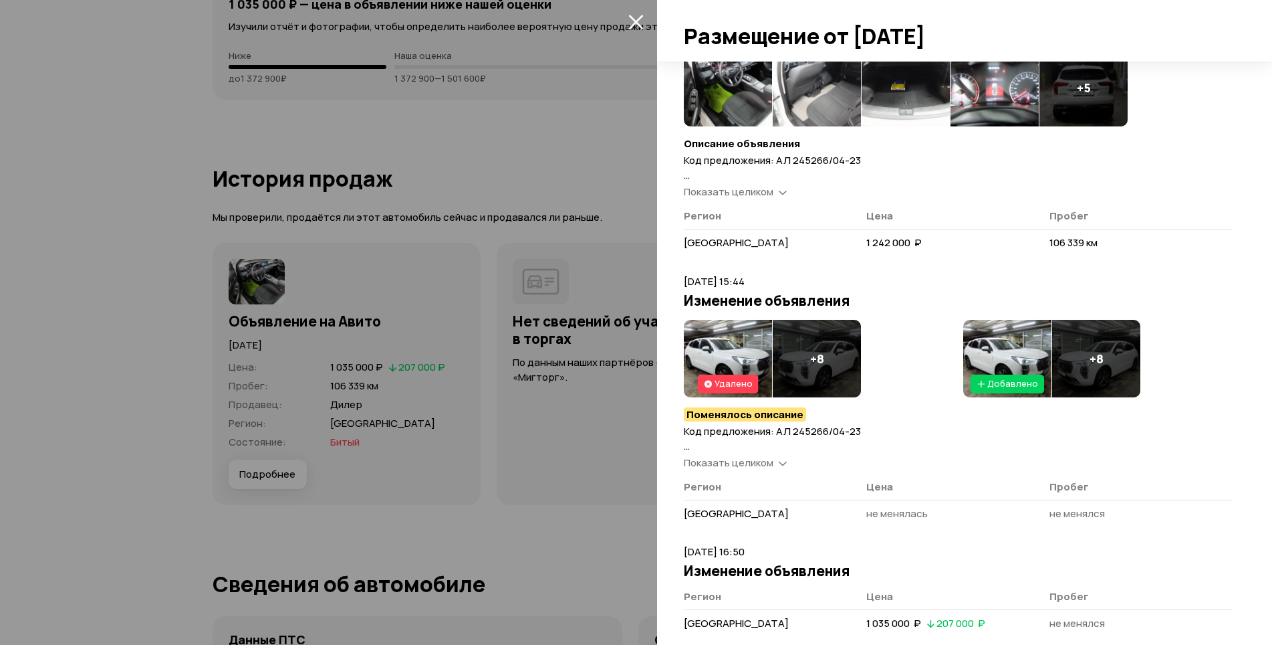
click at [578, 190] on div at bounding box center [636, 322] width 1272 height 645
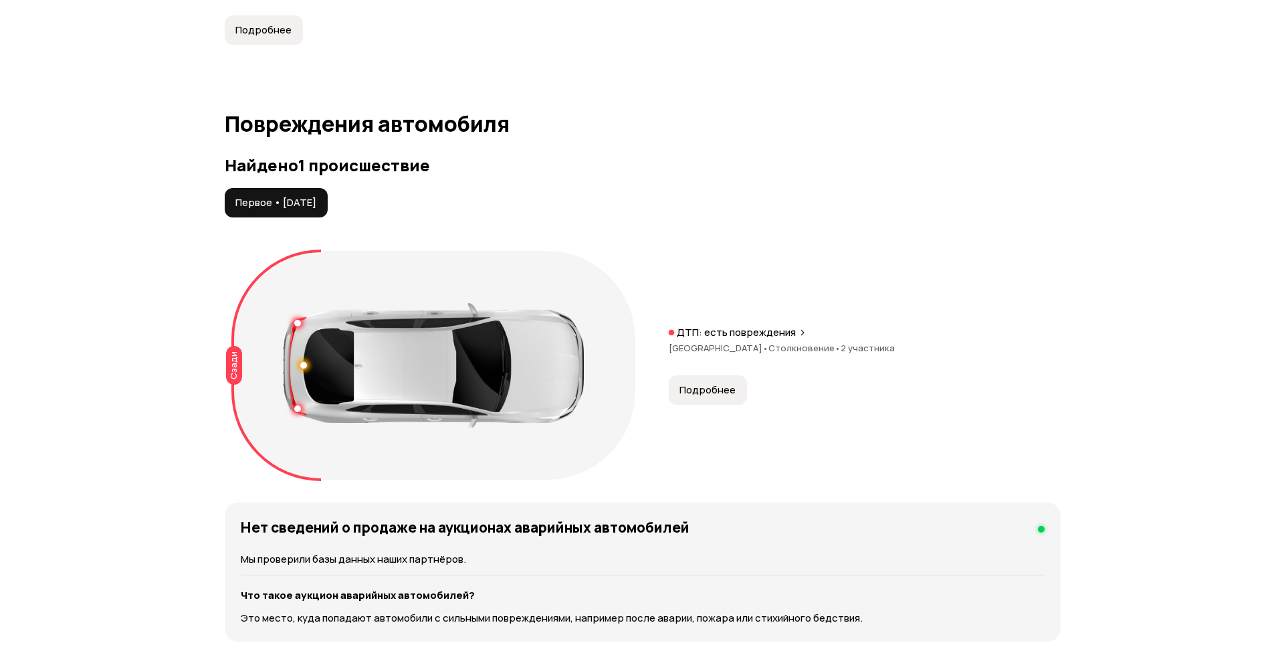
scroll to position [1185, 0]
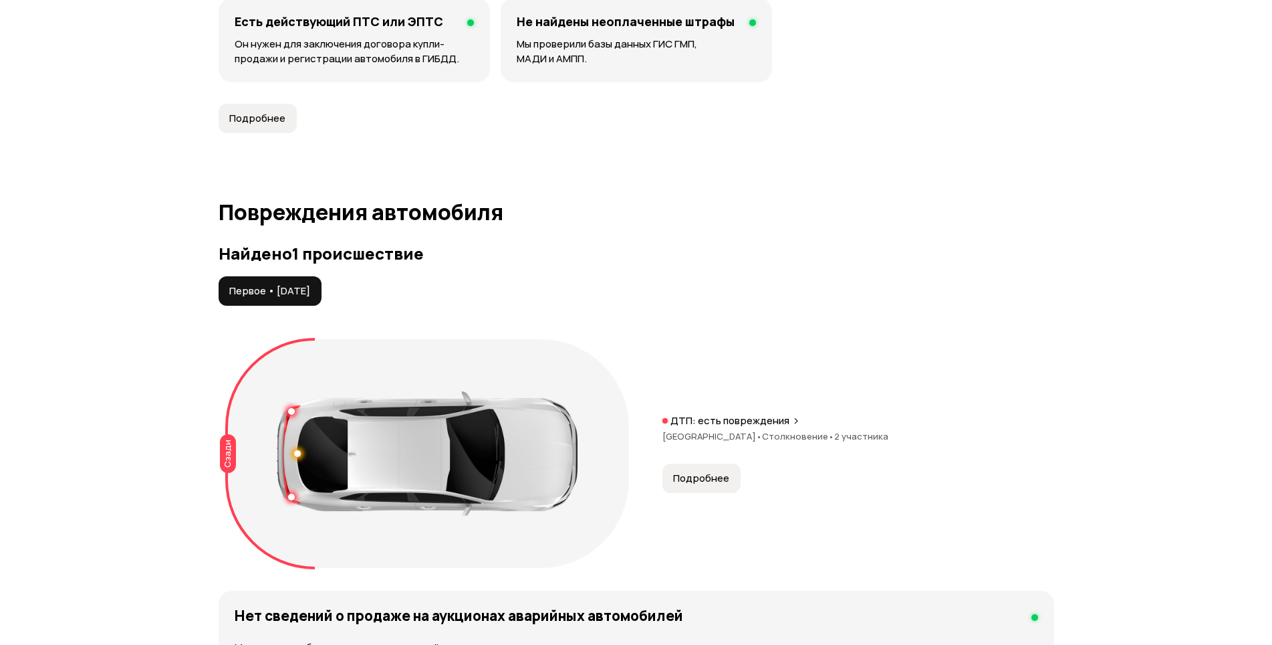
click at [692, 482] on span "Подробнее" at bounding box center [701, 477] width 56 height 13
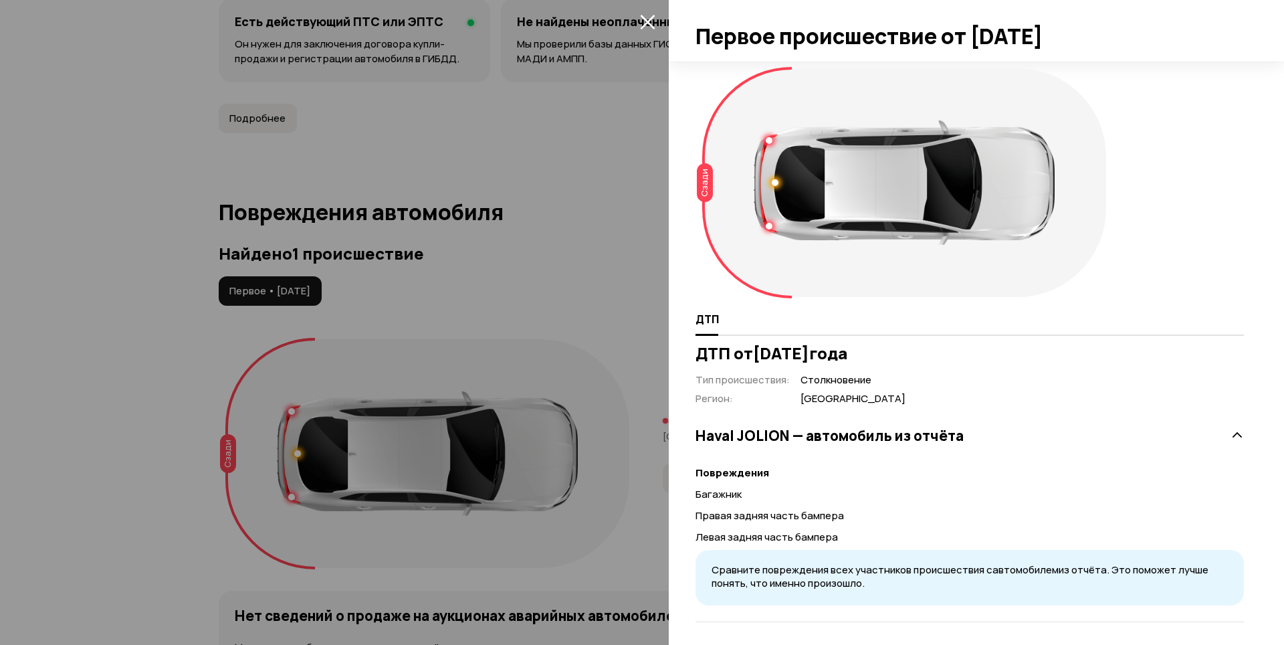
scroll to position [64, 0]
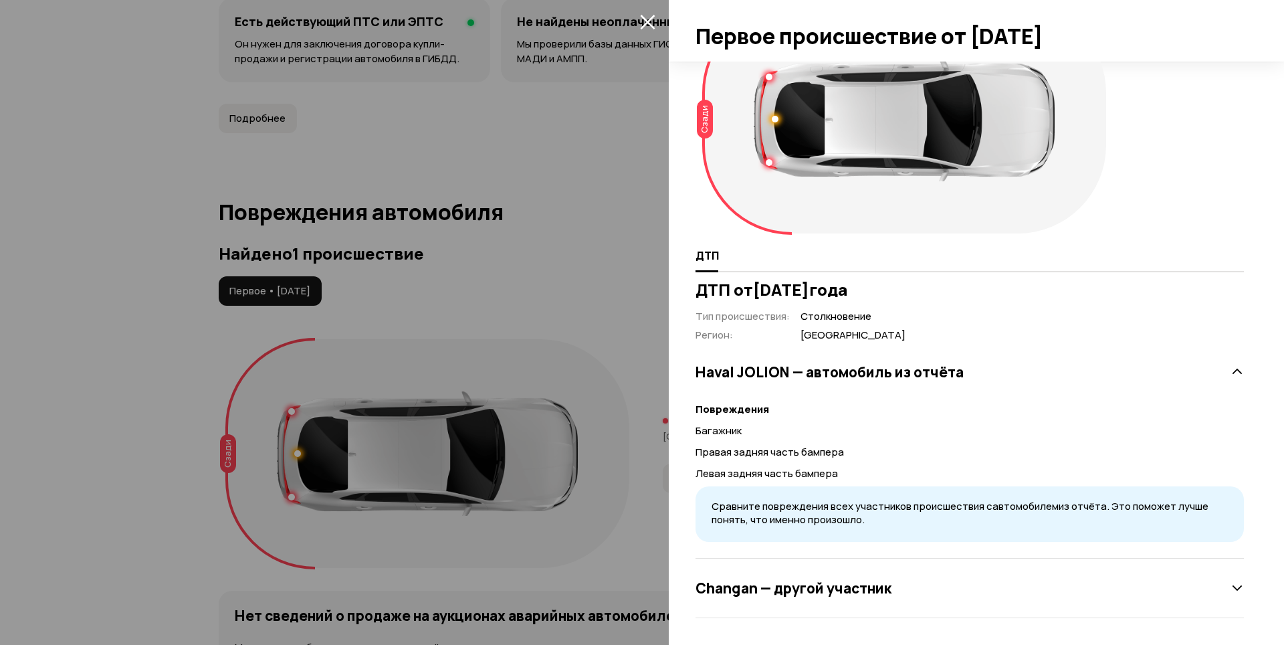
click at [891, 578] on div "Changan — другой участник" at bounding box center [969, 587] width 548 height 27
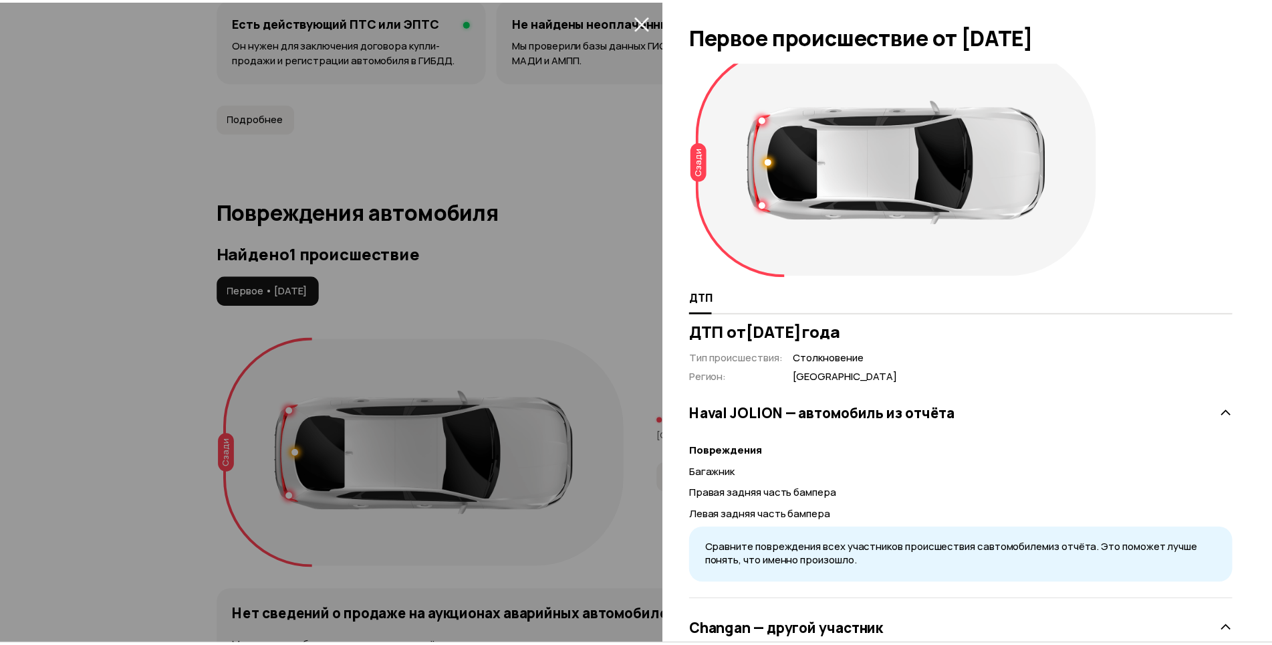
scroll to position [0, 0]
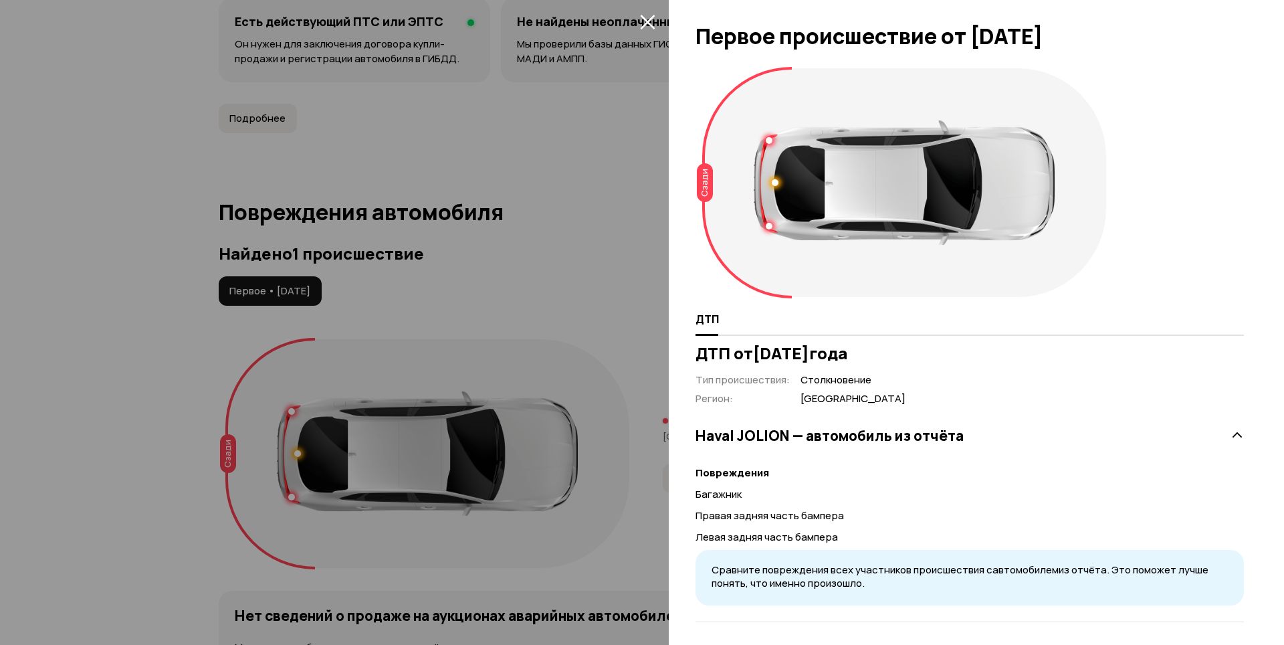
click at [649, 26] on icon "закрыть" at bounding box center [647, 21] width 15 height 15
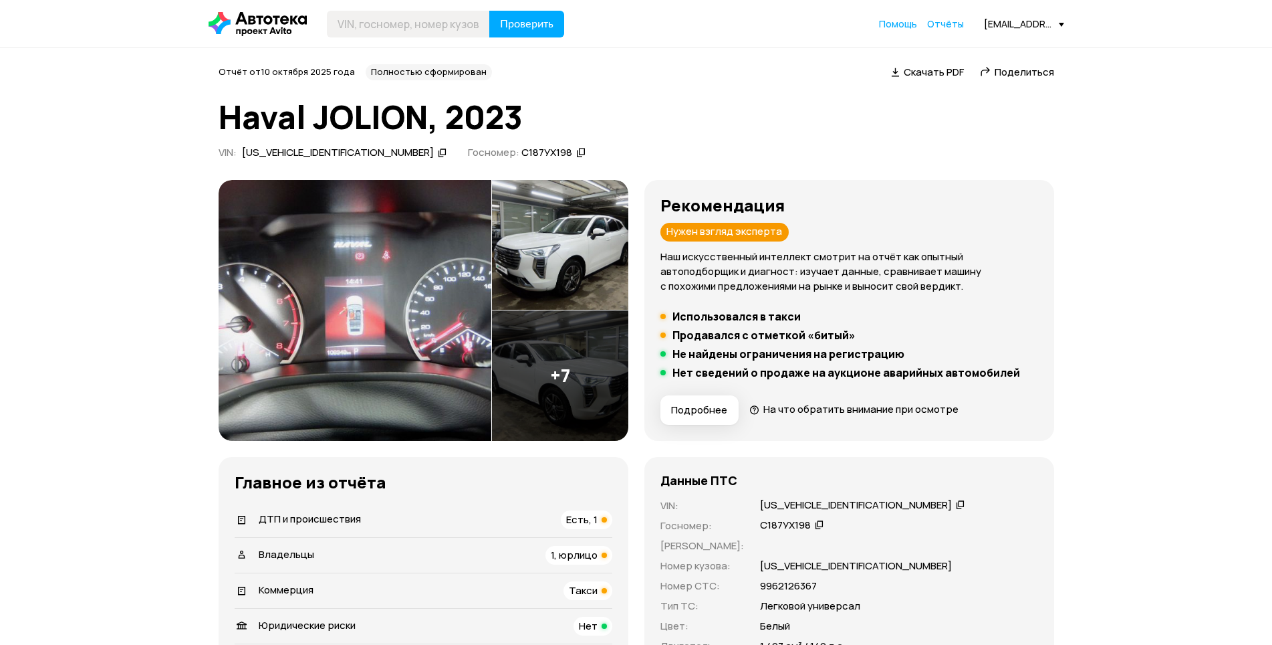
click at [579, 364] on img at bounding box center [560, 375] width 136 height 130
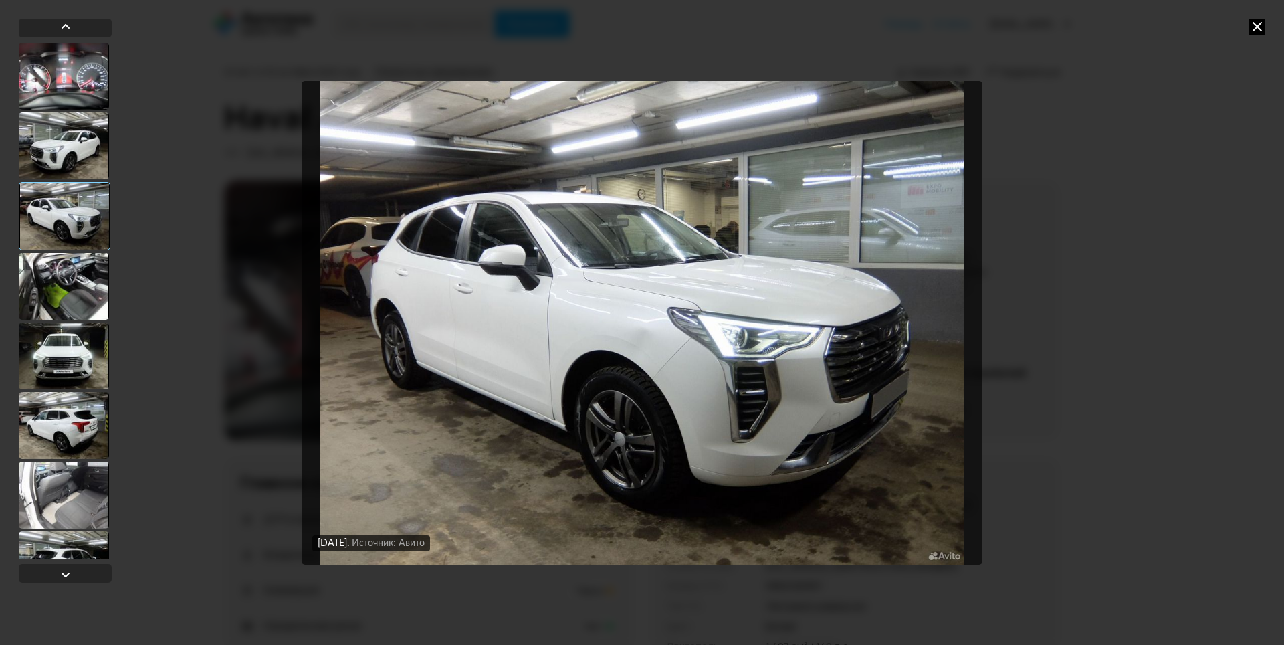
click at [97, 407] on div at bounding box center [64, 425] width 90 height 67
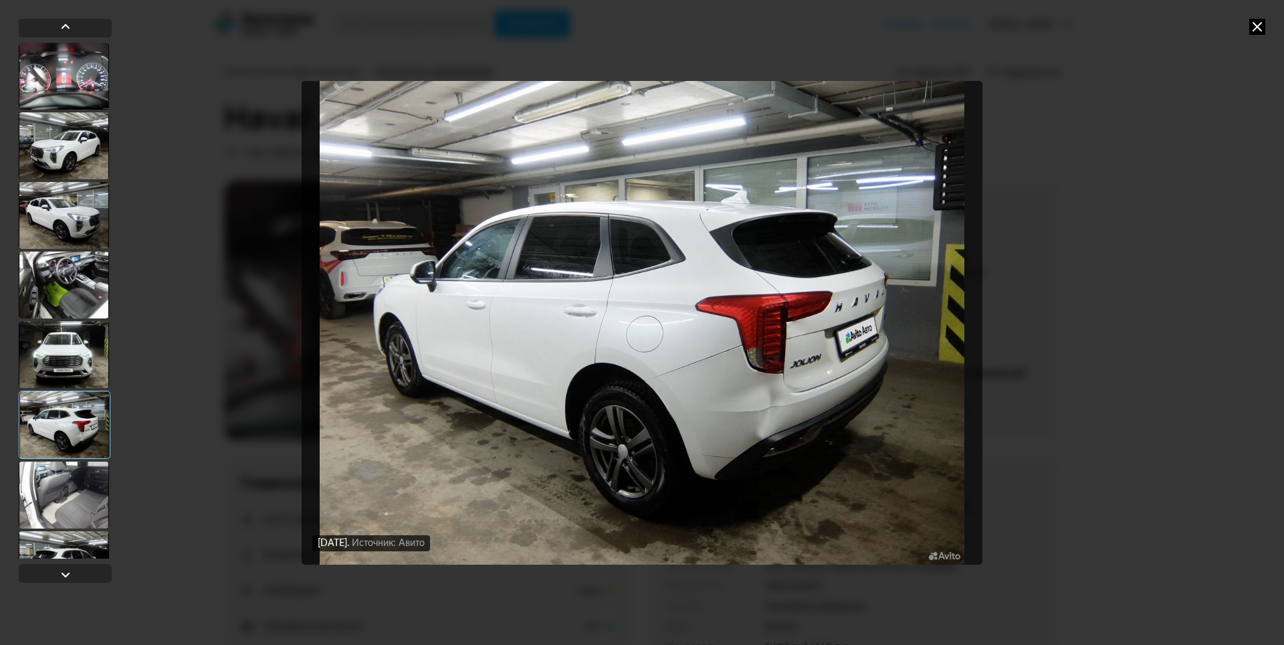
click at [1250, 25] on icon at bounding box center [1257, 27] width 16 height 16
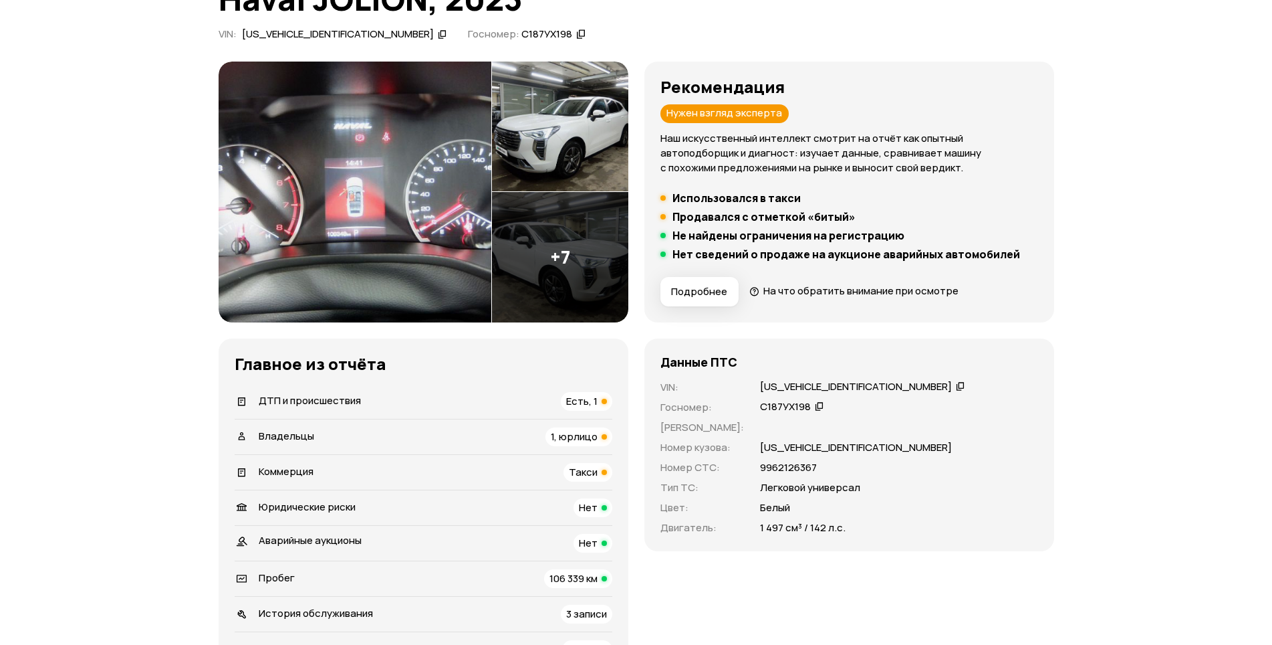
scroll to position [401, 0]
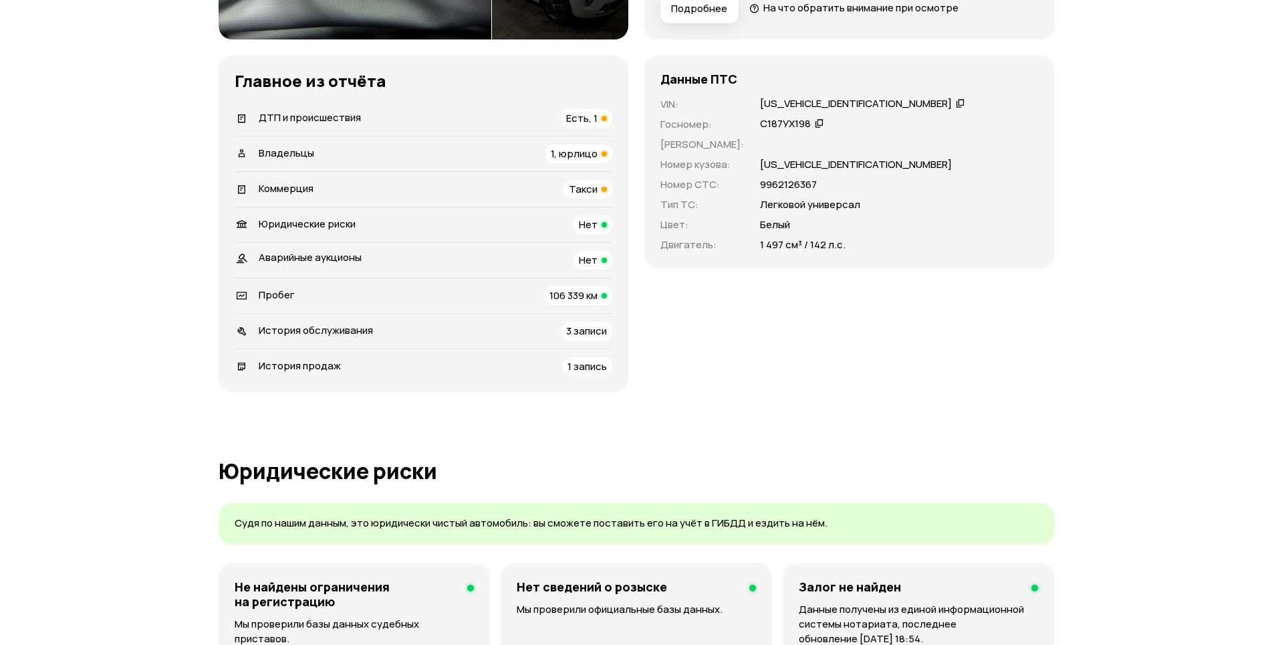
click at [809, 99] on div "[US_VEHICLE_IDENTIFICATION_NUMBER]" at bounding box center [856, 104] width 192 height 14
click at [819, 355] on div "Данные ПТС VIN : XZGEE04A4PA873198   Госномер : С187УХ198   Номер ПТС : Номер к…" at bounding box center [850, 223] width 410 height 336
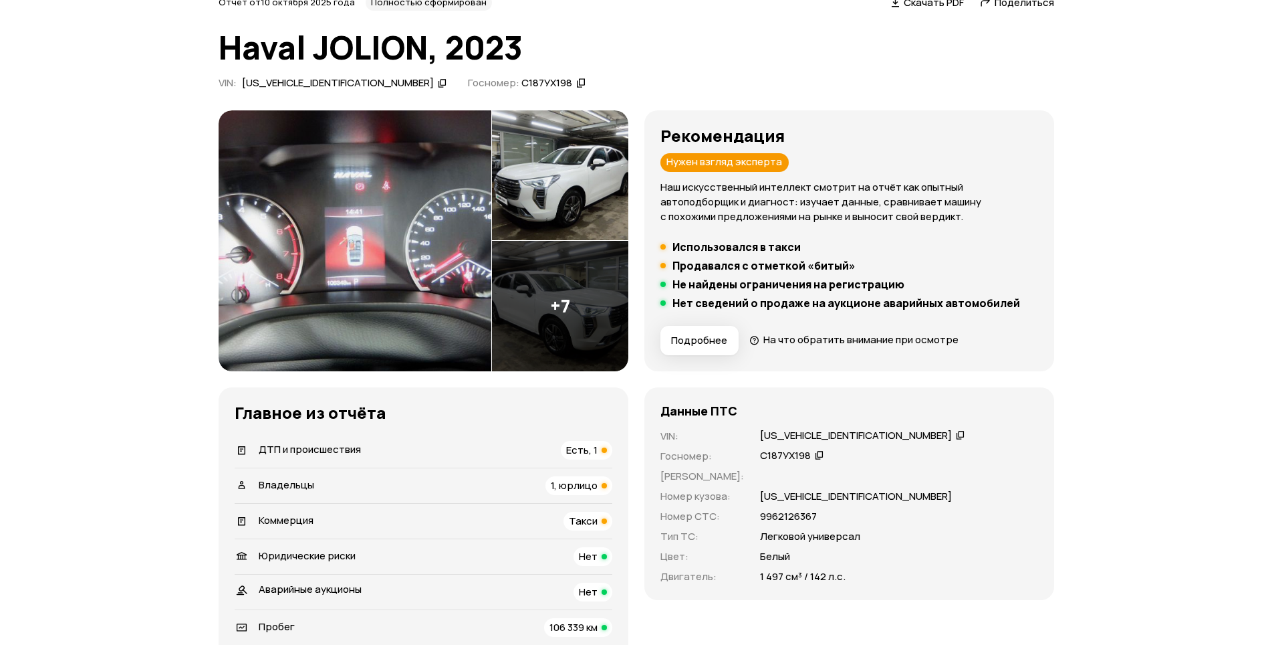
scroll to position [67, 0]
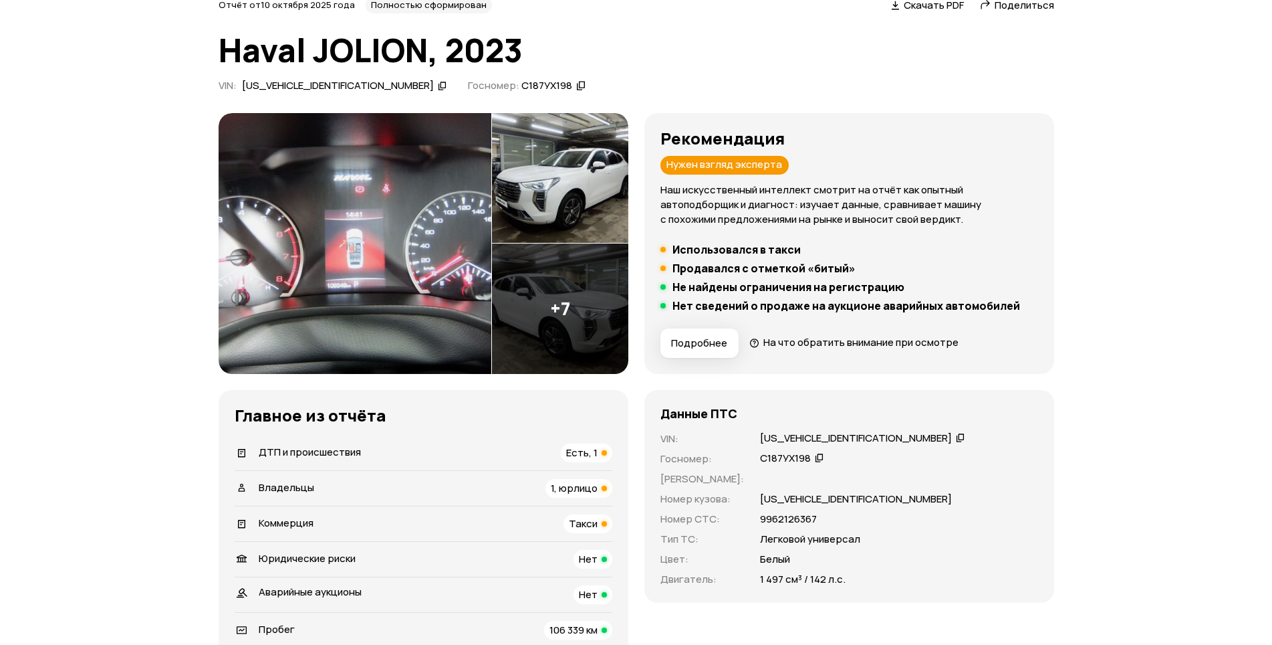
click at [578, 176] on img at bounding box center [560, 178] width 136 height 130
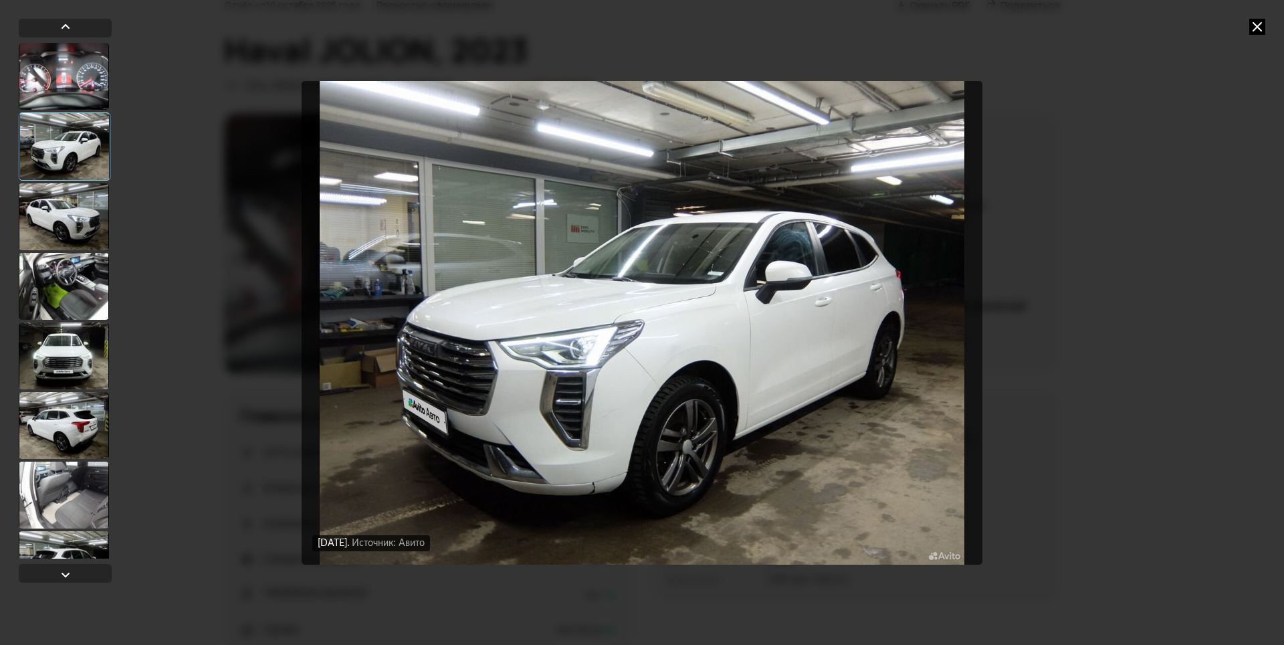
click at [53, 271] on div at bounding box center [64, 286] width 90 height 67
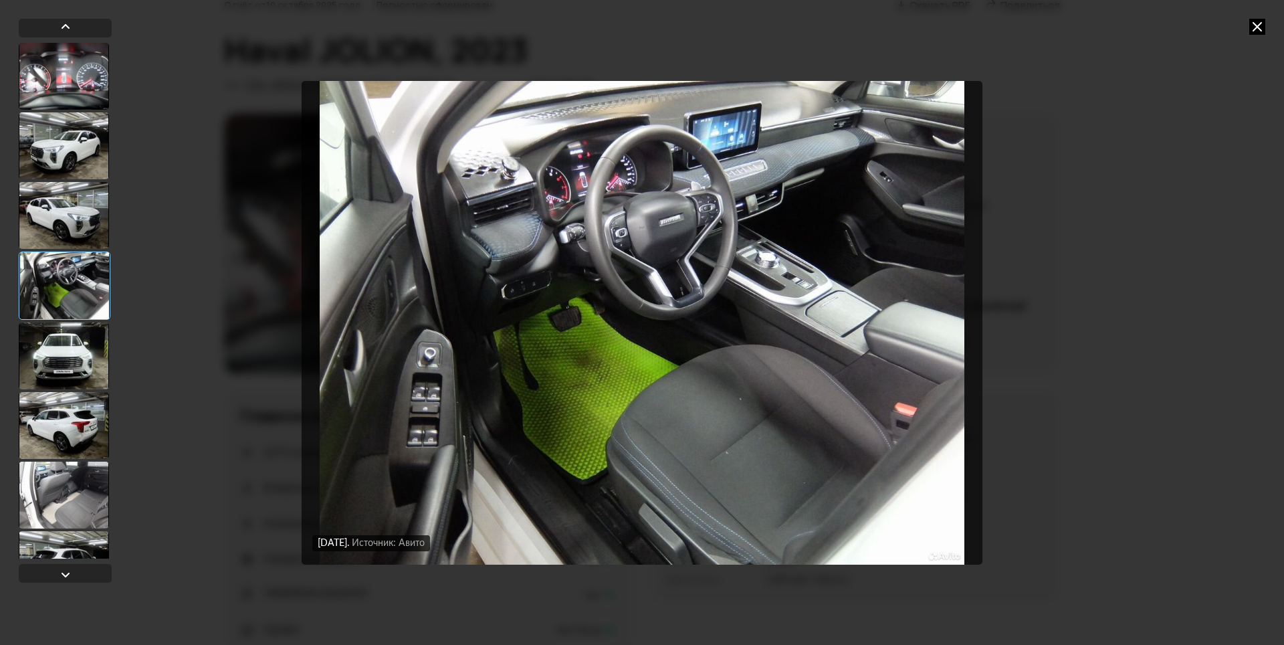
click at [78, 414] on div at bounding box center [64, 425] width 90 height 67
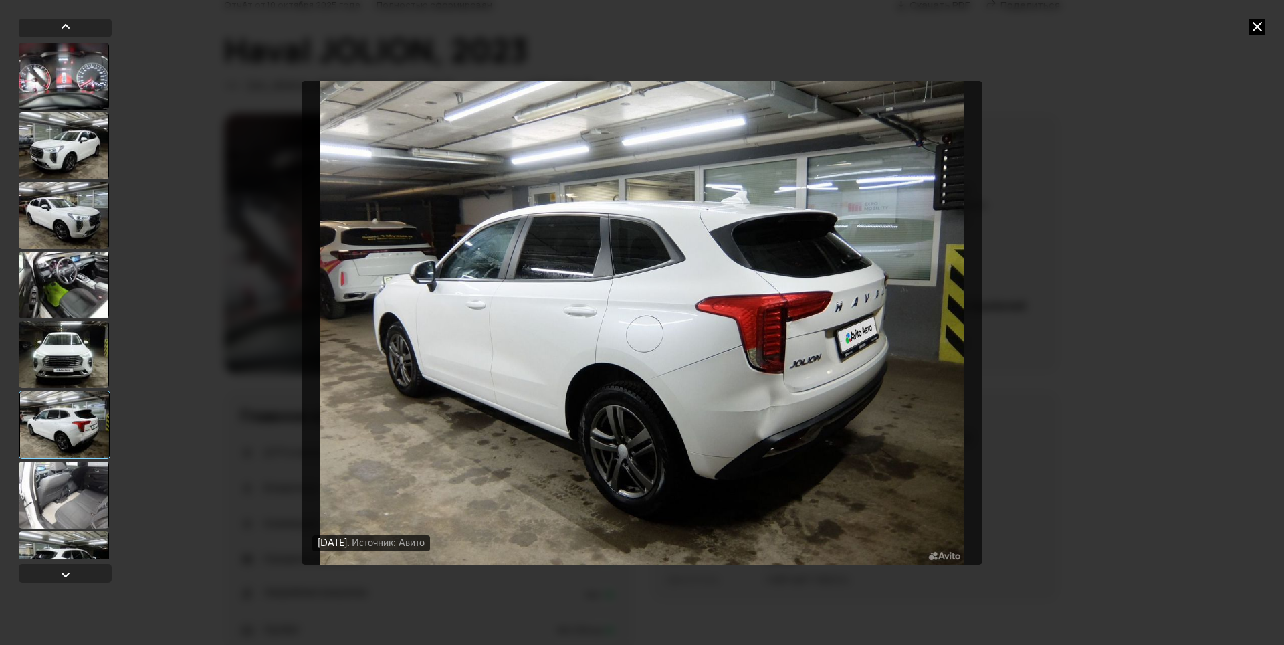
click at [1259, 25] on icon at bounding box center [1257, 27] width 16 height 16
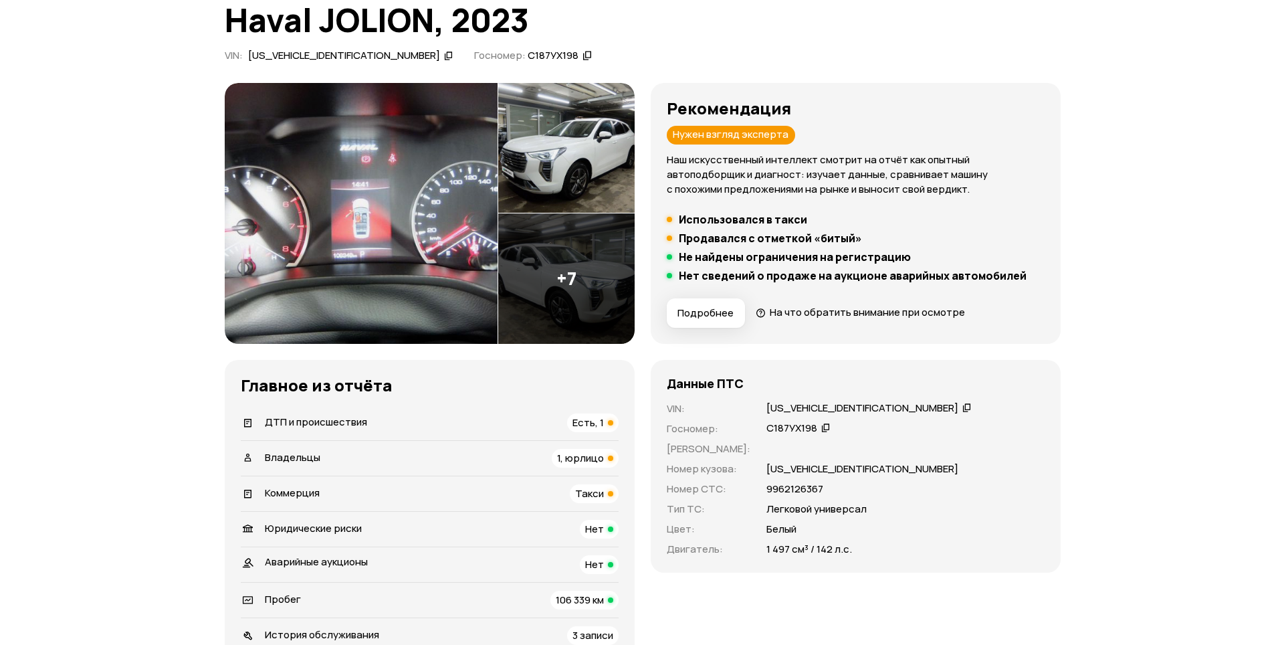
scroll to position [0, 0]
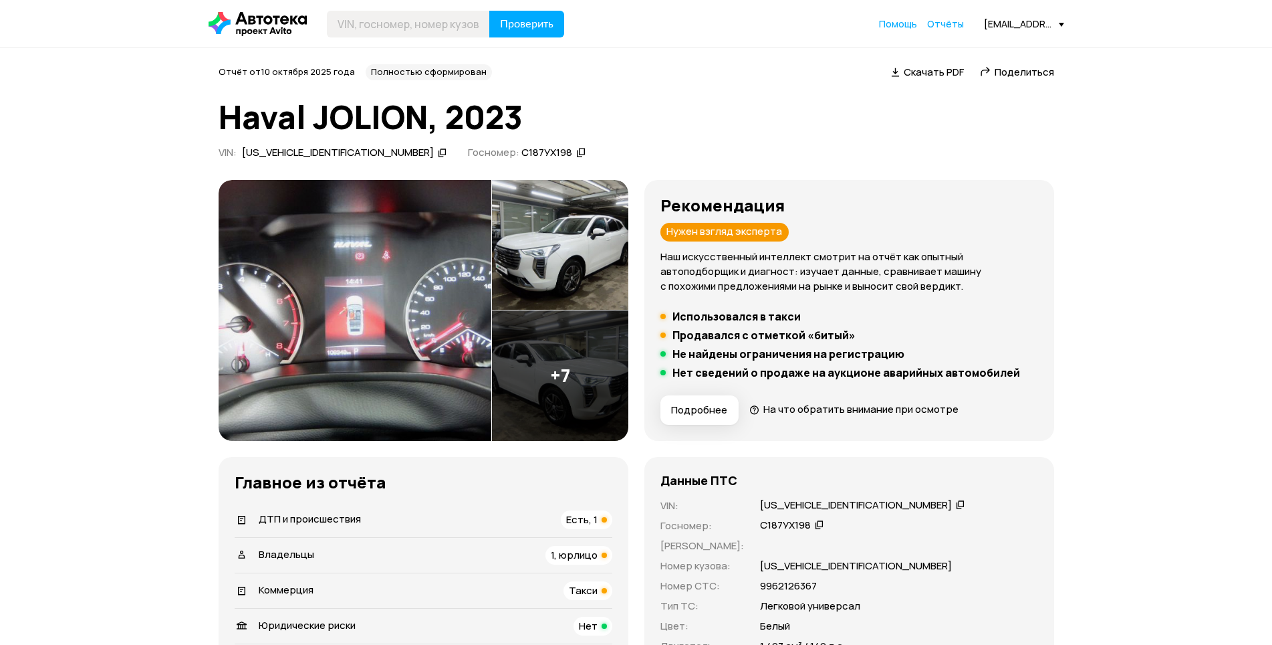
click at [360, 320] on img at bounding box center [355, 310] width 273 height 261
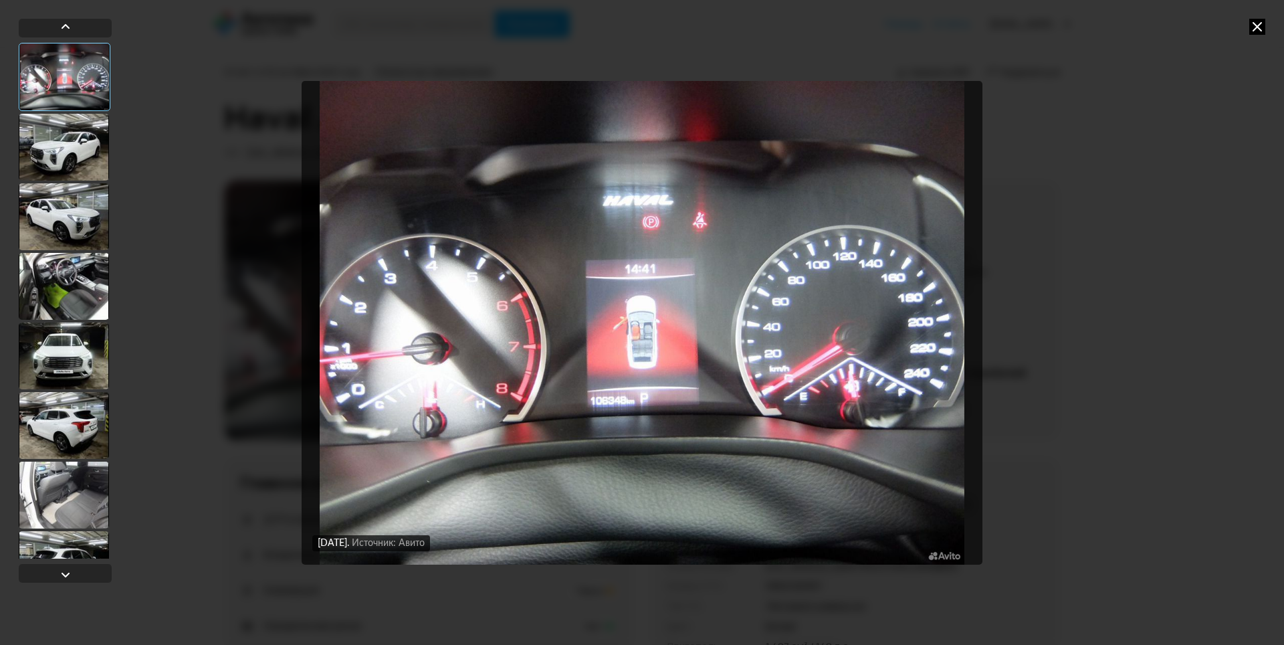
click at [77, 505] on div at bounding box center [64, 494] width 90 height 67
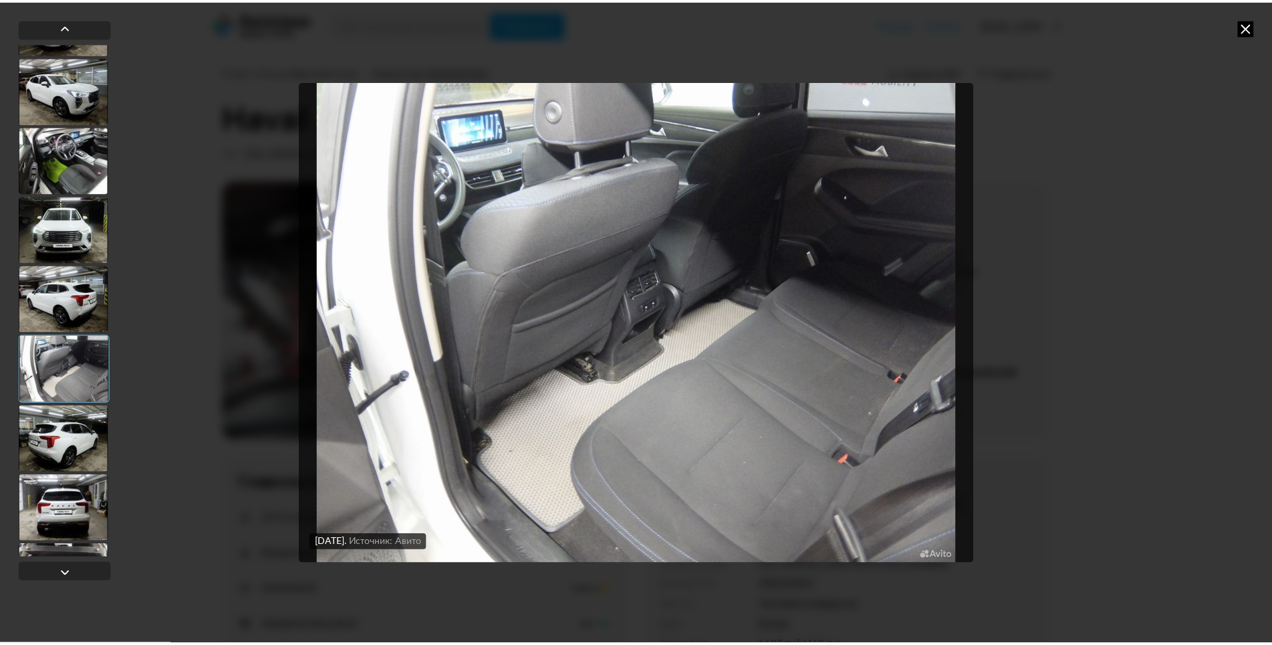
scroll to position [134, 0]
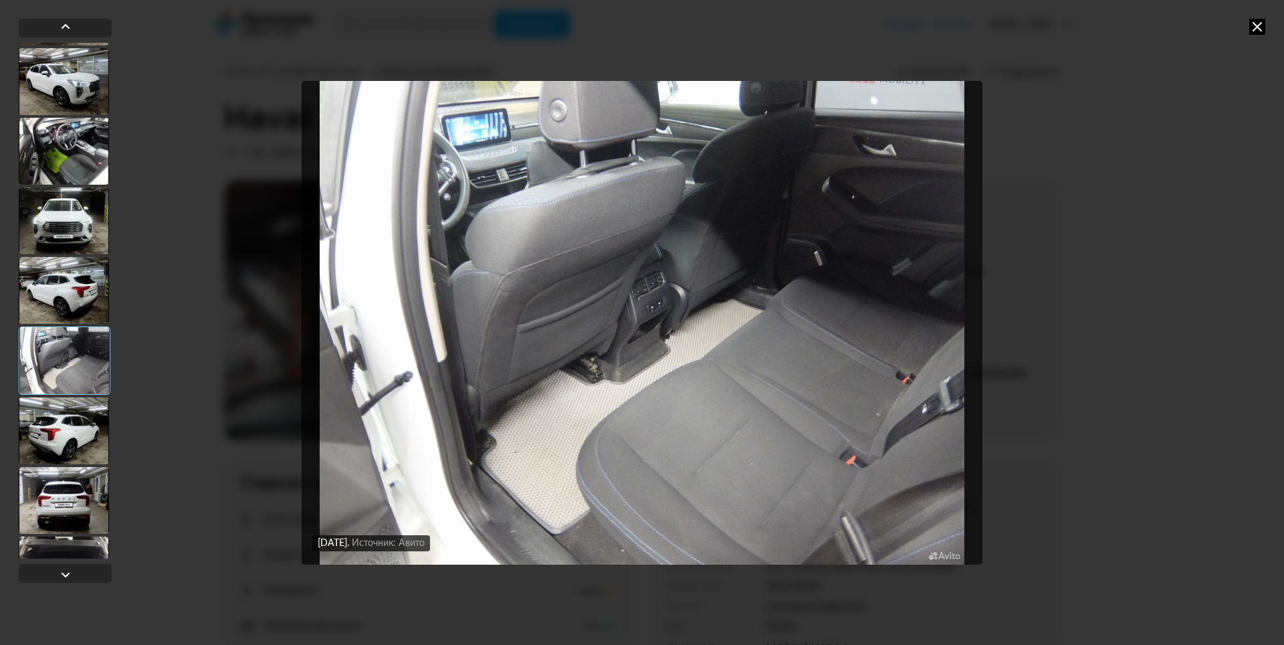
click at [99, 417] on div at bounding box center [64, 430] width 90 height 67
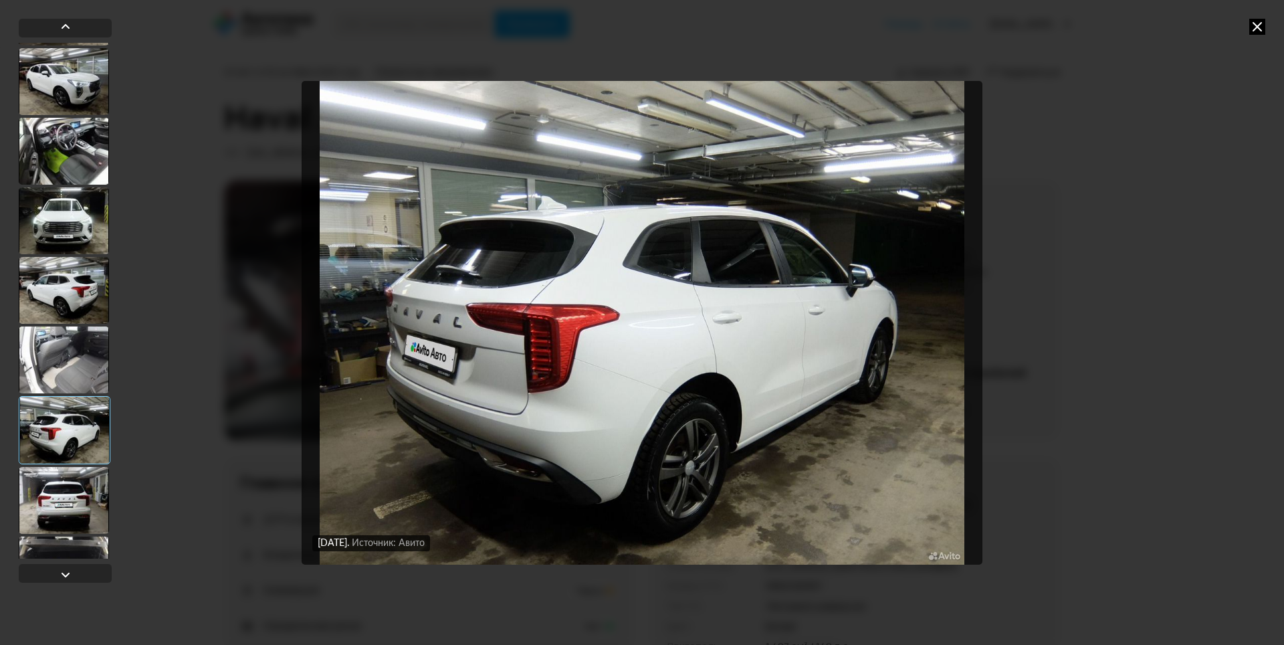
click at [72, 498] on div at bounding box center [64, 500] width 90 height 67
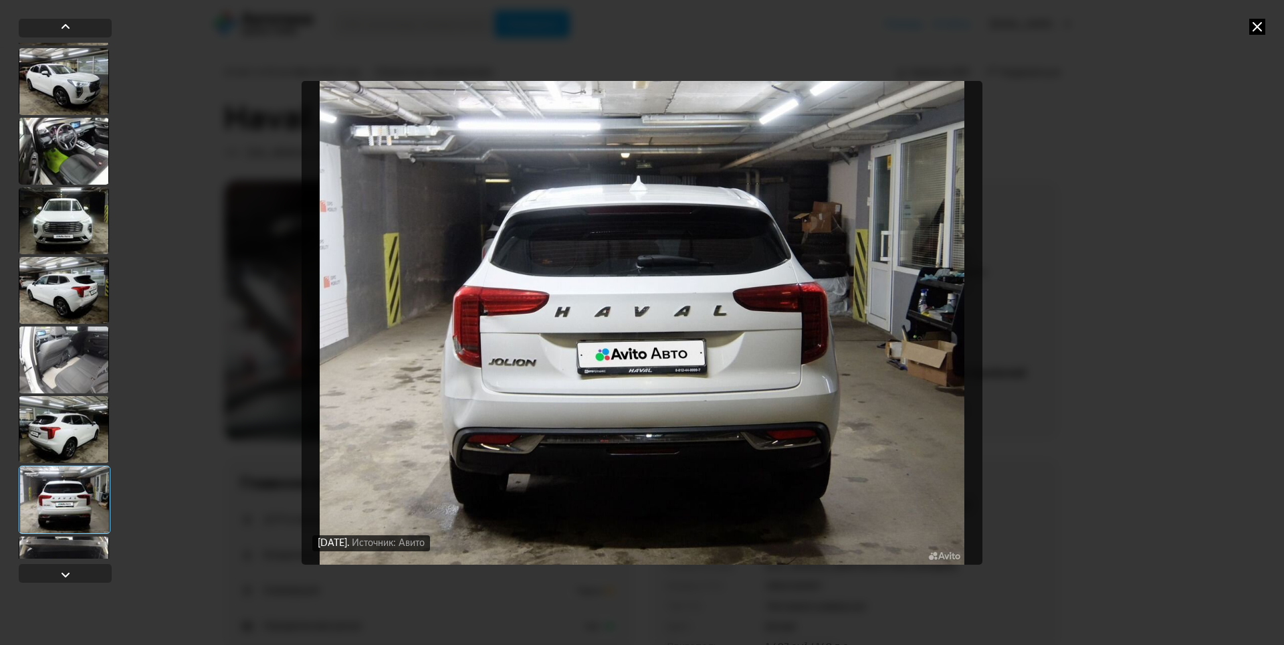
click at [1260, 26] on icon at bounding box center [1257, 27] width 16 height 16
